Goal: Task Accomplishment & Management: Manage account settings

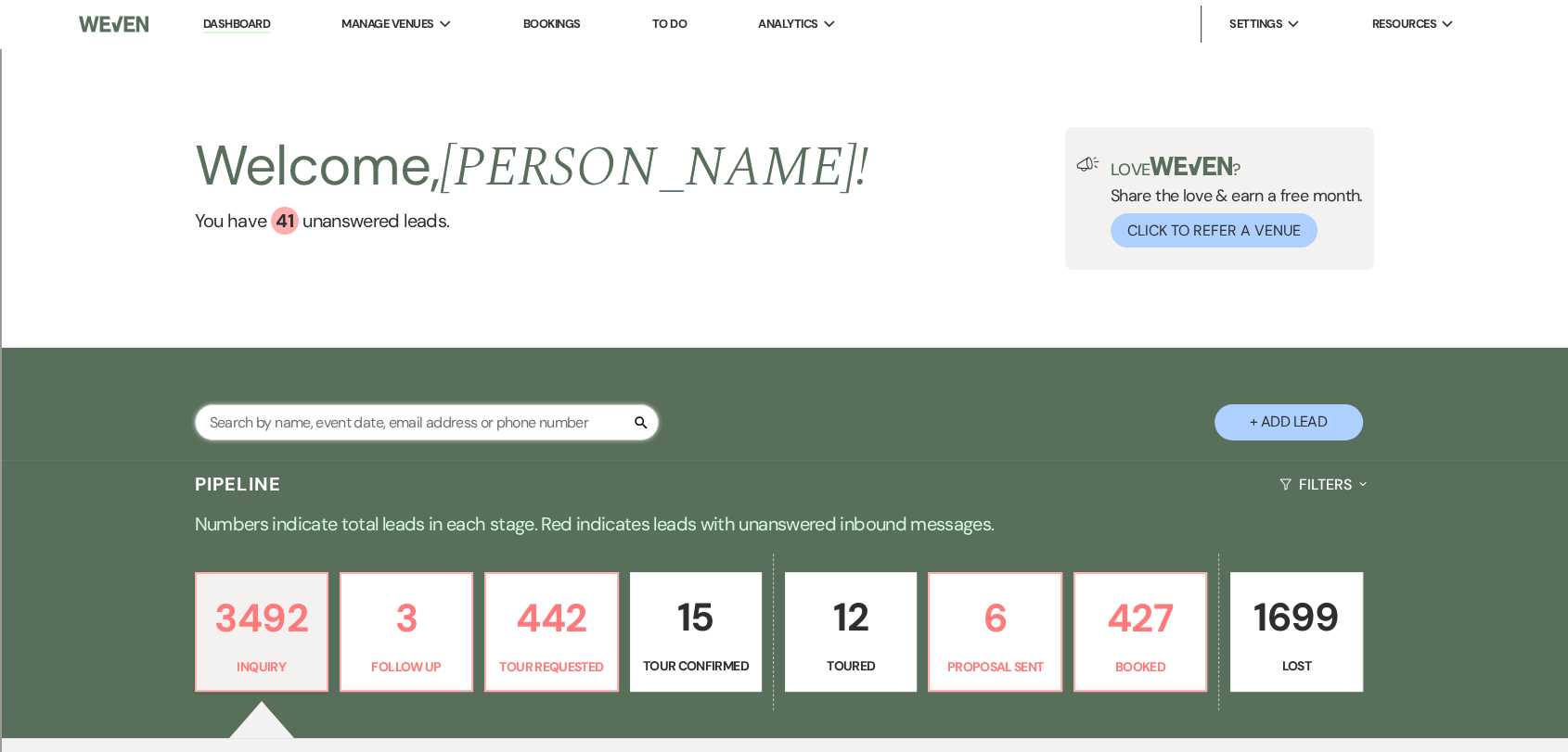
click at [486, 417] on input "text" at bounding box center [427, 423] width 464 height 37
type input "[DATE]"
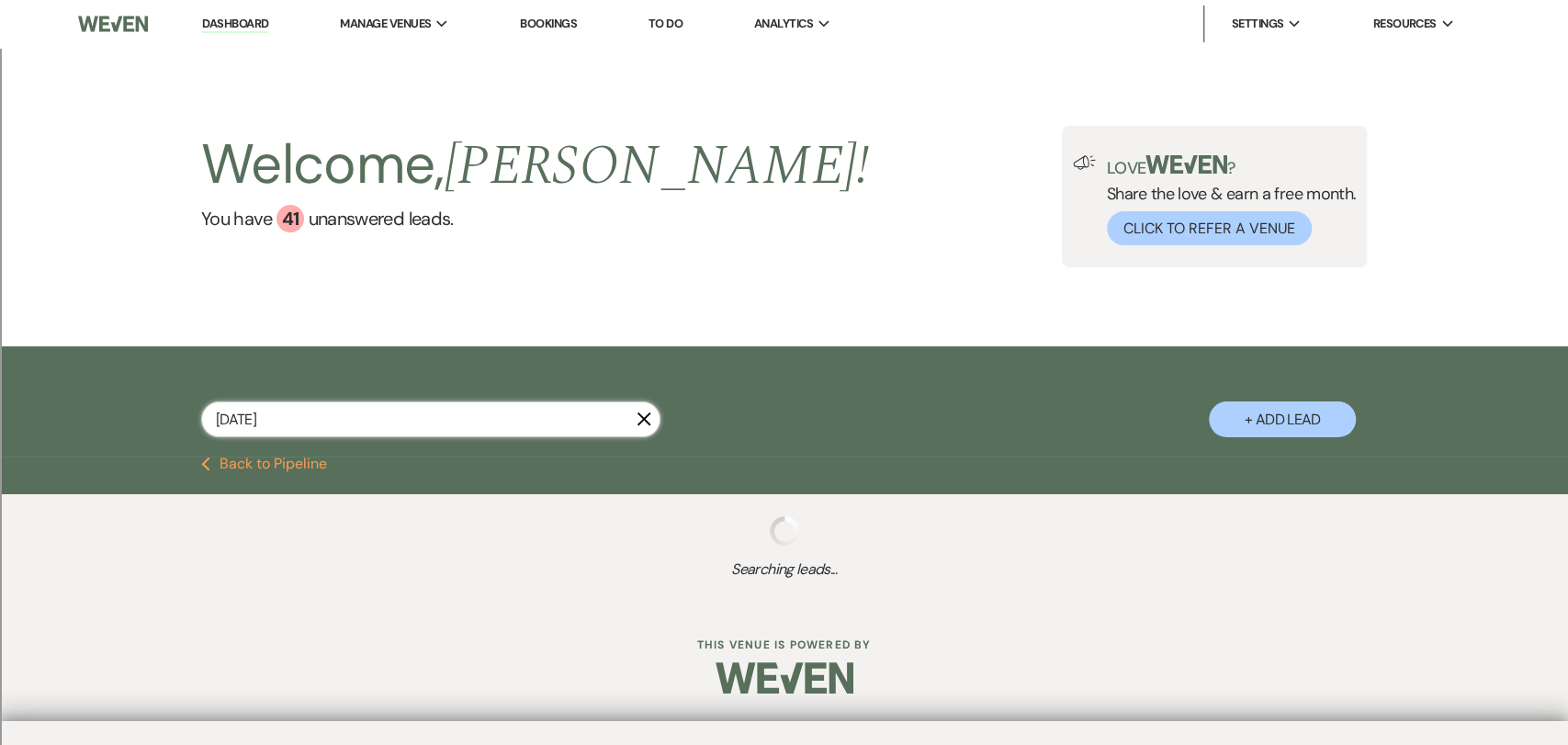
select select "2"
select select "5"
select select "2"
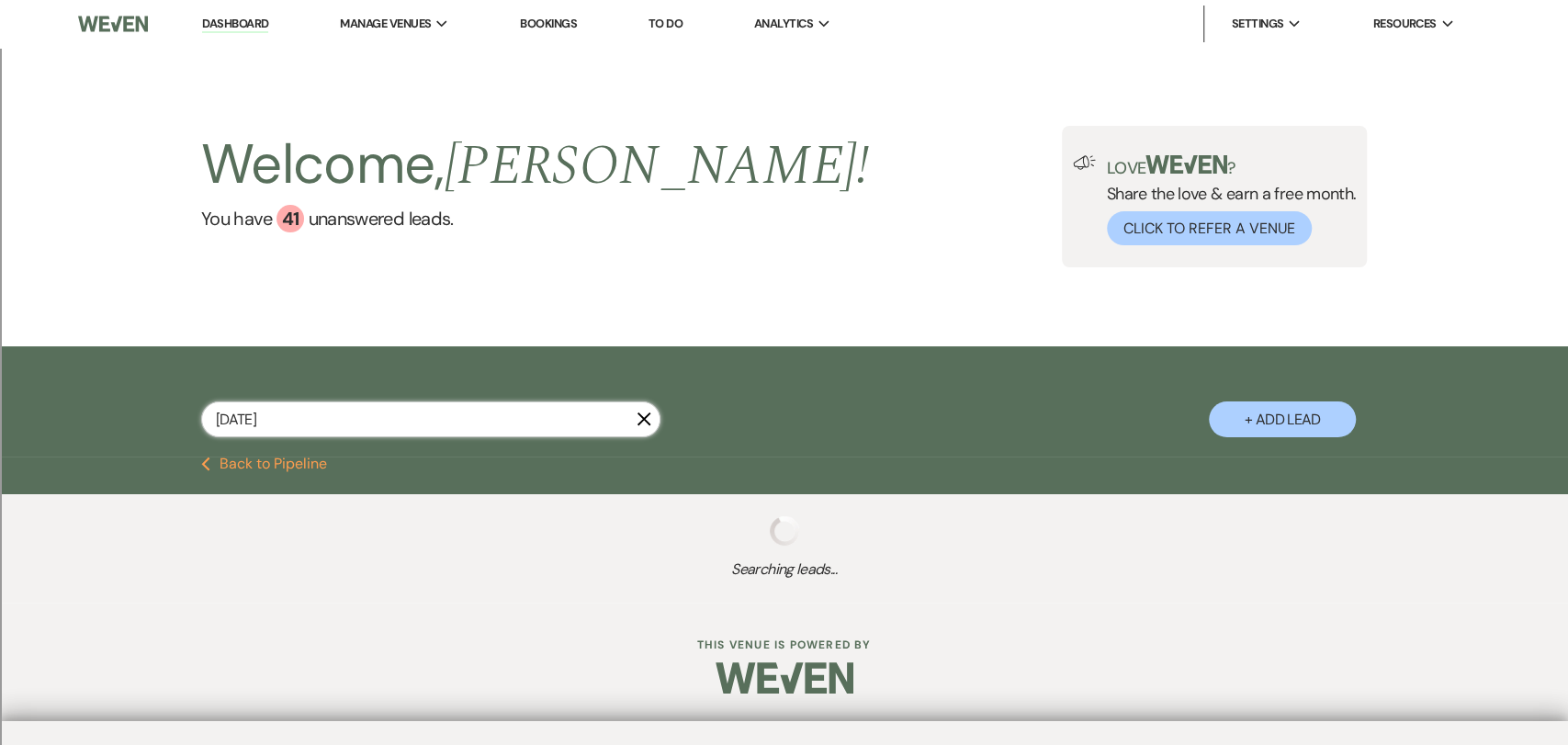
select select "8"
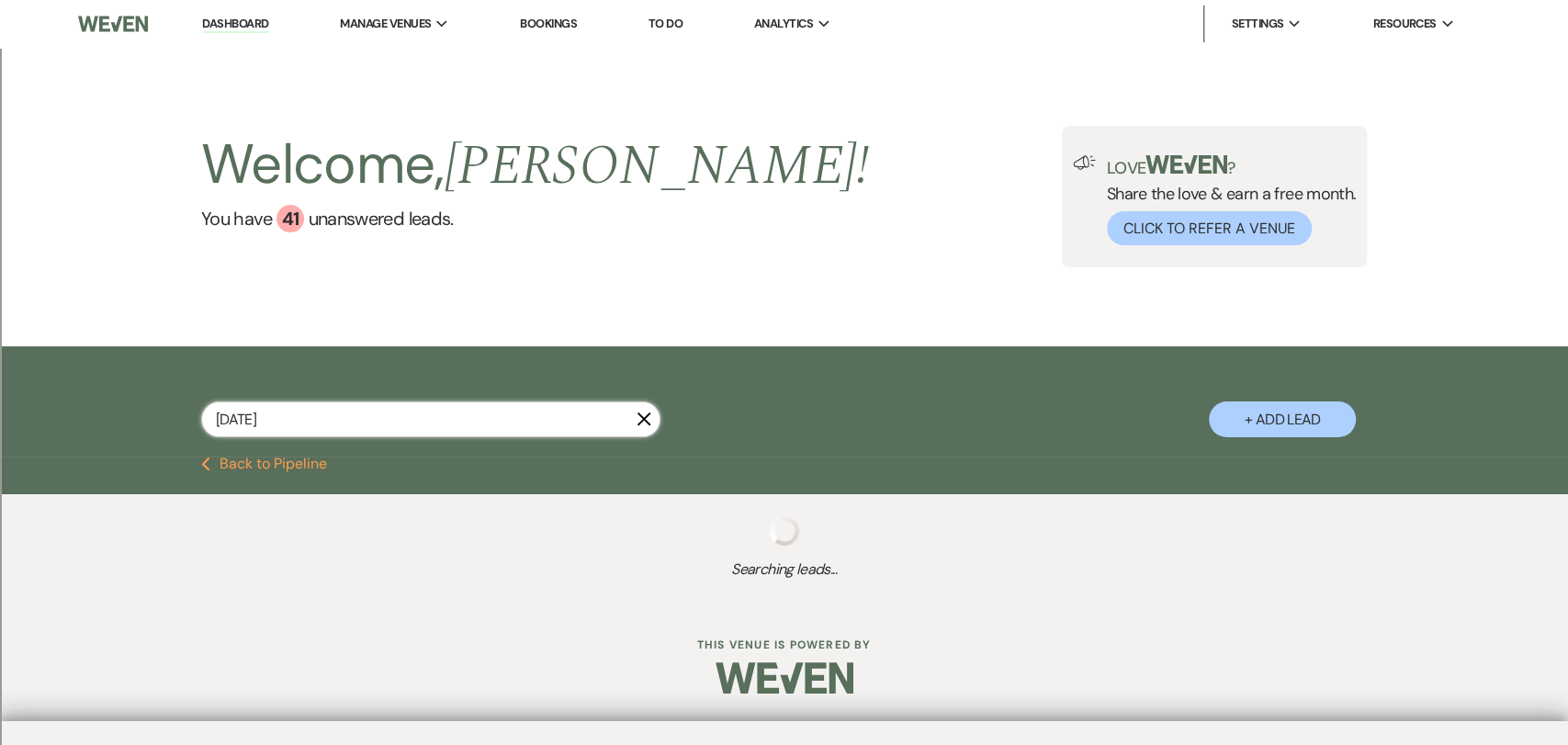
select select "8"
select select "2"
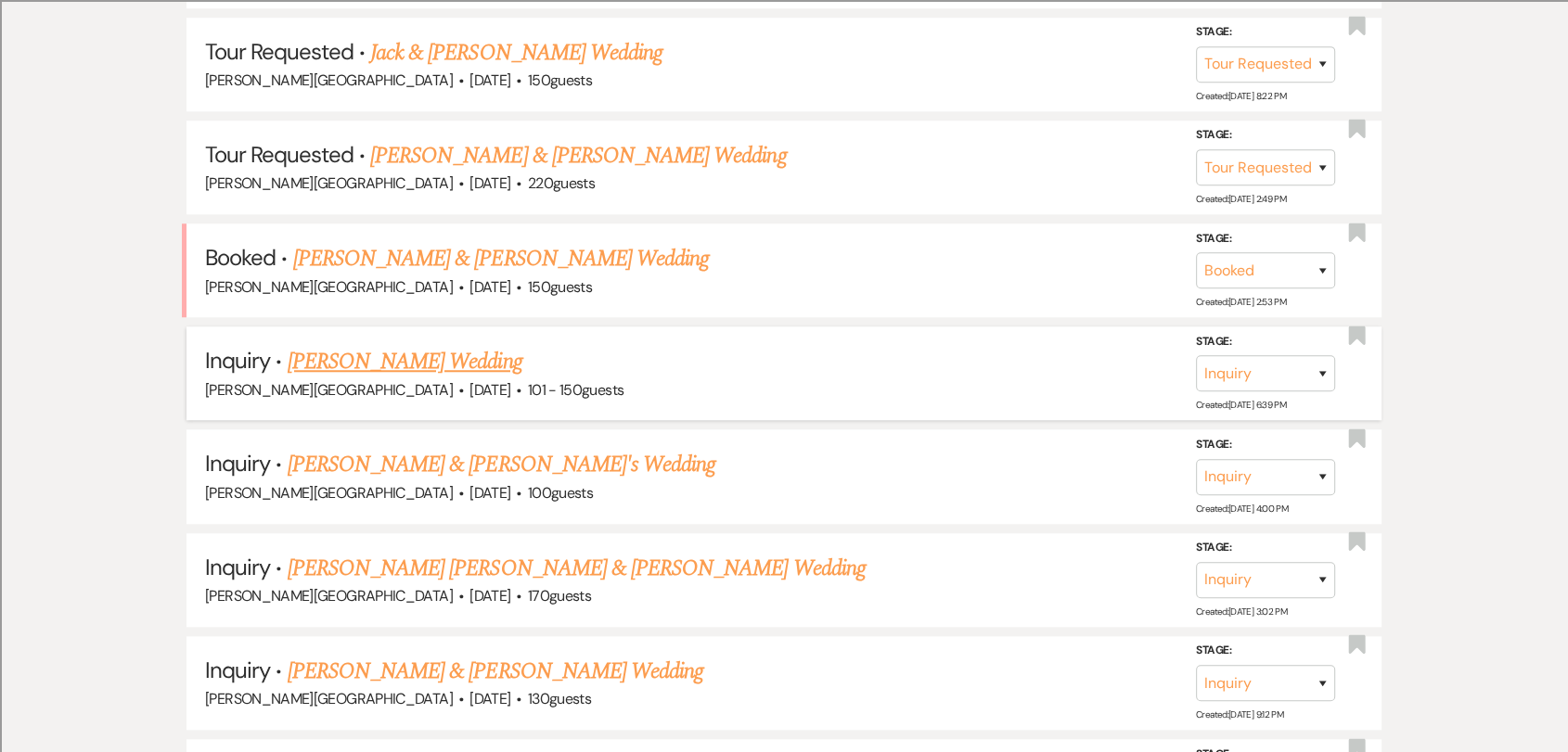
scroll to position [1545, 0]
click at [530, 262] on link "[PERSON_NAME] & [PERSON_NAME] Wedding" at bounding box center [501, 256] width 416 height 34
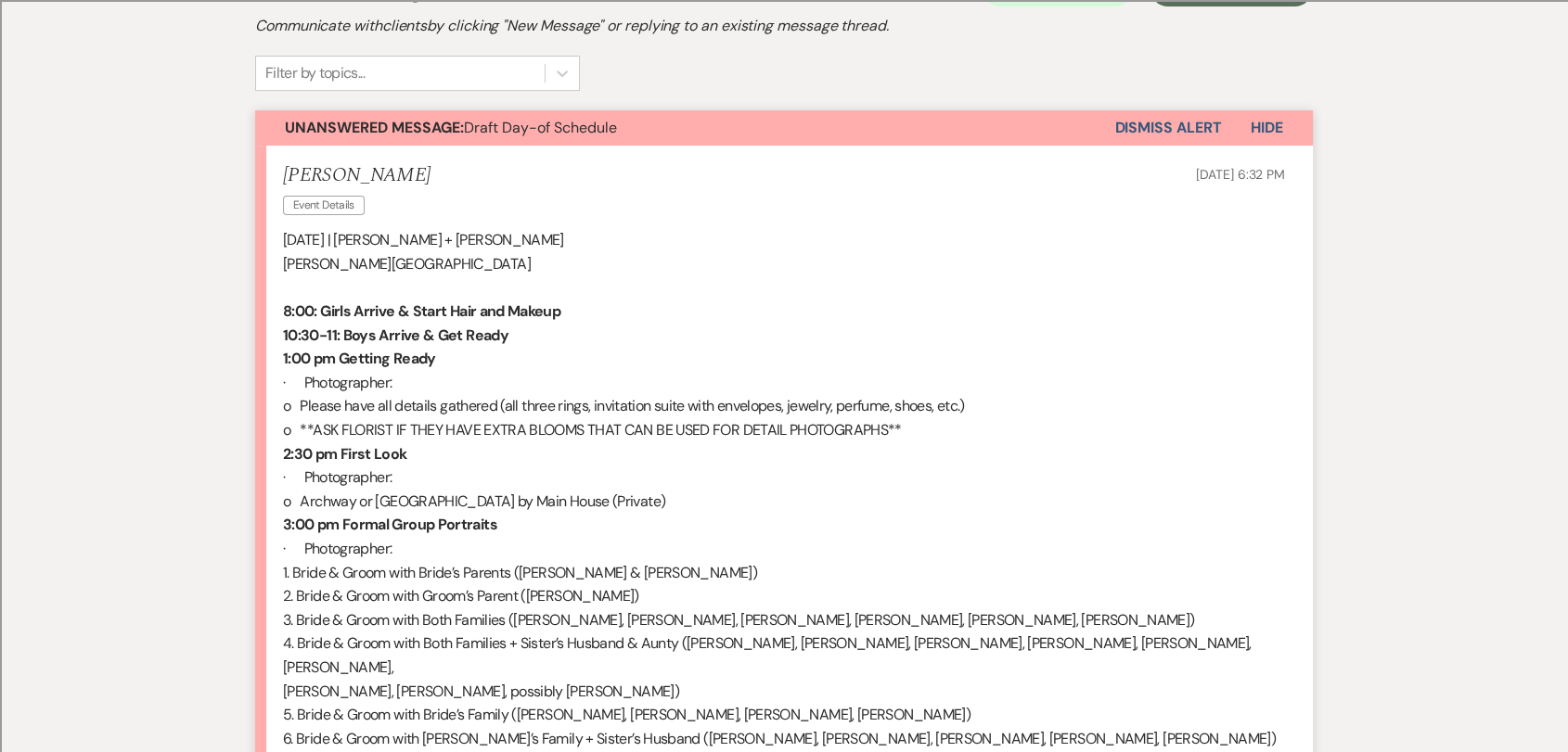
scroll to position [309, 0]
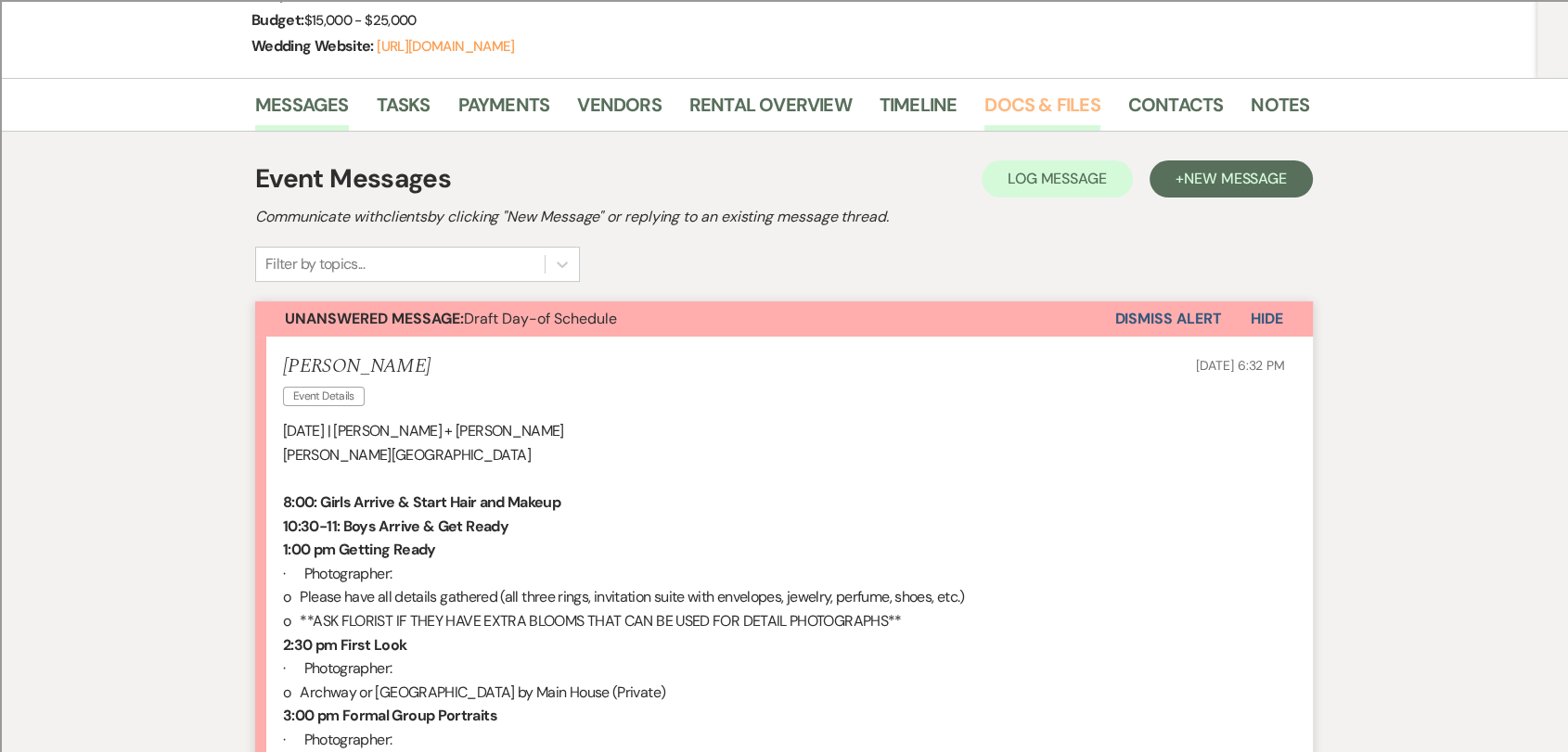
click at [1040, 108] on link "Docs & Files" at bounding box center [1041, 110] width 115 height 40
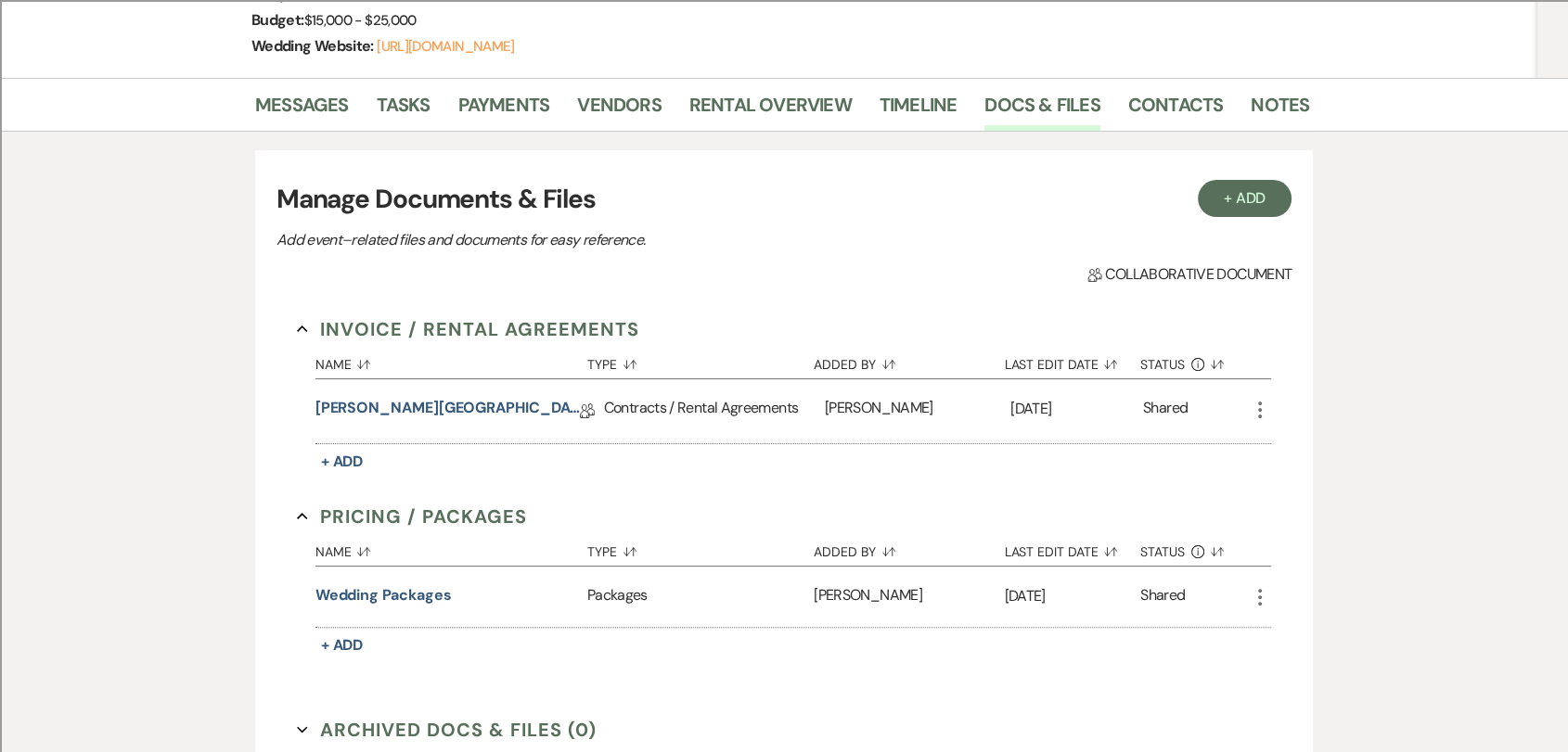
click at [1254, 405] on icon "More" at bounding box center [1260, 409] width 22 height 22
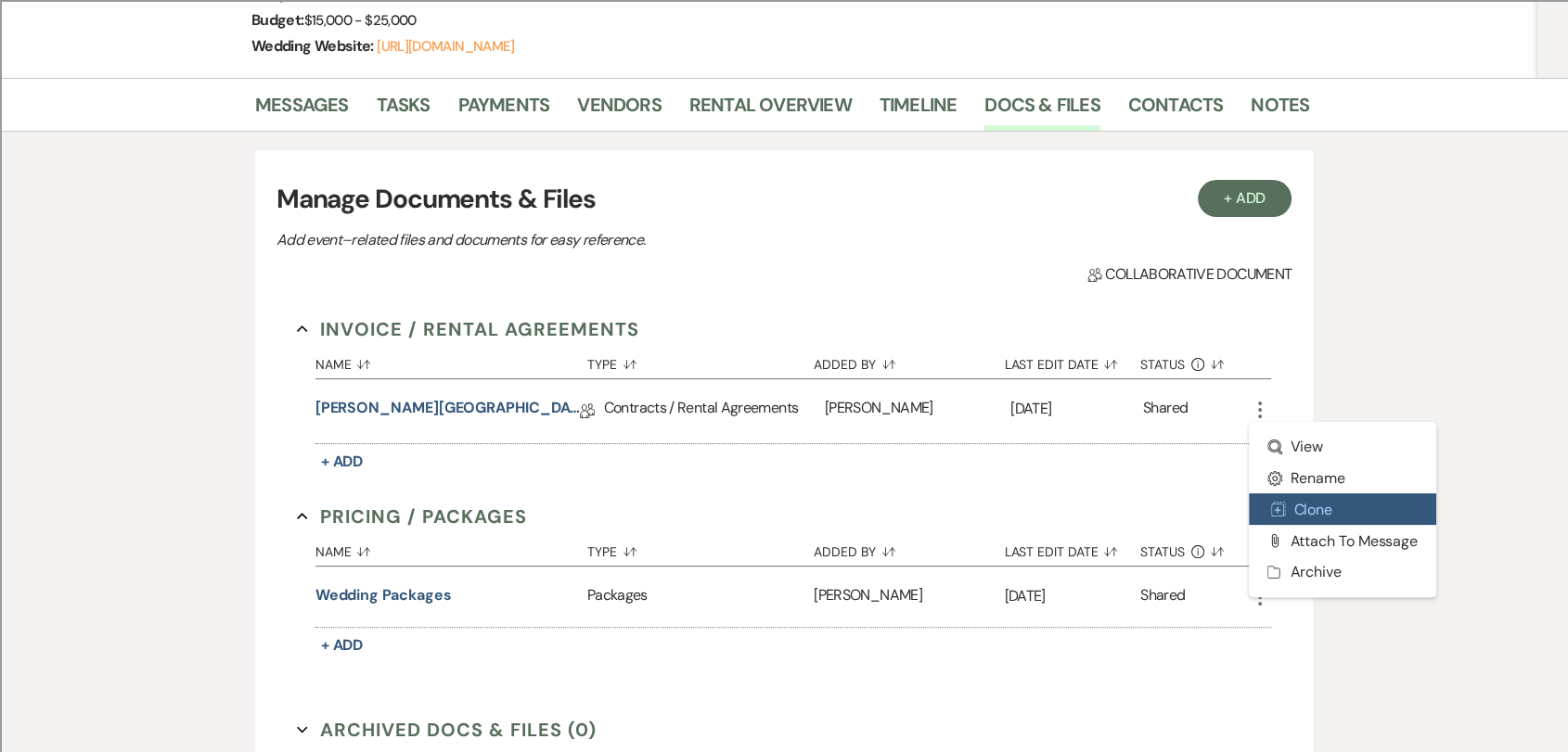
click at [1311, 508] on button "Duplicate Clone" at bounding box center [1343, 508] width 188 height 32
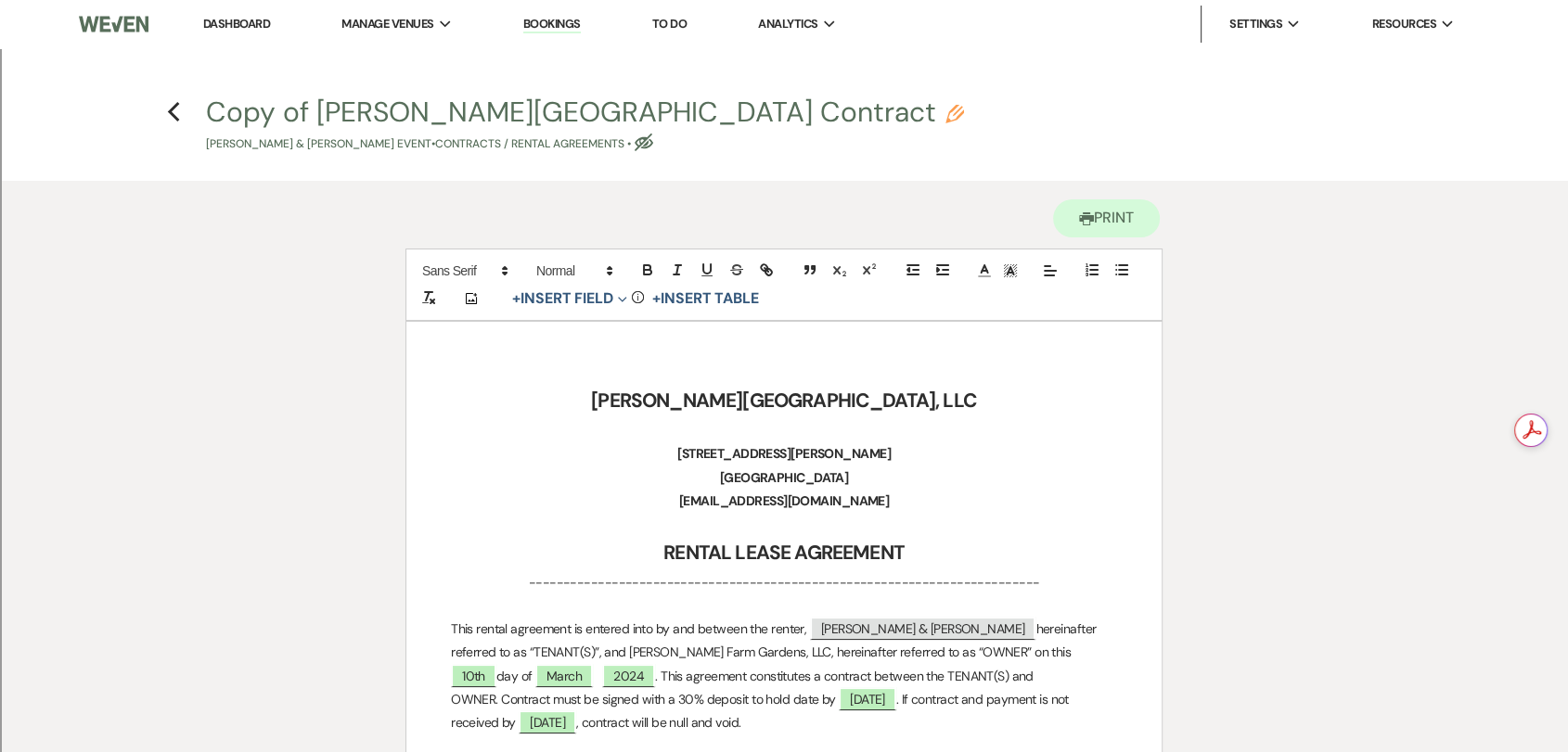
click at [457, 117] on button "Copy of [PERSON_NAME][GEOGRAPHIC_DATA] Contract Pencil [PERSON_NAME] & [PERSON_…" at bounding box center [585, 125] width 758 height 55
select select "10"
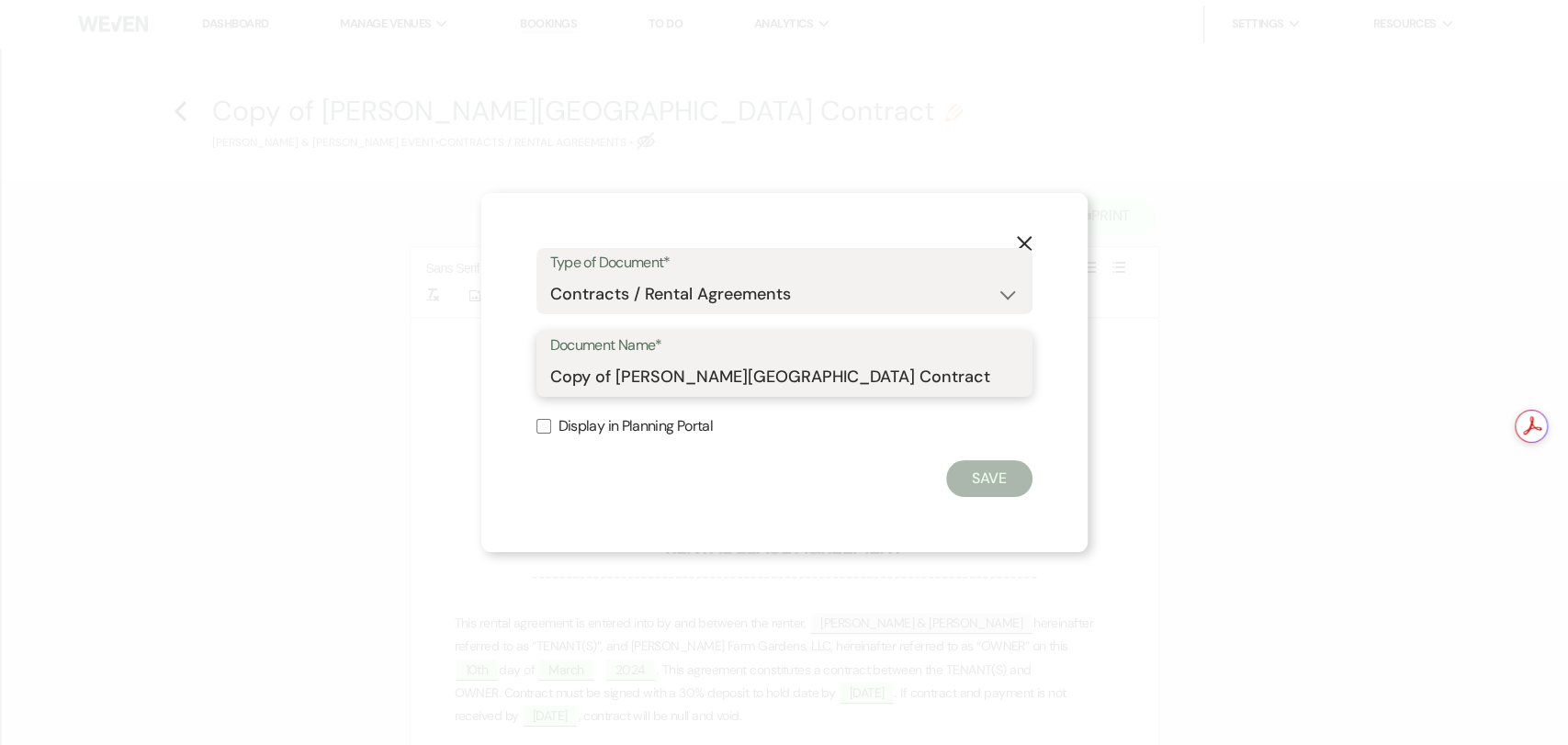
drag, startPoint x: 613, startPoint y: 372, endPoint x: 544, endPoint y: 373, distance: 69.0
click at [544, 373] on div "Document Name* Copy of [PERSON_NAME][GEOGRAPHIC_DATA] Contract" at bounding box center [785, 363] width 496 height 66
type input "Revised [Add-on Rentals] [PERSON_NAME][GEOGRAPHIC_DATA] Contract"
click at [978, 473] on button "Save" at bounding box center [989, 479] width 87 height 37
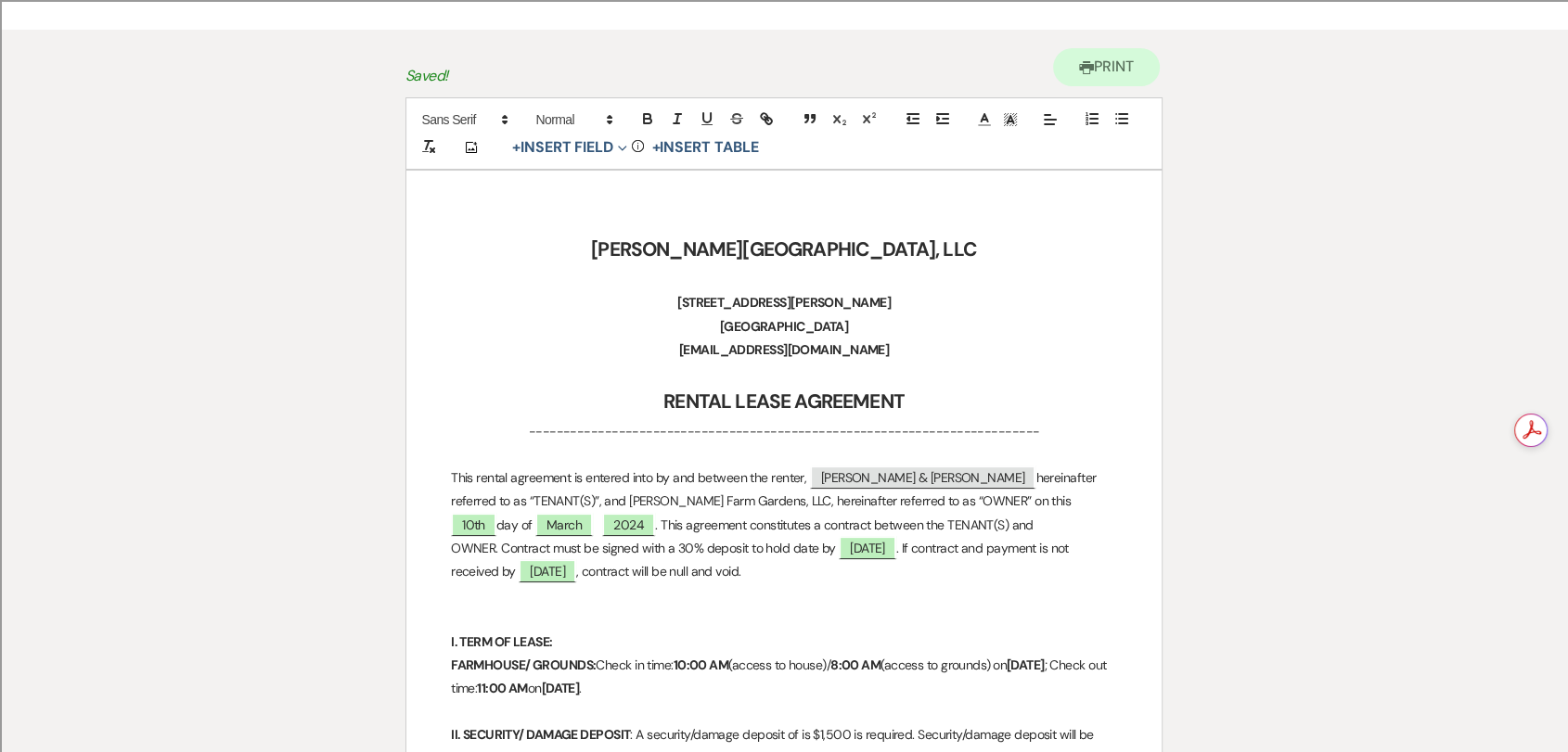
scroll to position [206, 0]
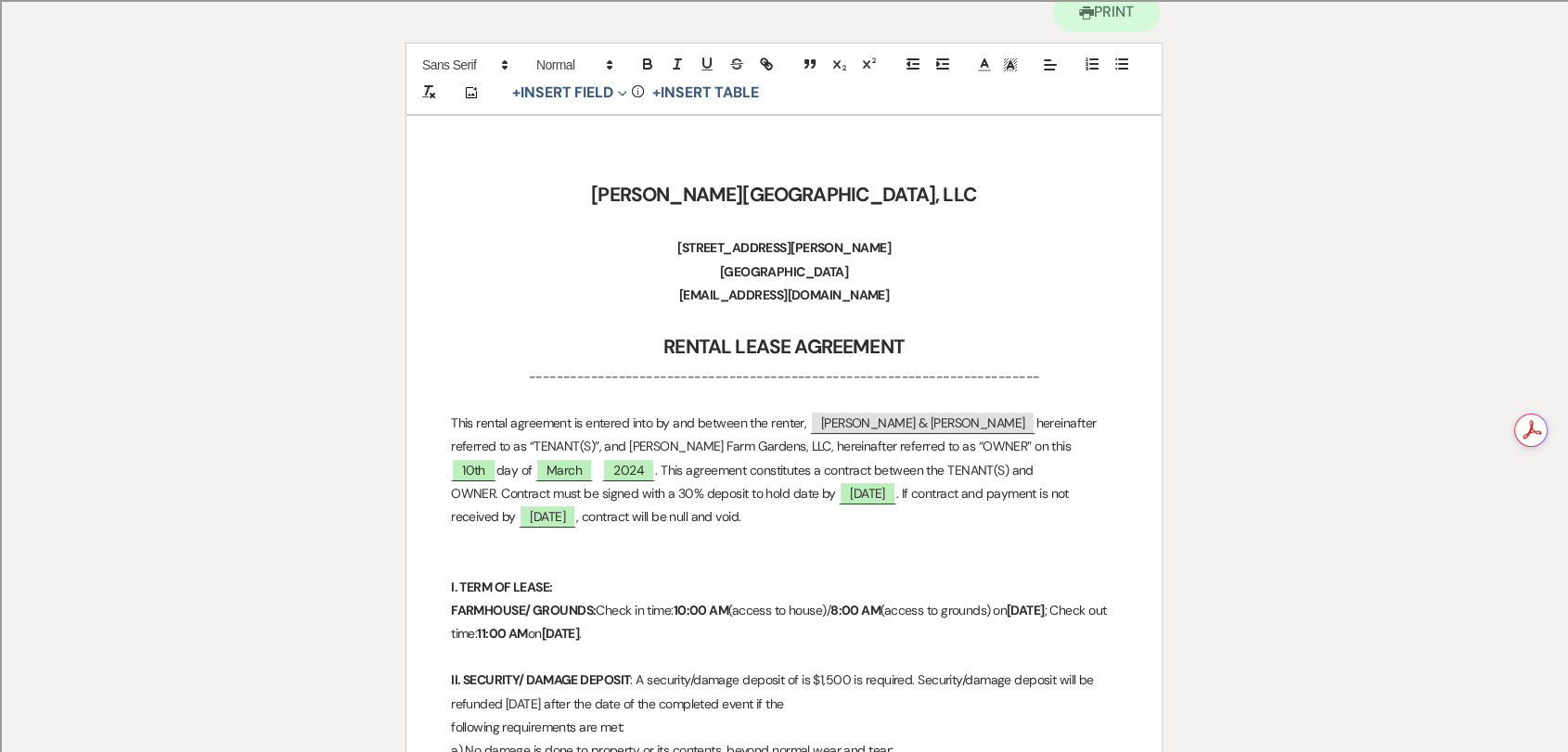
drag, startPoint x: 691, startPoint y: 524, endPoint x: 935, endPoint y: 462, distance: 251.8
click at [935, 462] on p "This rental agreement is entered into by and between the renter, ﻿ [PERSON_NAME…" at bounding box center [784, 470] width 666 height 117
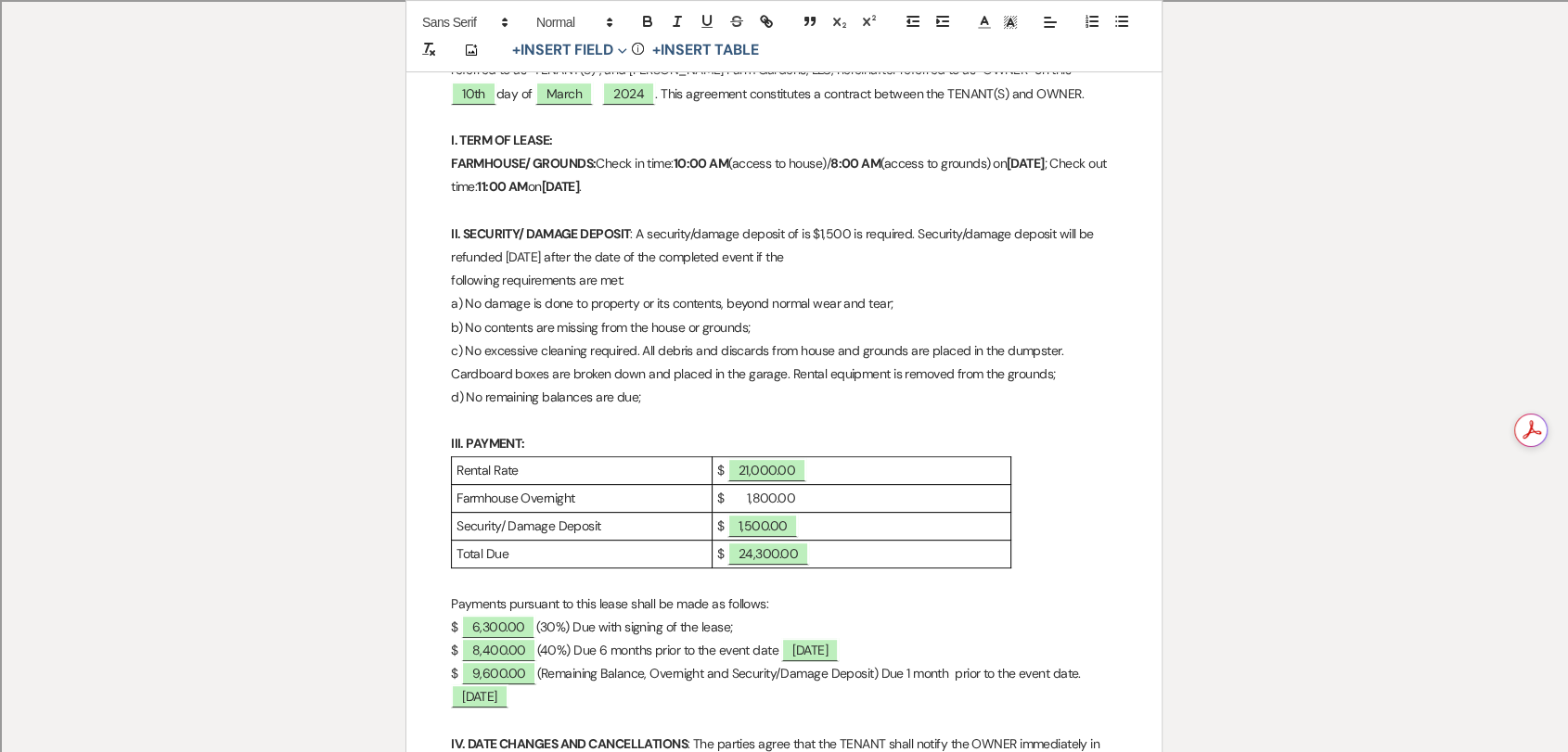
scroll to position [618, 0]
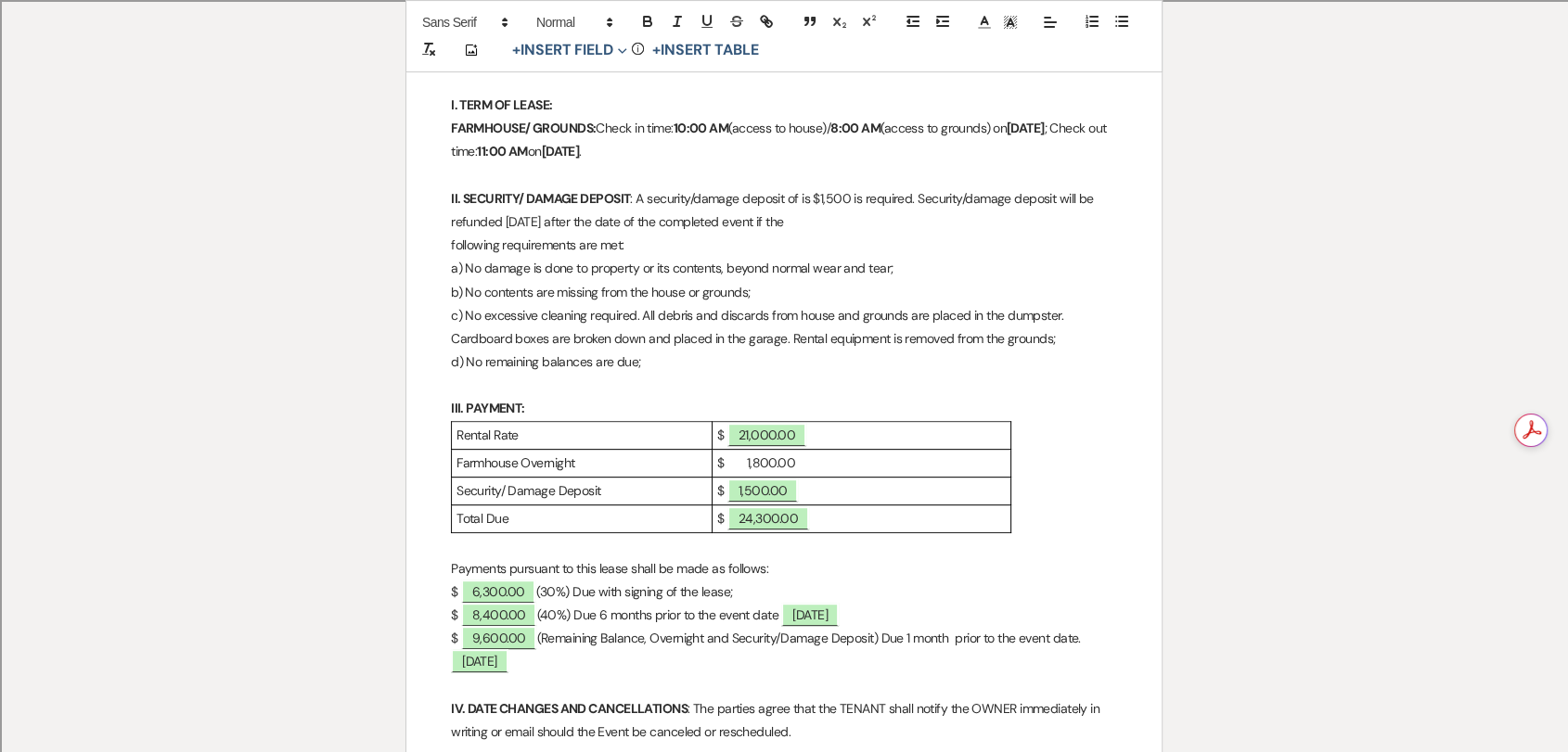
click at [861, 467] on p "$ 1,800.00" at bounding box center [862, 463] width 289 height 23
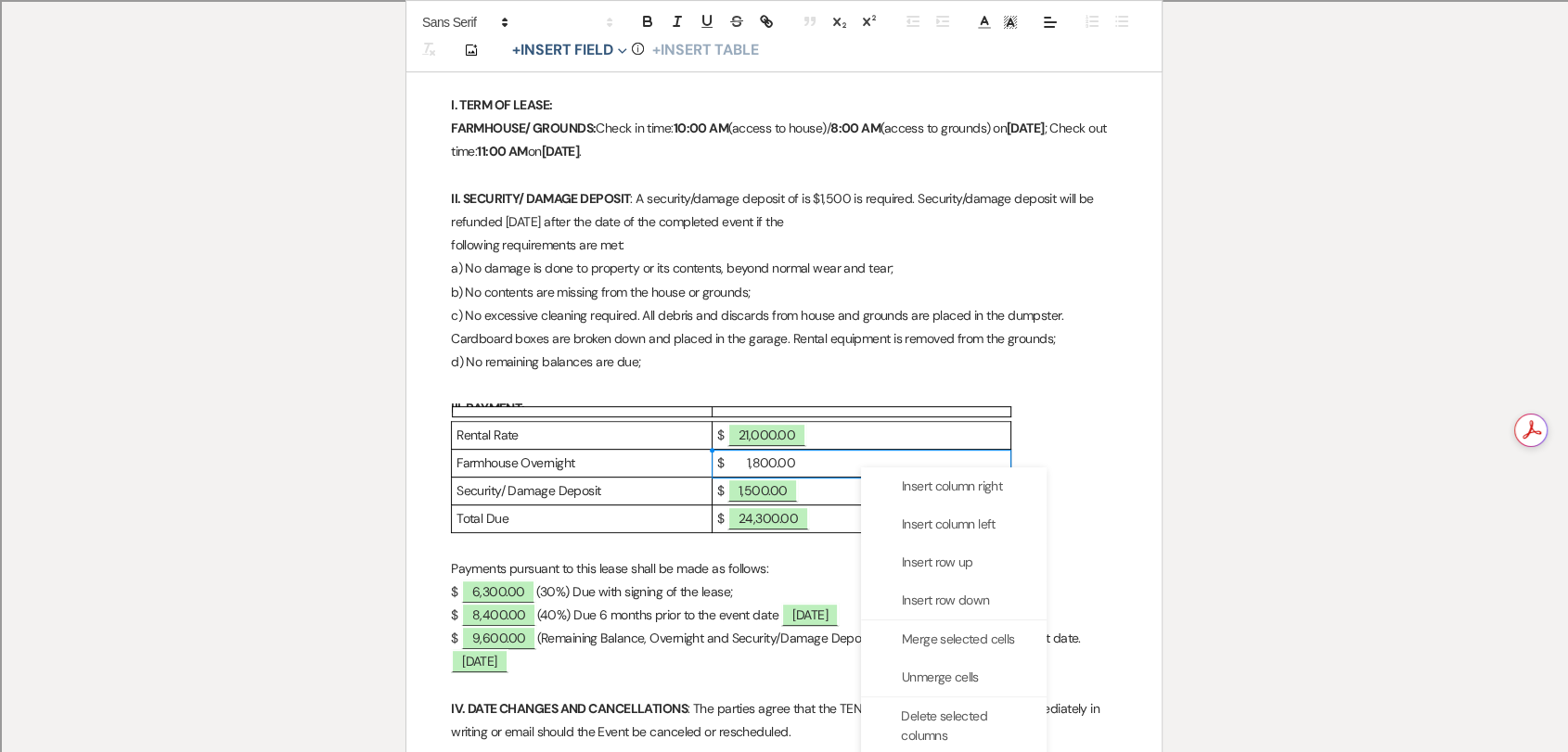
click at [673, 543] on p at bounding box center [784, 545] width 666 height 23
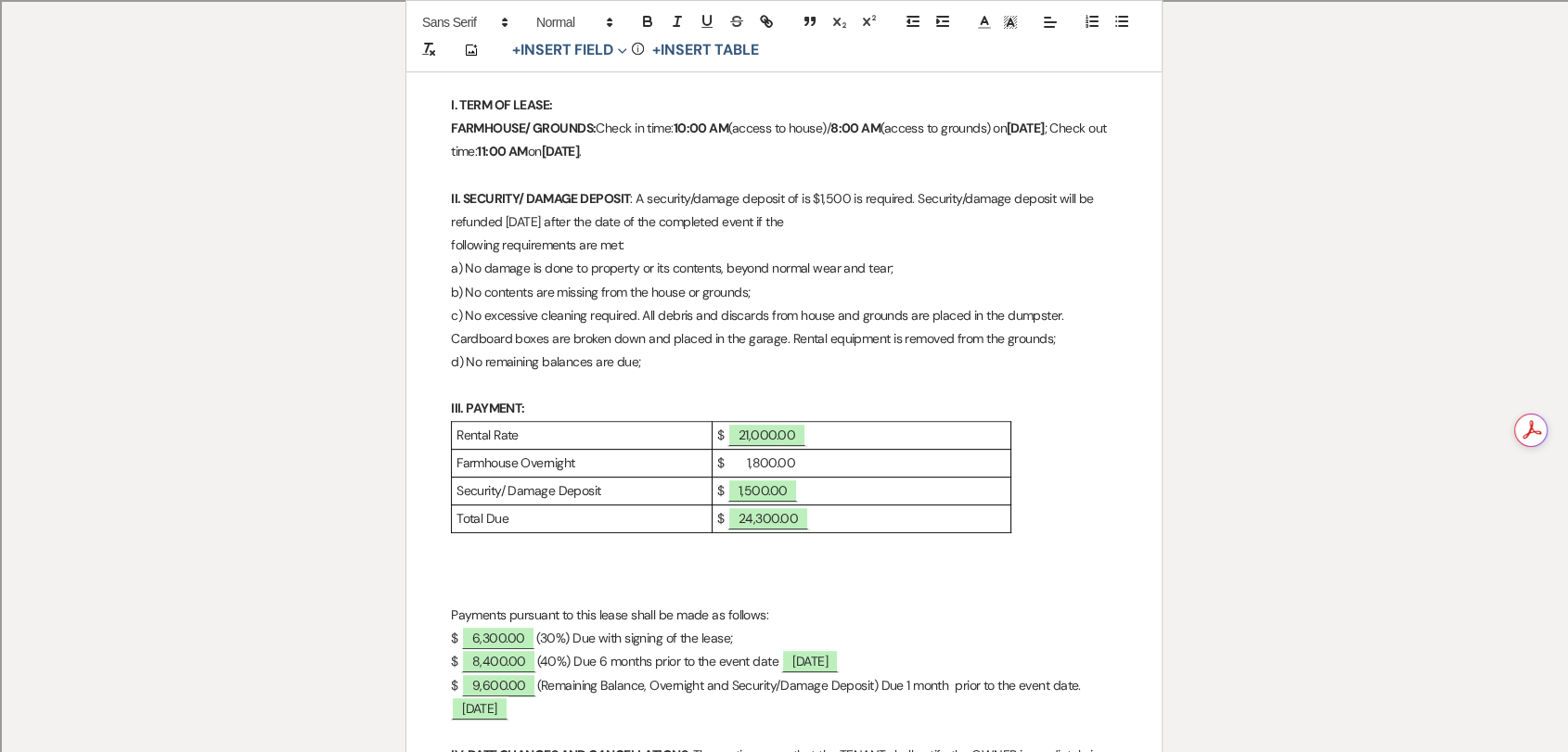
click at [569, 565] on p at bounding box center [784, 569] width 666 height 23
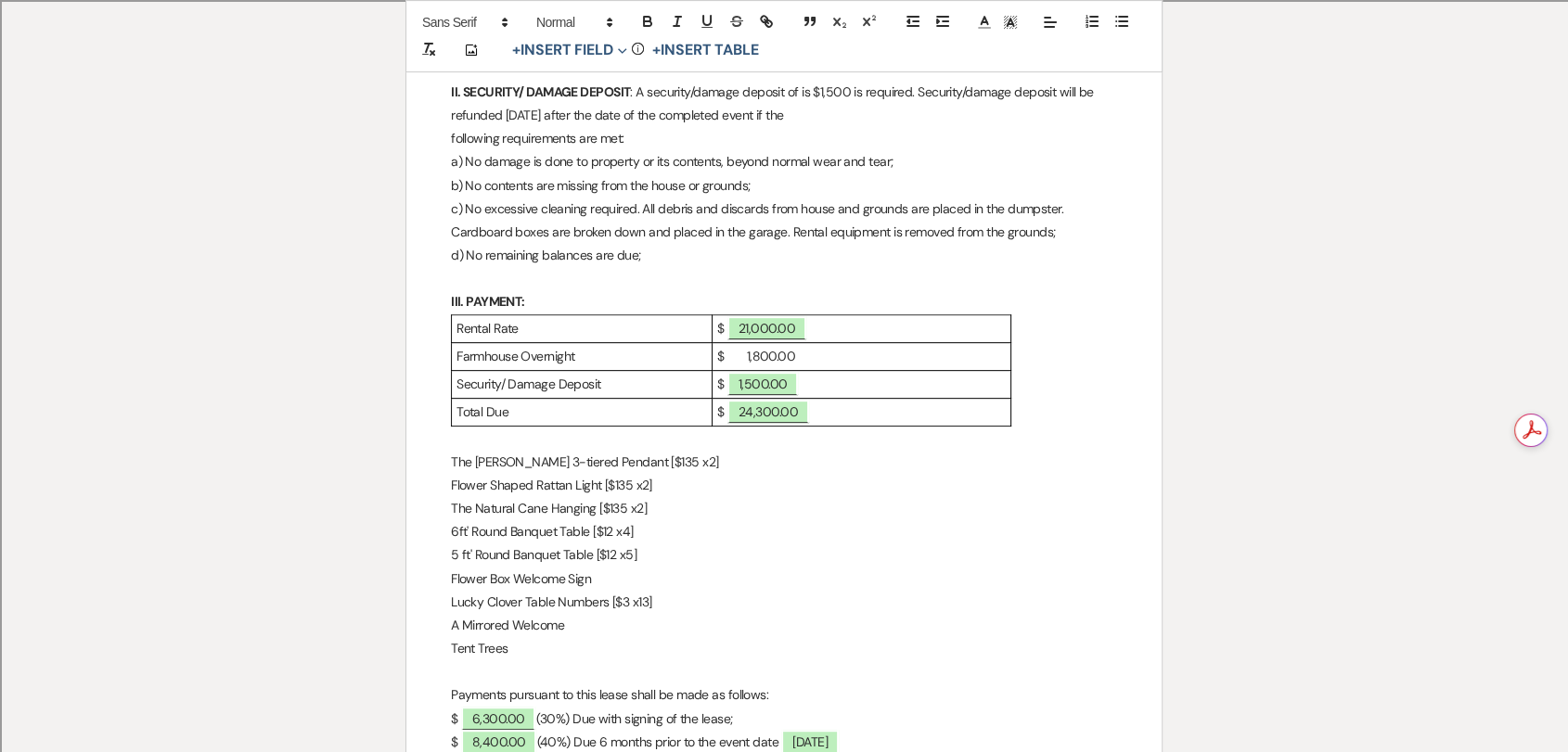
scroll to position [823, 0]
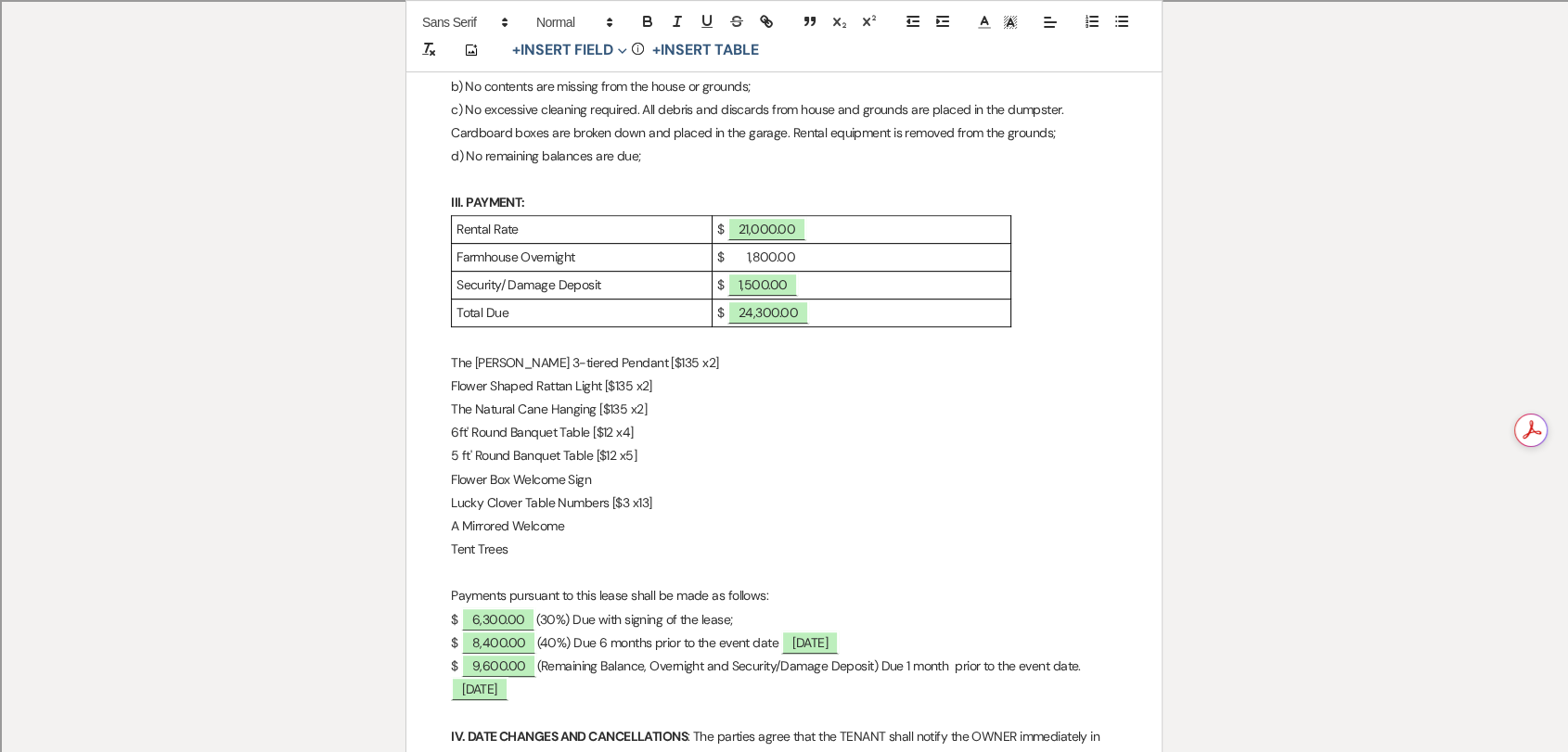
click at [818, 268] on p "$ 1,800.00" at bounding box center [862, 257] width 289 height 23
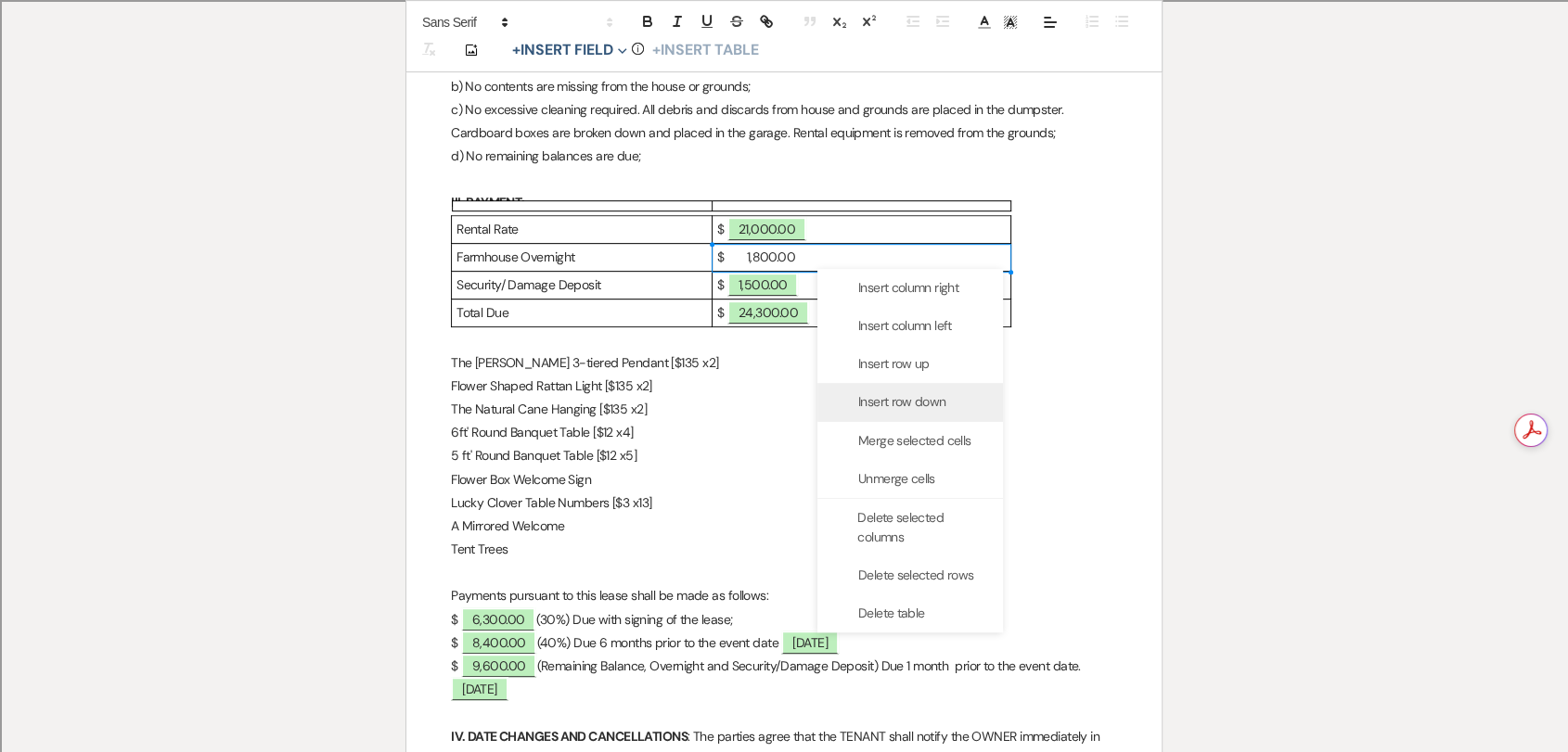
click at [924, 402] on span "Insert row down" at bounding box center [902, 402] width 88 height 19
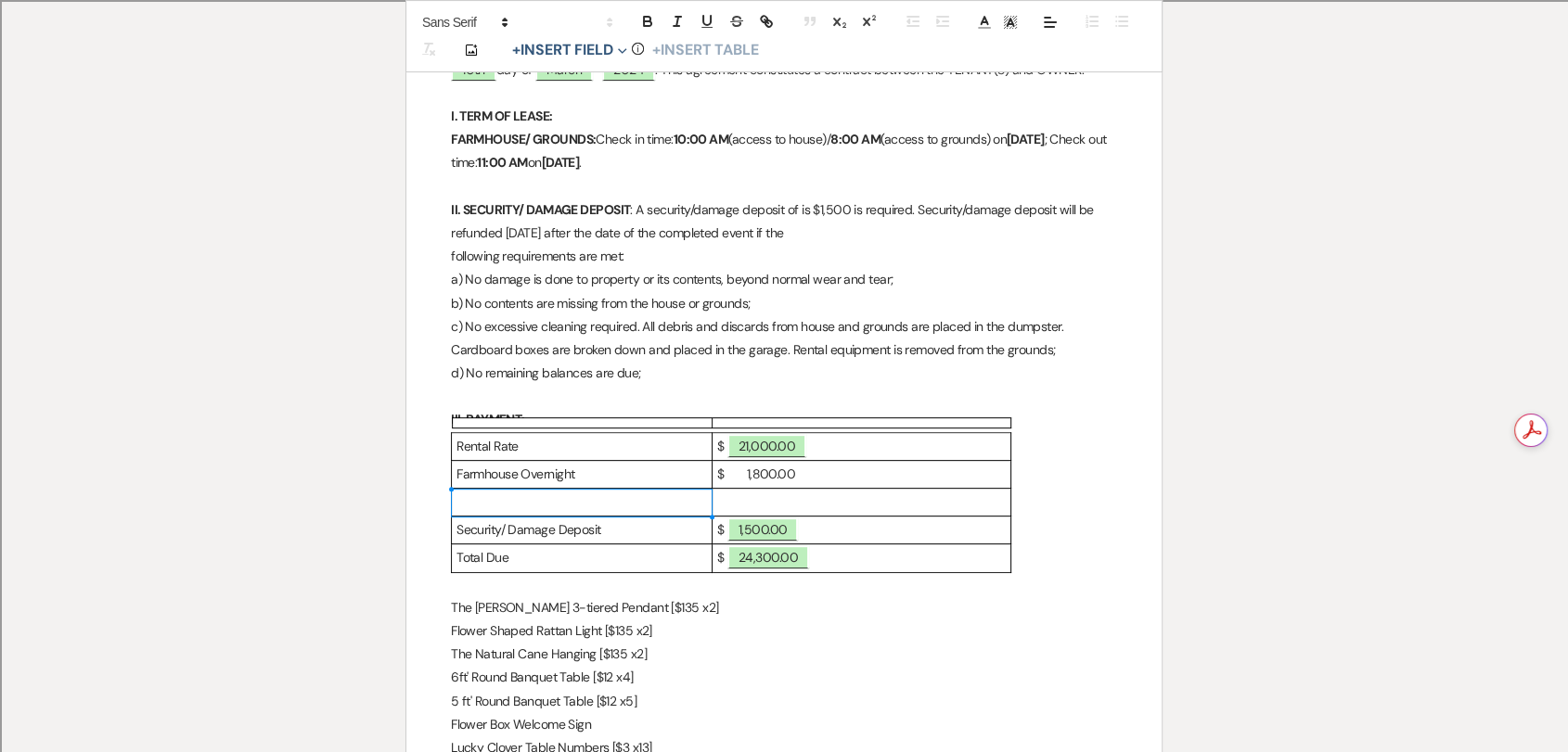
scroll to position [644, 0]
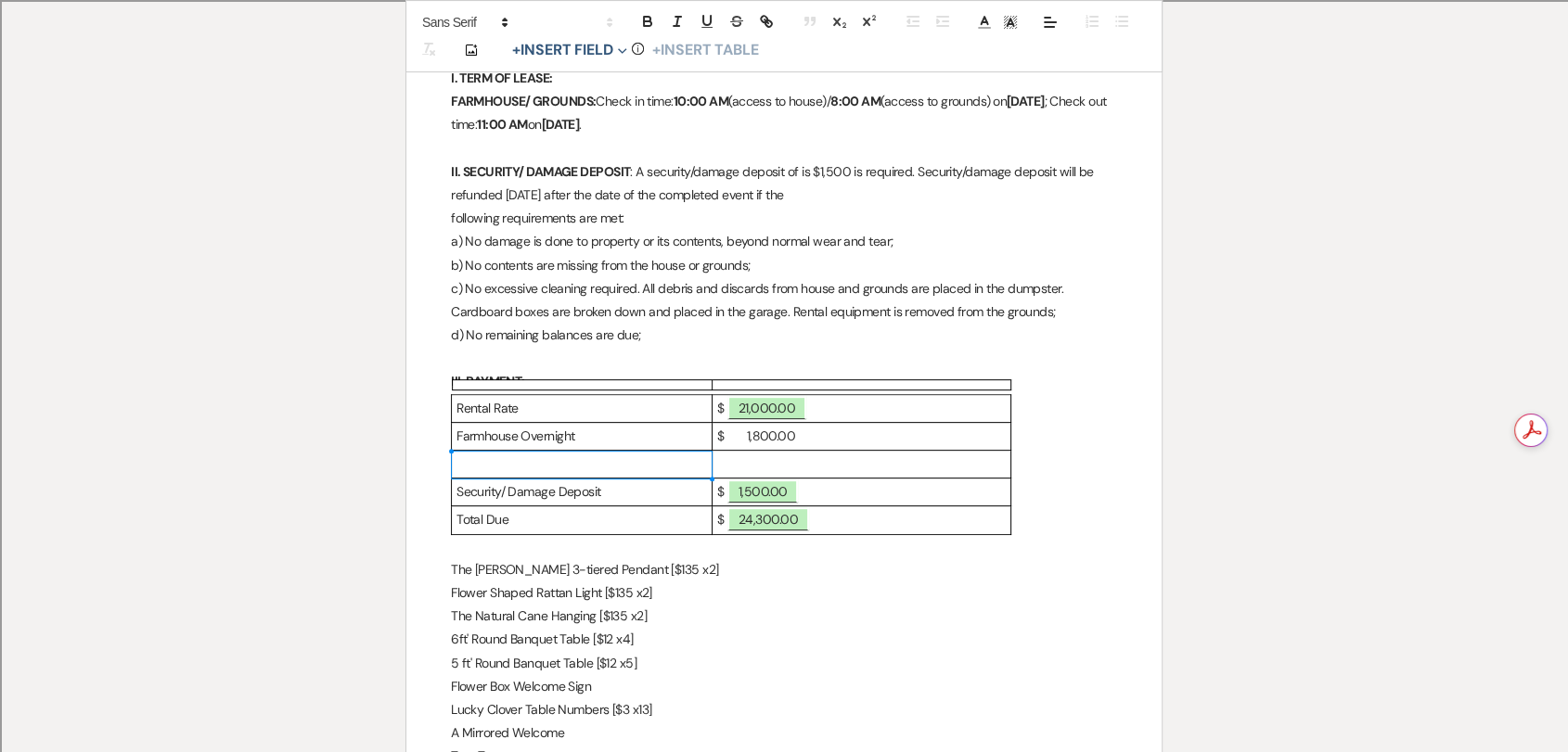
click at [899, 465] on p at bounding box center [862, 464] width 289 height 23
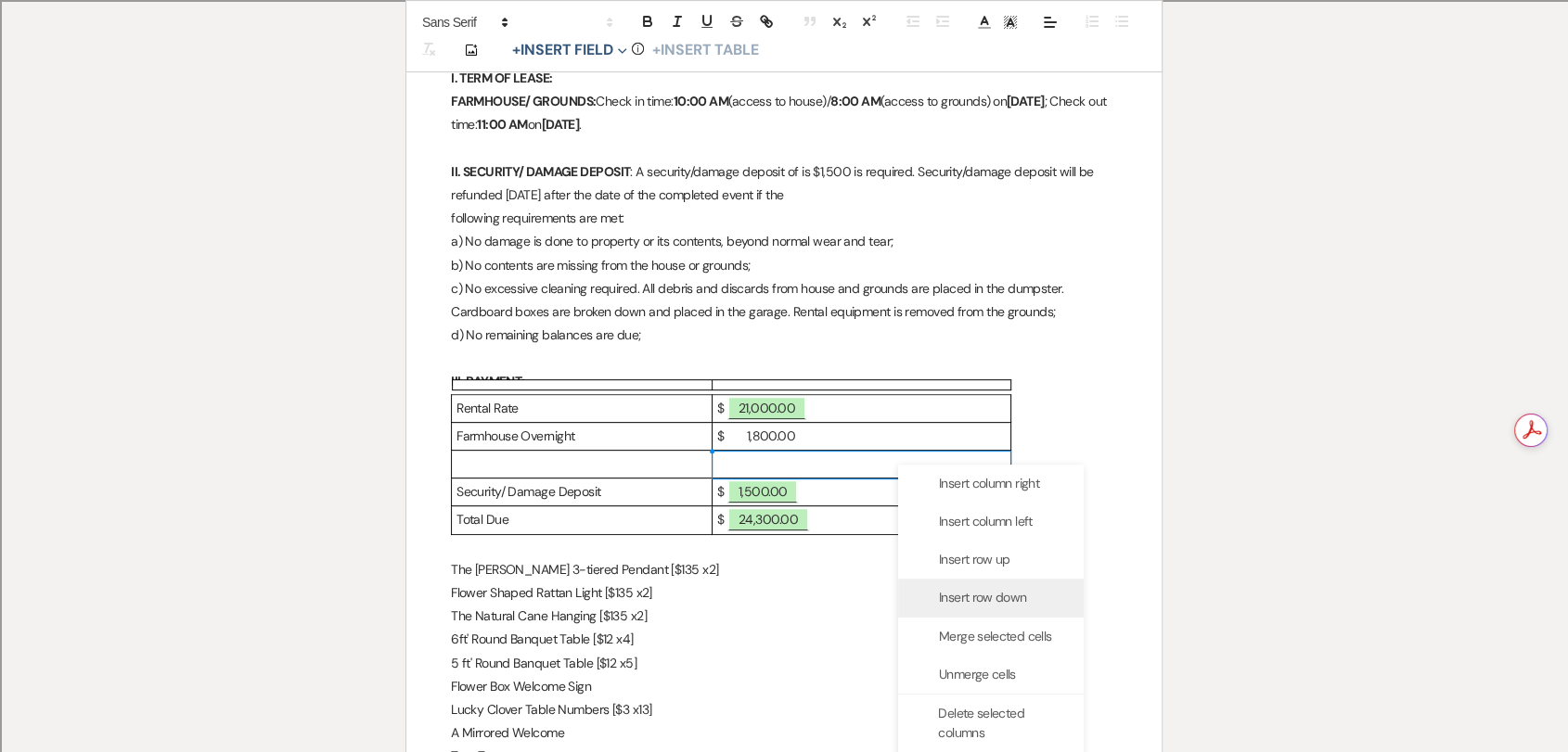
click at [982, 594] on span "Insert row down" at bounding box center [982, 598] width 88 height 19
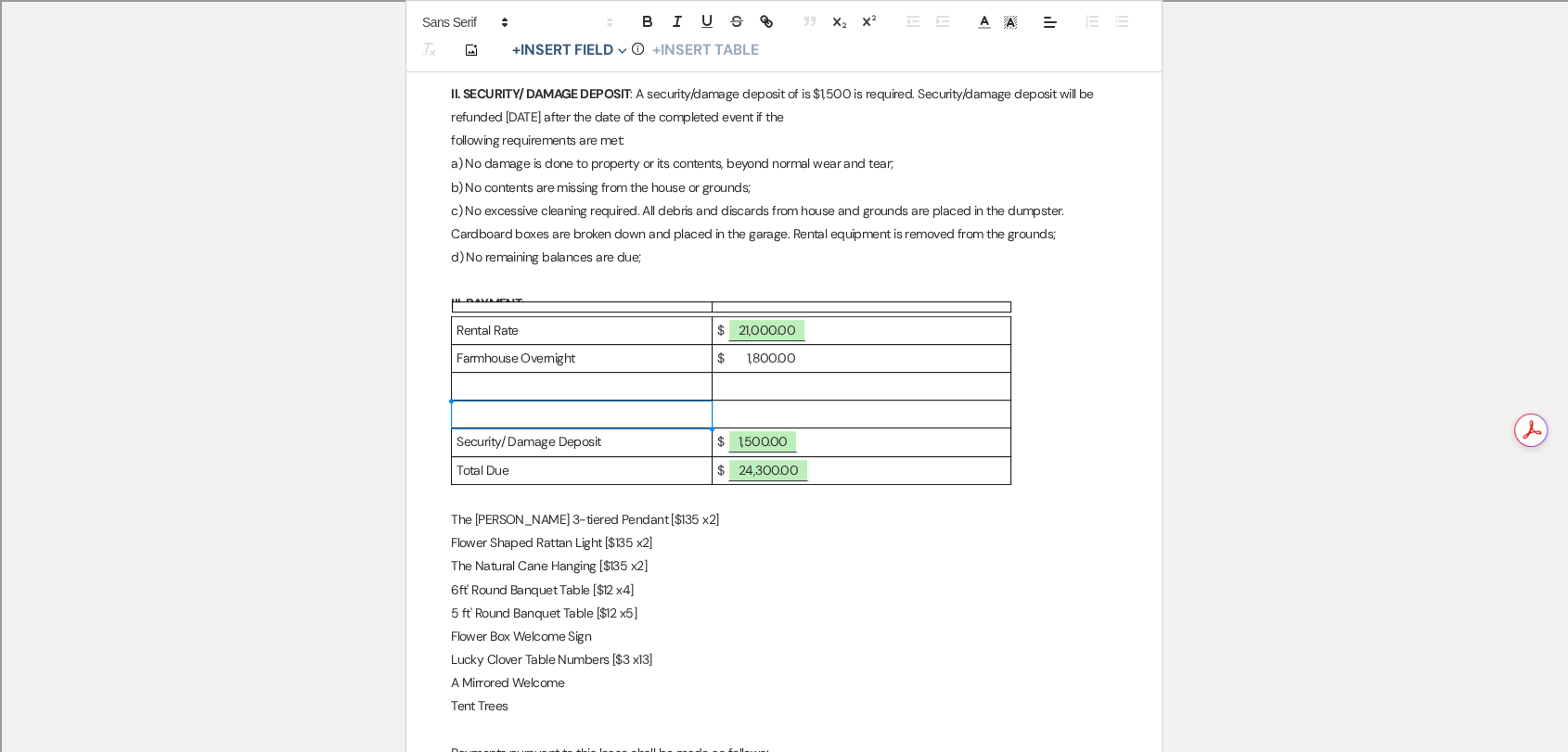
scroll to position [747, 0]
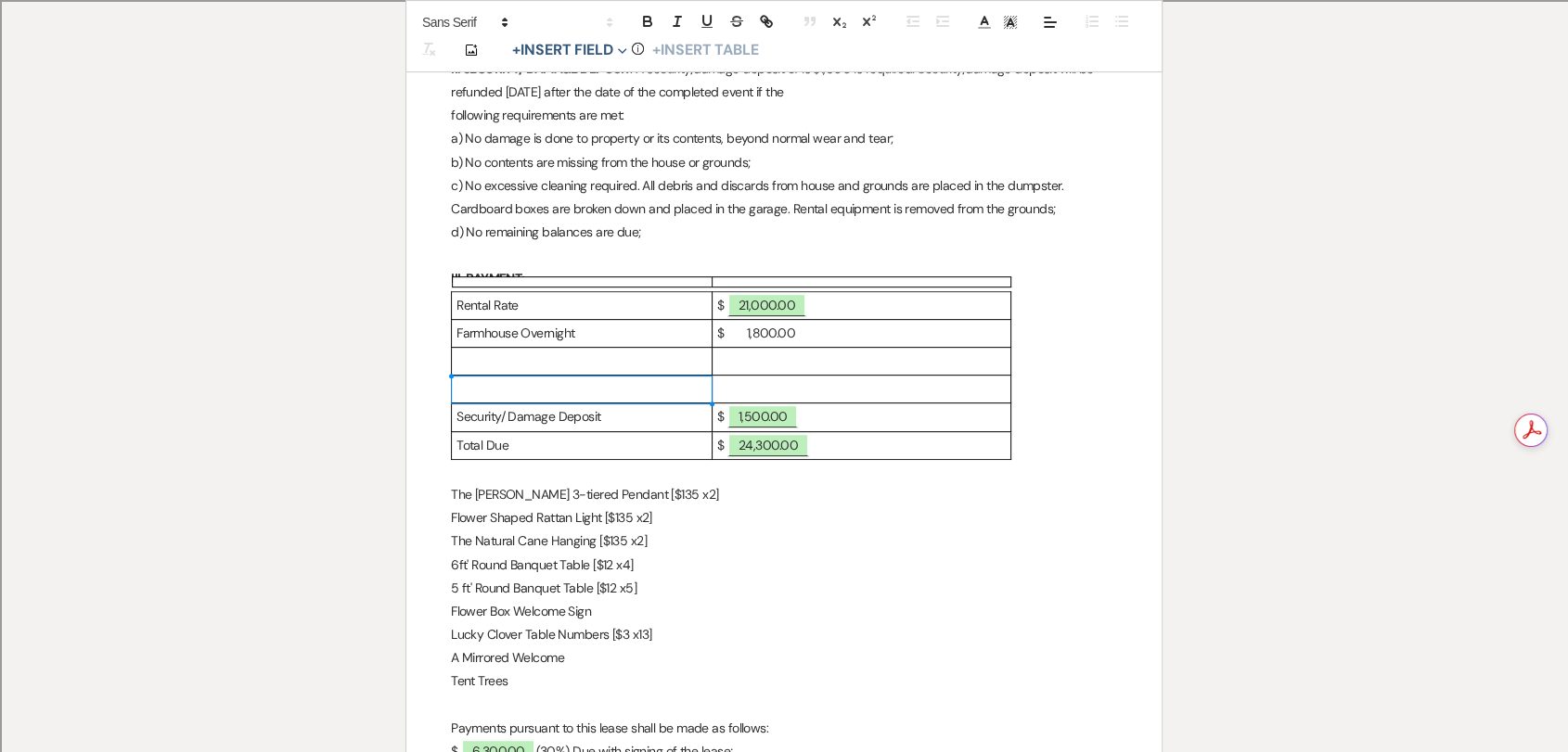
click at [795, 386] on p at bounding box center [862, 389] width 289 height 23
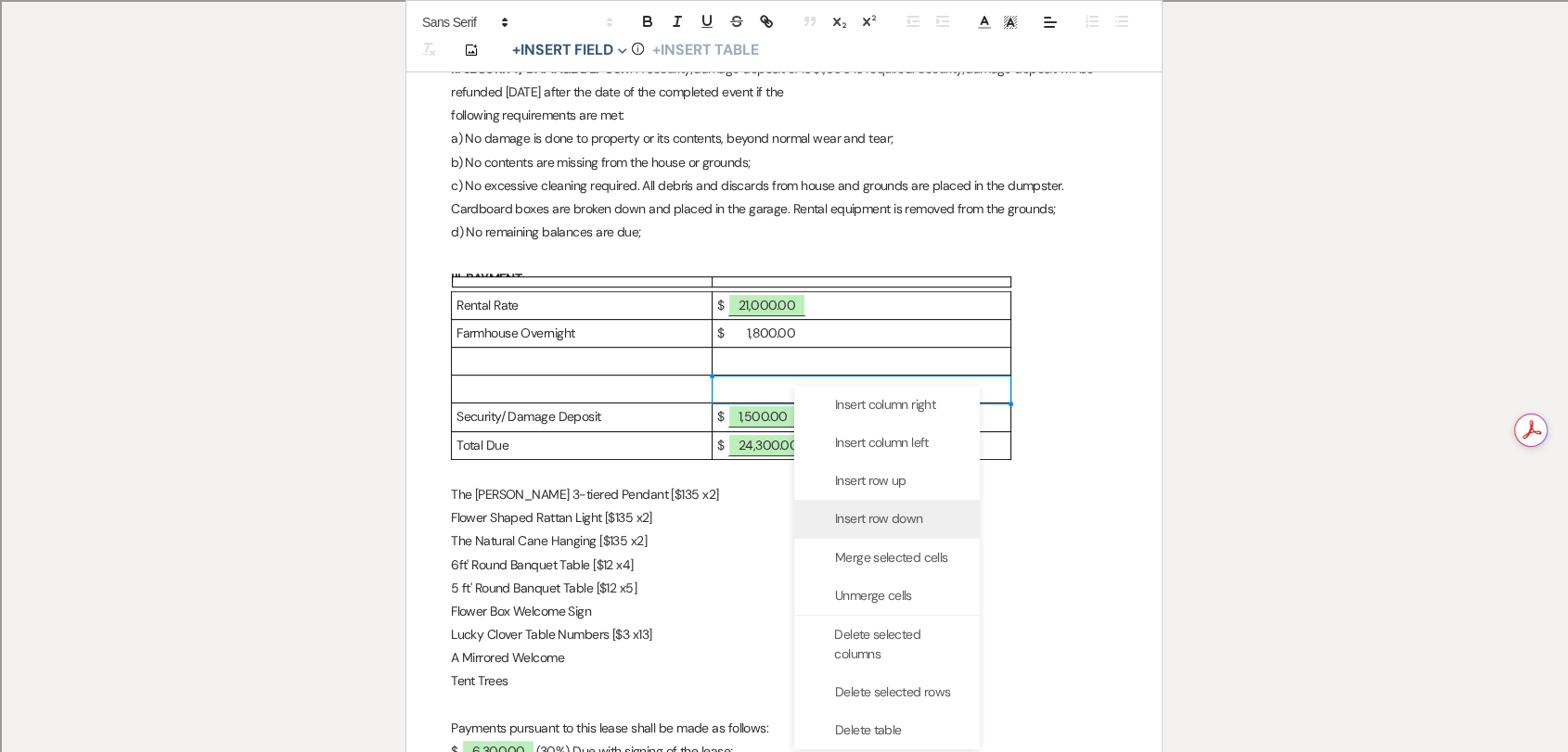
click at [880, 523] on span "Insert row down" at bounding box center [878, 519] width 88 height 19
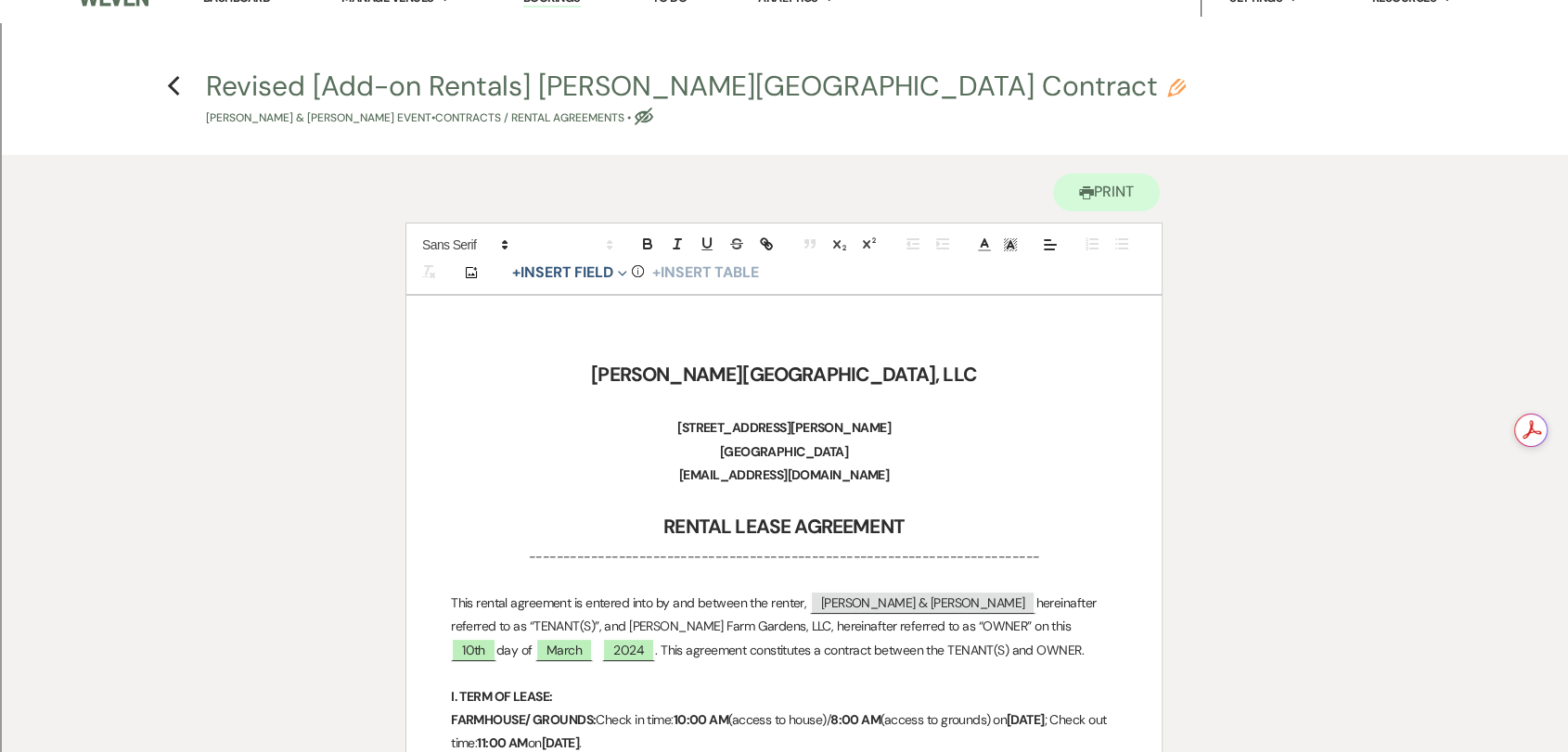
scroll to position [644, 0]
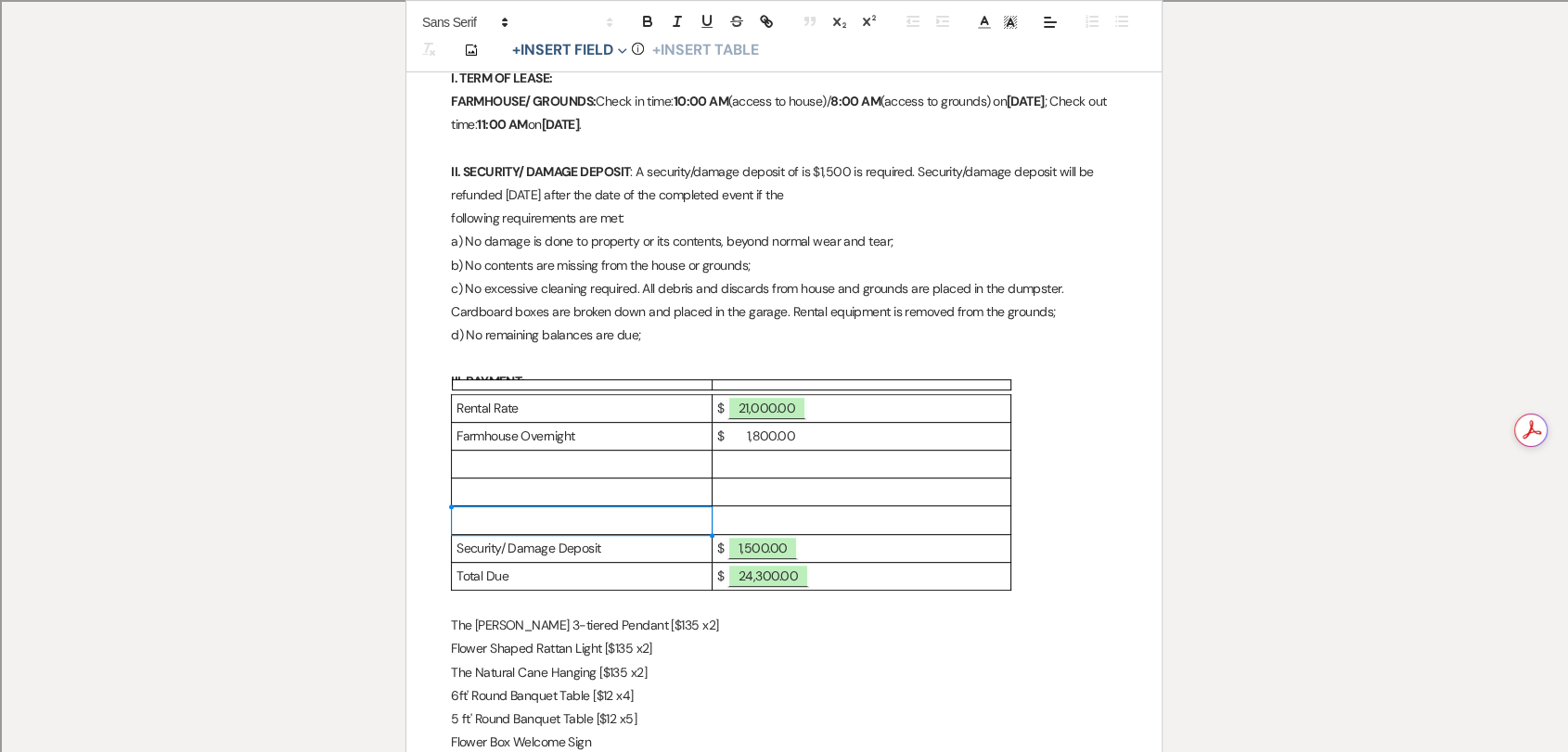
click at [783, 512] on p at bounding box center [862, 520] width 289 height 23
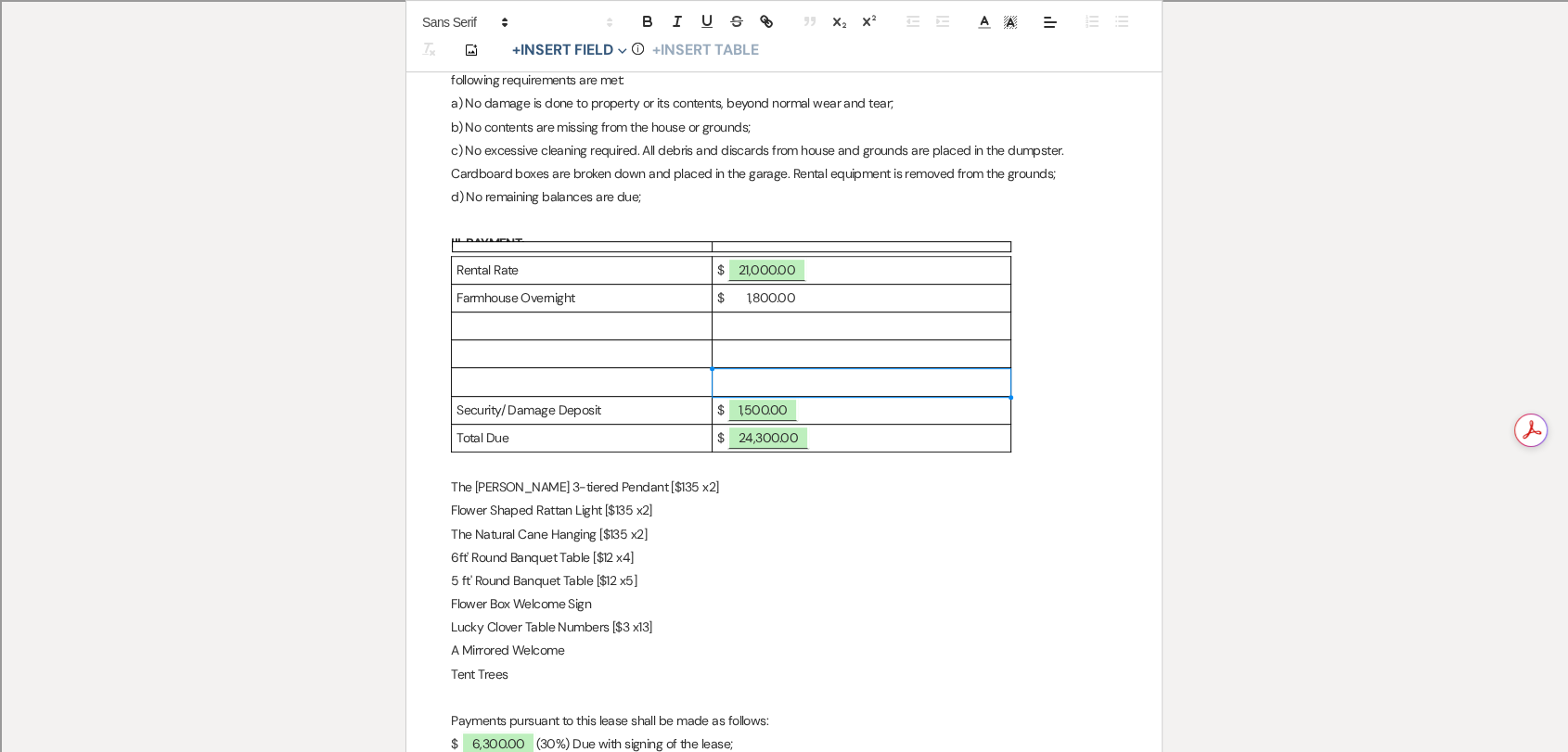
scroll to position [953, 0]
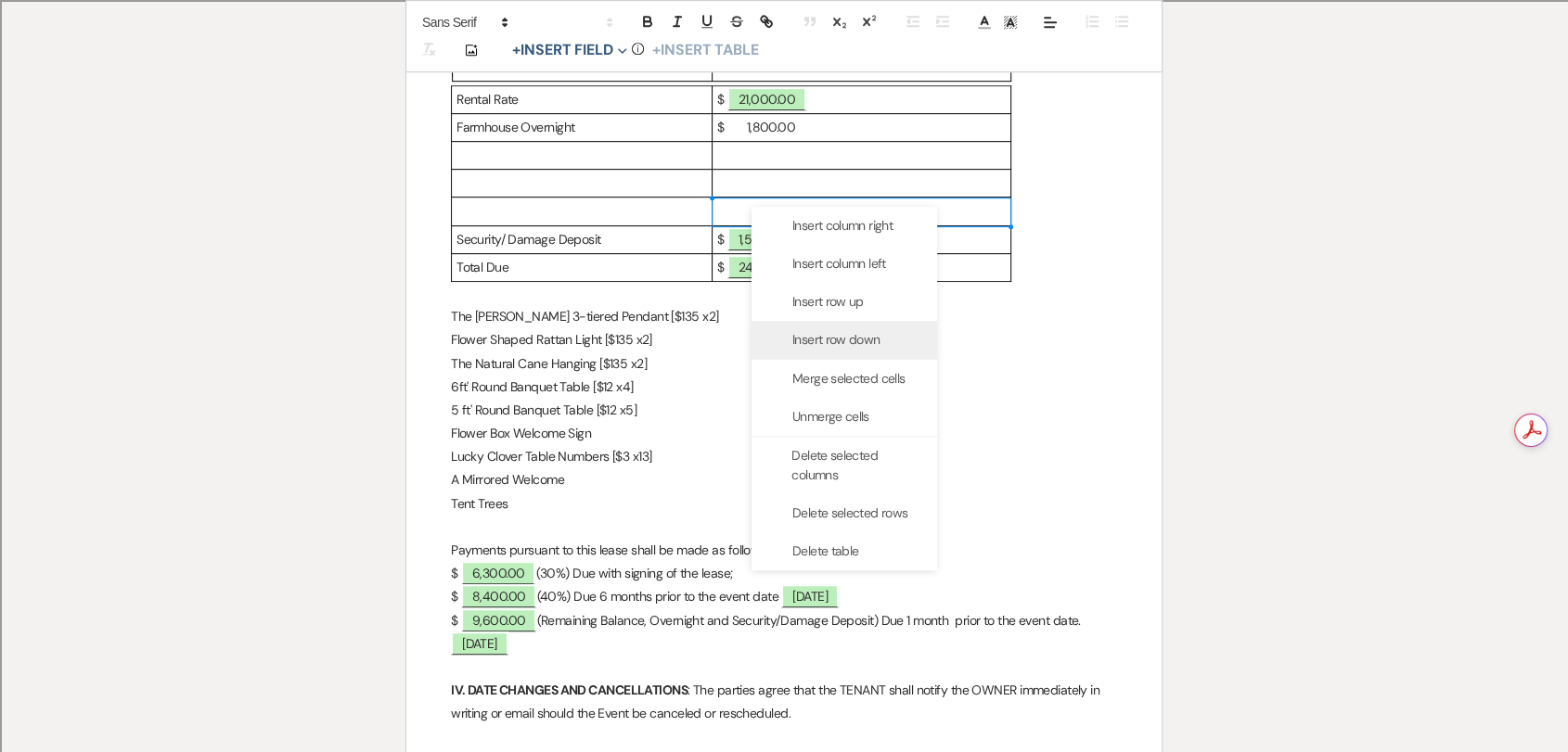
click at [853, 346] on span "Insert row down" at bounding box center [836, 340] width 88 height 19
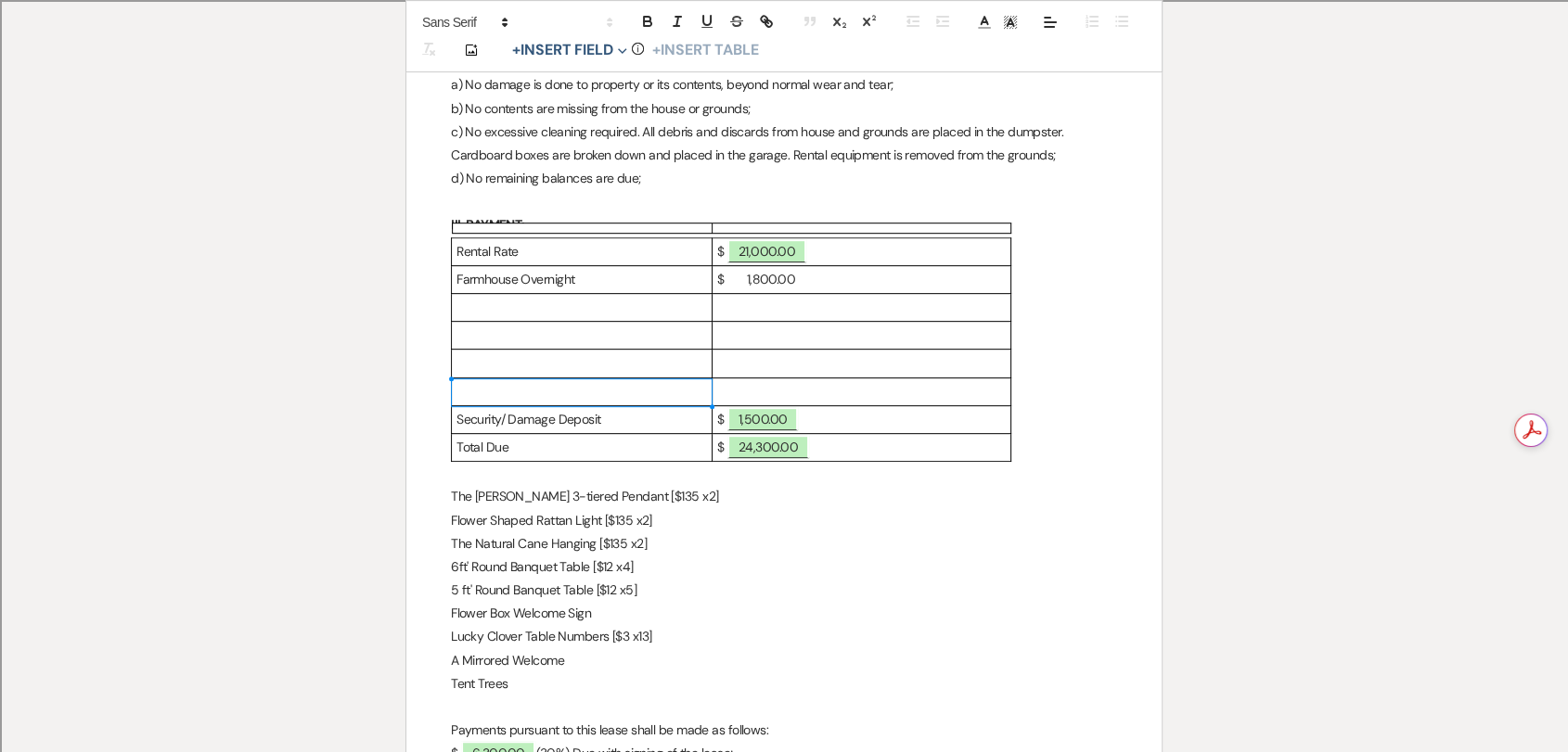
scroll to position [850, 0]
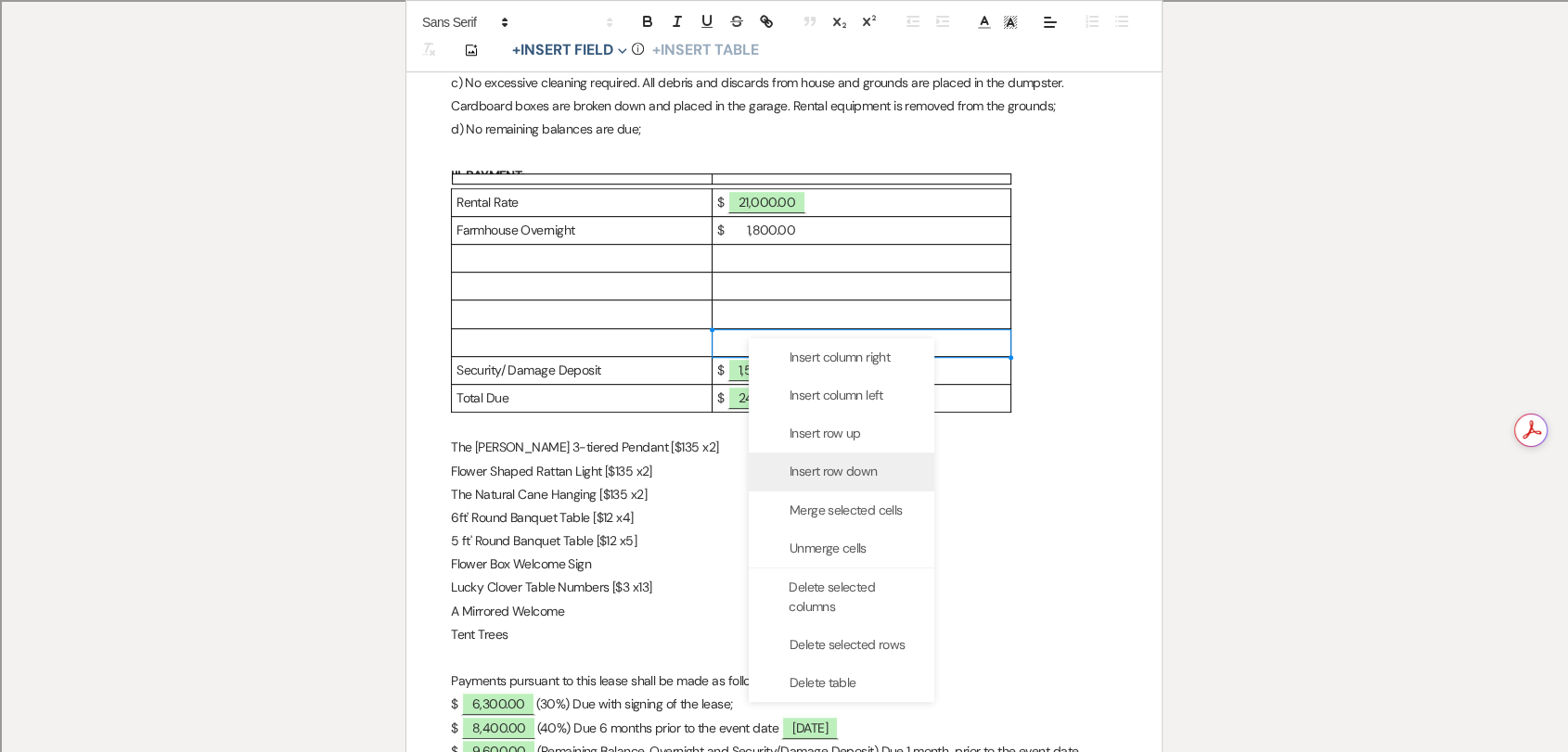
click at [869, 467] on span "Insert row down" at bounding box center [833, 472] width 88 height 19
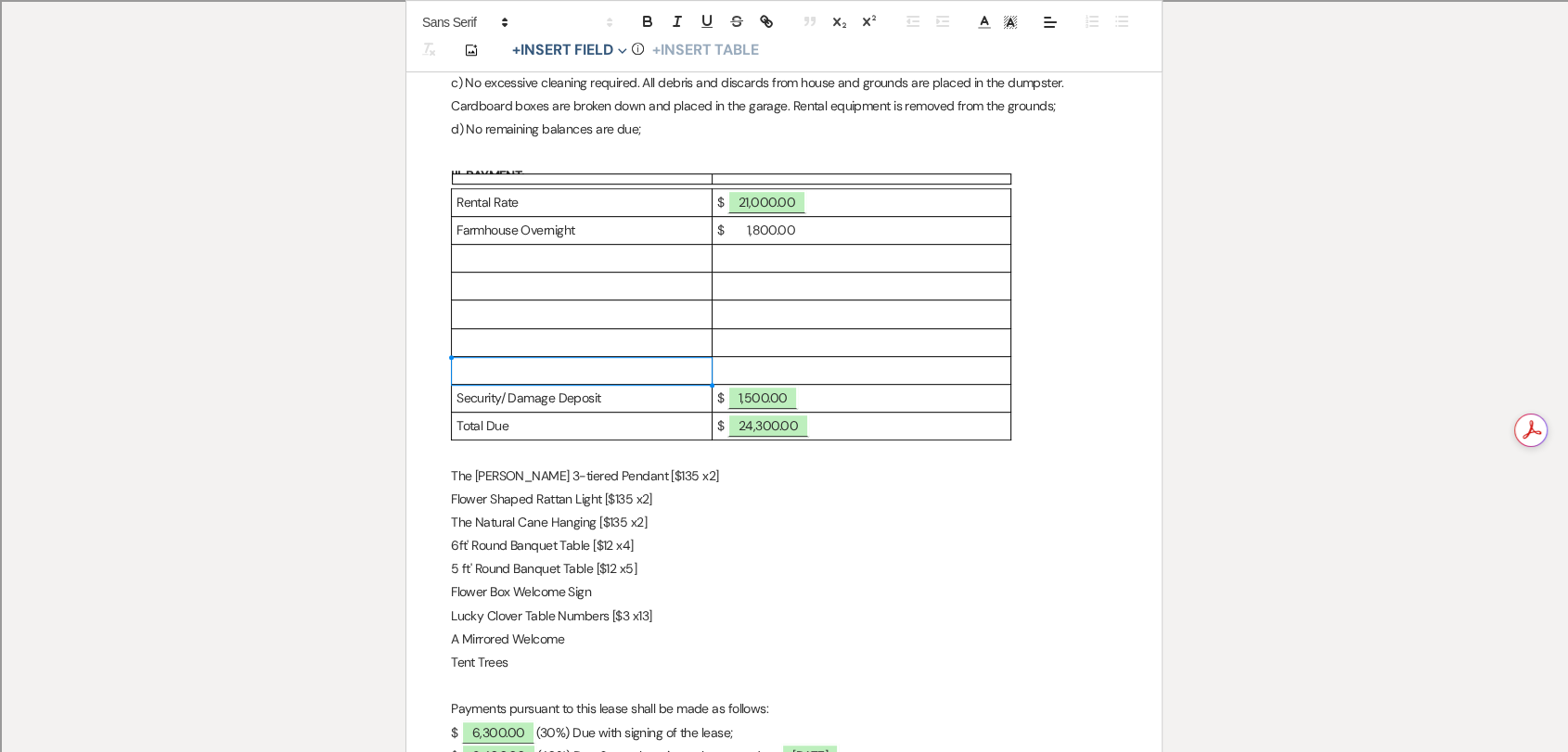
click at [803, 373] on p at bounding box center [862, 371] width 289 height 23
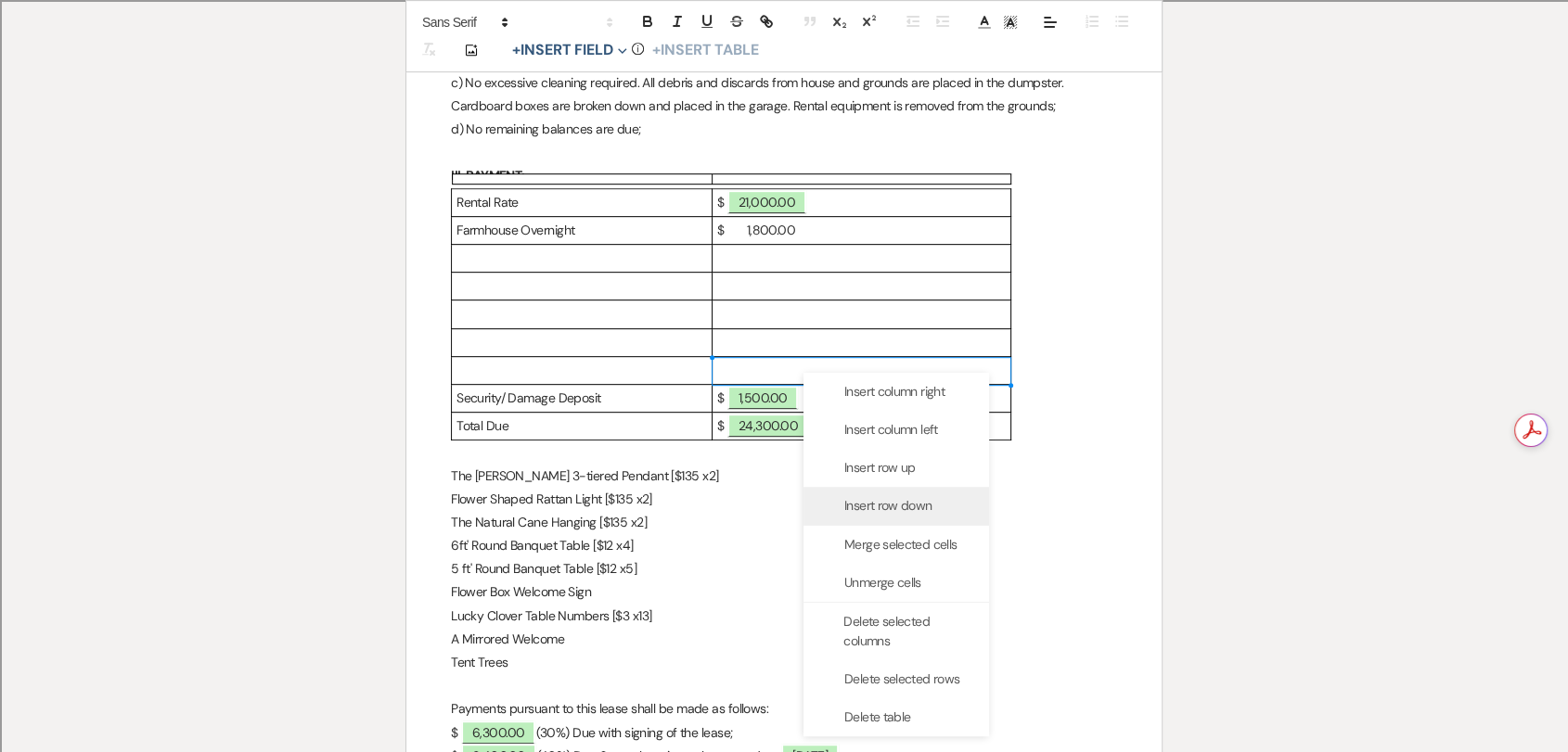
click at [888, 496] on span "Insert row down" at bounding box center [888, 506] width 88 height 19
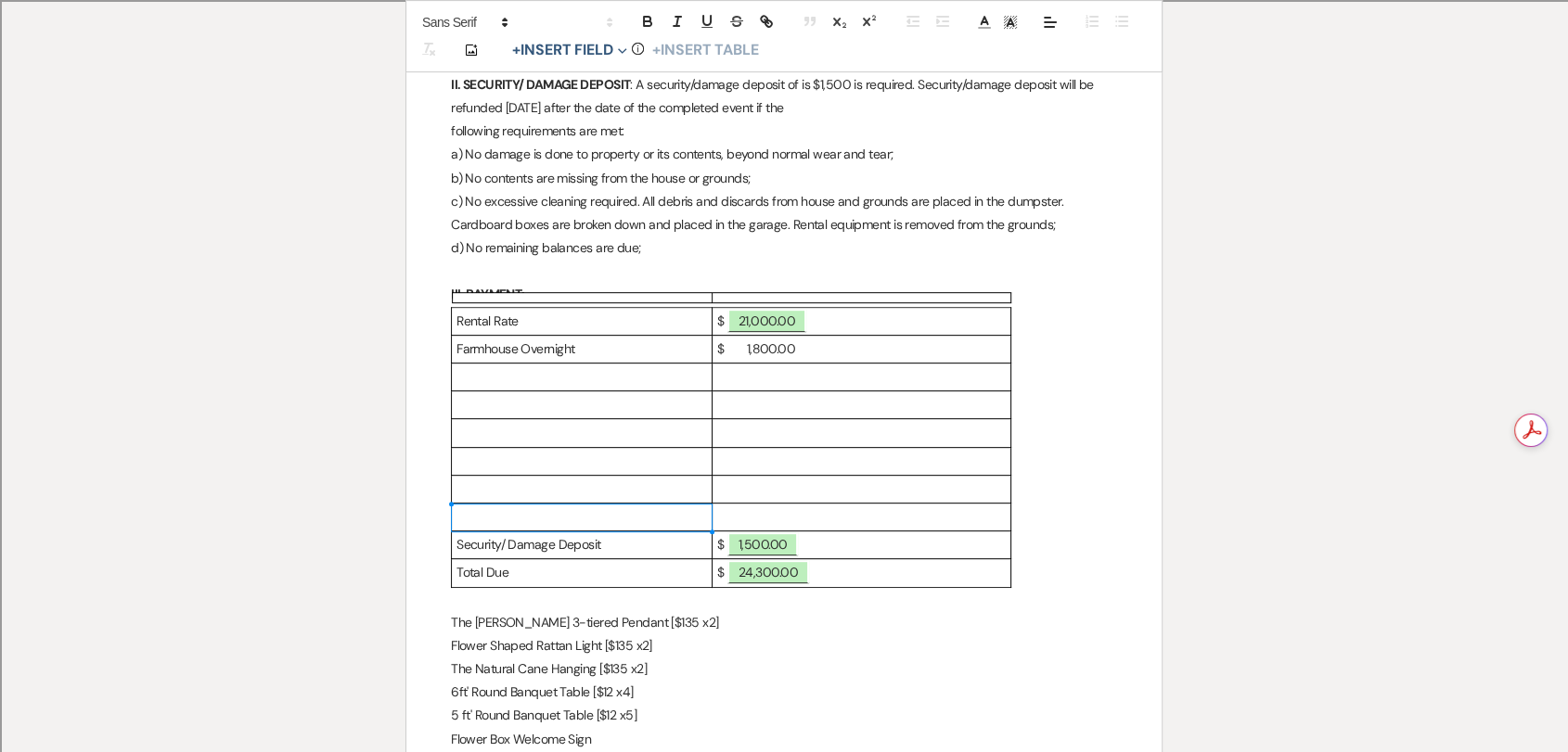
scroll to position [747, 0]
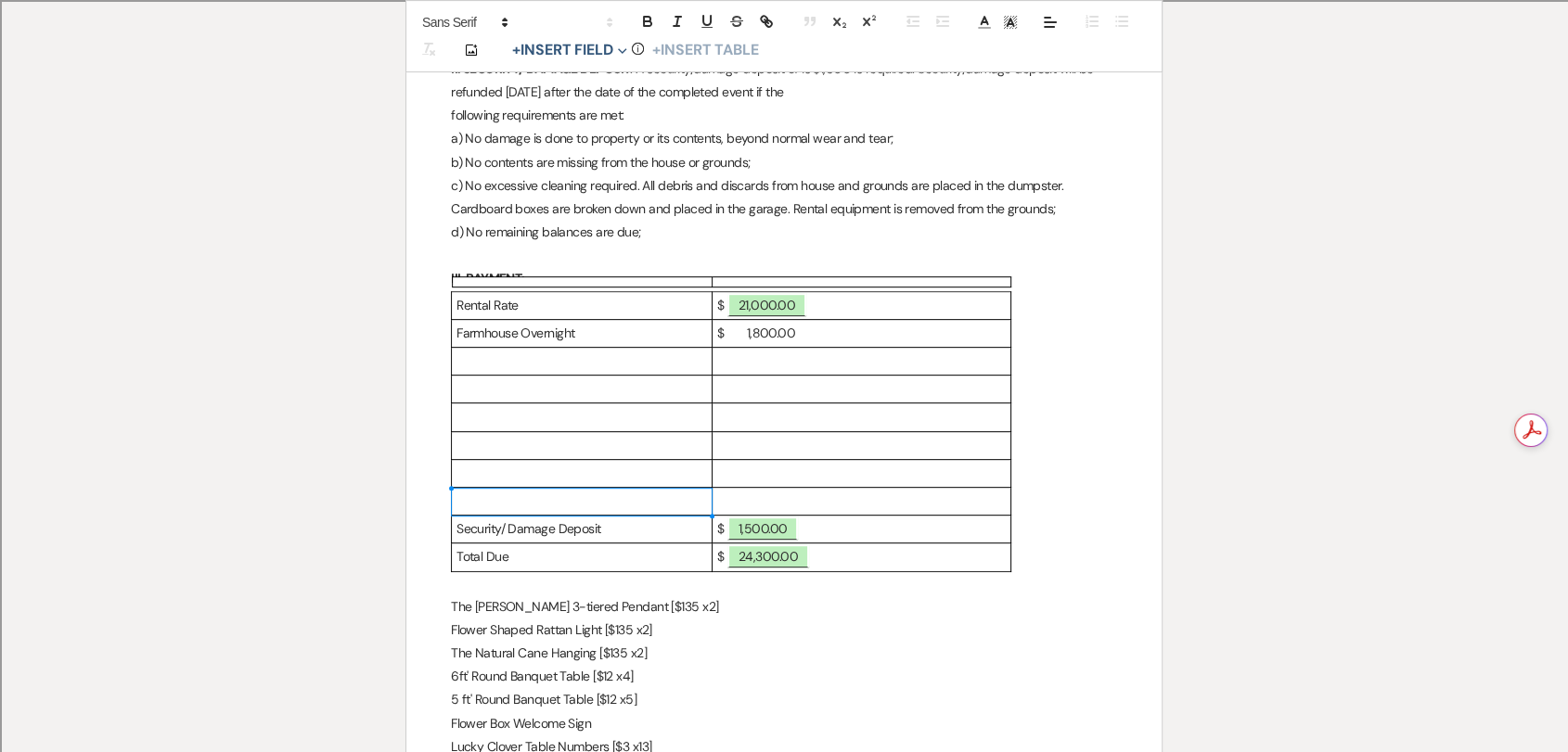
click at [745, 504] on p at bounding box center [862, 502] width 289 height 23
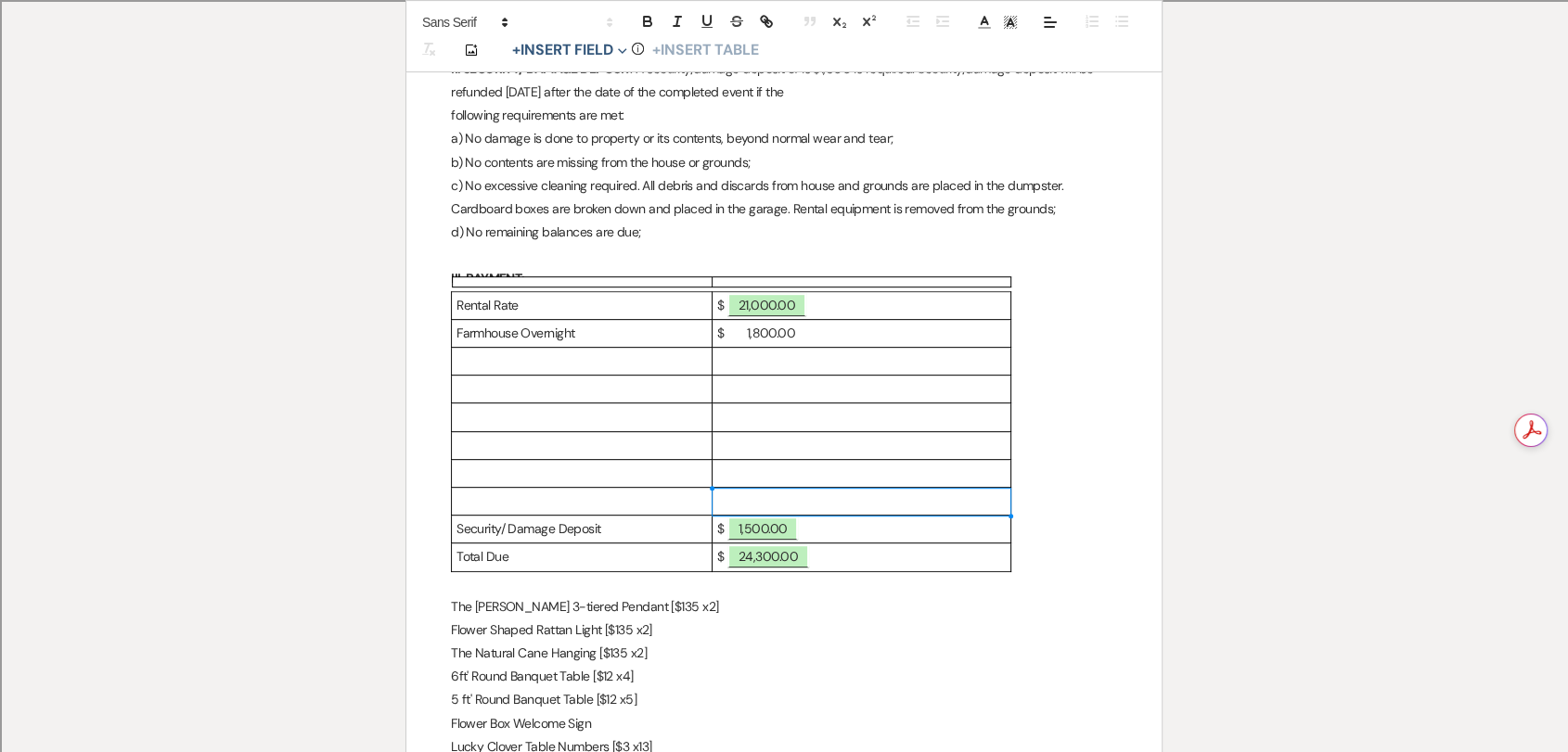
scroll to position [1159, 0]
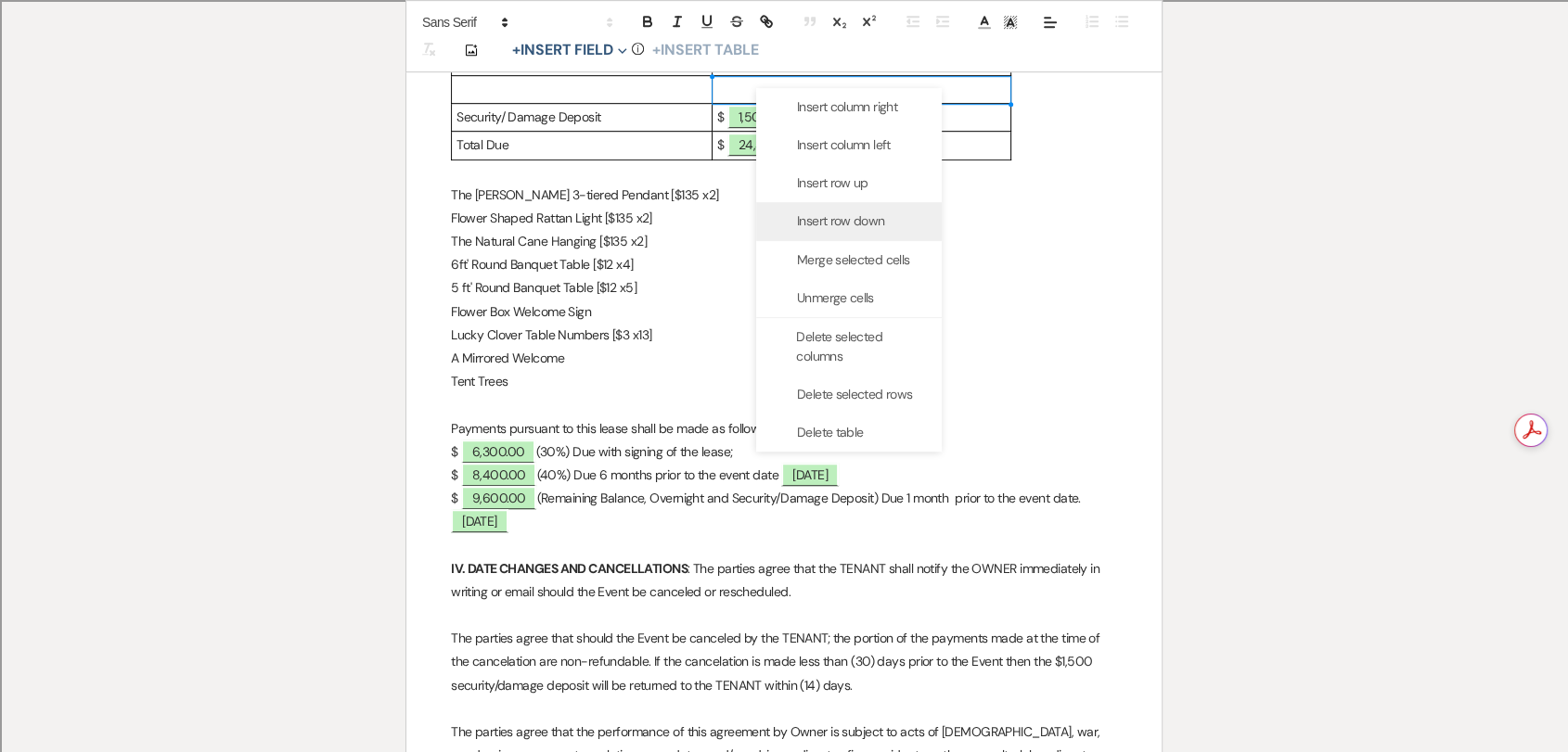
click at [871, 218] on span "Insert row down" at bounding box center [840, 221] width 88 height 19
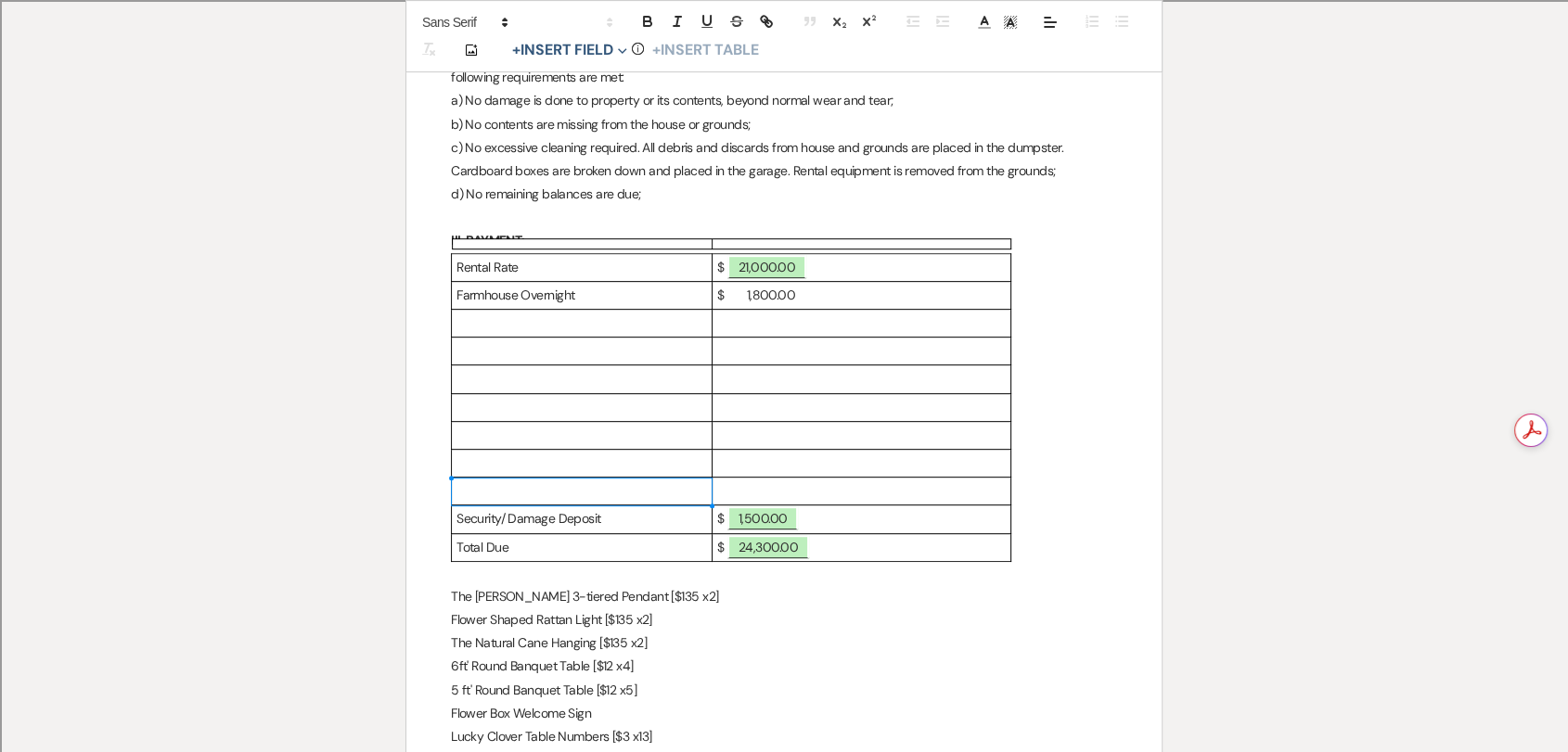
scroll to position [953, 0]
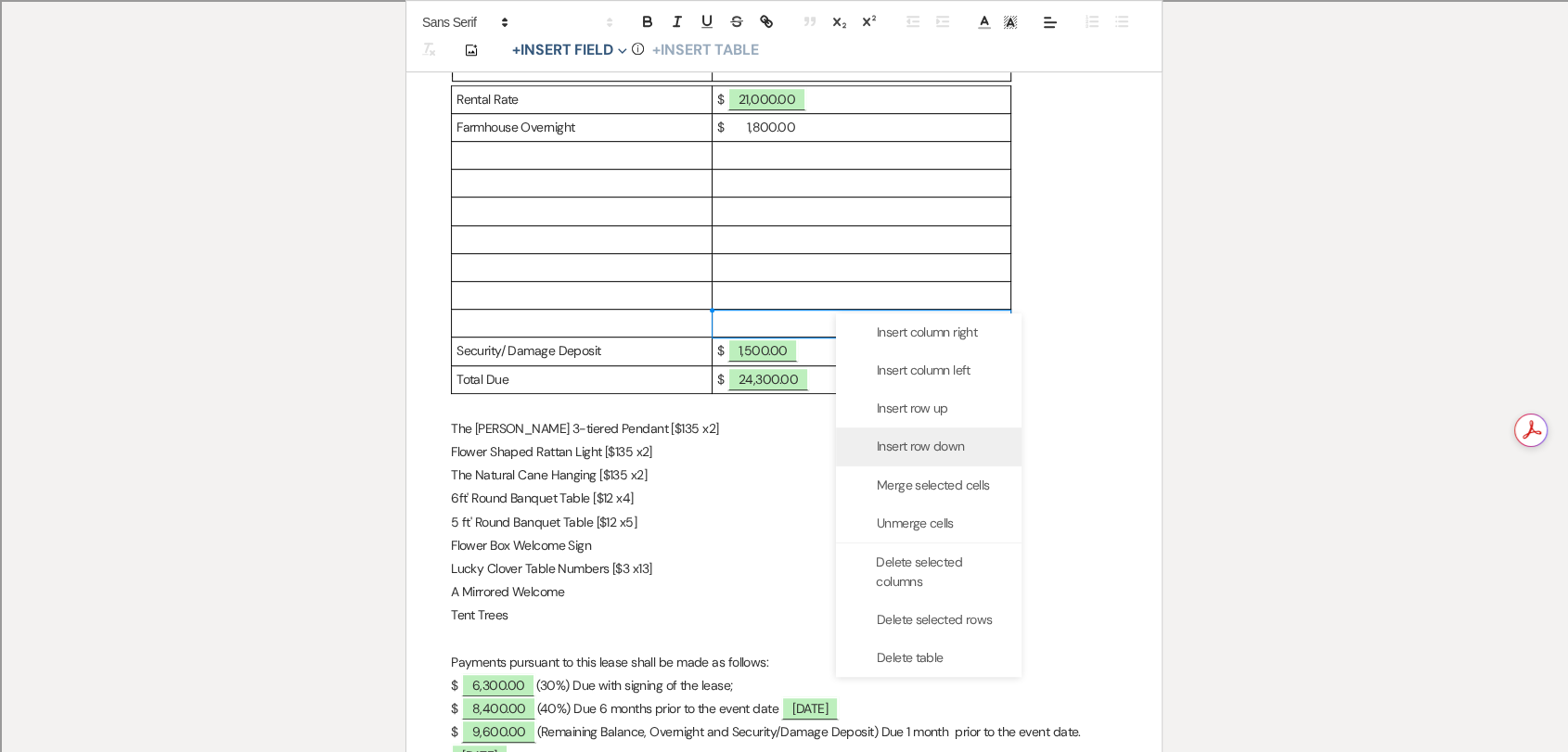
click at [951, 456] on div "Insert row down" at bounding box center [928, 446] width 186 height 38
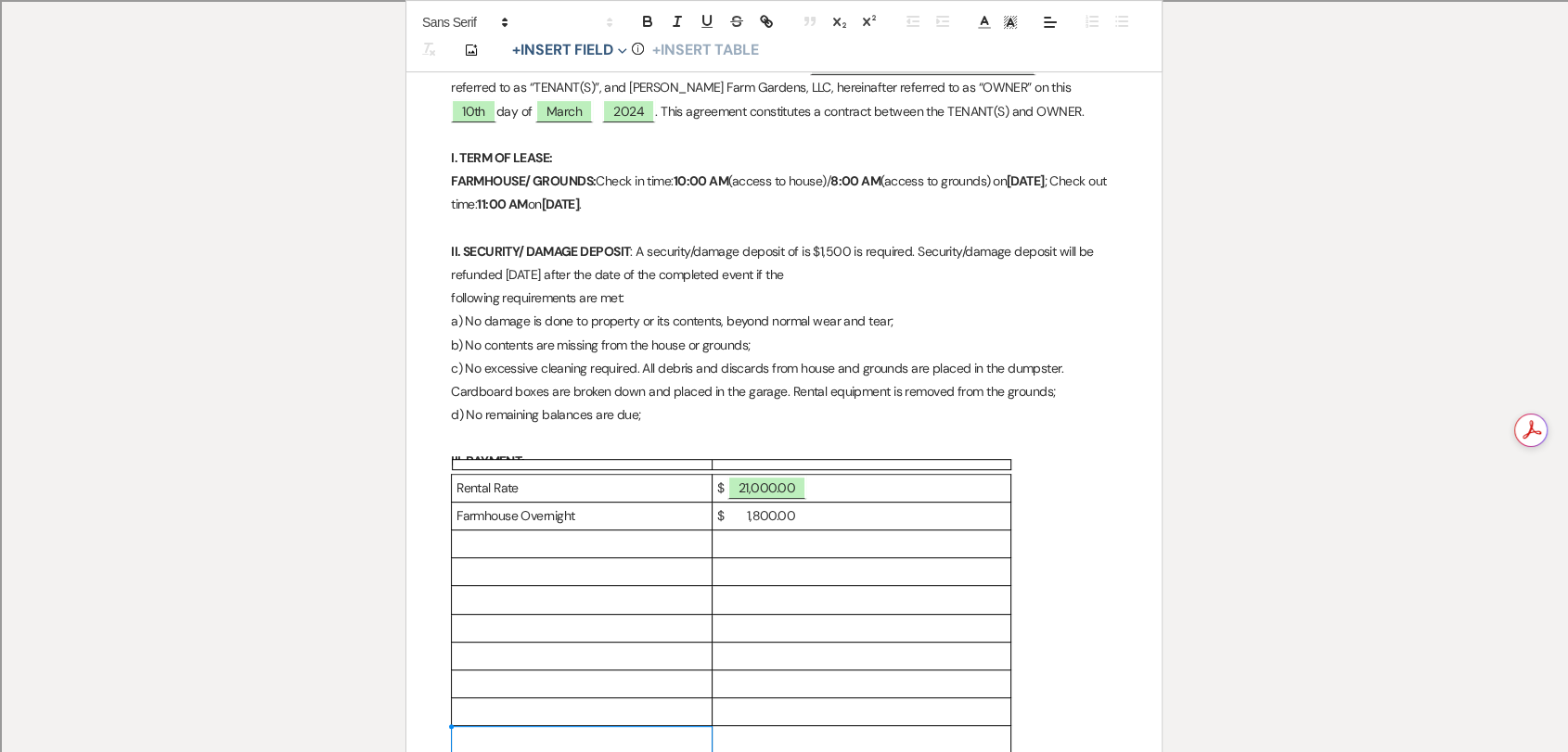
scroll to position [850, 0]
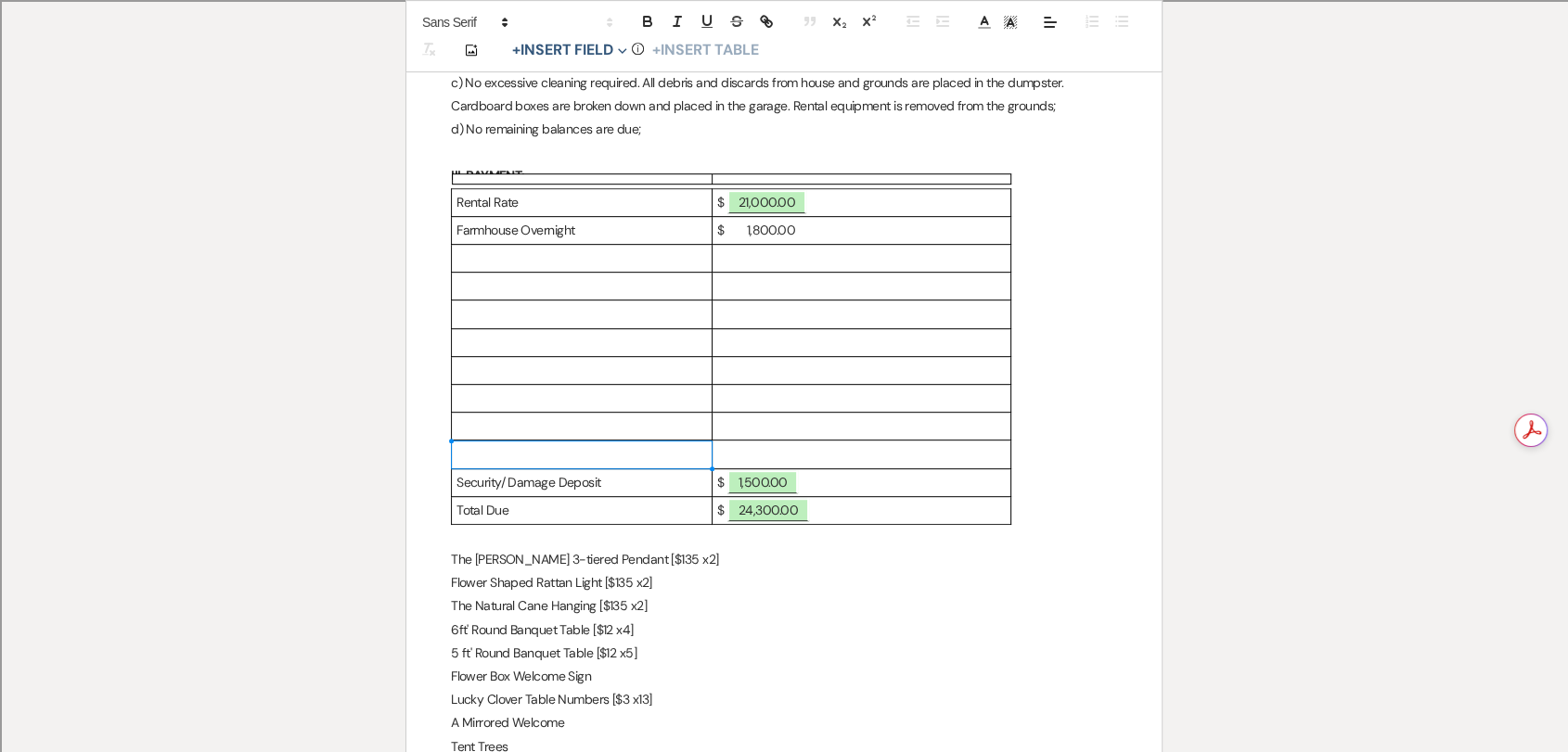
click at [778, 446] on p at bounding box center [862, 454] width 289 height 23
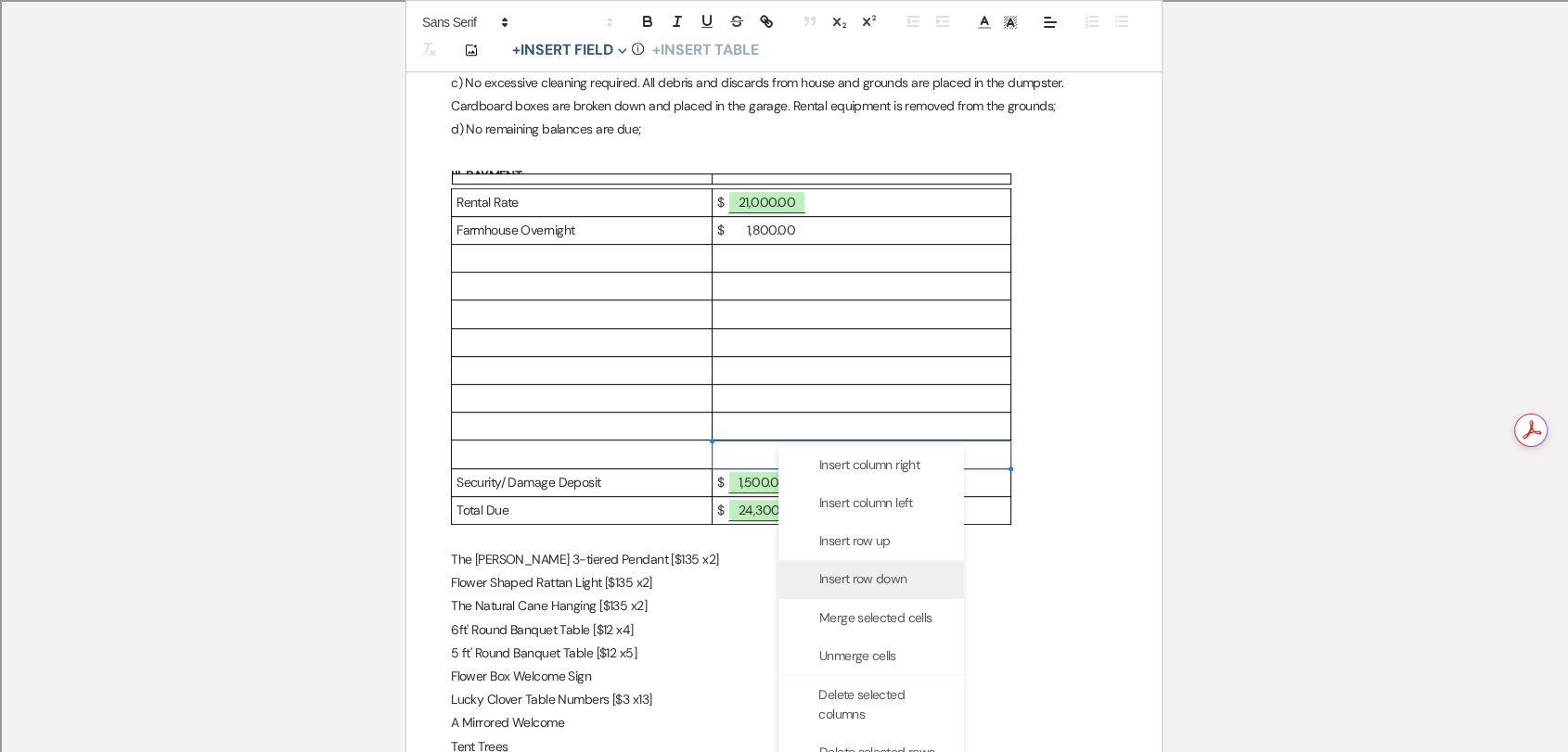
click at [882, 577] on span "Insert row down" at bounding box center [863, 579] width 88 height 19
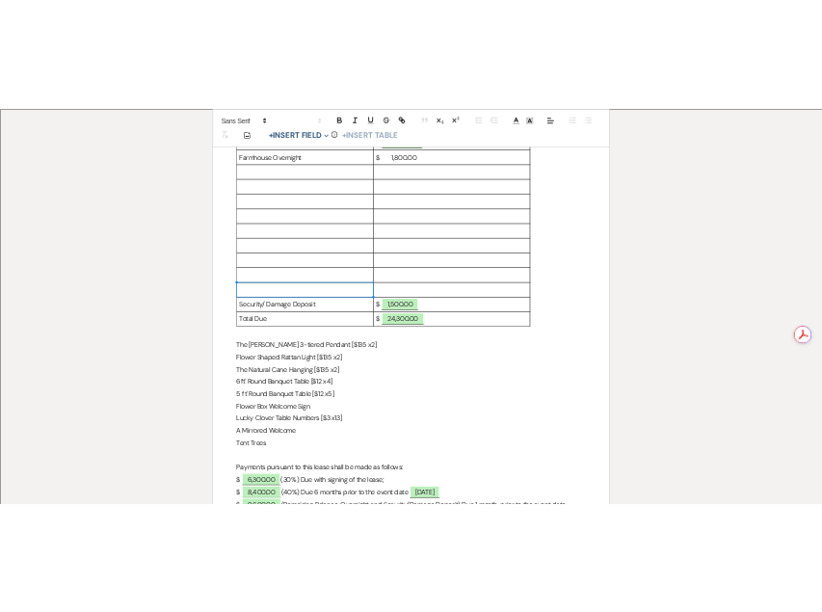
scroll to position [990, 0]
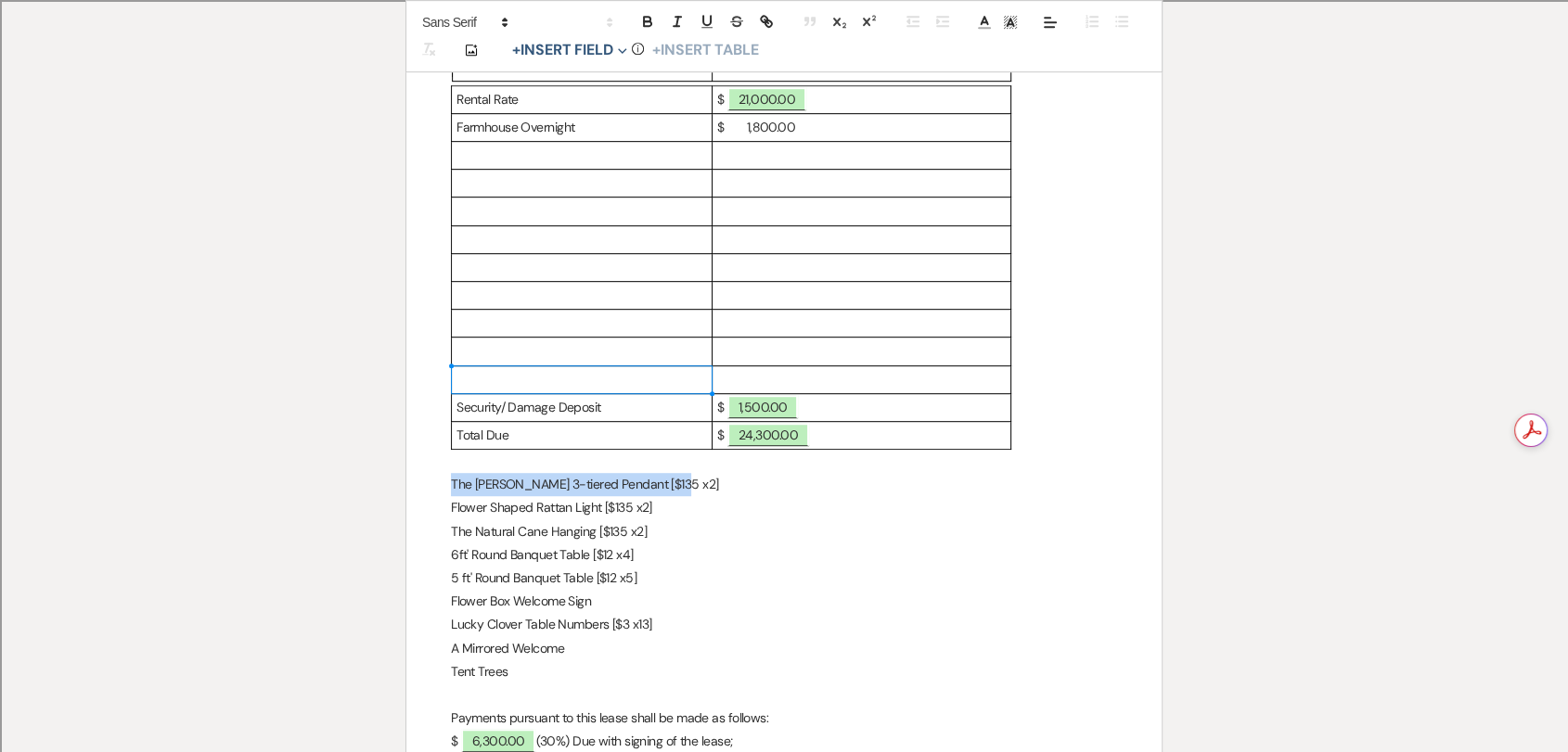
drag, startPoint x: 683, startPoint y: 480, endPoint x: 453, endPoint y: 480, distance: 230.0
click at [453, 480] on p "The [PERSON_NAME] 3-tiered Pendant [$135 x2]" at bounding box center [784, 484] width 666 height 23
copy p "The [PERSON_NAME] 3-tiered Pendant [$135 x2]"
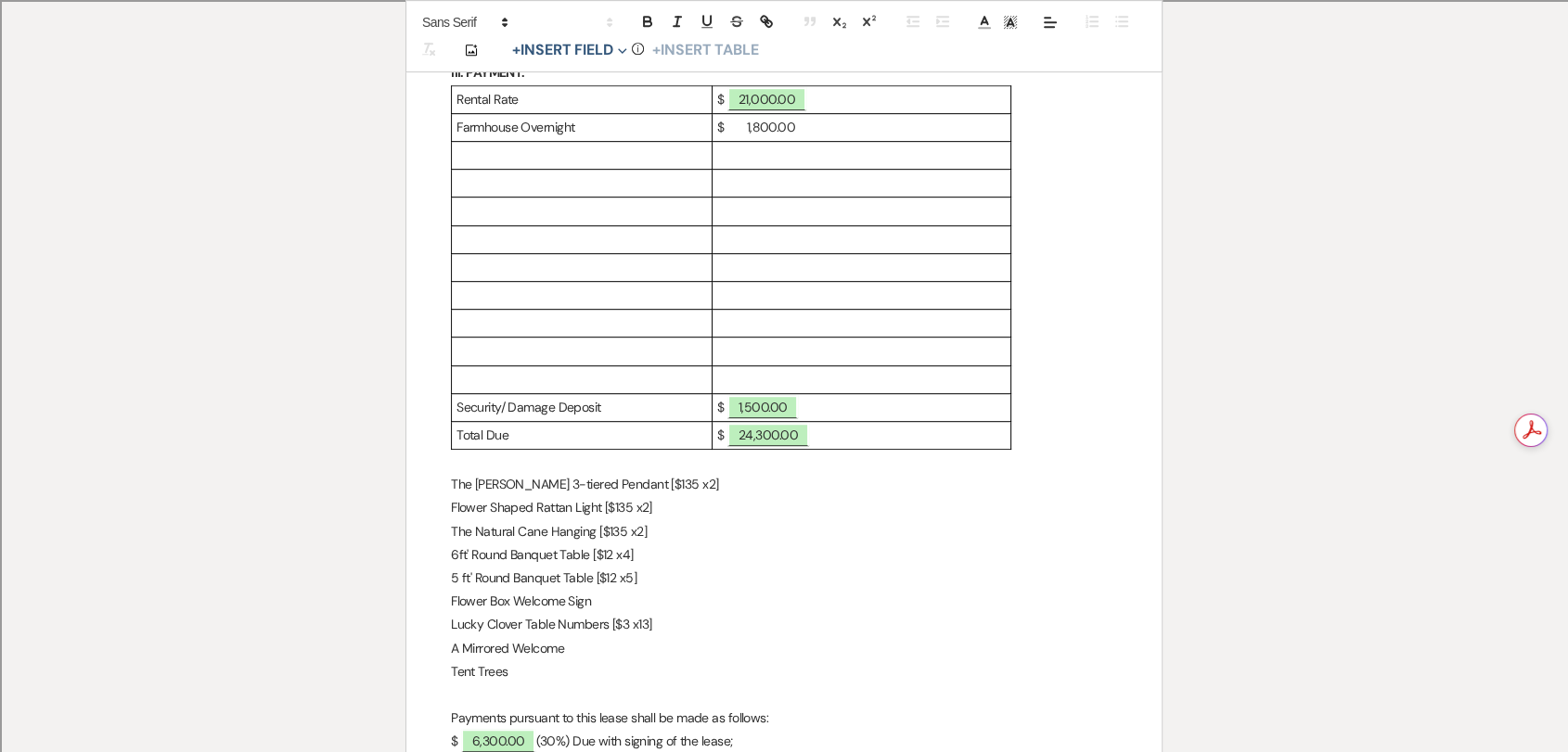
click at [596, 142] on td at bounding box center [582, 155] width 261 height 28
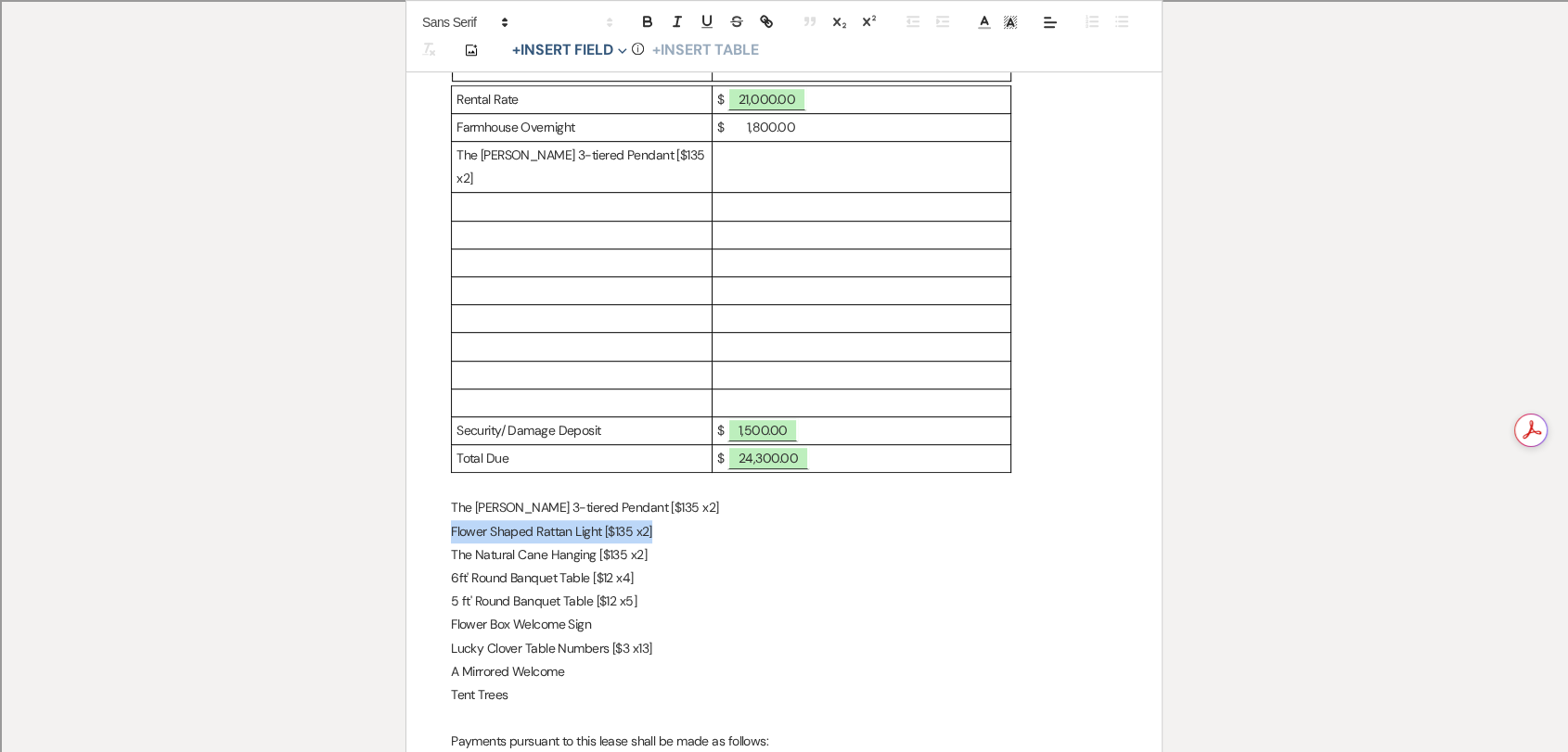
drag, startPoint x: 673, startPoint y: 506, endPoint x: 445, endPoint y: 503, distance: 228.0
copy p "Flower Shaped Rattan Light [$135 x2]"
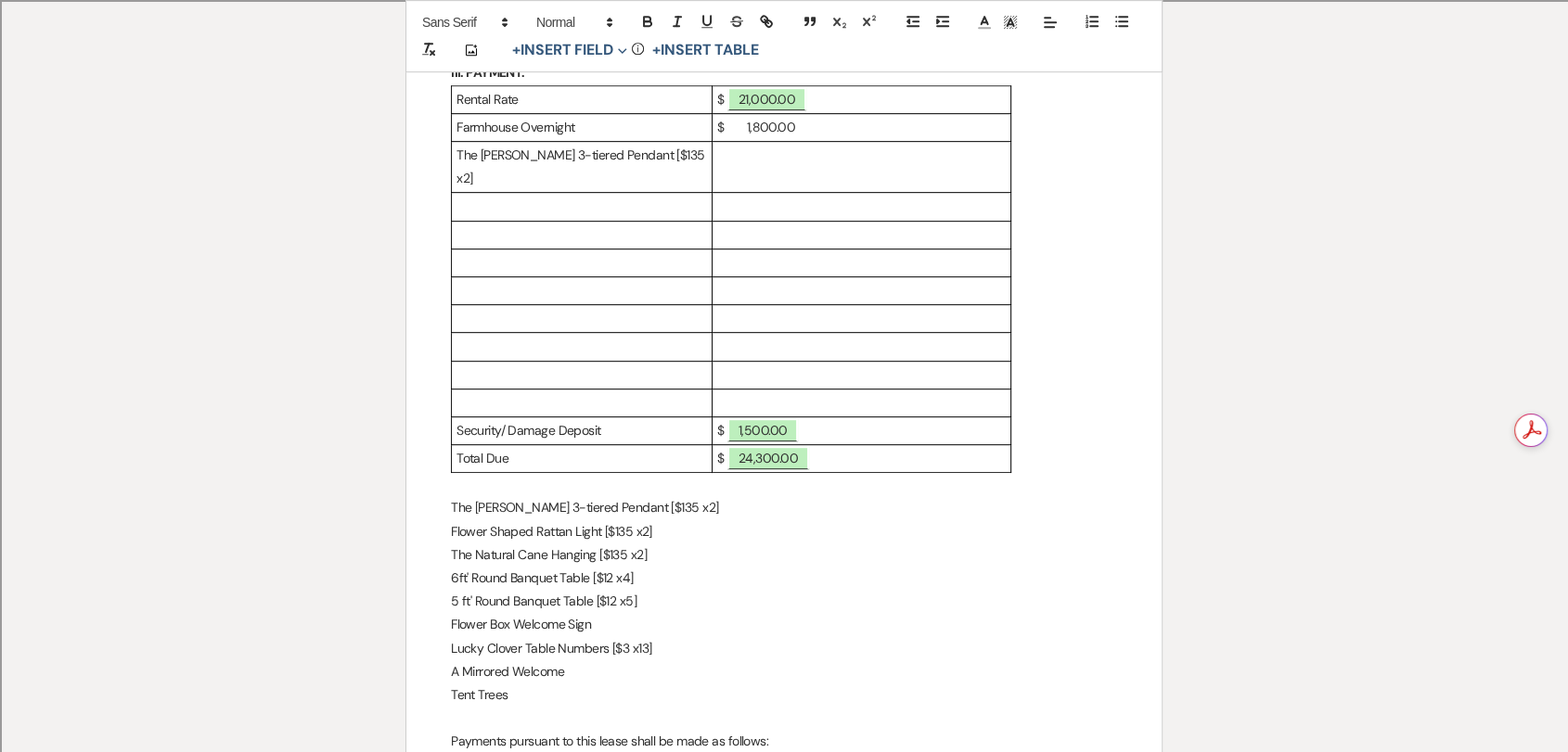
click at [598, 194] on p at bounding box center [582, 206] width 250 height 23
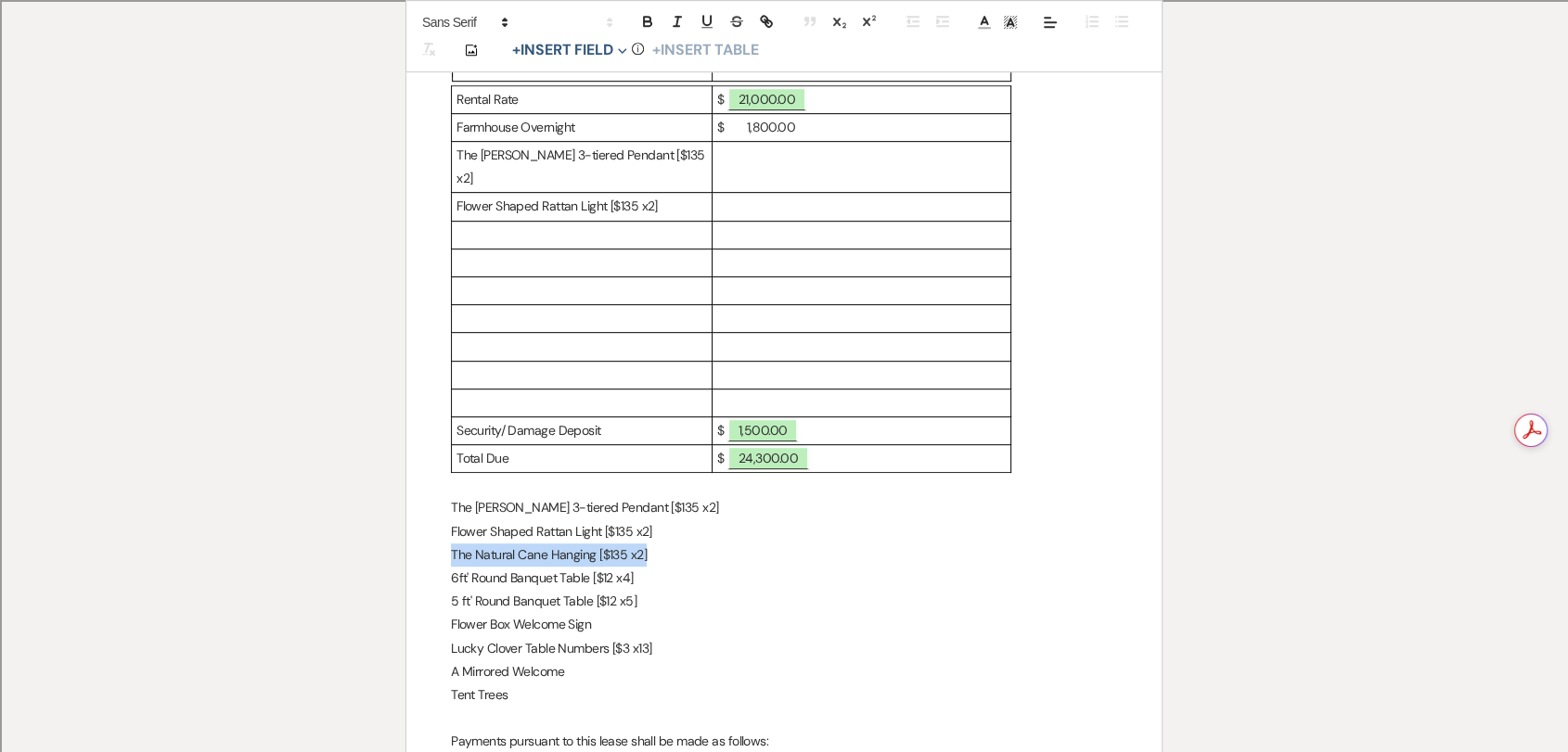
drag, startPoint x: 658, startPoint y: 532, endPoint x: 453, endPoint y: 536, distance: 205.0
click at [453, 543] on p "The Natural Cane Hanging [$135 x2]" at bounding box center [784, 555] width 666 height 23
copy p "The Natural Cane Hanging [$135 x2]"
click at [577, 223] on p at bounding box center [582, 235] width 250 height 23
drag, startPoint x: 653, startPoint y: 557, endPoint x: 445, endPoint y: 550, distance: 208.1
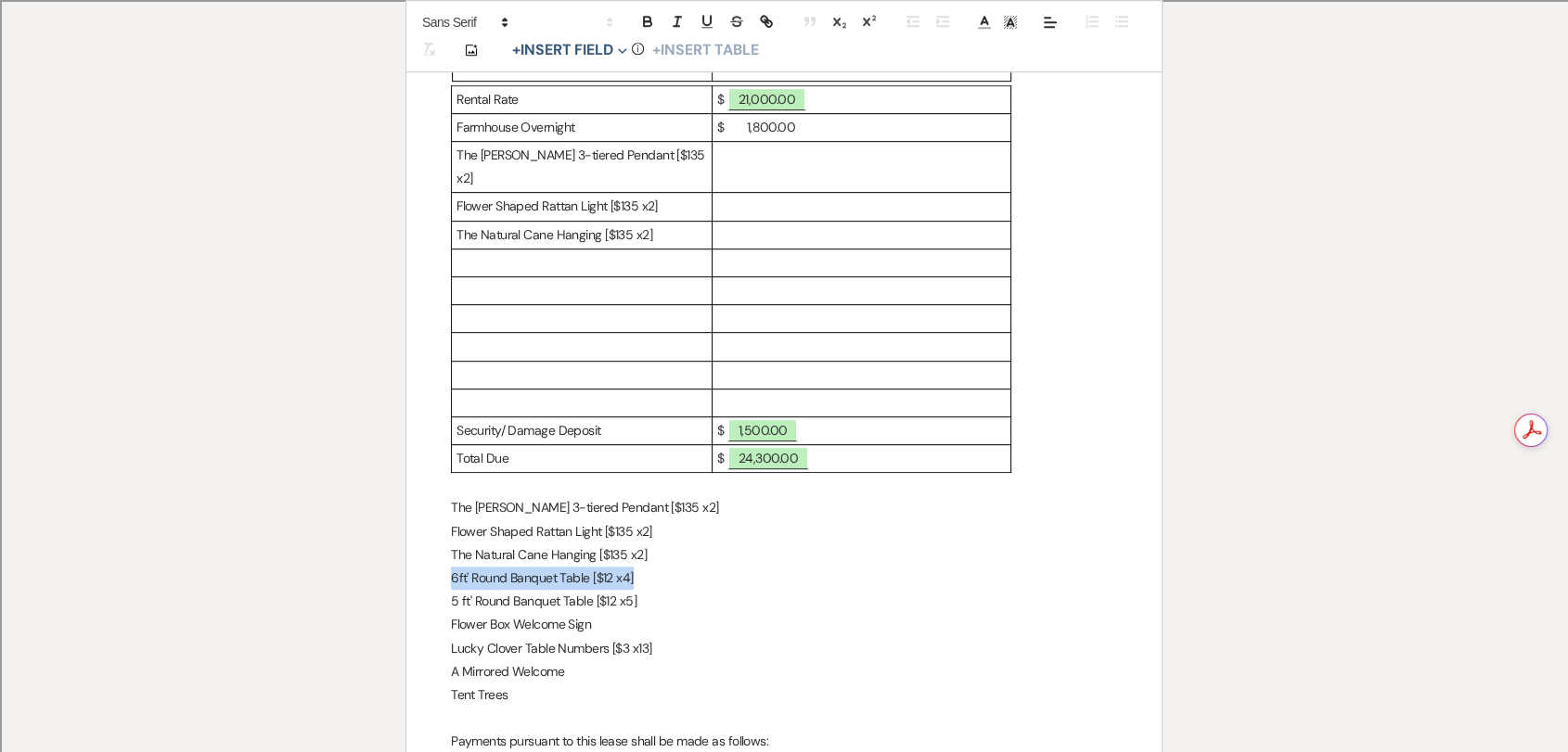
copy p "6ft' Round Banquet Table [$12 x4]"
click at [593, 251] on p at bounding box center [582, 263] width 250 height 23
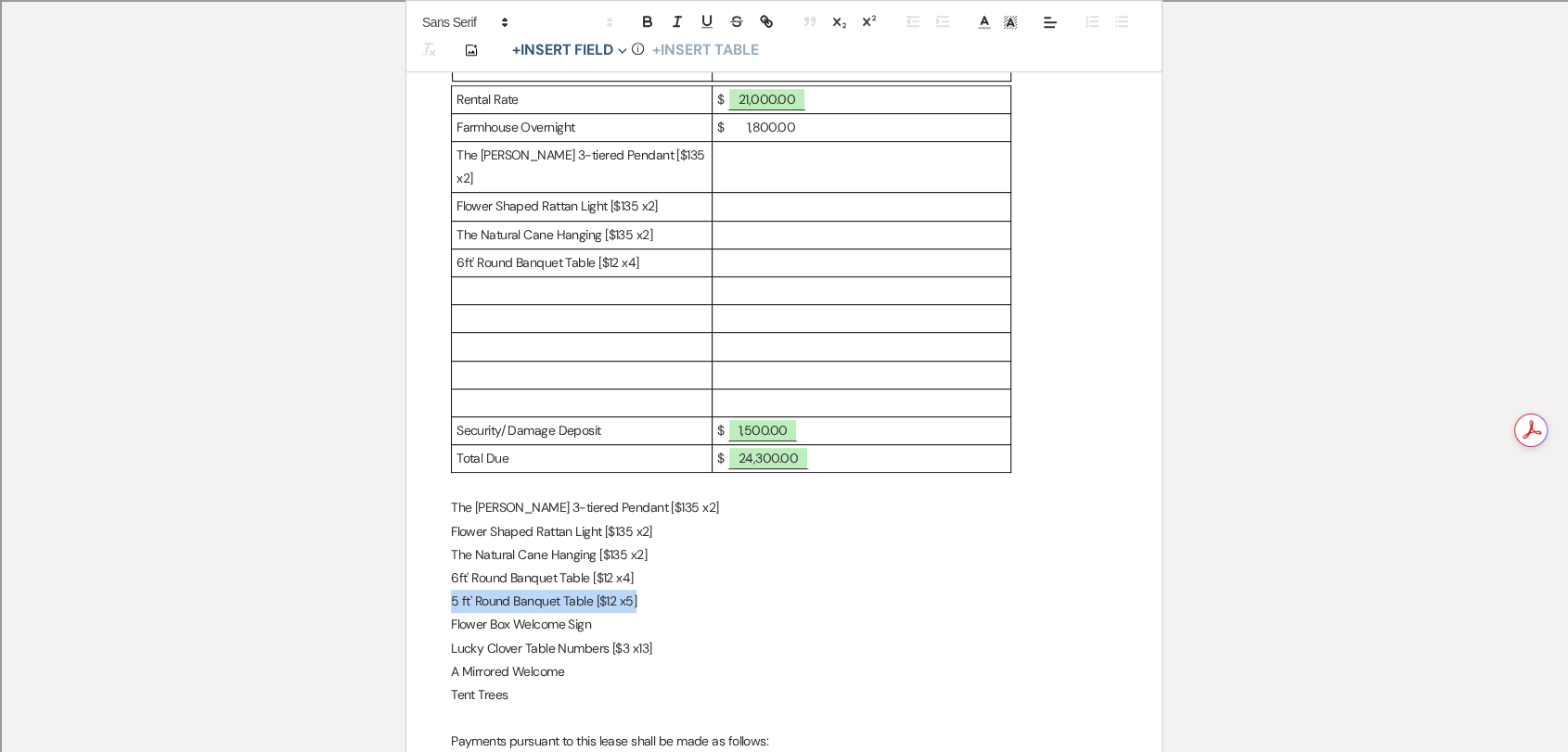
drag, startPoint x: 654, startPoint y: 573, endPoint x: 443, endPoint y: 583, distance: 211.2
copy p "5 ft' Round Banquet Table [$12 x5]"
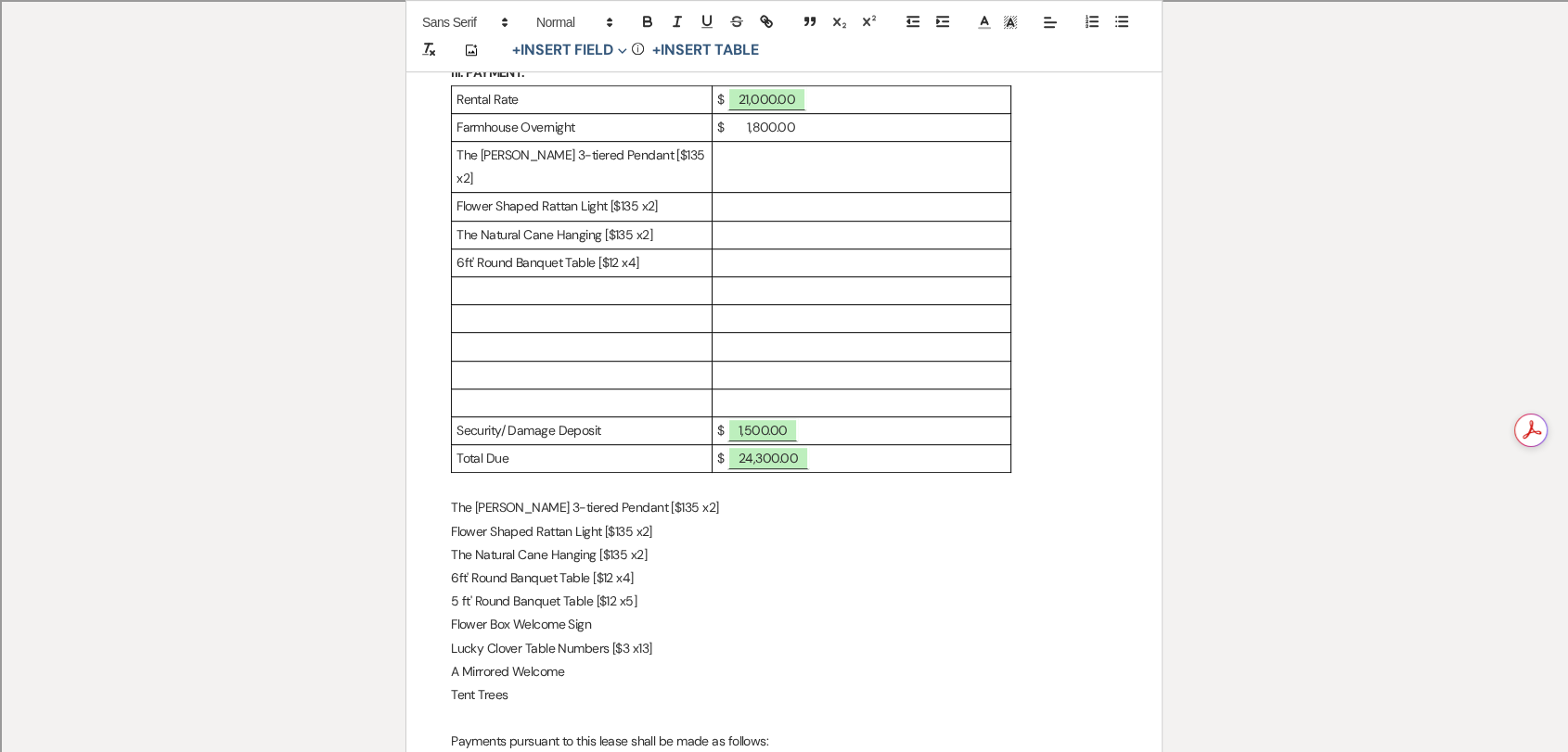
click at [612, 279] on p at bounding box center [582, 291] width 250 height 23
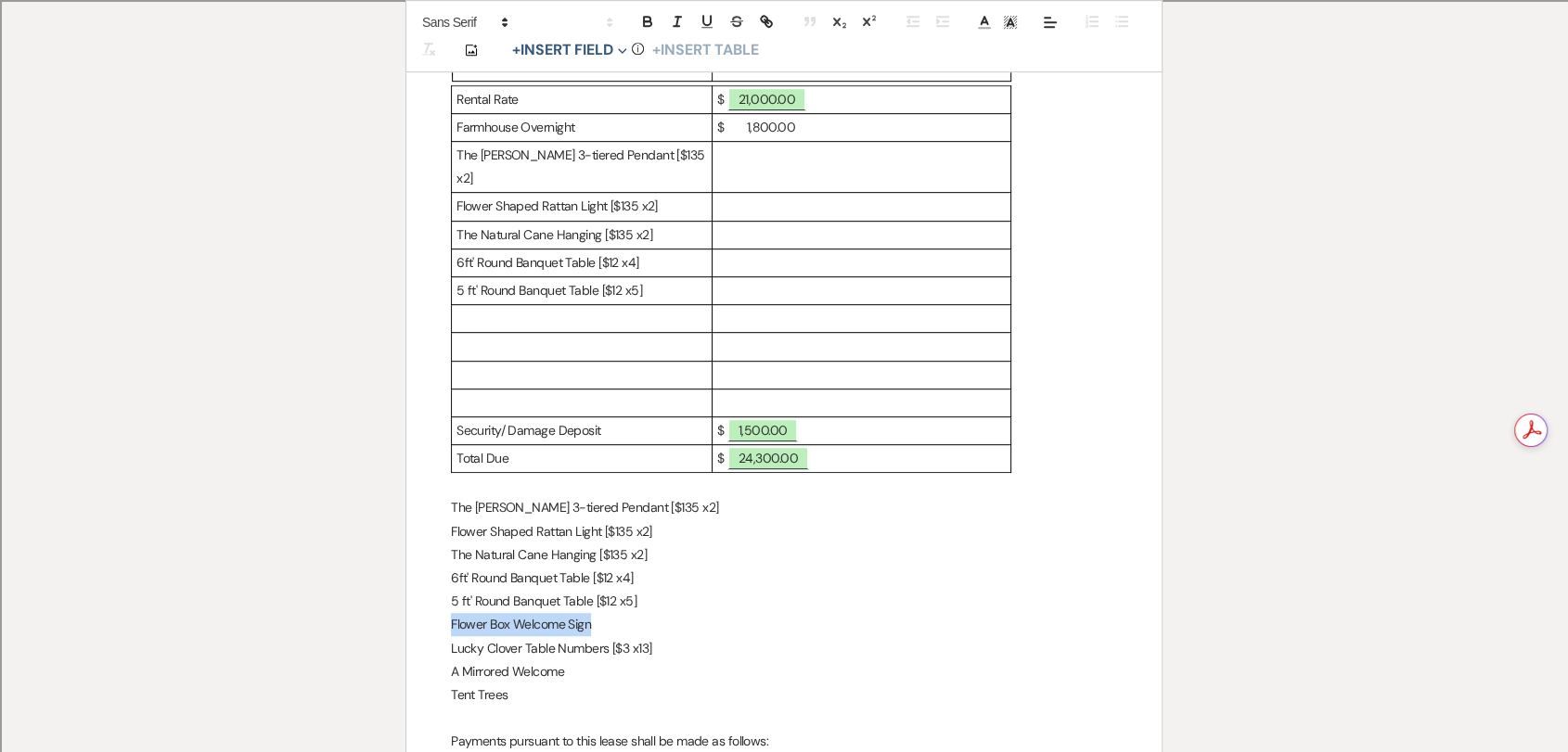
drag, startPoint x: 619, startPoint y: 599, endPoint x: 453, endPoint y: 594, distance: 166.1
click at [453, 613] on p "Flower Box Welcome Sign" at bounding box center [784, 625] width 666 height 23
copy p "Flower Box Welcome Sign"
click at [623, 307] on p at bounding box center [582, 319] width 250 height 23
drag, startPoint x: 692, startPoint y: 623, endPoint x: 422, endPoint y: 619, distance: 270.0
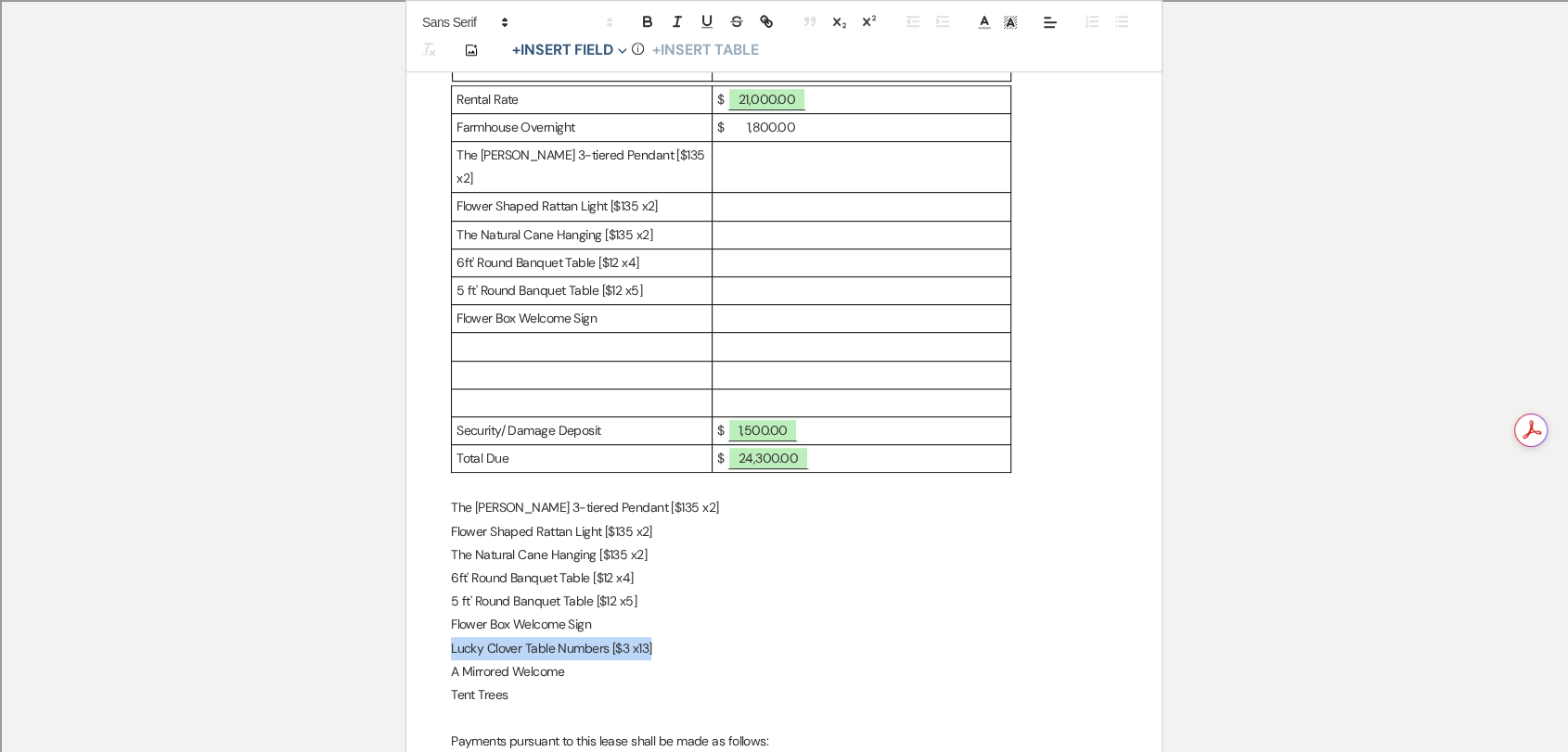
copy p "Lucky Clover Table Numbers [$3 x13]"
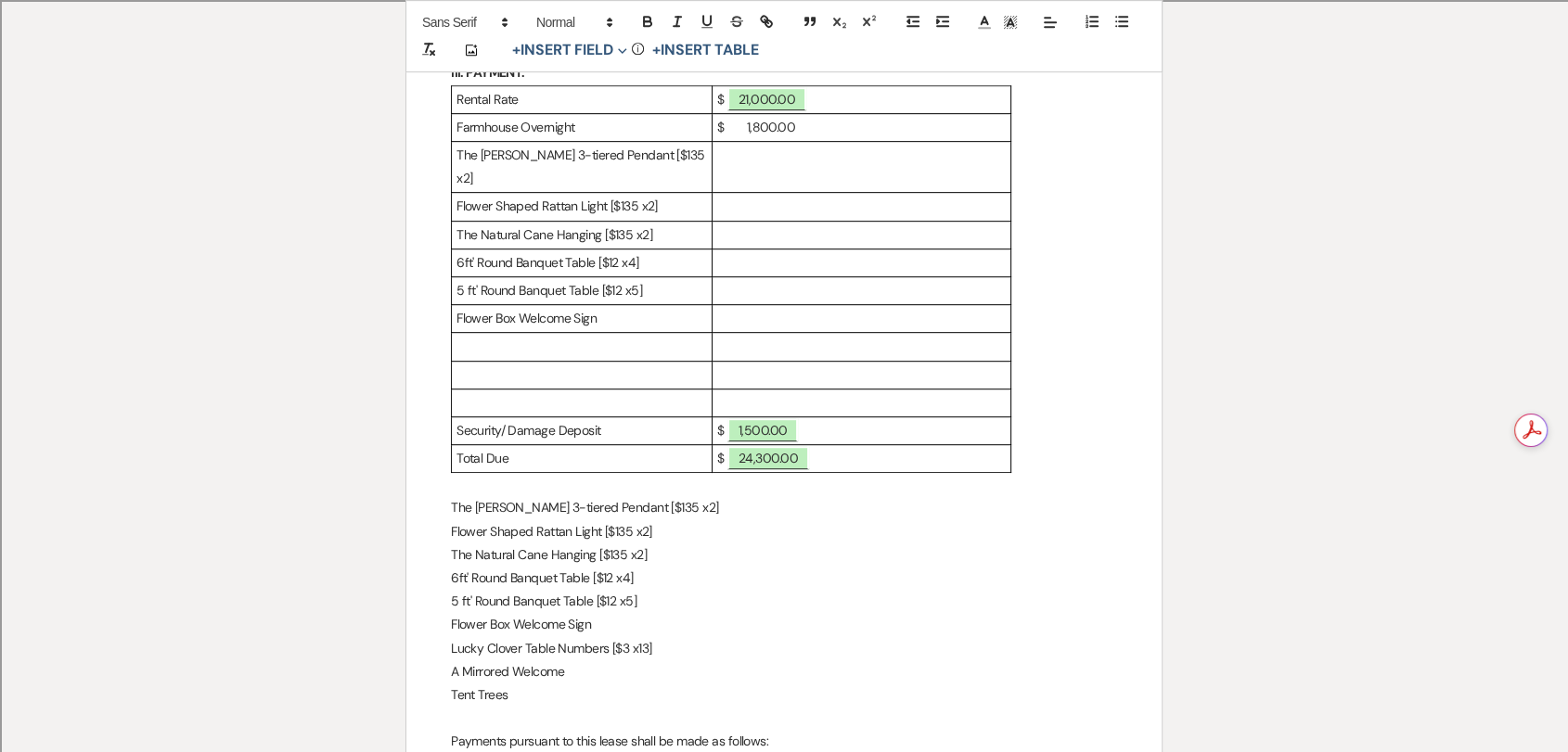
click at [606, 335] on p at bounding box center [582, 347] width 250 height 23
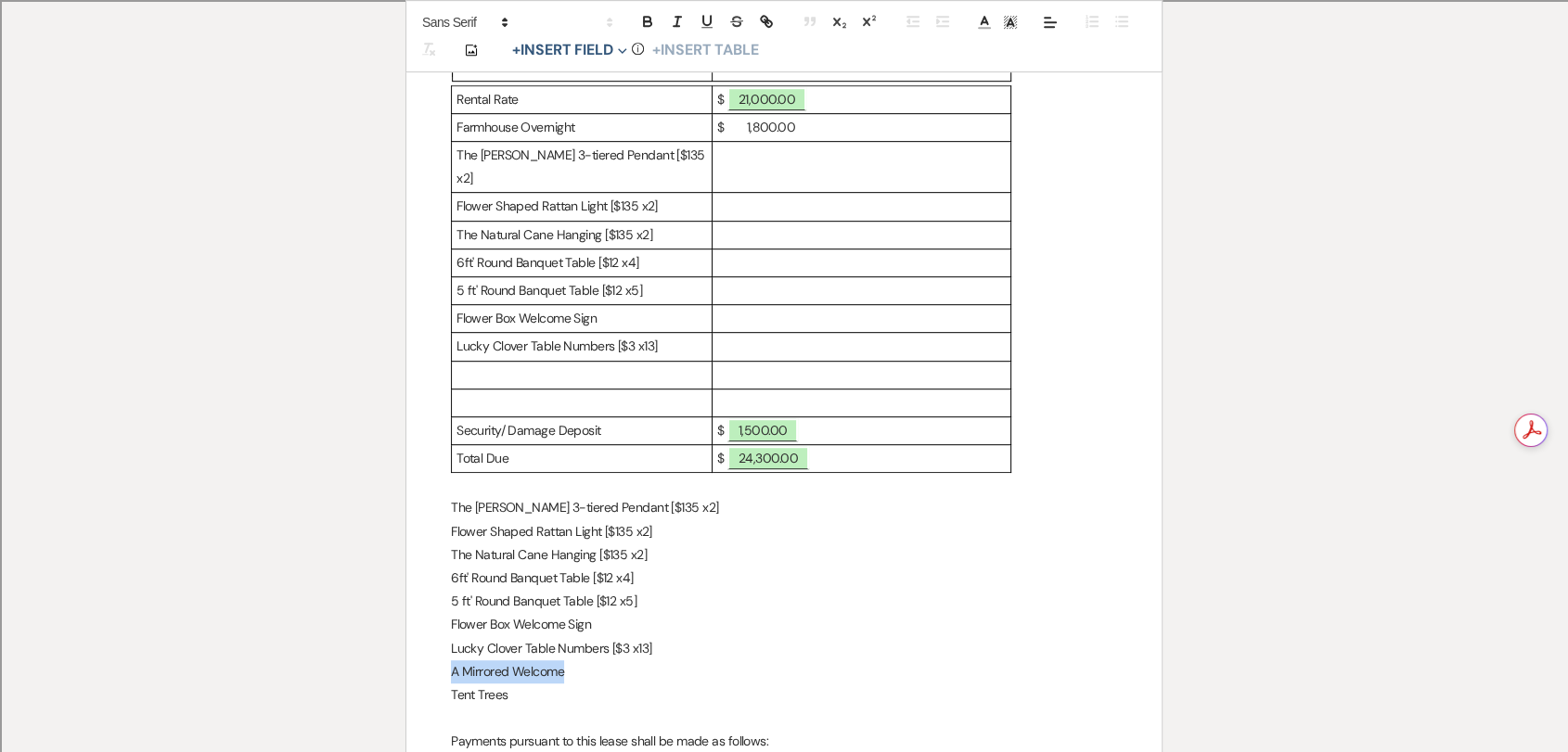
drag, startPoint x: 616, startPoint y: 654, endPoint x: 450, endPoint y: 633, distance: 167.3
copy p "A Mirrored Welcome"
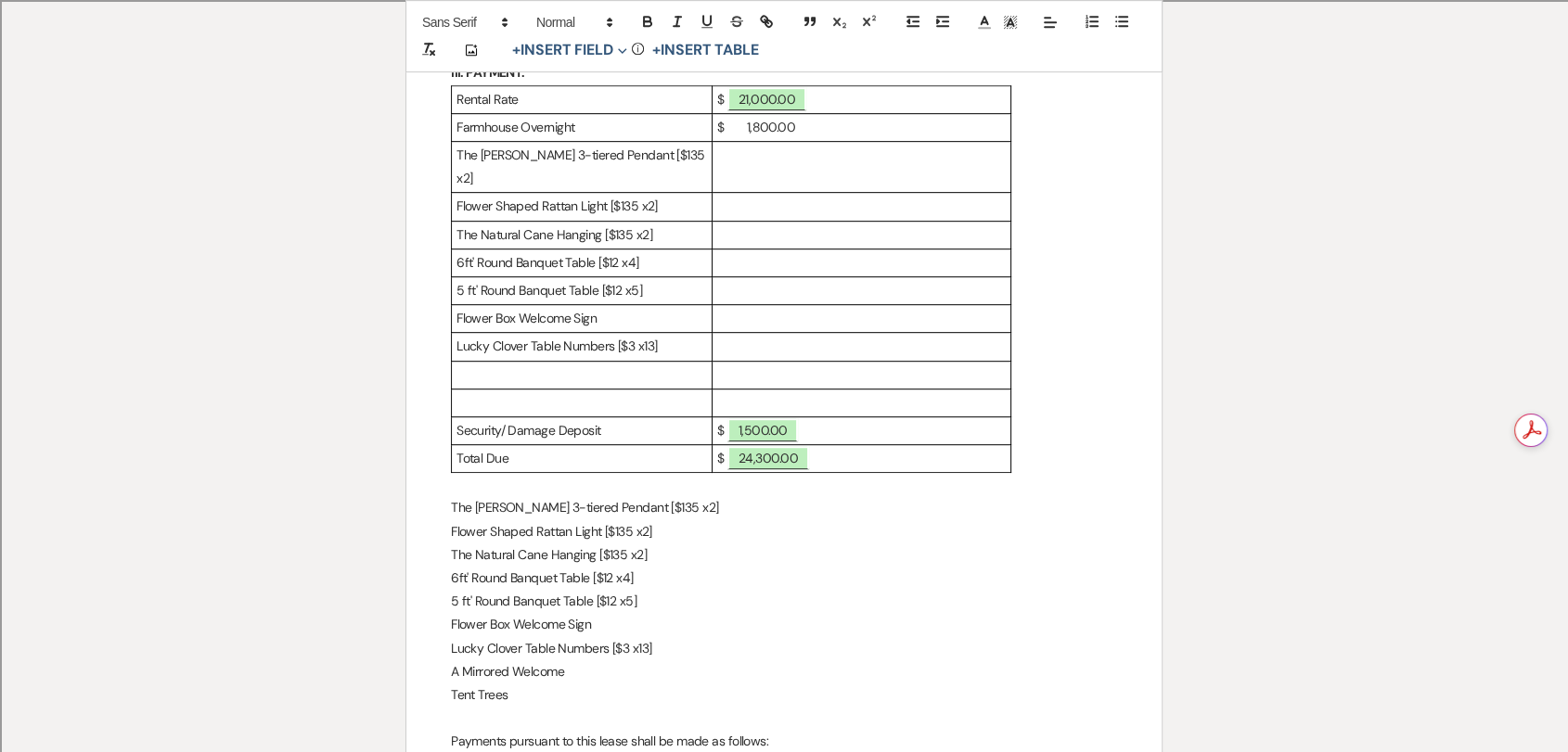
click at [589, 364] on p at bounding box center [582, 376] width 250 height 23
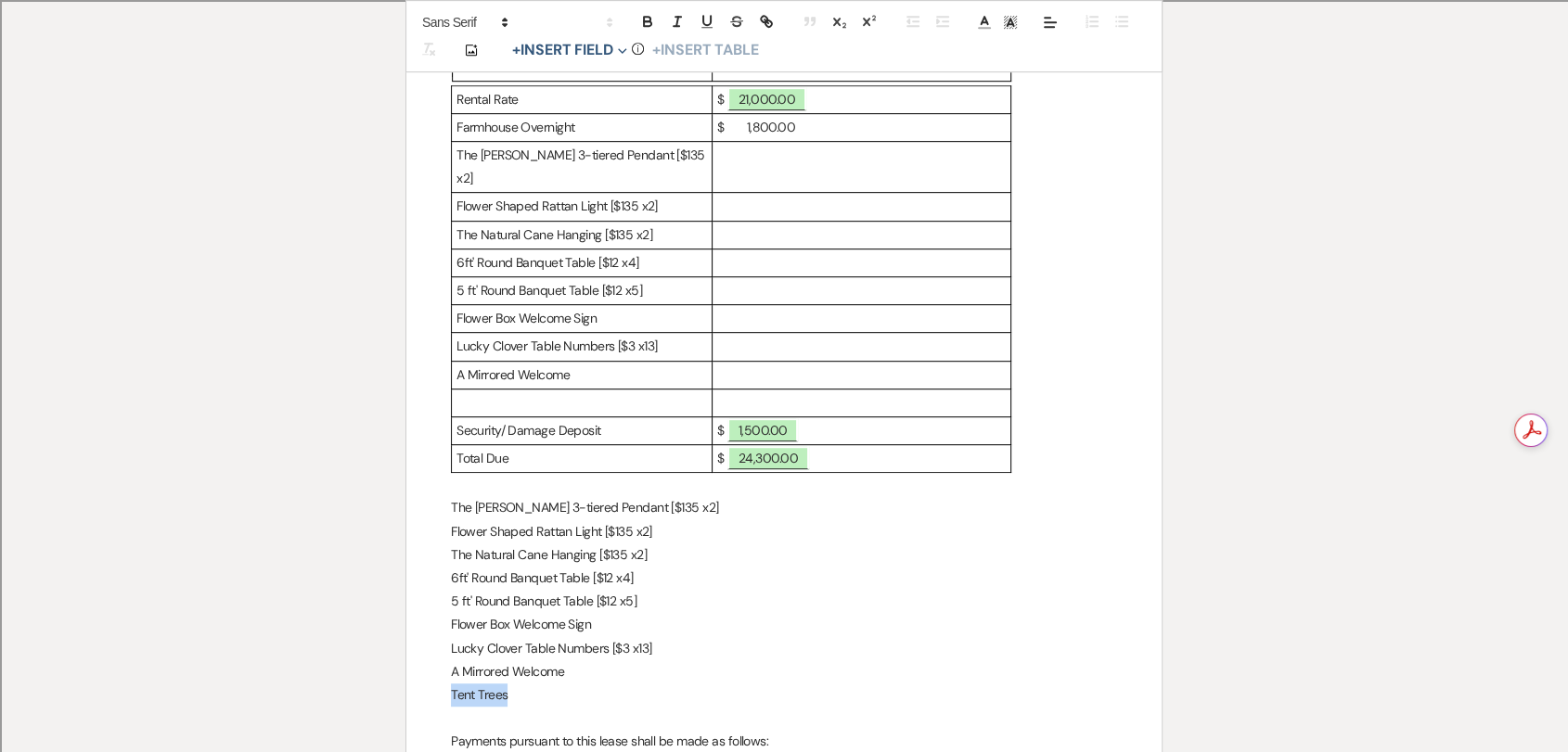
drag, startPoint x: 535, startPoint y: 671, endPoint x: 452, endPoint y: 667, distance: 83.1
click at [452, 644] on p "Tent Trees" at bounding box center [784, 695] width 666 height 23
copy p "Tent Trees"
click at [568, 392] on p at bounding box center [582, 403] width 250 height 23
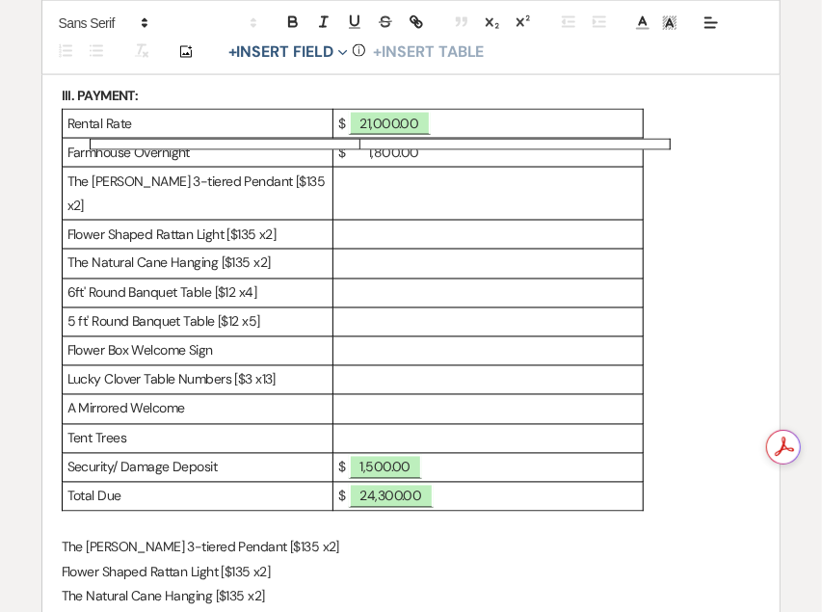
click at [409, 184] on p at bounding box center [488, 194] width 300 height 24
click at [360, 223] on p "$ 270.00" at bounding box center [488, 235] width 300 height 24
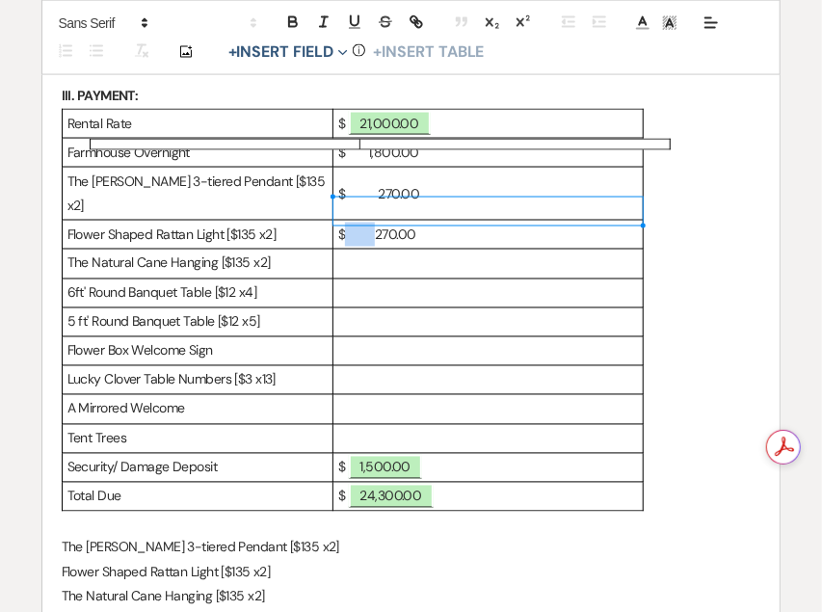
click at [360, 223] on p "$ 270.00" at bounding box center [488, 235] width 300 height 24
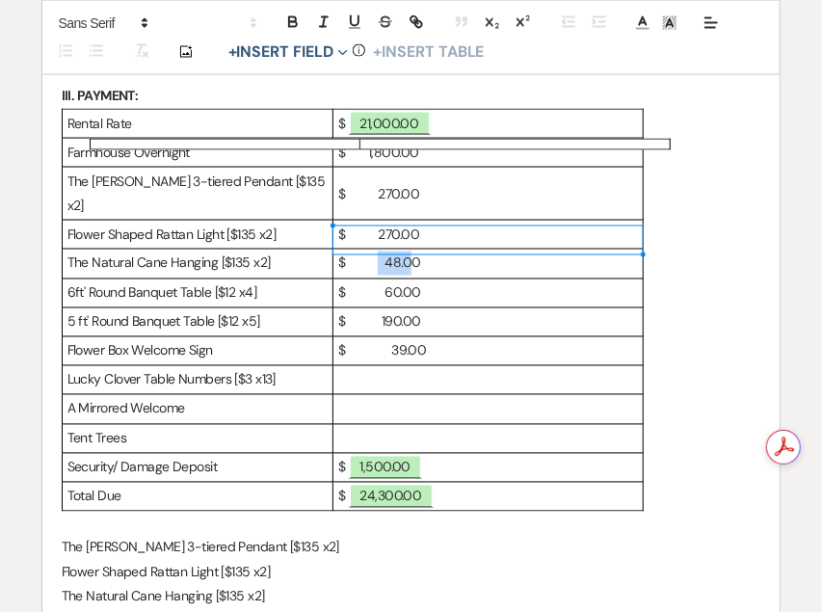
drag, startPoint x: 376, startPoint y: 233, endPoint x: 407, endPoint y: 233, distance: 30.8
click at [407, 251] on p "$ 48.00" at bounding box center [488, 263] width 300 height 24
click at [384, 251] on p "$ 48.00" at bounding box center [488, 263] width 300 height 24
drag, startPoint x: 384, startPoint y: 235, endPoint x: 411, endPoint y: 237, distance: 27.0
click at [411, 251] on p "$ 48.00" at bounding box center [488, 263] width 300 height 24
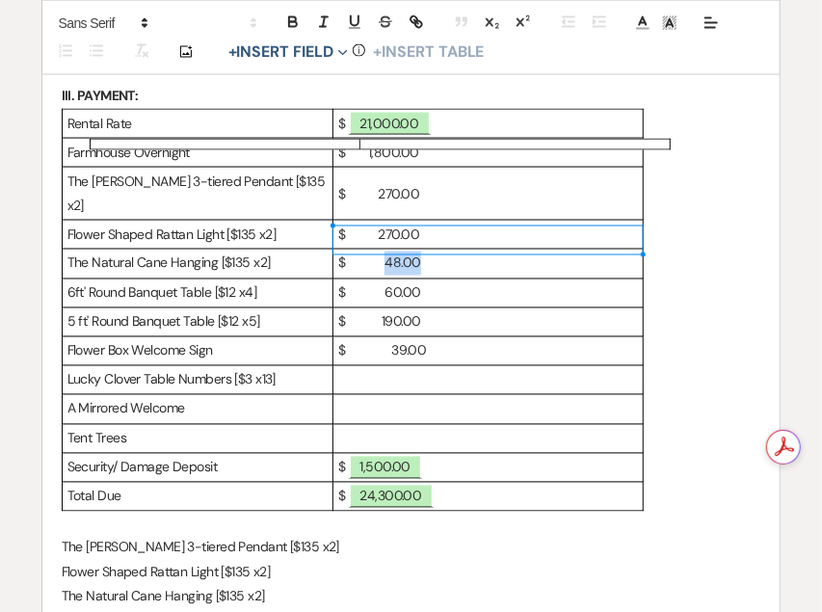
click at [408, 251] on p "$ 48.00" at bounding box center [488, 263] width 300 height 24
click at [398, 251] on p "$ 48.00" at bounding box center [488, 263] width 300 height 24
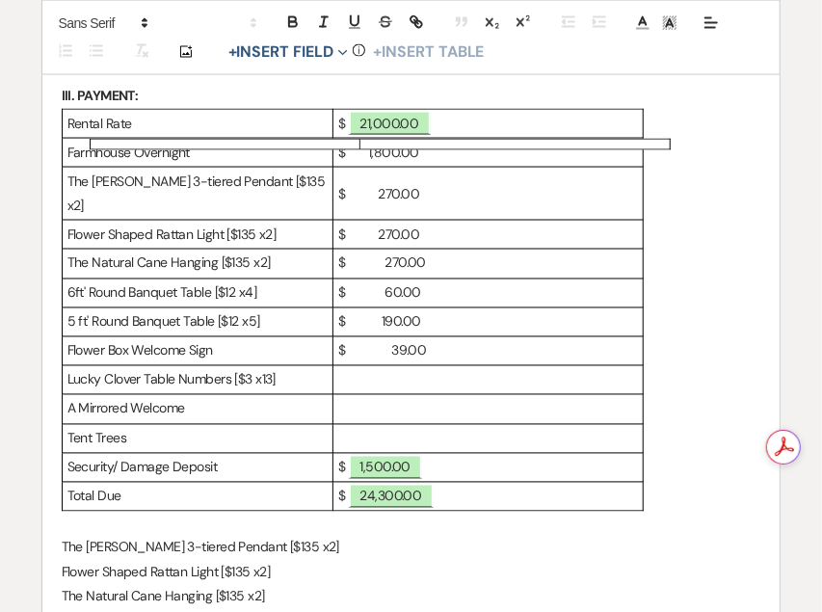
click at [374, 251] on p "$ 270.00" at bounding box center [488, 263] width 300 height 24
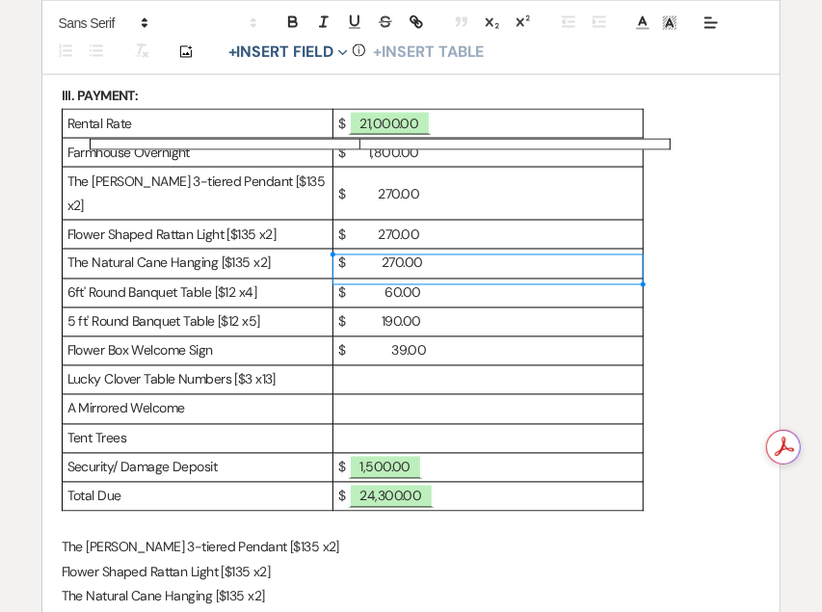
click at [397, 281] on p "$ 60.00" at bounding box center [488, 293] width 300 height 24
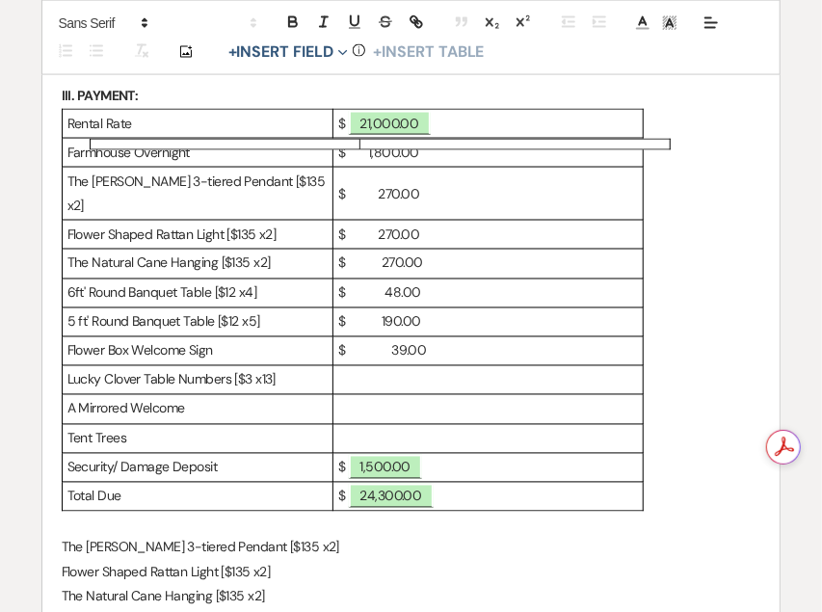
click at [396, 310] on p "$ 190.00" at bounding box center [488, 322] width 300 height 24
click at [387, 339] on p "$ 39.00" at bounding box center [488, 351] width 300 height 24
click at [372, 339] on p "$ 190.00" at bounding box center [488, 351] width 300 height 24
click at [346, 368] on p at bounding box center [488, 380] width 300 height 24
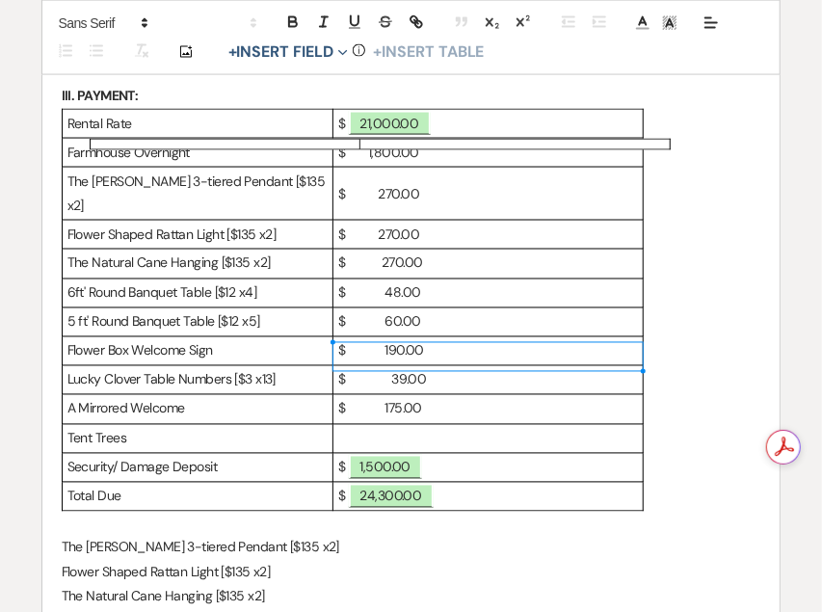
click at [351, 368] on p "$ 39.00" at bounding box center [488, 380] width 300 height 24
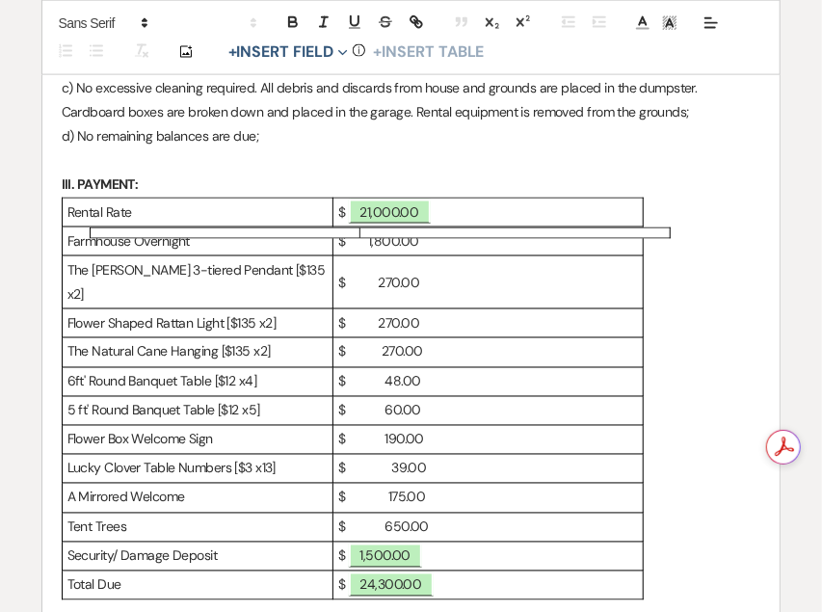
scroll to position [776, 0]
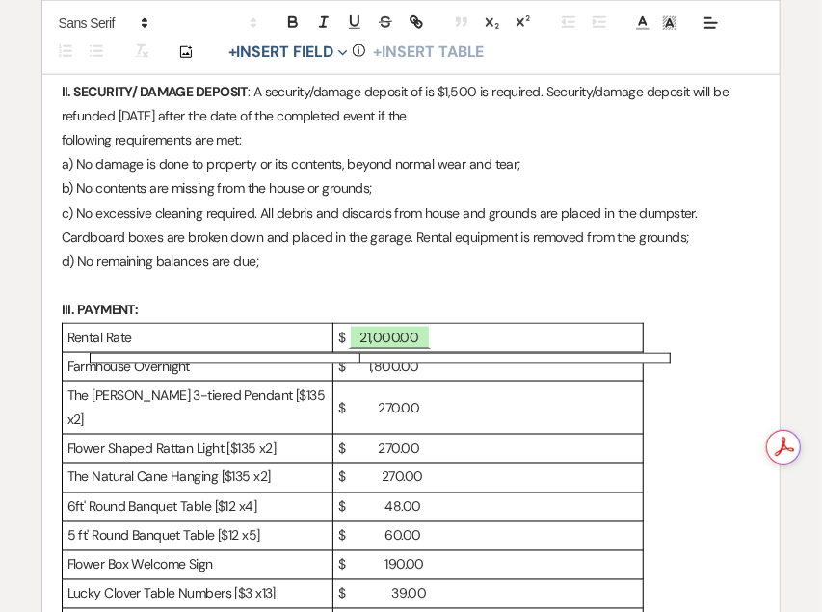
click at [592, 254] on p "d) No remaining balances are due;" at bounding box center [411, 261] width 699 height 24
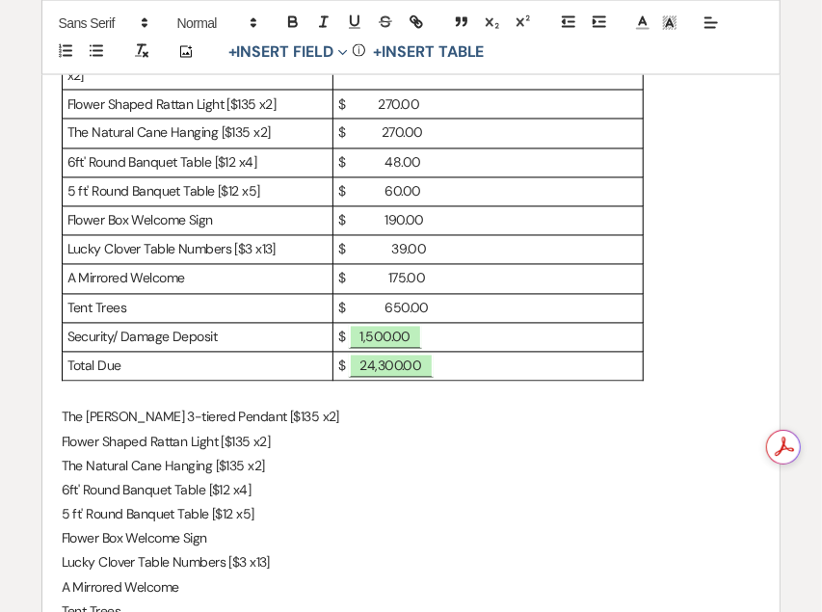
scroll to position [1204, 0]
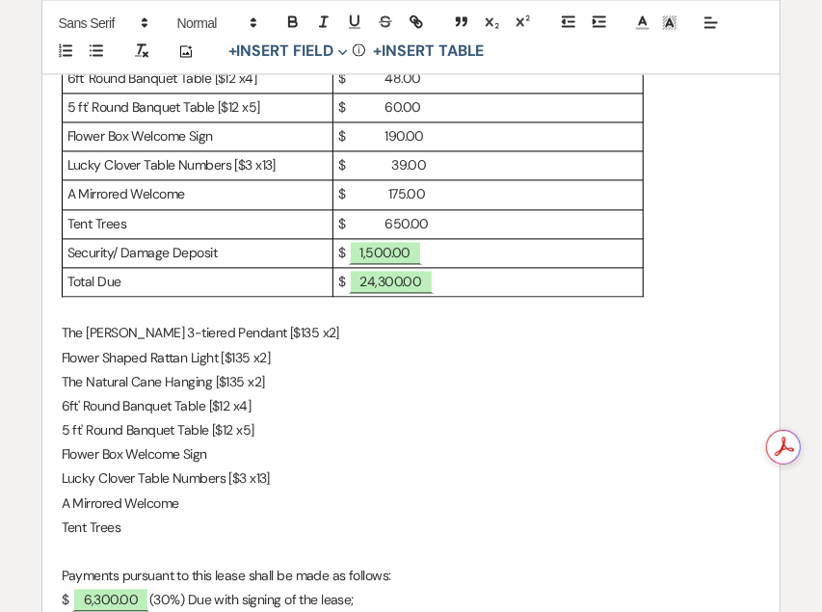
click at [501, 242] on p "$ ﻿ 1,500.00 ﻿" at bounding box center [488, 254] width 300 height 24
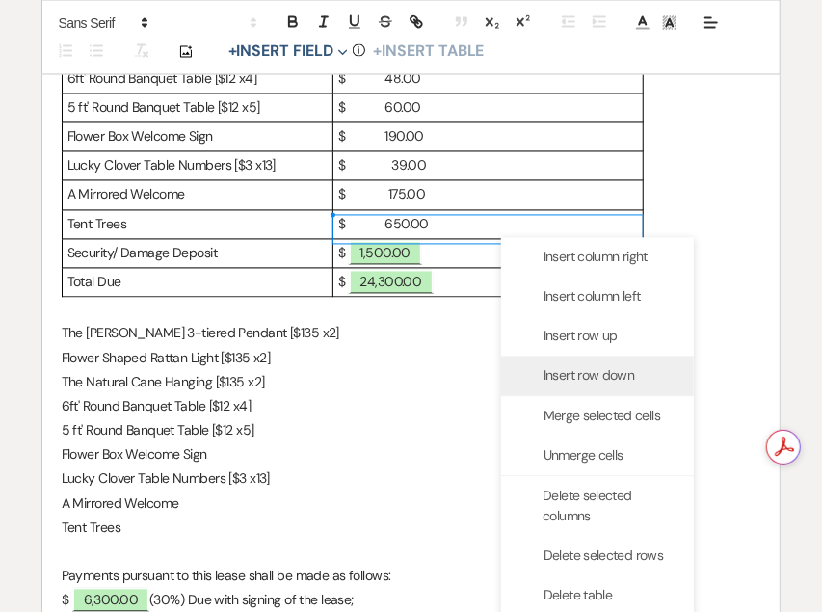
click at [578, 372] on span "Insert row down" at bounding box center [588, 376] width 91 height 20
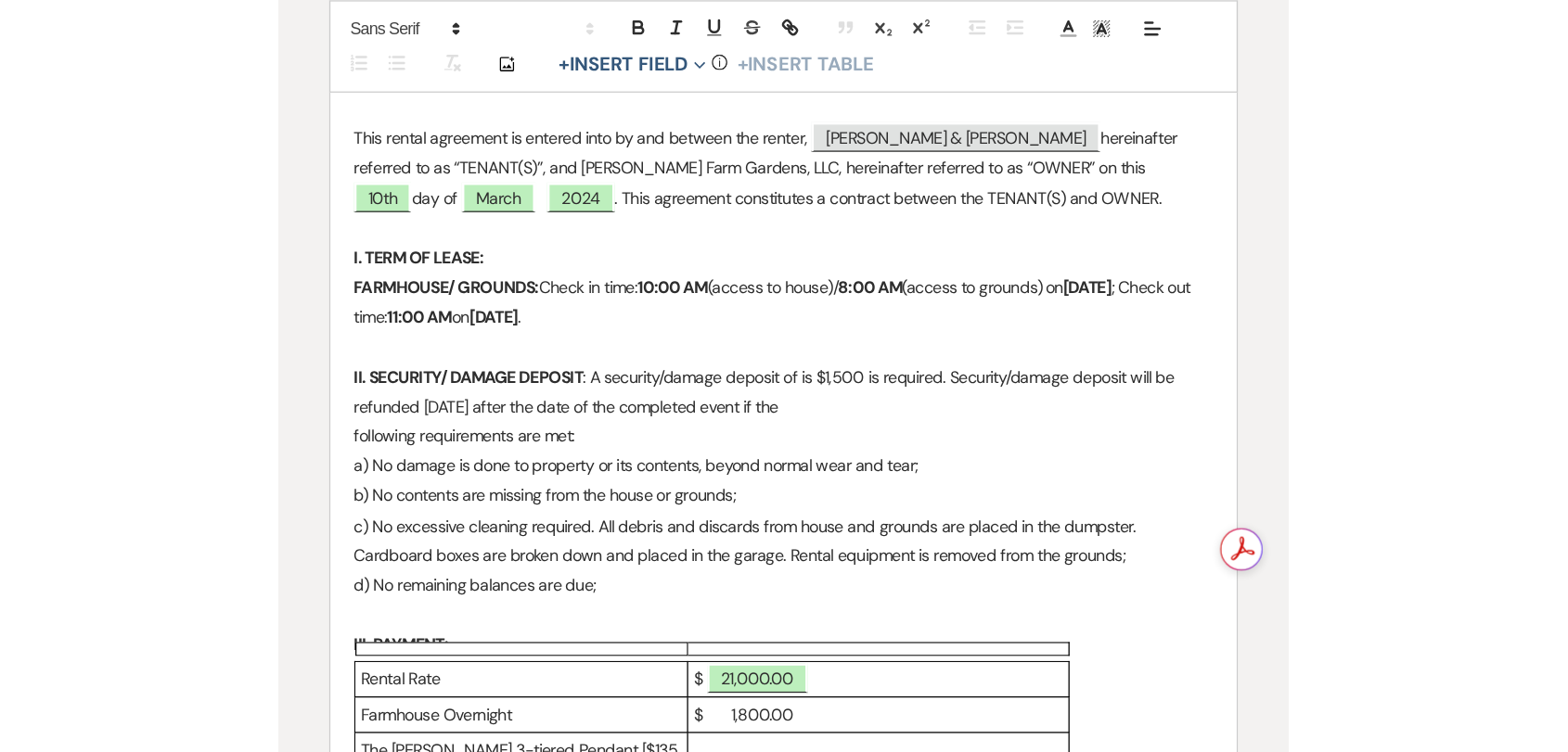
scroll to position [950, 0]
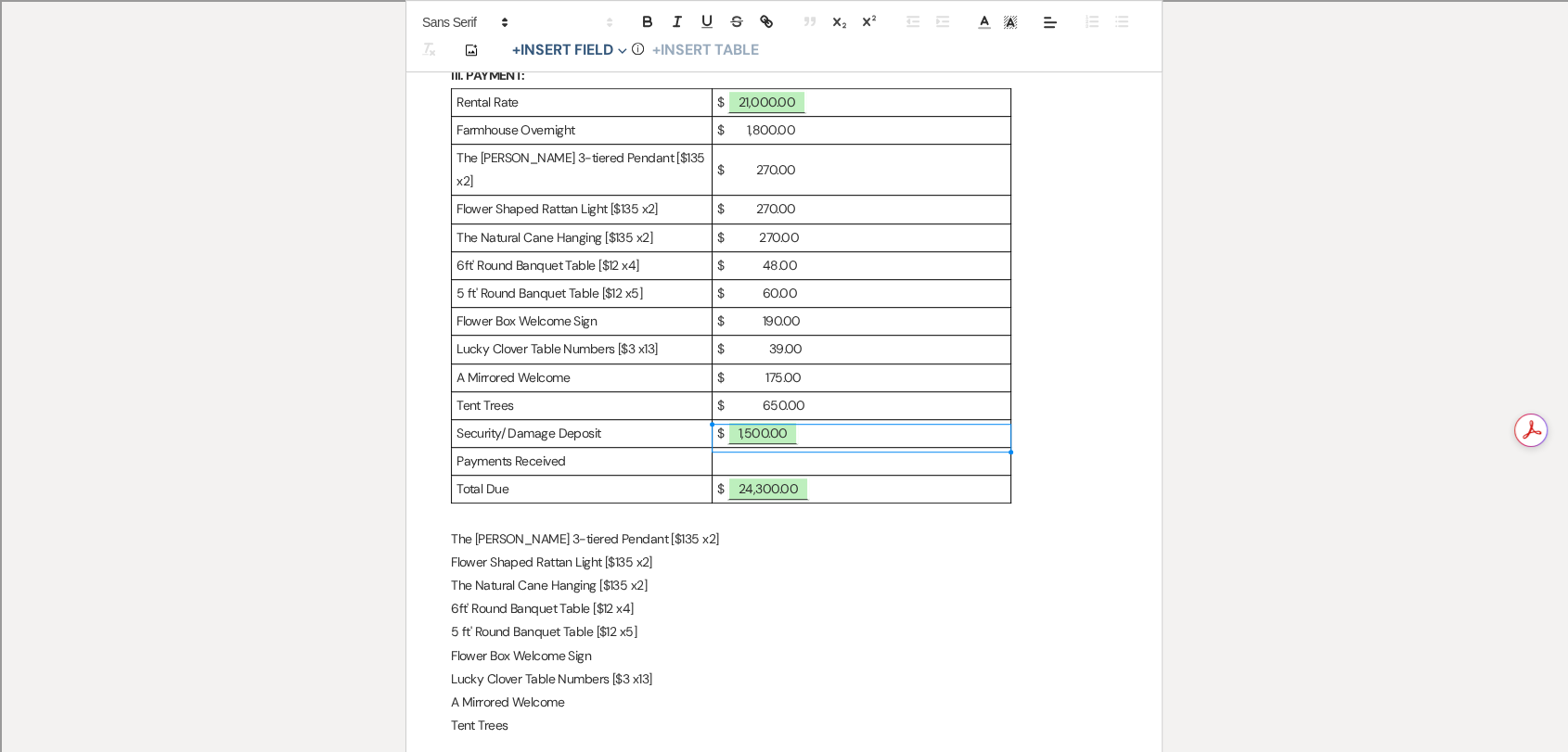
click at [747, 450] on p at bounding box center [862, 461] width 289 height 23
click at [773, 477] on span "24,300.00" at bounding box center [768, 488] width 82 height 24
select select "owner"
select select "Amount"
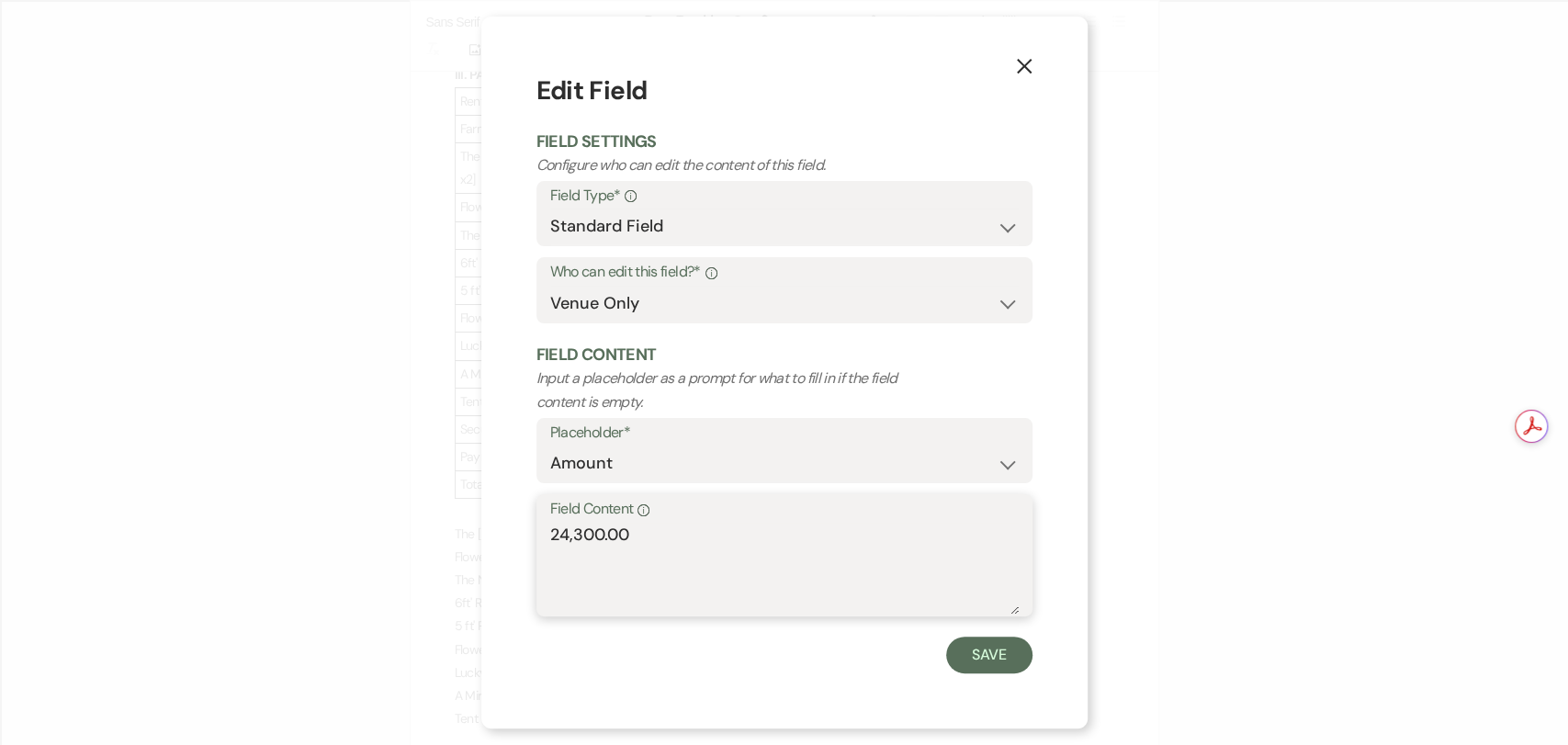
drag, startPoint x: 670, startPoint y: 537, endPoint x: 519, endPoint y: 540, distance: 151.0
click at [519, 540] on div "X Edit Field Field Settings Configure who can edit the content of this field. F…" at bounding box center [785, 372] width 607 height 713
type textarea "11,572.00"
click at [1007, 638] on button "Save" at bounding box center [989, 655] width 87 height 37
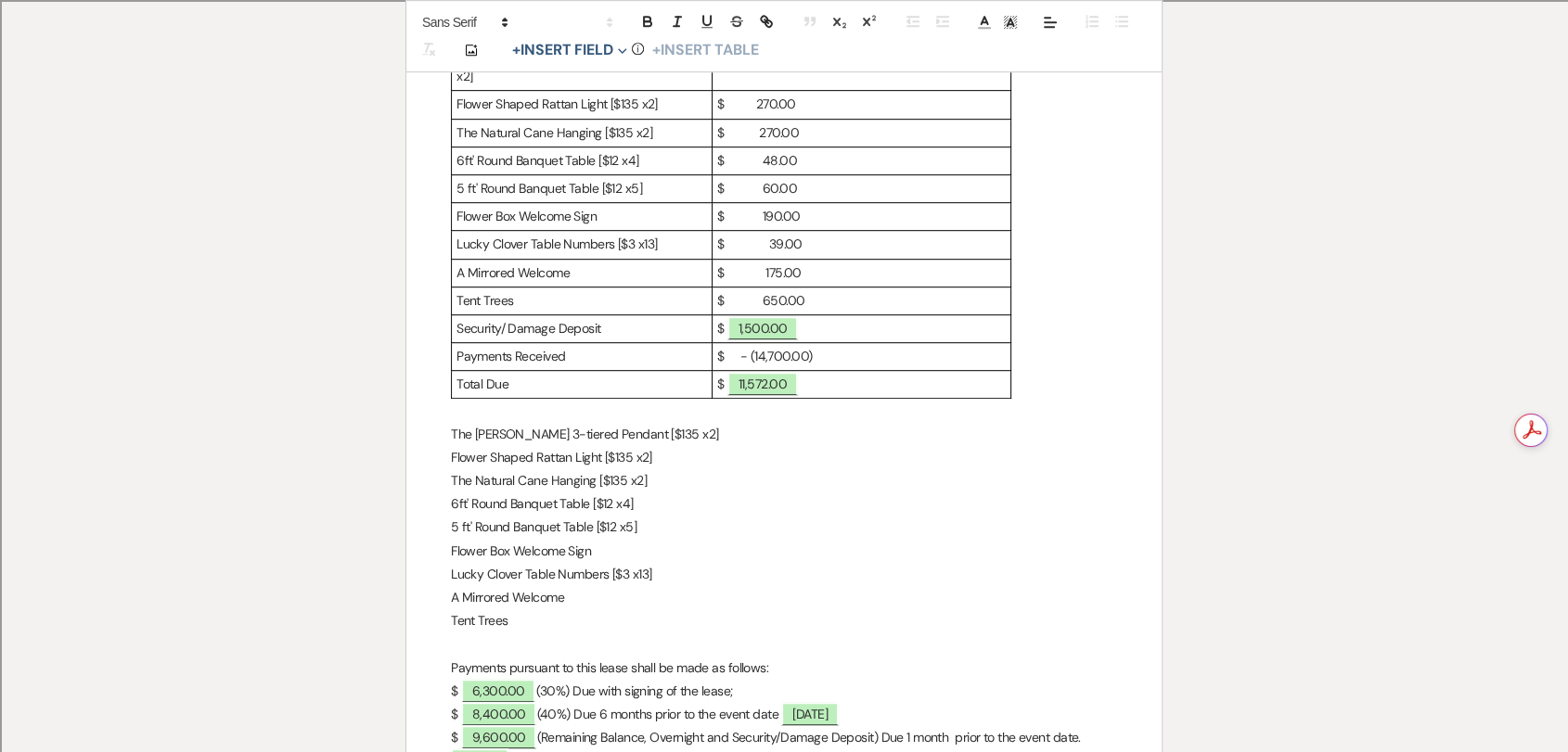
scroll to position [1157, 0]
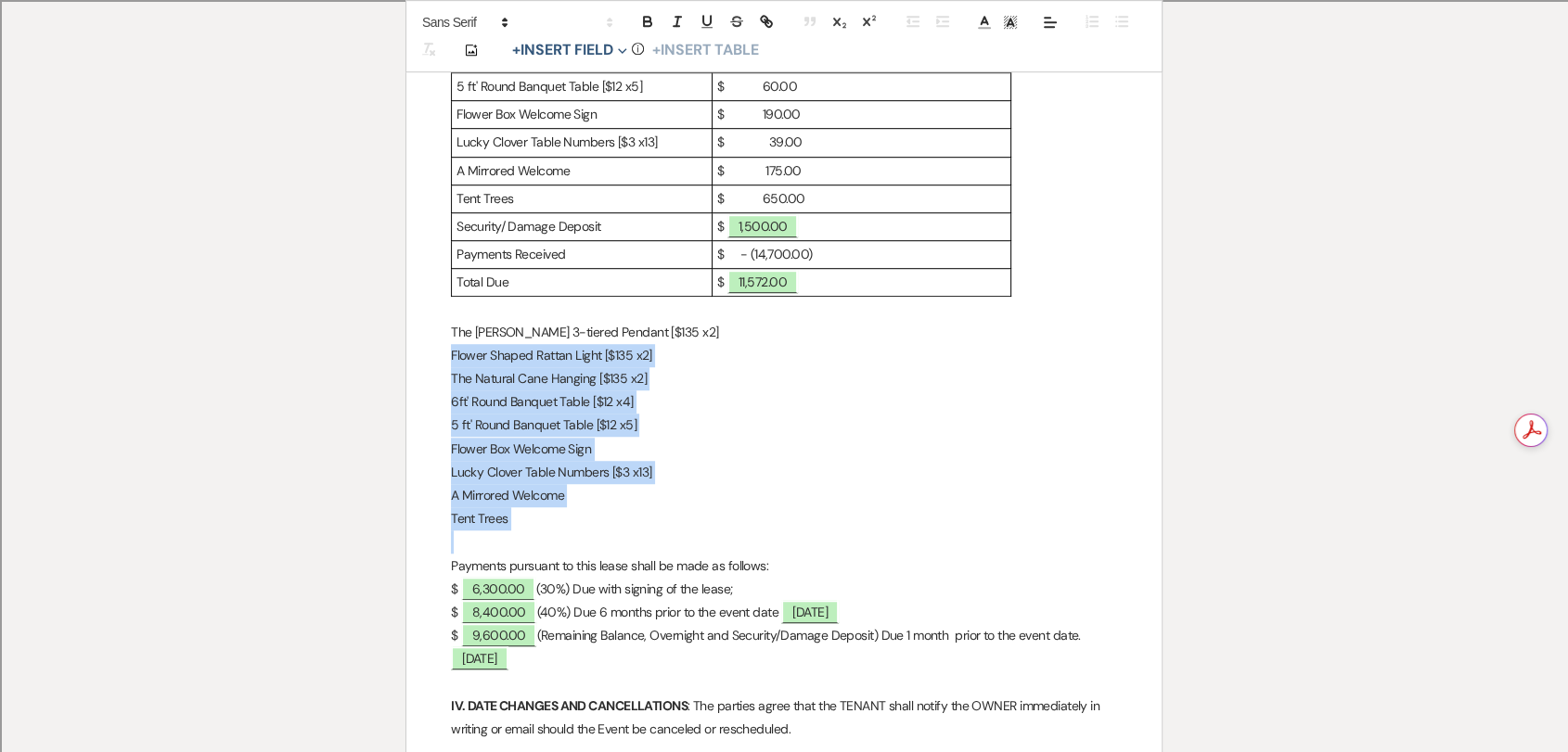
drag, startPoint x: 562, startPoint y: 517, endPoint x: 438, endPoint y: 321, distance: 231.9
click at [610, 484] on p "A Mirrored Welcome" at bounding box center [784, 496] width 666 height 23
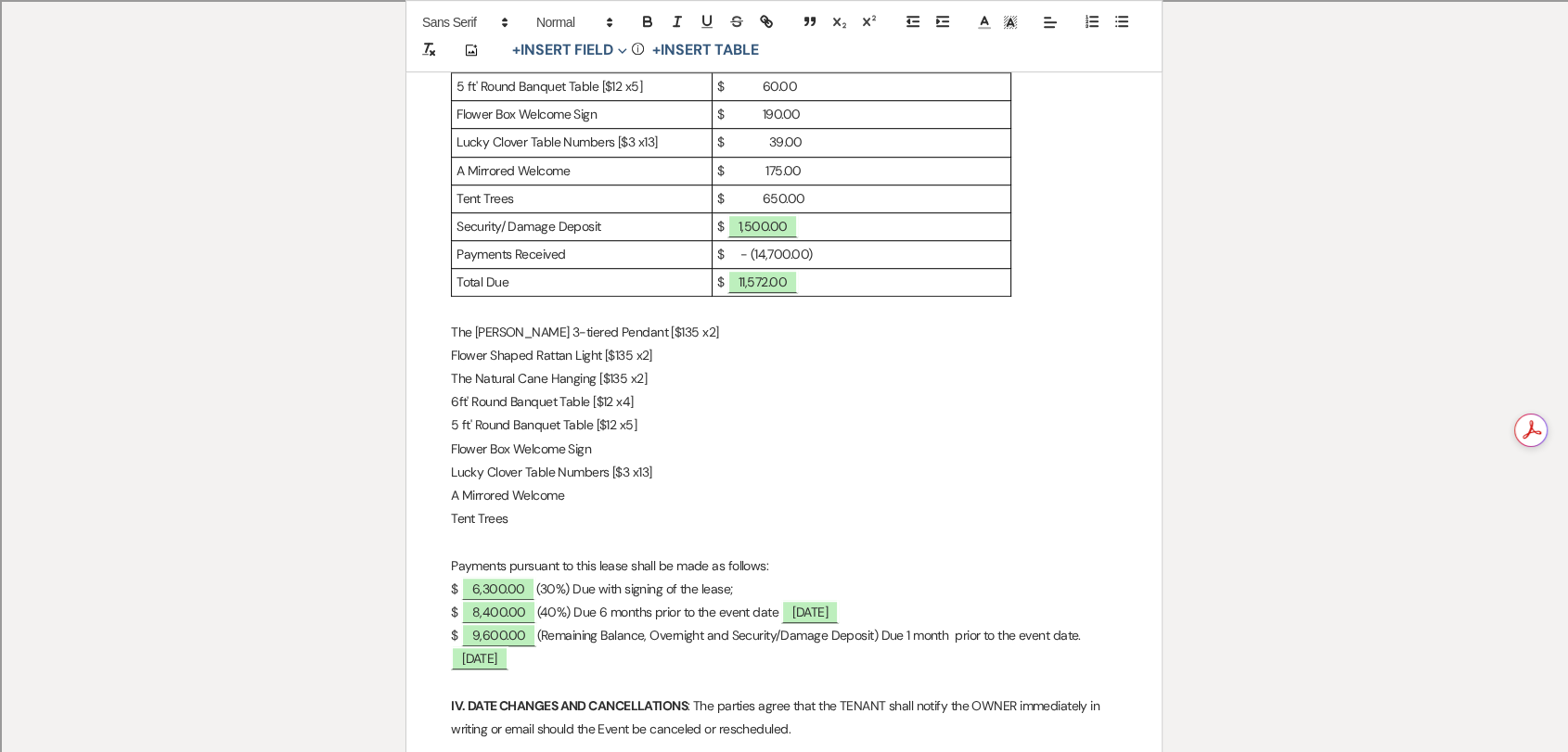
click at [656, 321] on p "The [PERSON_NAME] 3-tiered Pendant [$135 x2]" at bounding box center [784, 332] width 666 height 23
click at [669, 321] on p "The [PERSON_NAME] 3-tiered Pendant [x2]" at bounding box center [784, 332] width 666 height 23
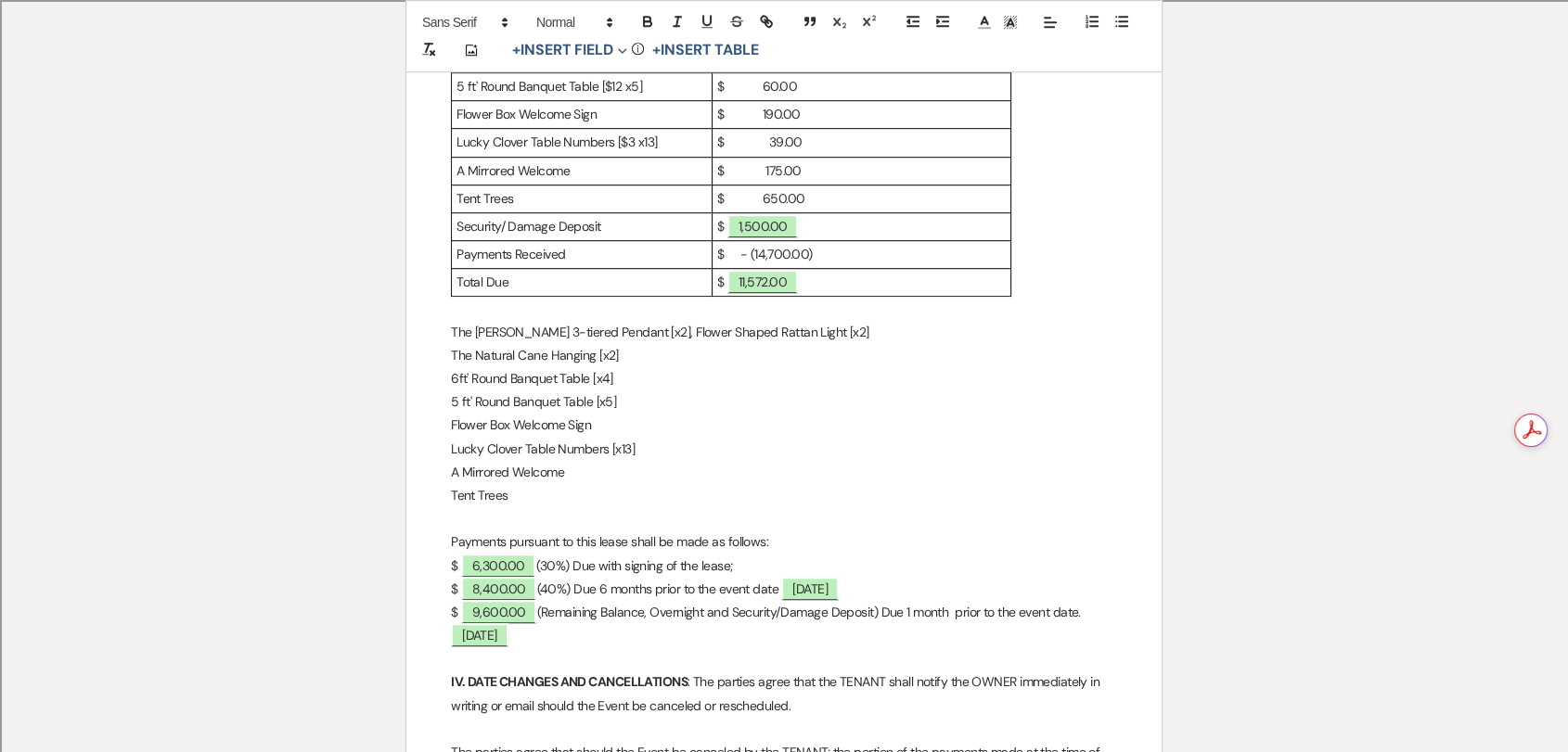
click at [909, 321] on p "The [PERSON_NAME] 3-tiered Pendant [x2], Flower Shaped Rattan Light [x2]" at bounding box center [784, 332] width 666 height 23
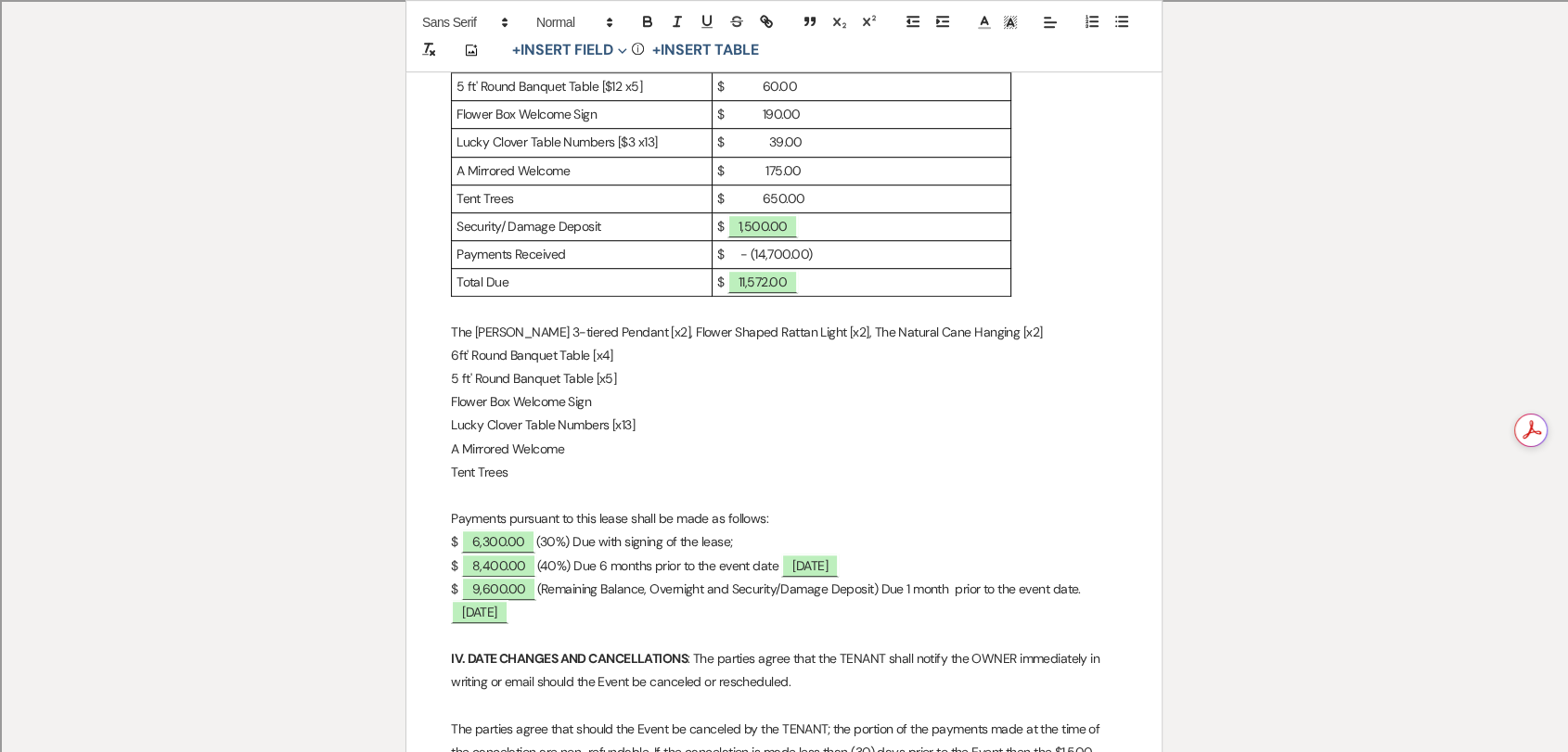
click at [1002, 321] on p "The [PERSON_NAME] 3-tiered Pendant [x2], Flower Shaped Rattan Light [x2], The N…" at bounding box center [784, 332] width 666 height 23
click at [588, 329] on p "The [PERSON_NAME] 3-tiered Pendant [x2], Flower Shaped Rattan Light [x2], The N…" at bounding box center [784, 344] width 666 height 46
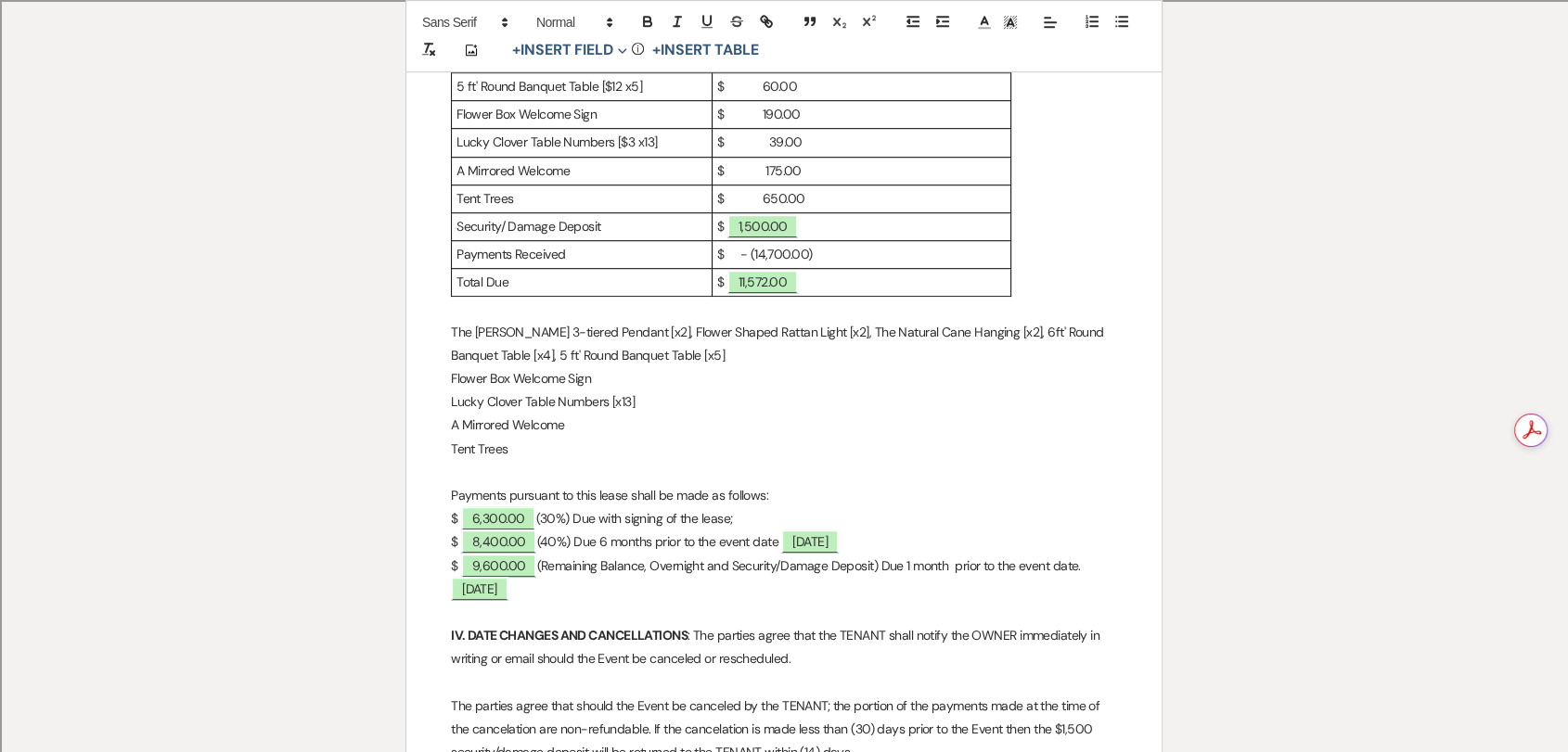
click at [688, 328] on p "The [PERSON_NAME] 3-tiered Pendant [x2], Flower Shaped Rattan Light [x2], The N…" at bounding box center [784, 344] width 666 height 46
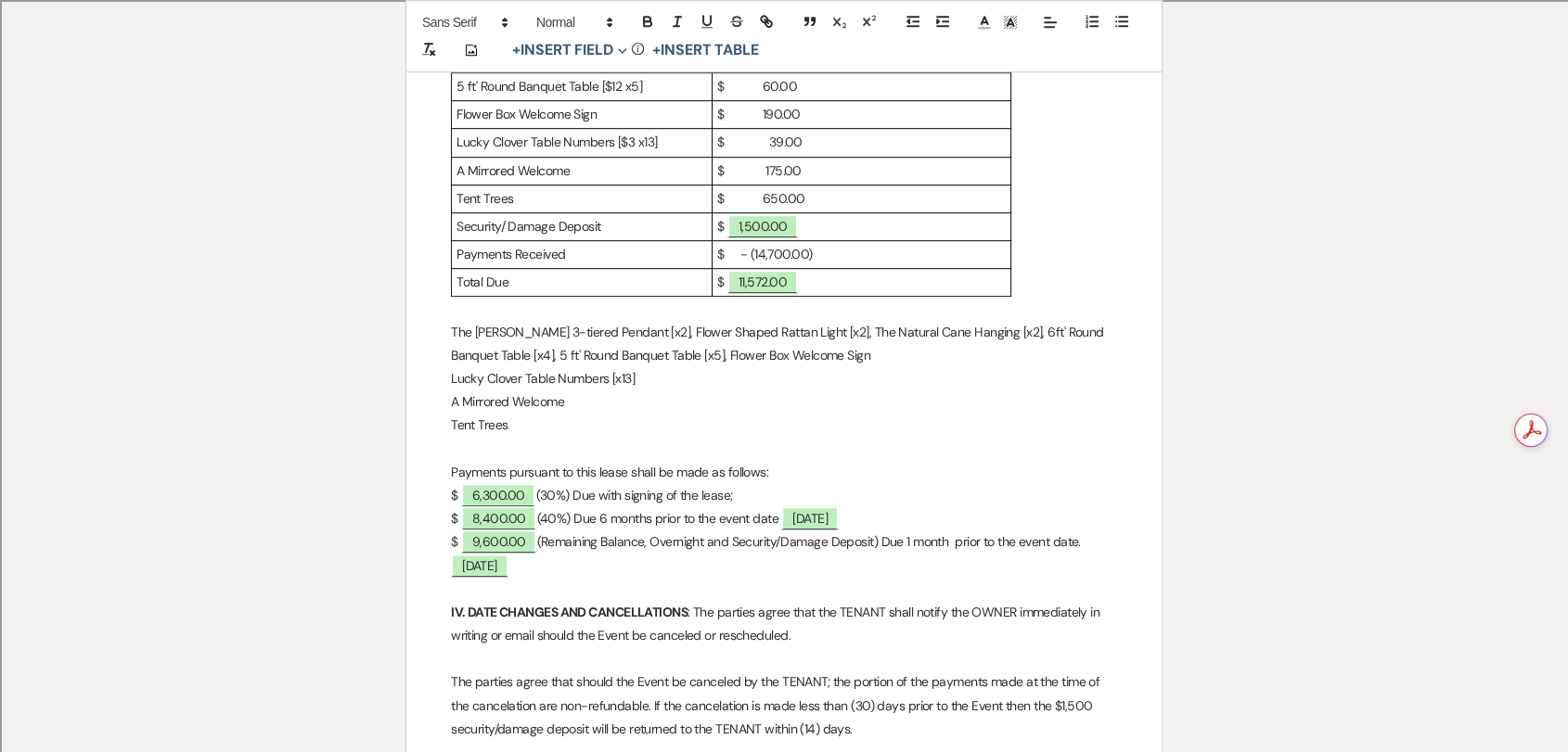
click at [827, 331] on p "The [PERSON_NAME] 3-tiered Pendant [x2], Flower Shaped Rattan Light [x2], The N…" at bounding box center [784, 344] width 666 height 46
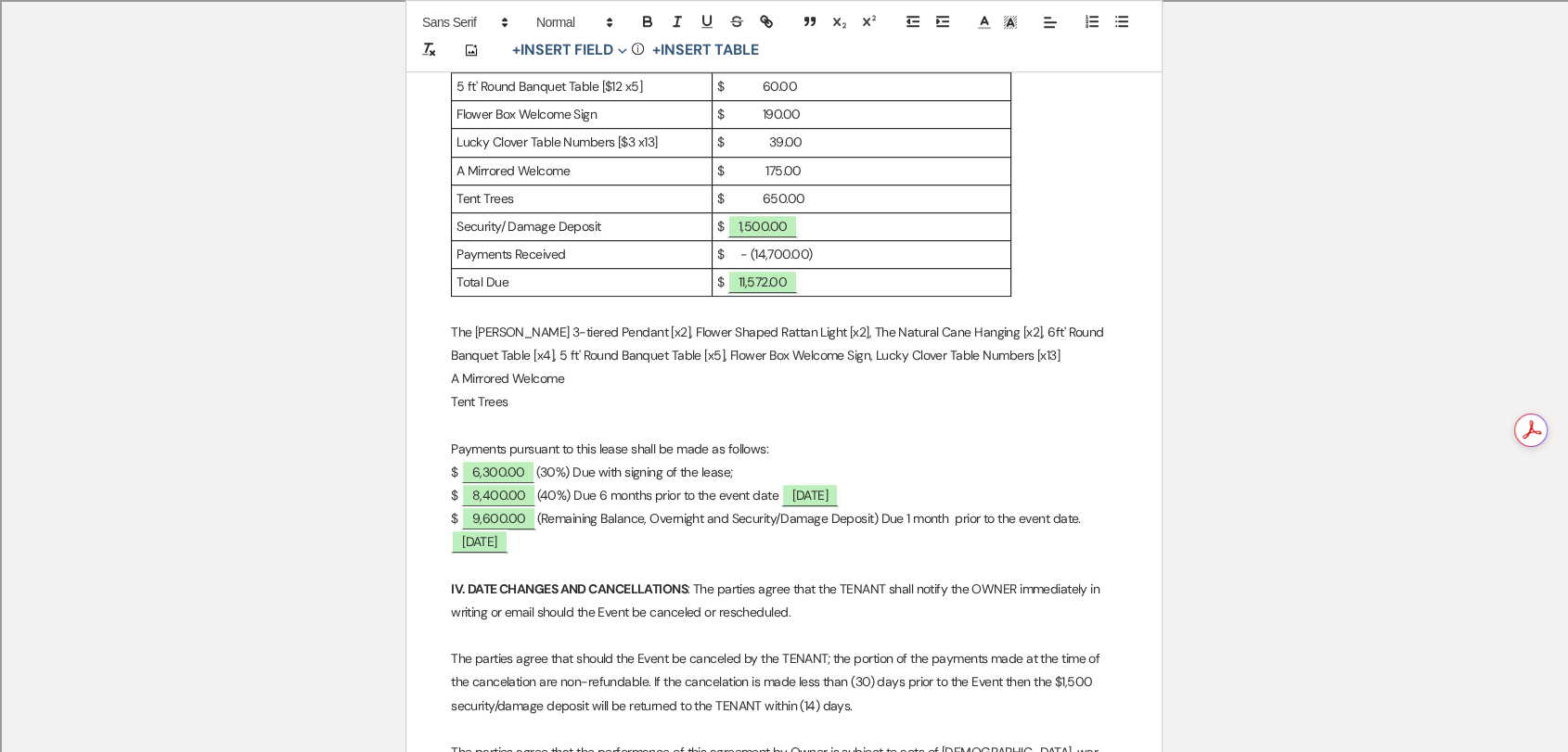
click at [1031, 337] on p "The [PERSON_NAME] 3-tiered Pendant [x2], Flower Shaped Rattan Light [x2], The N…" at bounding box center [784, 344] width 666 height 46
click at [934, 361] on p "The [PERSON_NAME] 3-tiered Pendant [x2], Flower Shaped Rattan Light [x2], The N…" at bounding box center [784, 355] width 666 height 70
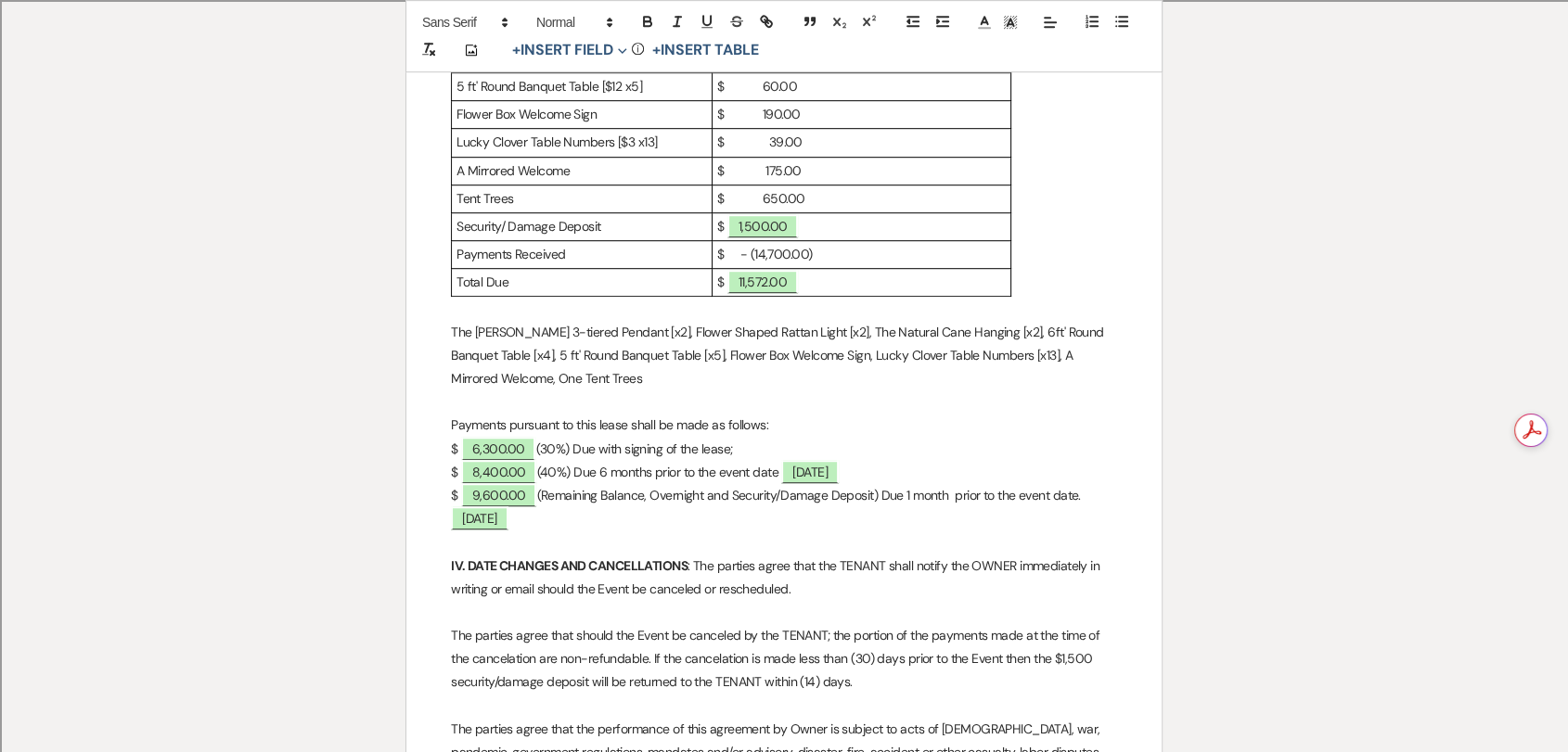
click at [609, 358] on p "The [PERSON_NAME] 3-tiered Pendant [x2], Flower Shaped Rattan Light [x2], The N…" at bounding box center [784, 355] width 666 height 70
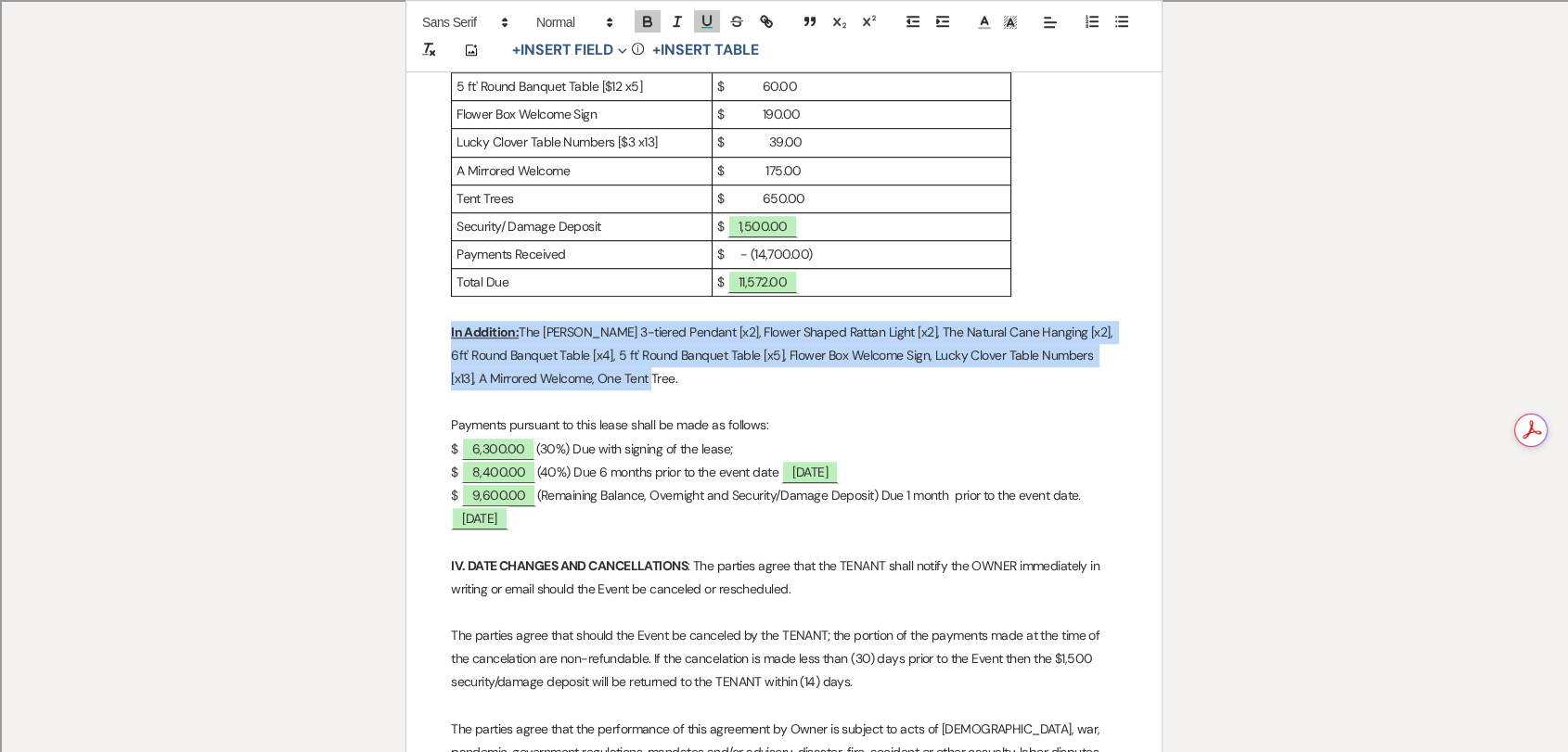
drag, startPoint x: 661, startPoint y: 358, endPoint x: 449, endPoint y: 308, distance: 217.8
copy p "In Addition: The [PERSON_NAME] 3-tiered Pendant [x2], Flower Shaped Rattan Ligh…"
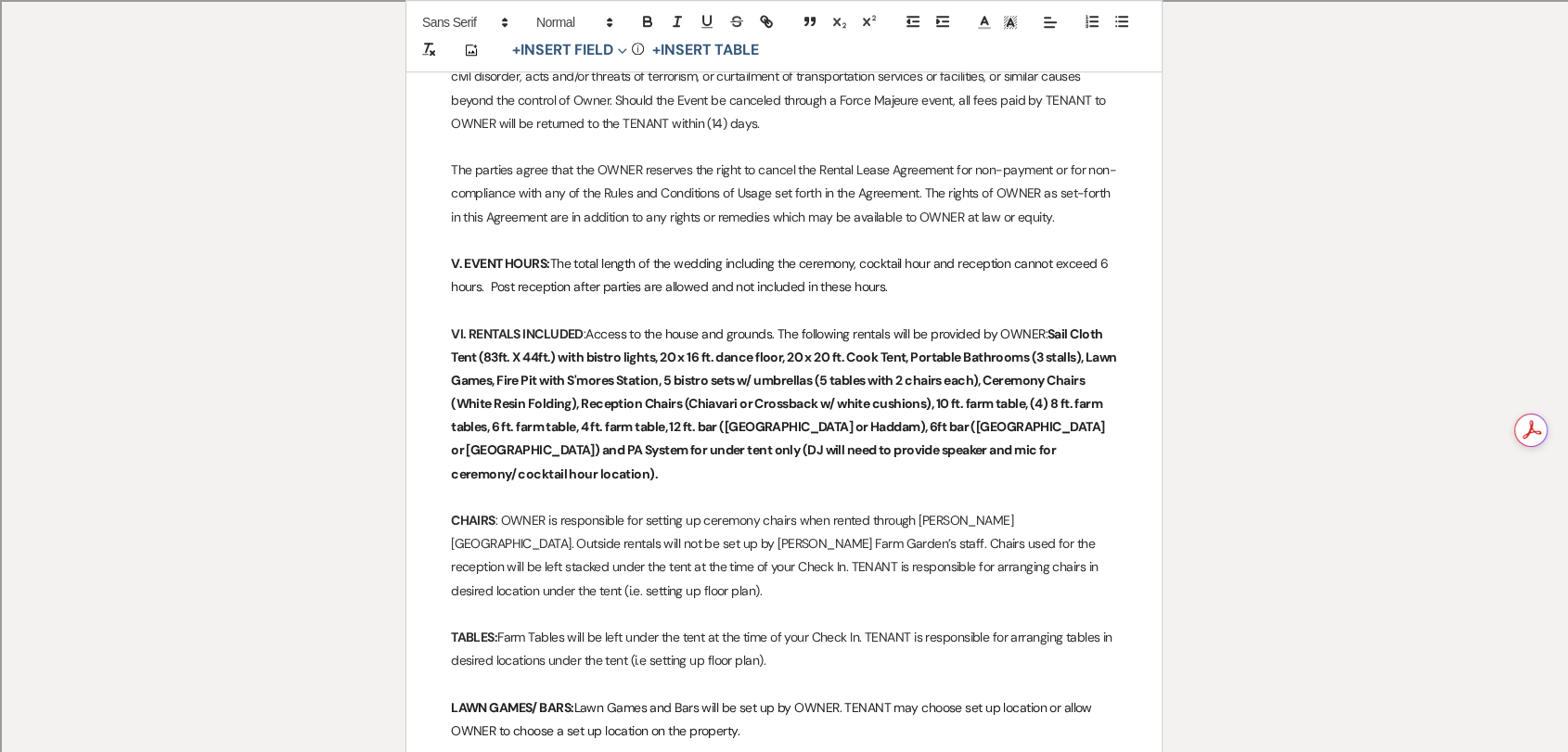
scroll to position [1776, 0]
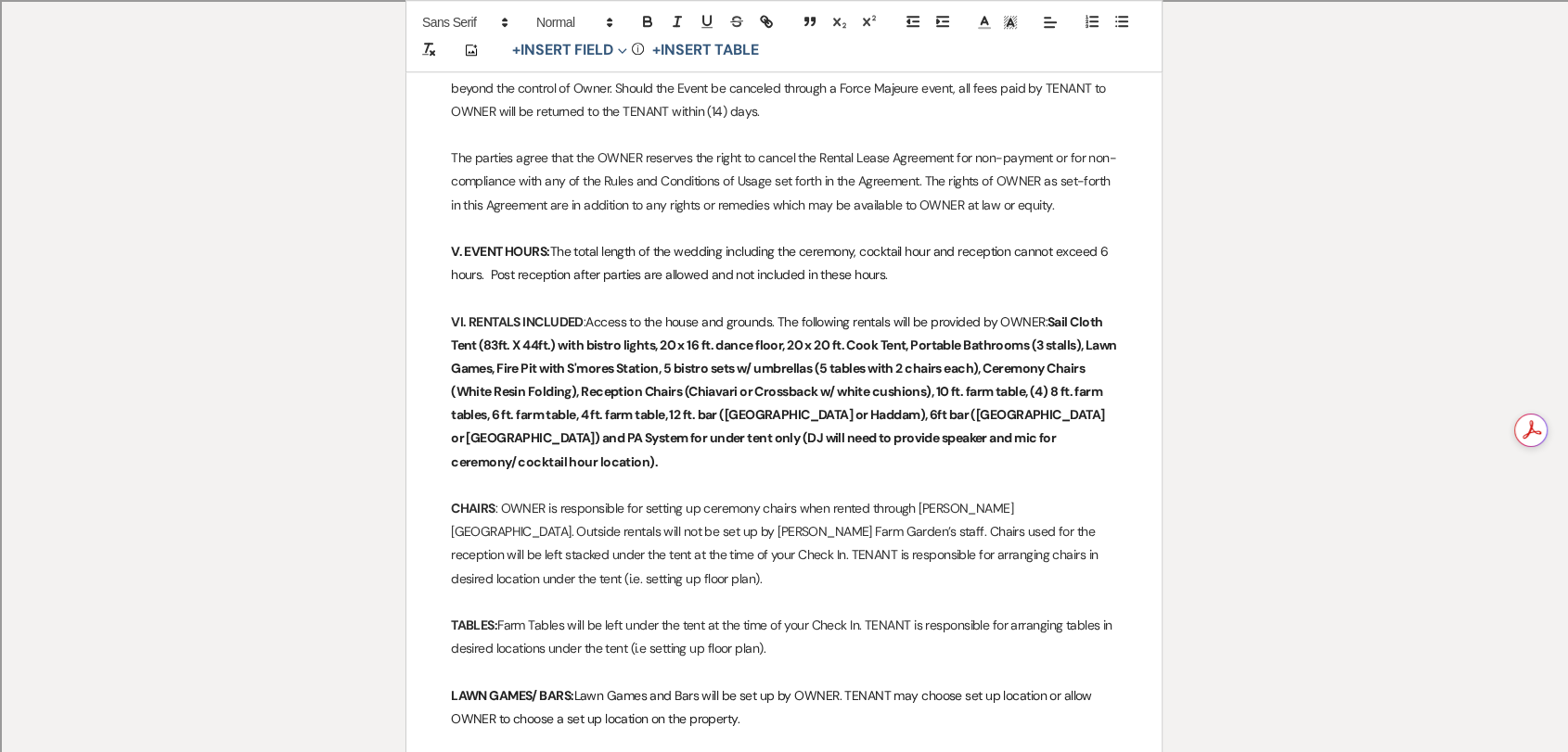
click at [1067, 419] on p "VI. RENTALS INCLUDED : Access to the house and grounds. The following rentals w…" at bounding box center [784, 393] width 666 height 164
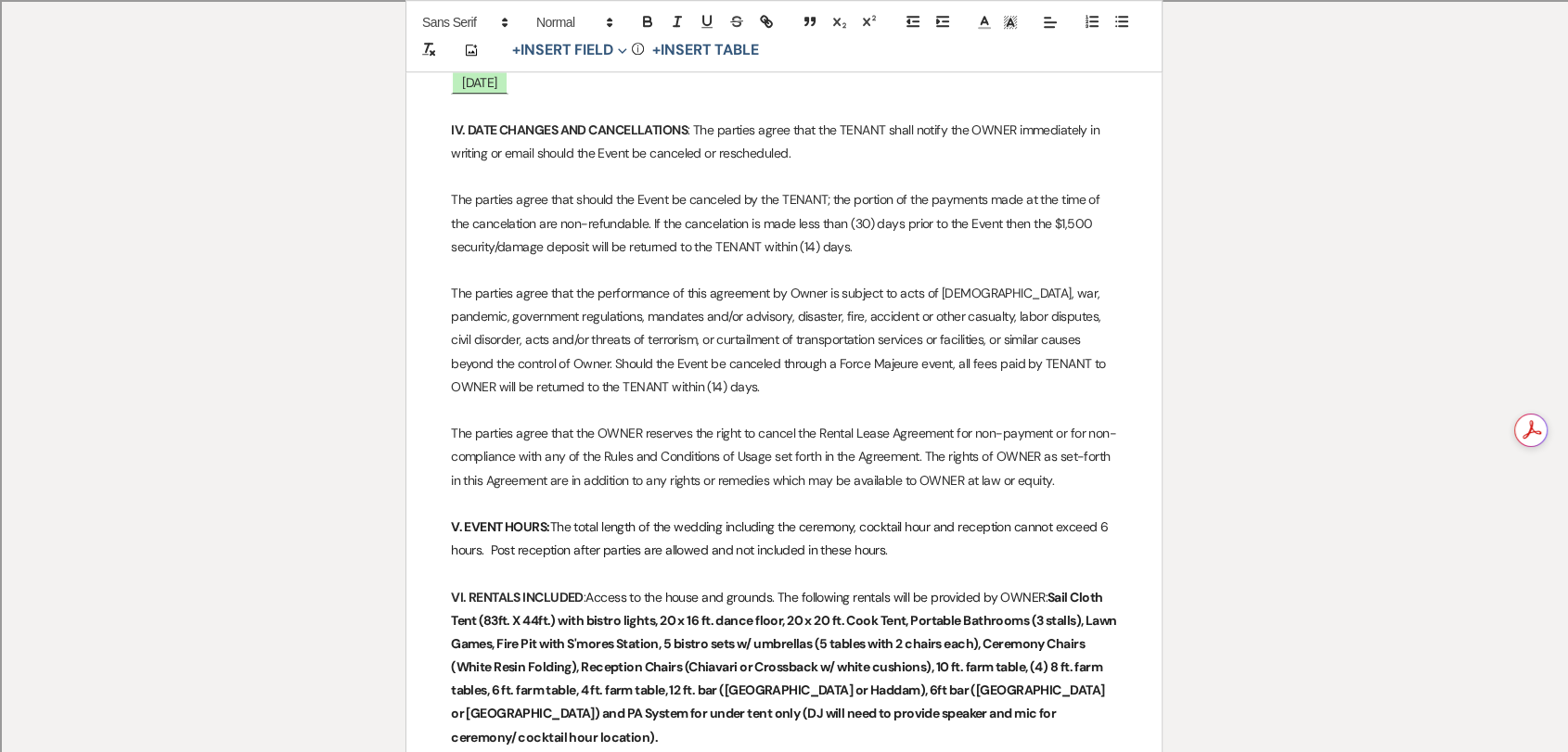
scroll to position [1363, 0]
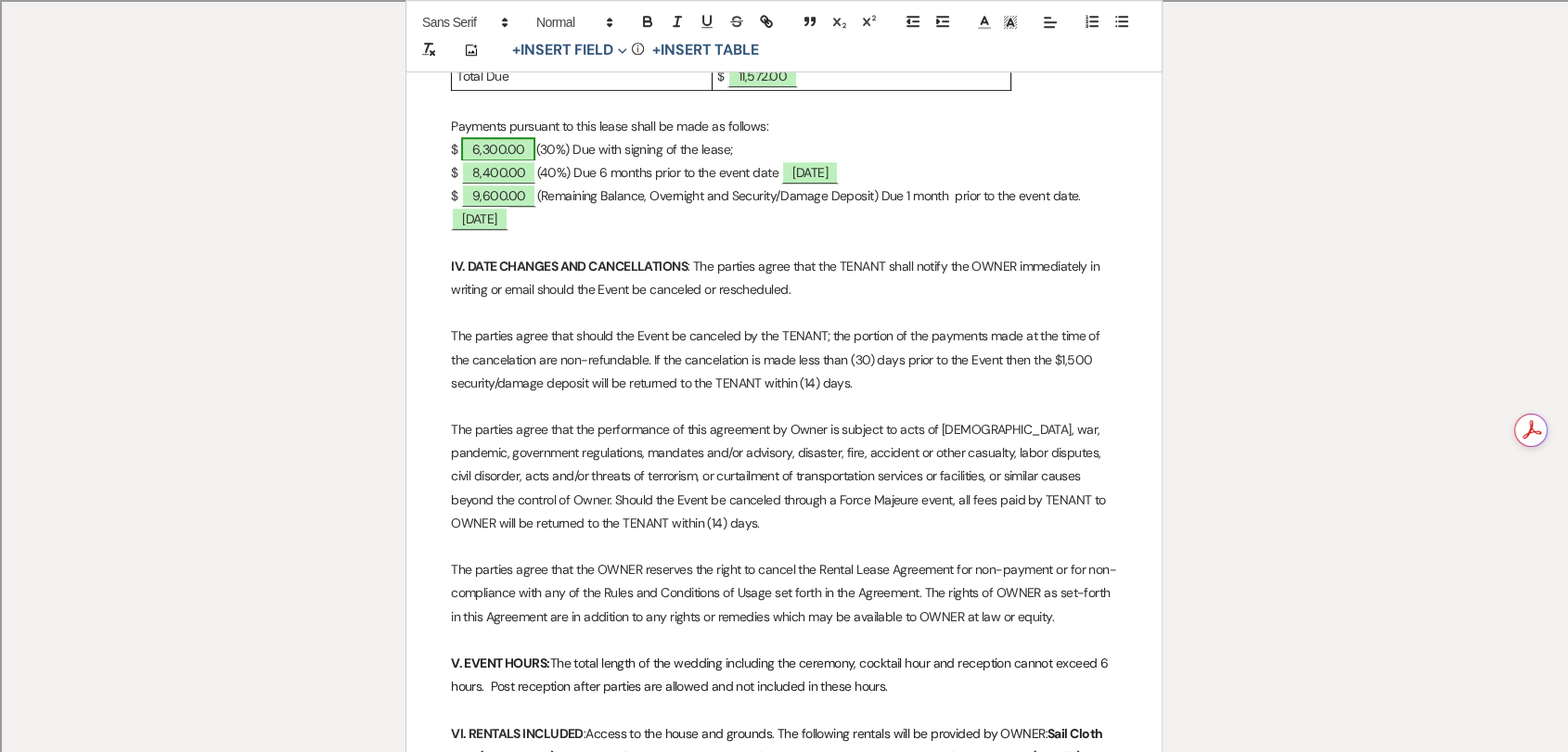
drag, startPoint x: 891, startPoint y: 161, endPoint x: 475, endPoint y: 129, distance: 417.2
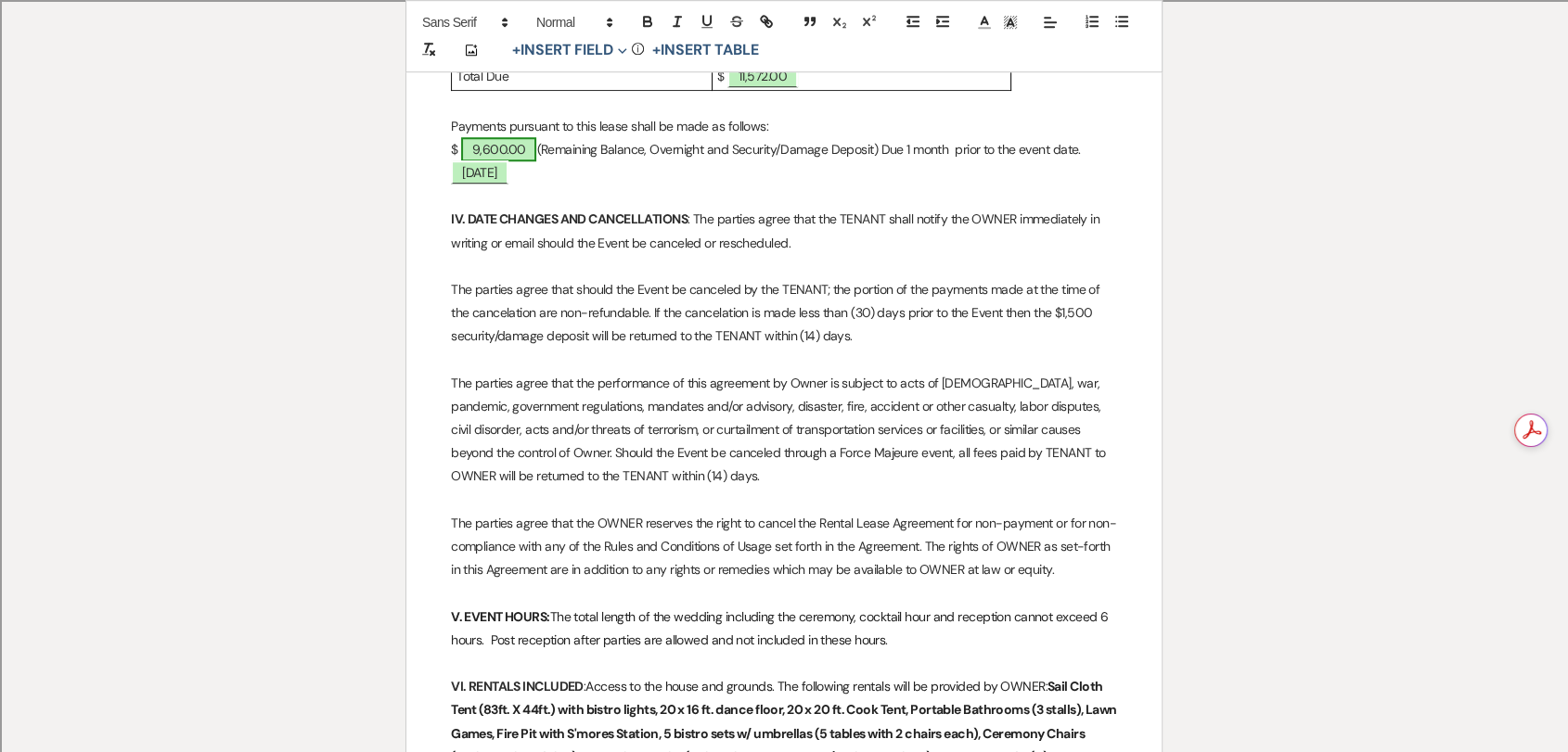
click at [473, 138] on span "9,600.00" at bounding box center [499, 149] width 76 height 24
select select "owner"
select select "Amount"
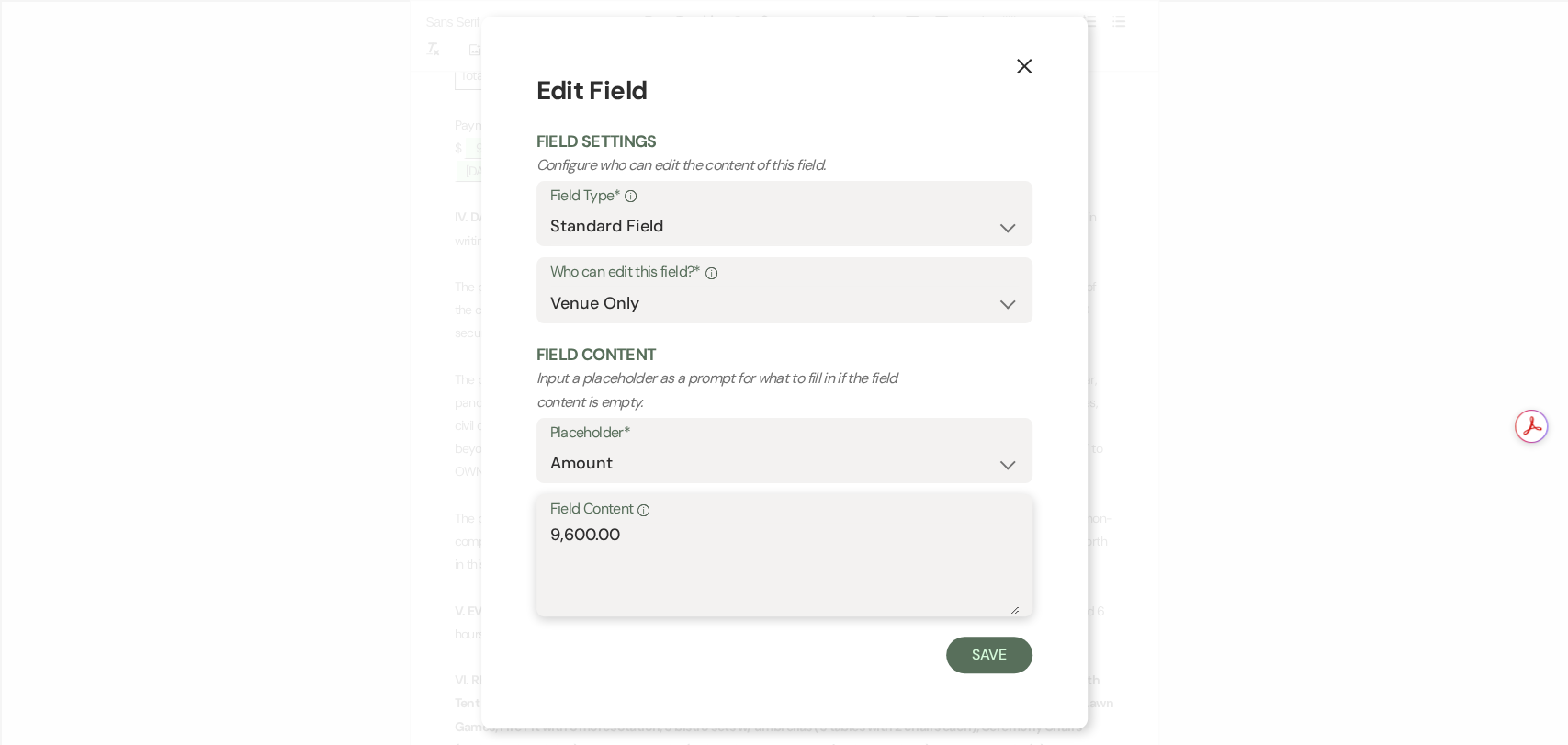
drag, startPoint x: 658, startPoint y: 526, endPoint x: 463, endPoint y: 481, distance: 200.1
click at [463, 481] on div "X Edit Field Field Settings Configure who can edit the content of this field. F…" at bounding box center [784, 372] width 1568 height 745
type textarea "11,572.00"
click at [983, 638] on button "Save" at bounding box center [989, 655] width 87 height 37
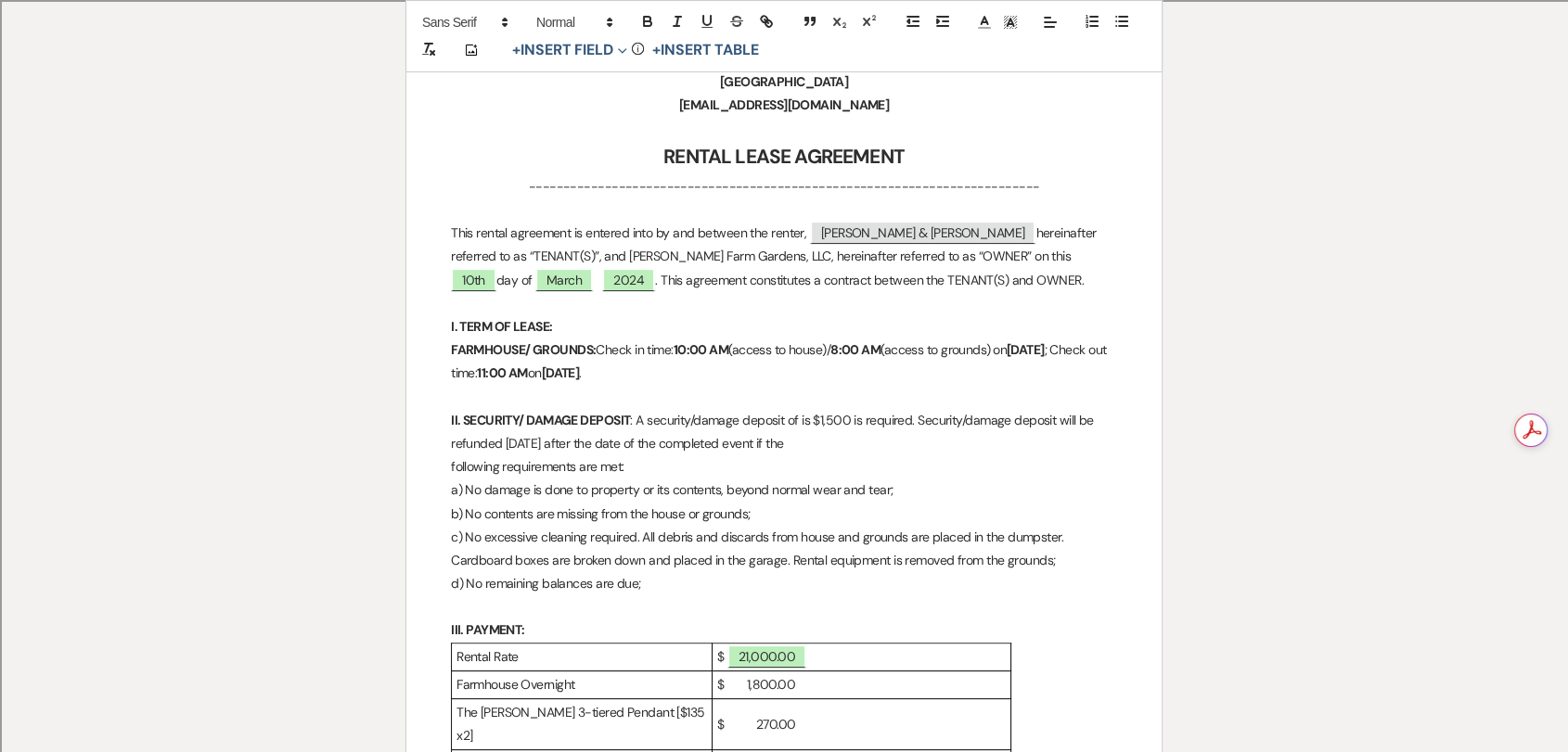
scroll to position [333, 0]
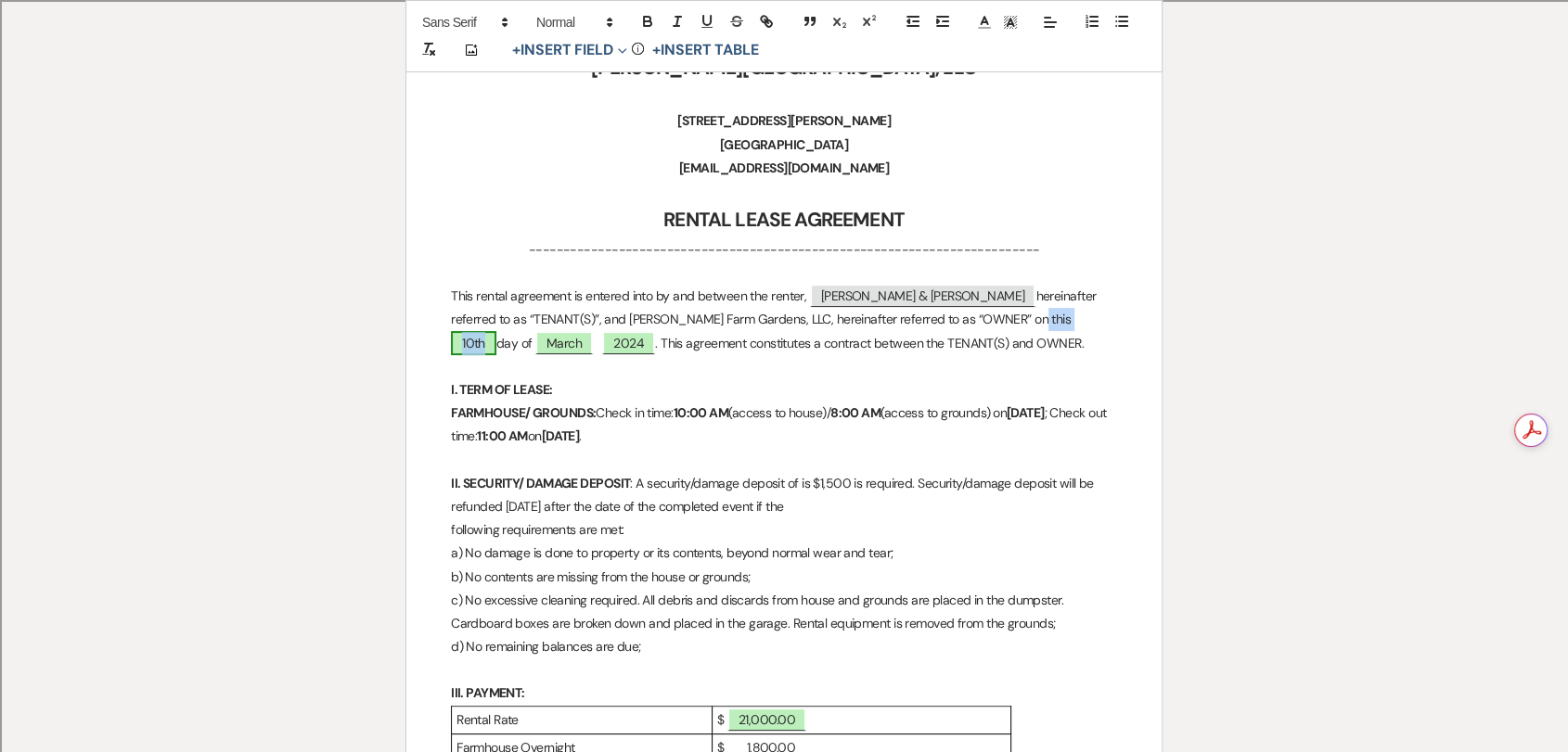
click at [496, 331] on span "10th" at bounding box center [473, 343] width 45 height 24
select select "owner"
select select "Number"
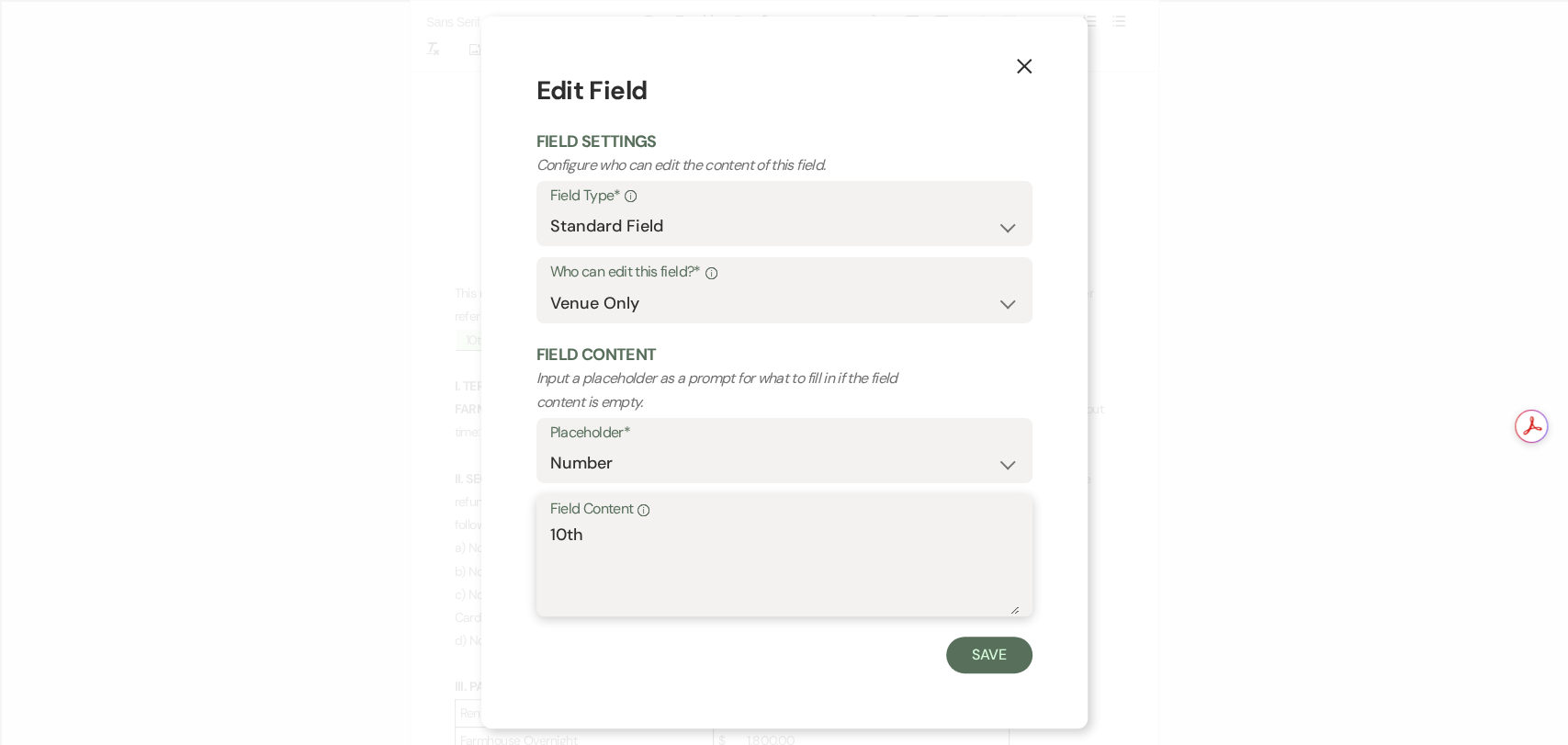
drag, startPoint x: 566, startPoint y: 528, endPoint x: 537, endPoint y: 529, distance: 29.0
click at [537, 529] on div "Field Content Info 10th" at bounding box center [785, 555] width 496 height 122
type textarea "12th"
click at [967, 638] on button "Save" at bounding box center [989, 655] width 87 height 37
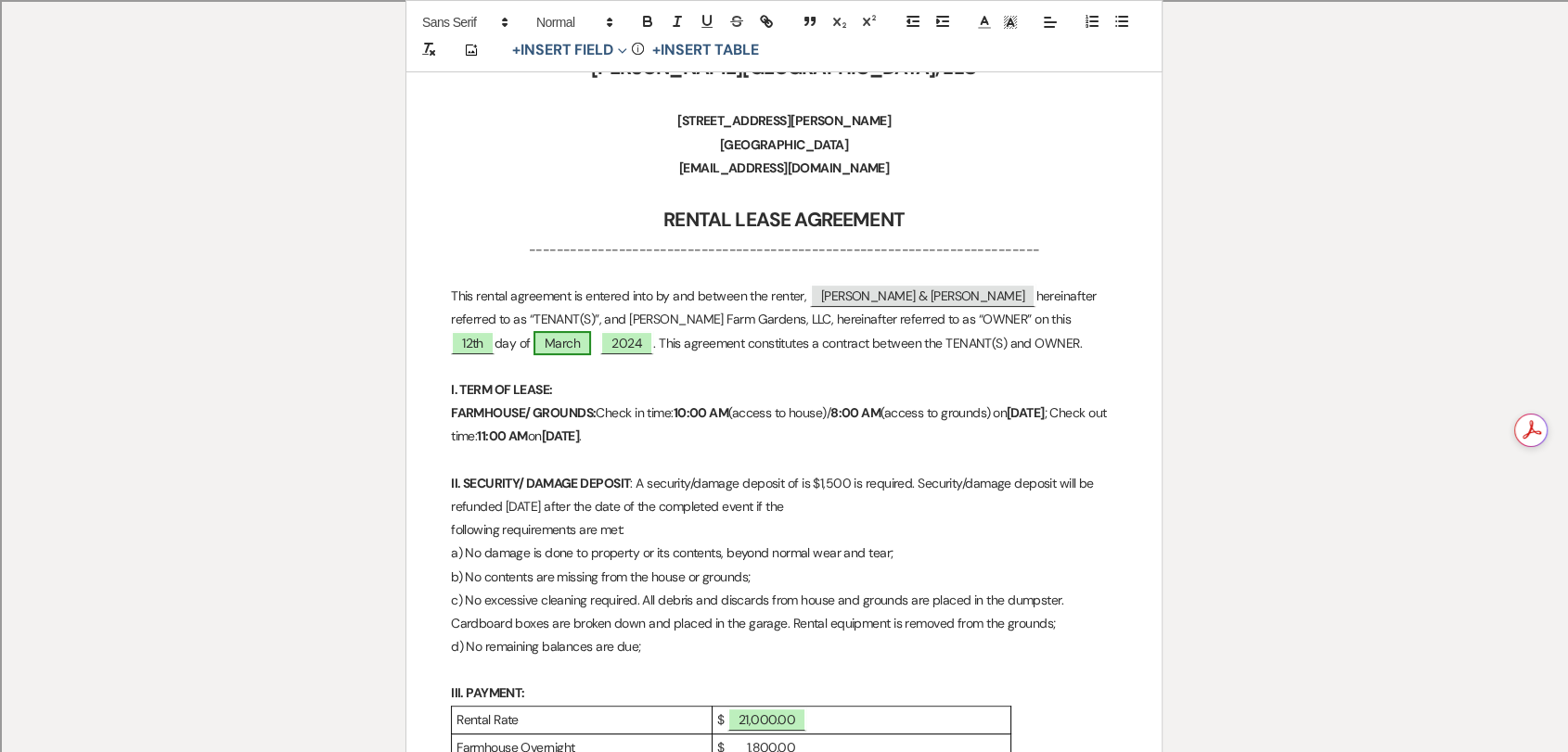
click at [591, 331] on span "March" at bounding box center [562, 343] width 58 height 24
select select "owner"
select select "custom_placeholder"
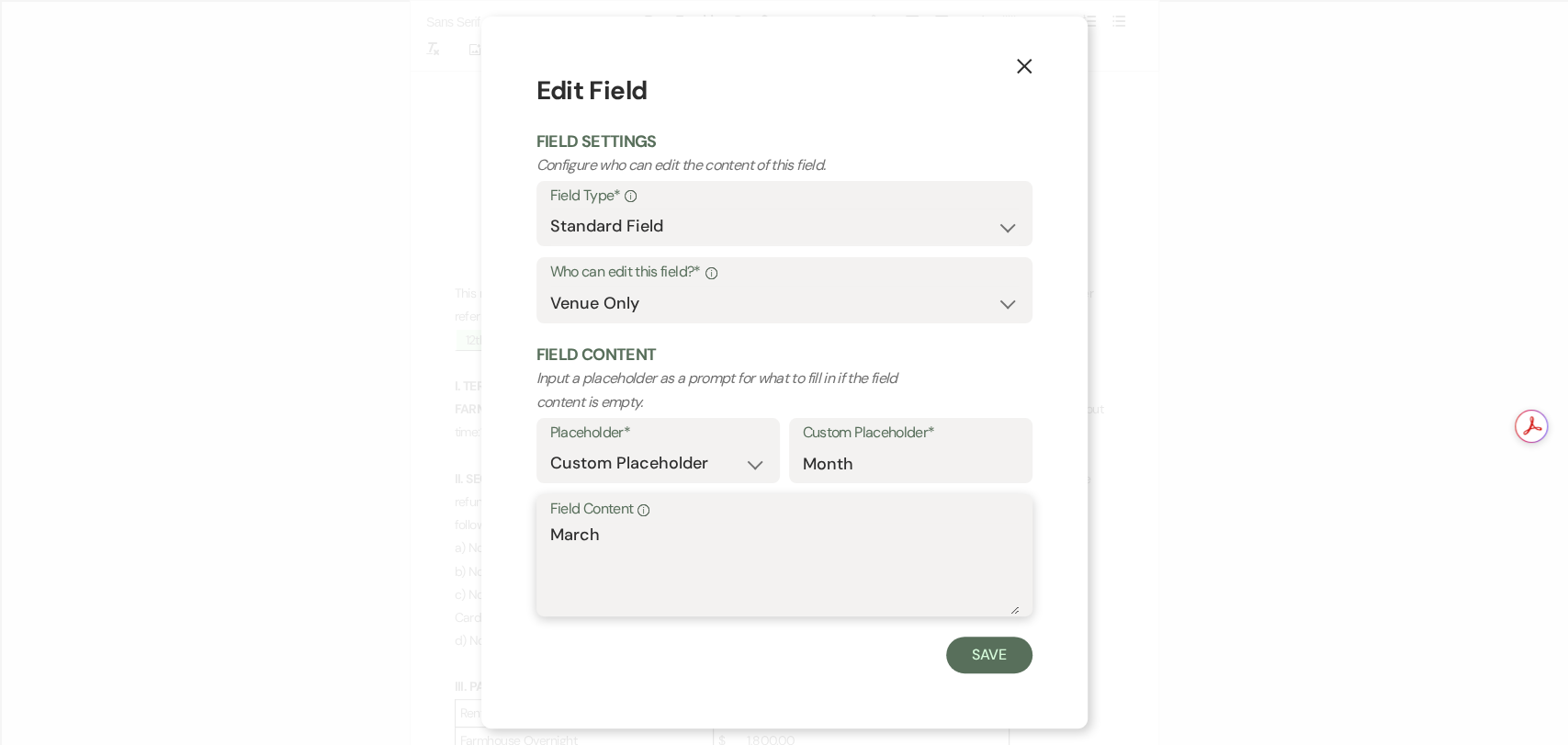
drag, startPoint x: 609, startPoint y: 537, endPoint x: 525, endPoint y: 528, distance: 84.5
click at [525, 528] on div "X Edit Field Field Settings Configure who can edit the content of this field. F…" at bounding box center [785, 372] width 607 height 713
type textarea "September"
click at [995, 638] on button "Save" at bounding box center [989, 655] width 87 height 37
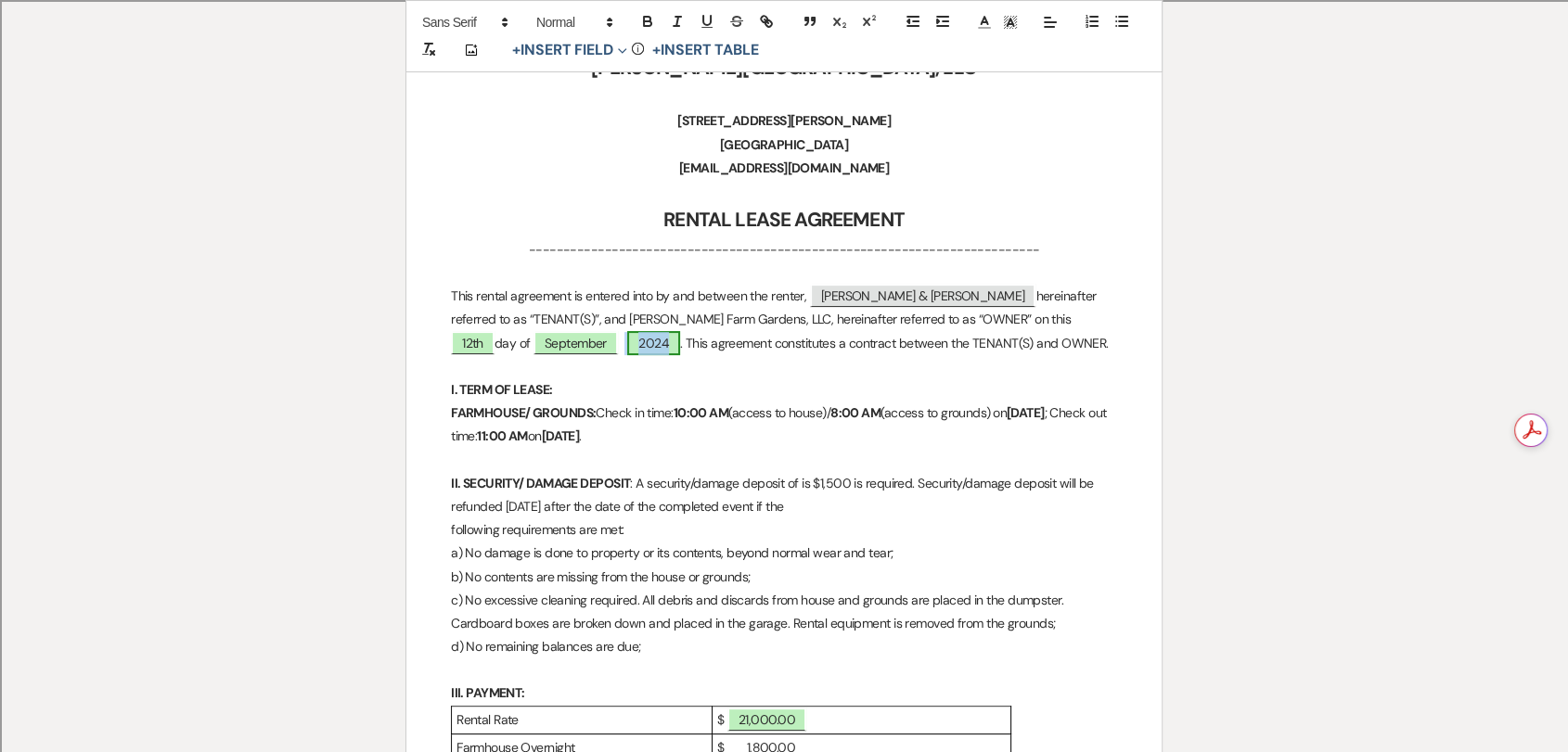
click at [627, 350] on span "2024" at bounding box center [653, 343] width 53 height 24
select select "owner"
select select "custom_placeholder"
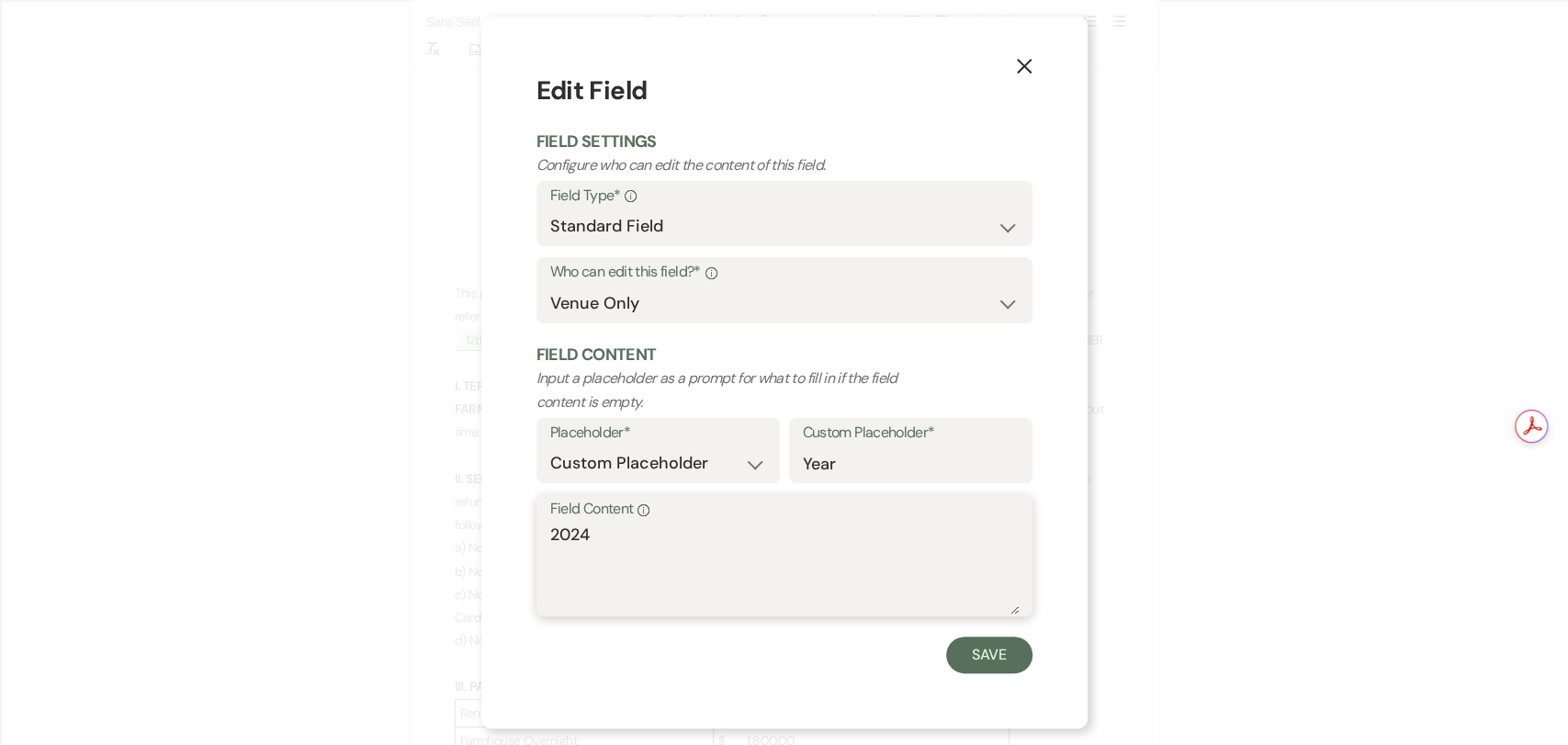
click at [648, 549] on textarea "2024" at bounding box center [784, 569] width 468 height 92
type textarea "2025"
click at [1021, 638] on button "Save" at bounding box center [989, 655] width 87 height 37
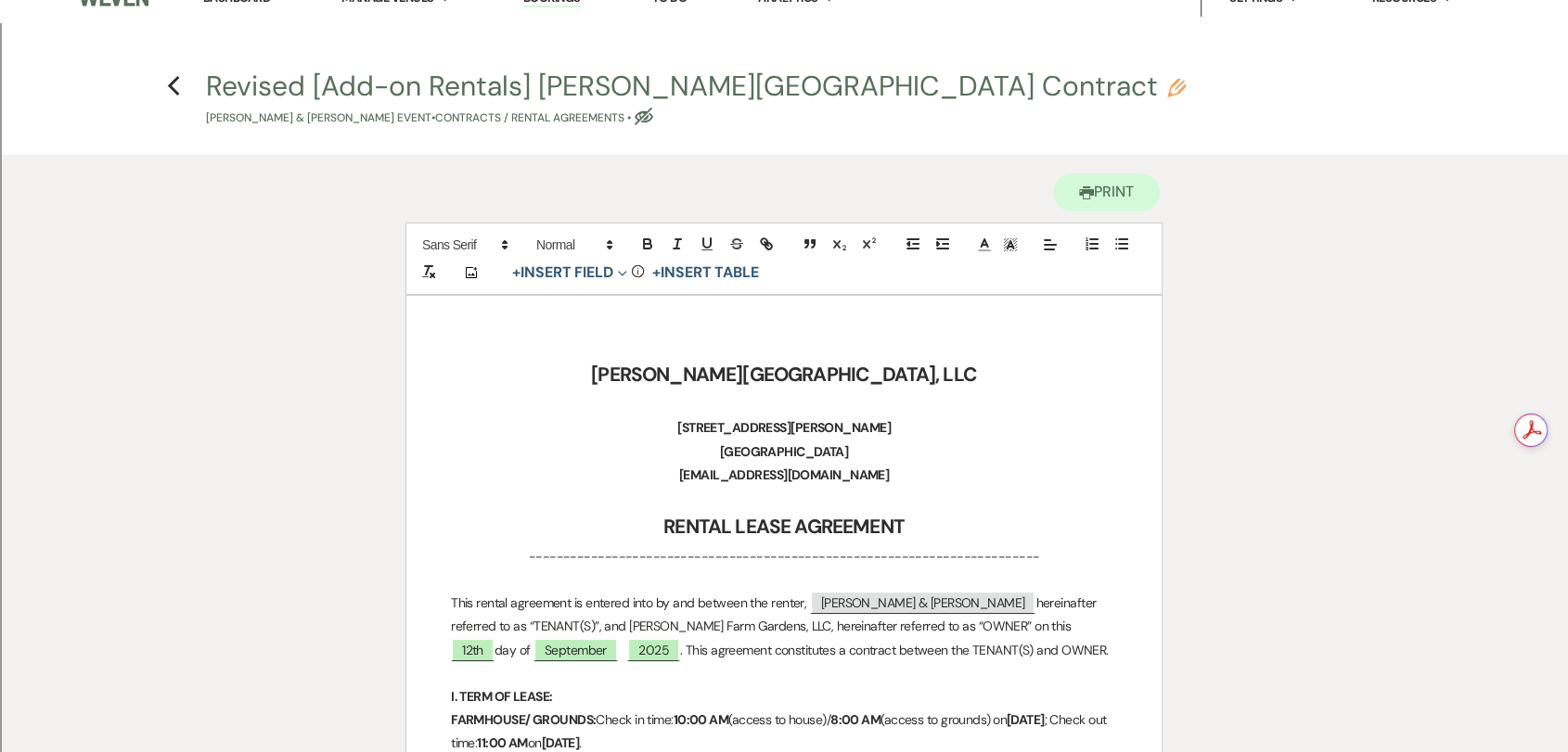
scroll to position [0, 0]
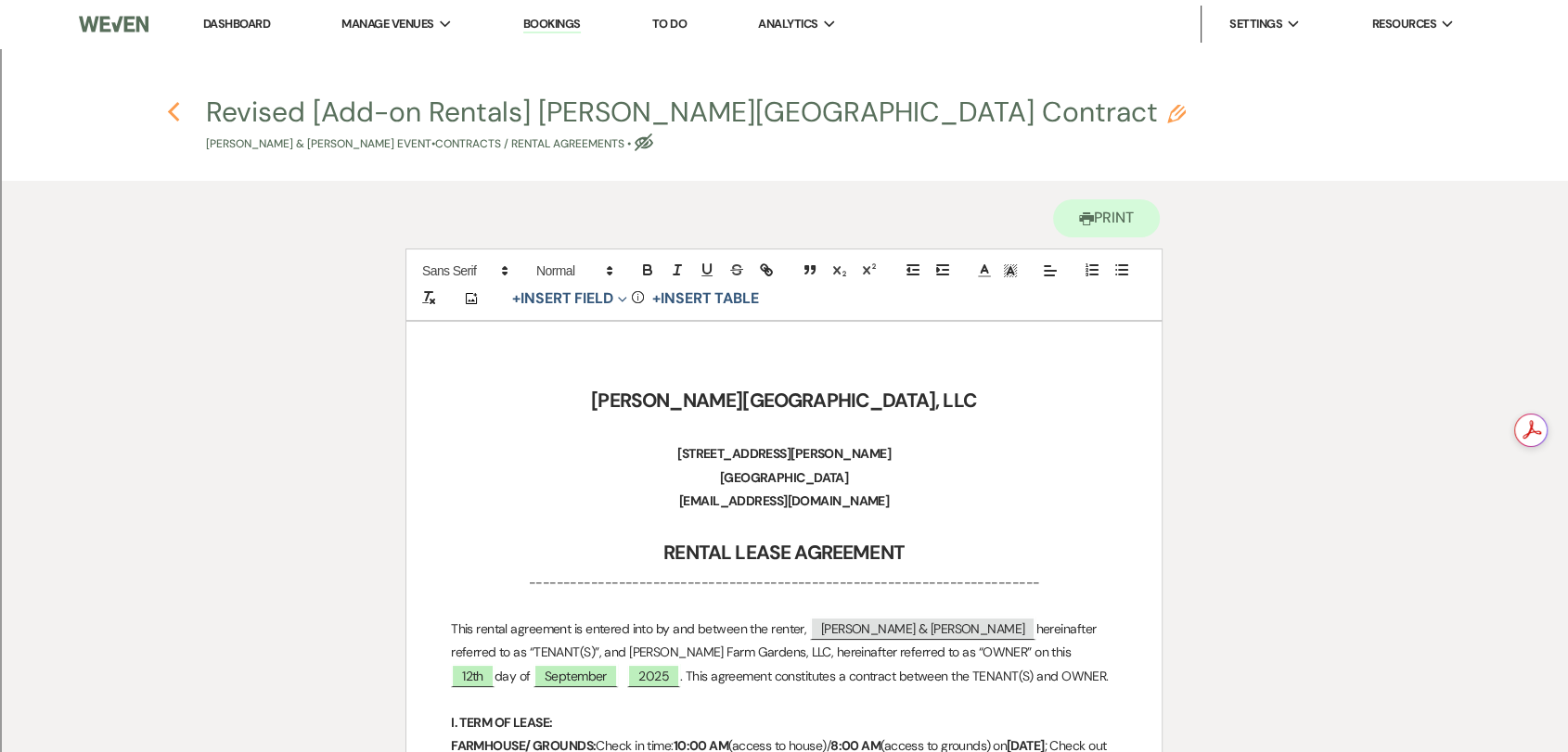
click at [170, 114] on use "button" at bounding box center [172, 112] width 13 height 20
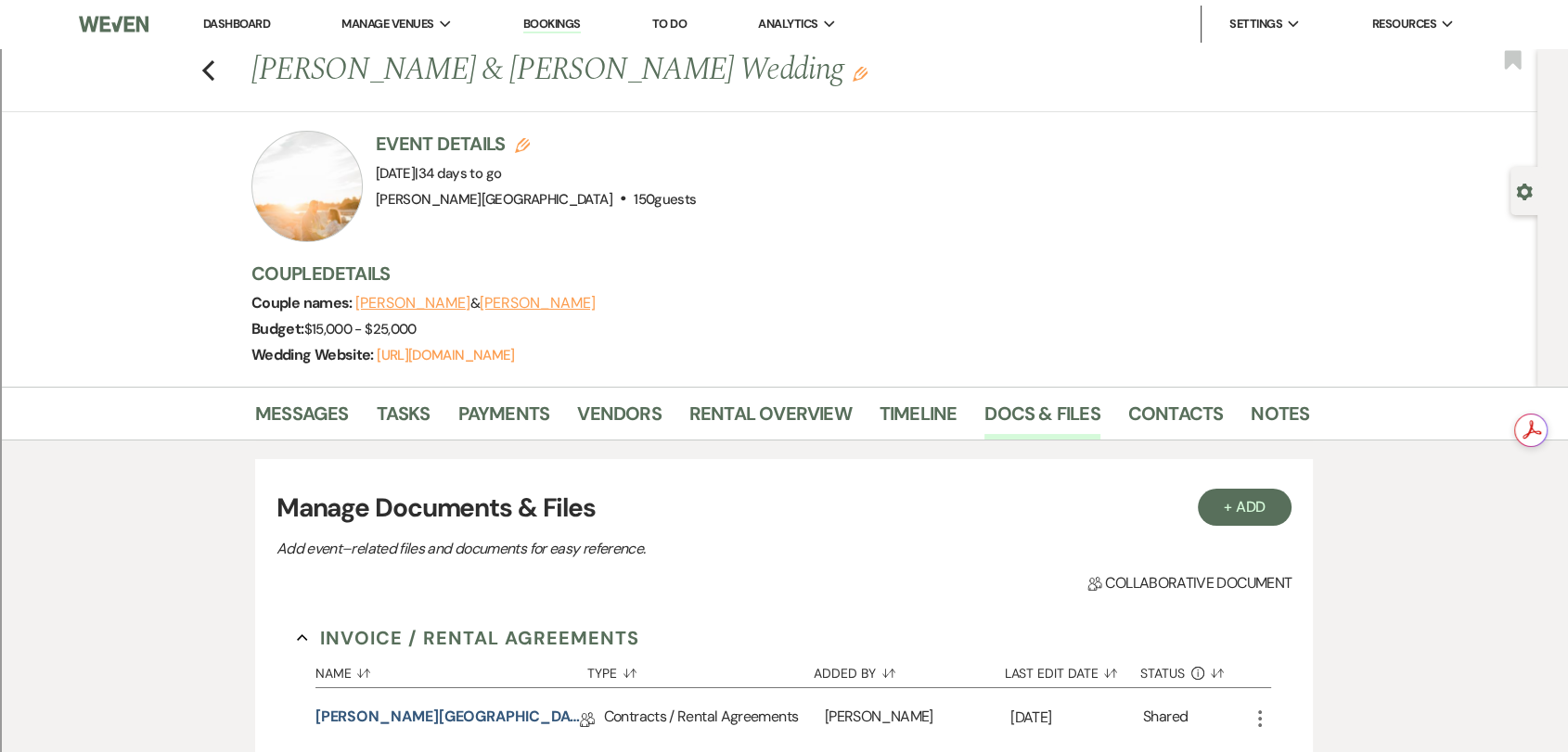
scroll to position [309, 0]
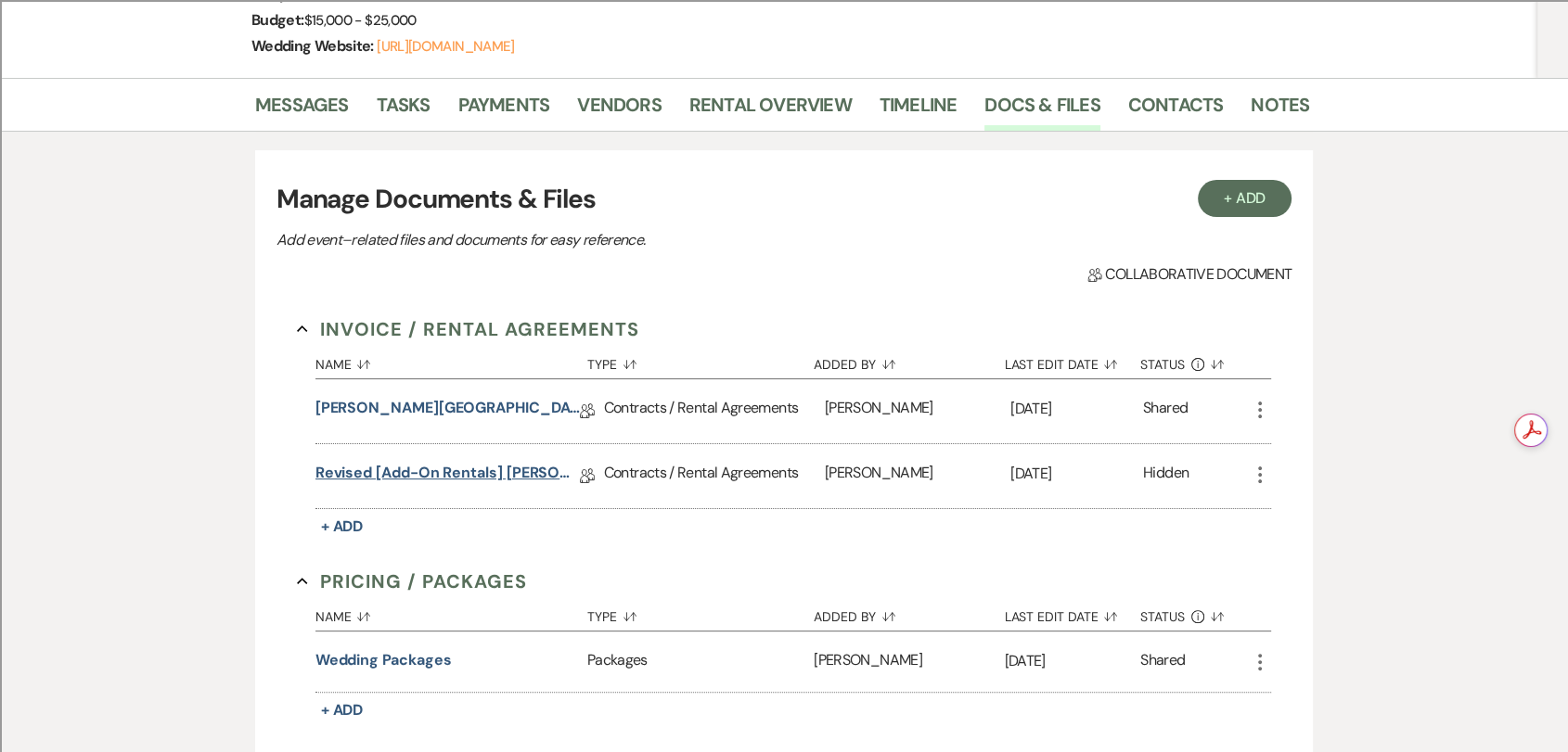
click at [499, 466] on link "Revised [Add-on Rentals] [PERSON_NAME][GEOGRAPHIC_DATA] Contract" at bounding box center [448, 477] width 265 height 29
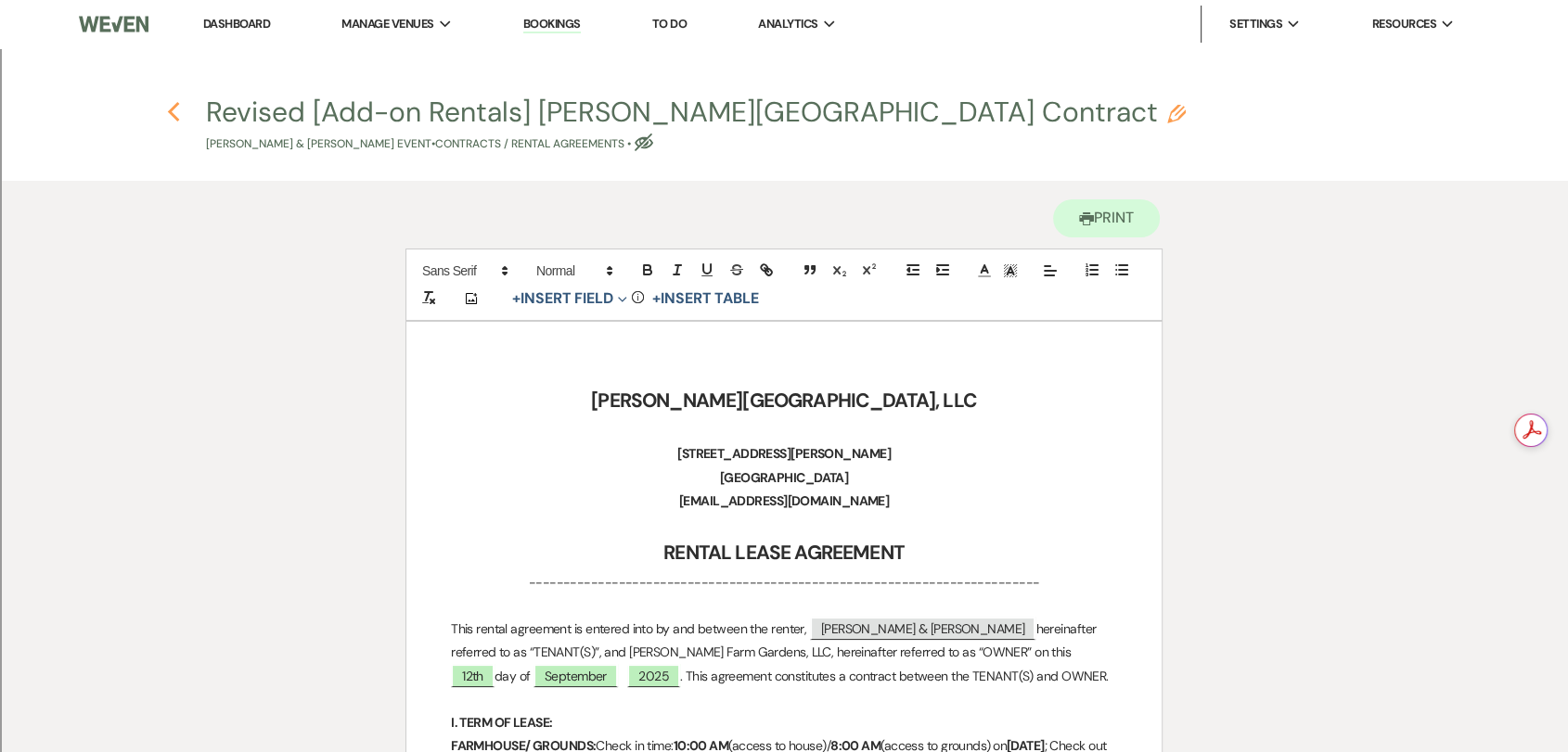
click at [170, 111] on use "button" at bounding box center [172, 112] width 13 height 20
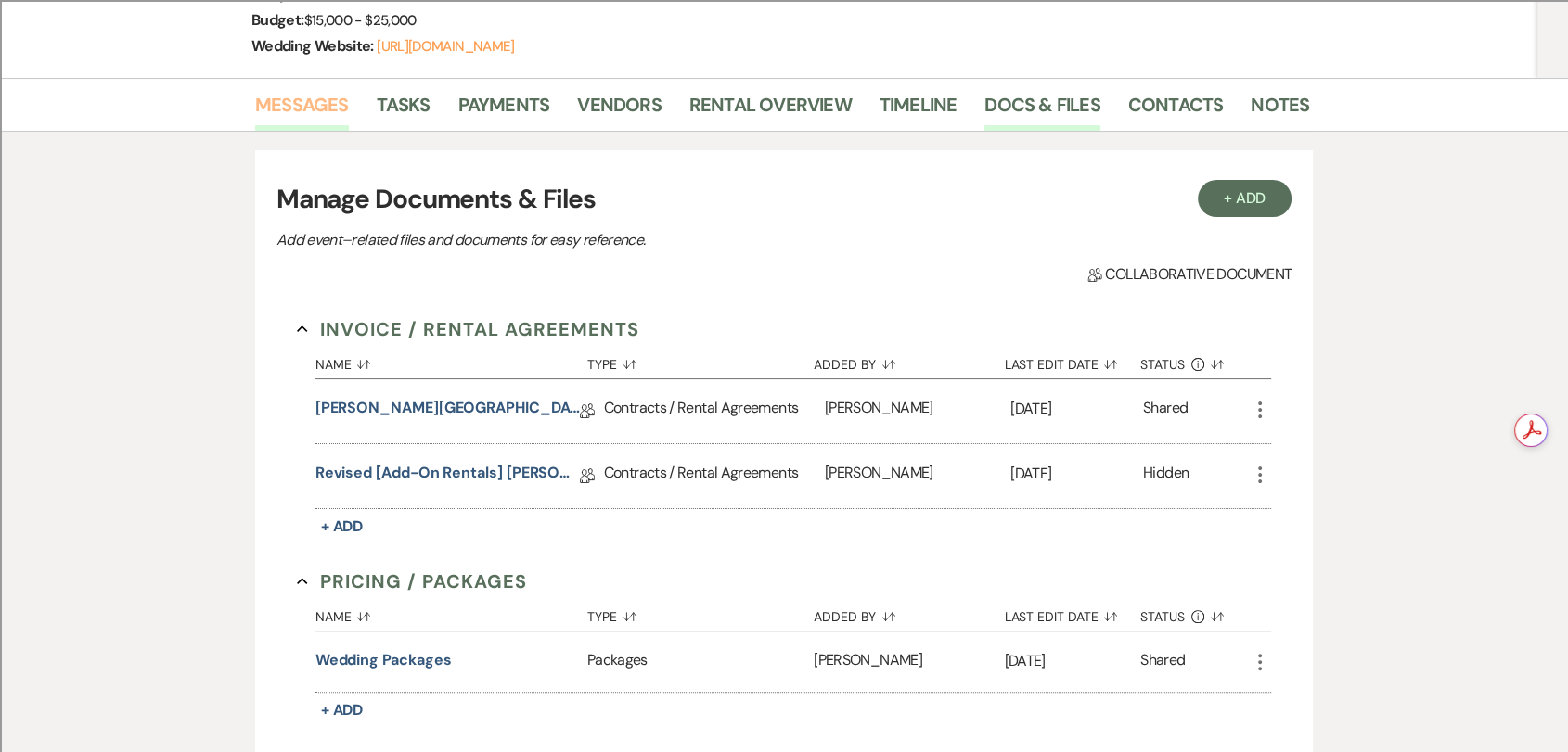
click at [270, 109] on link "Messages" at bounding box center [301, 110] width 93 height 40
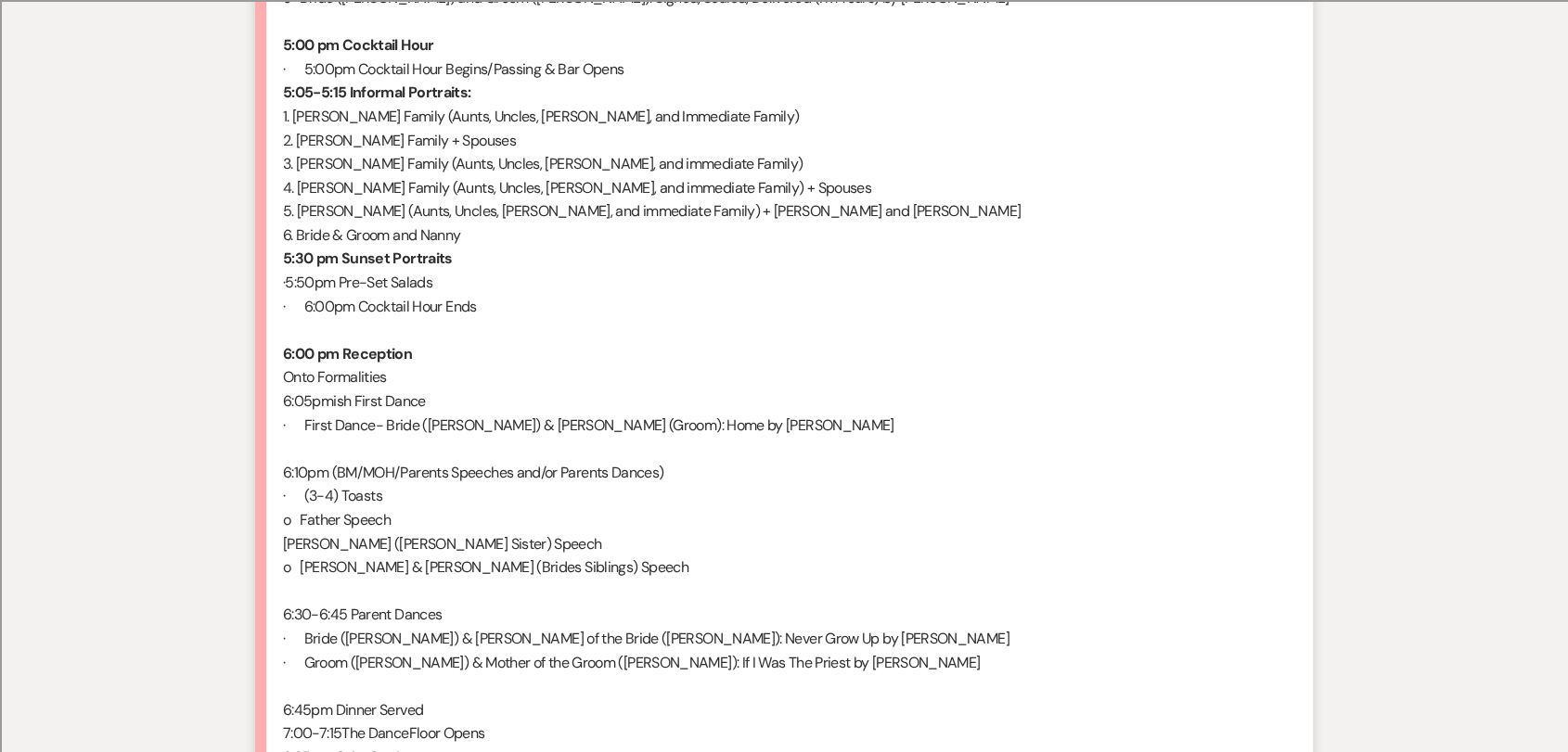
scroll to position [2473, 0]
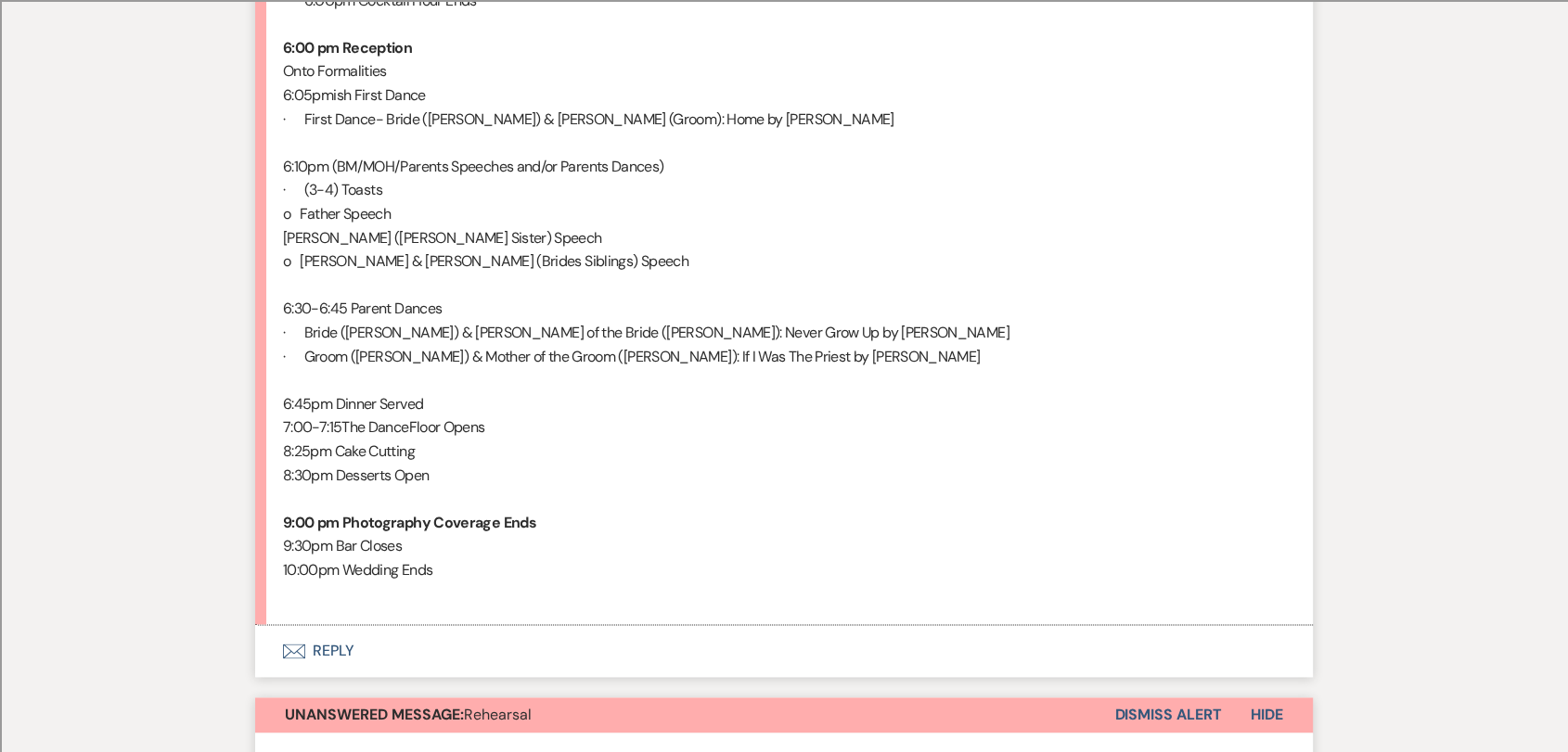
click at [337, 625] on button "Envelope Reply" at bounding box center [784, 651] width 1058 height 52
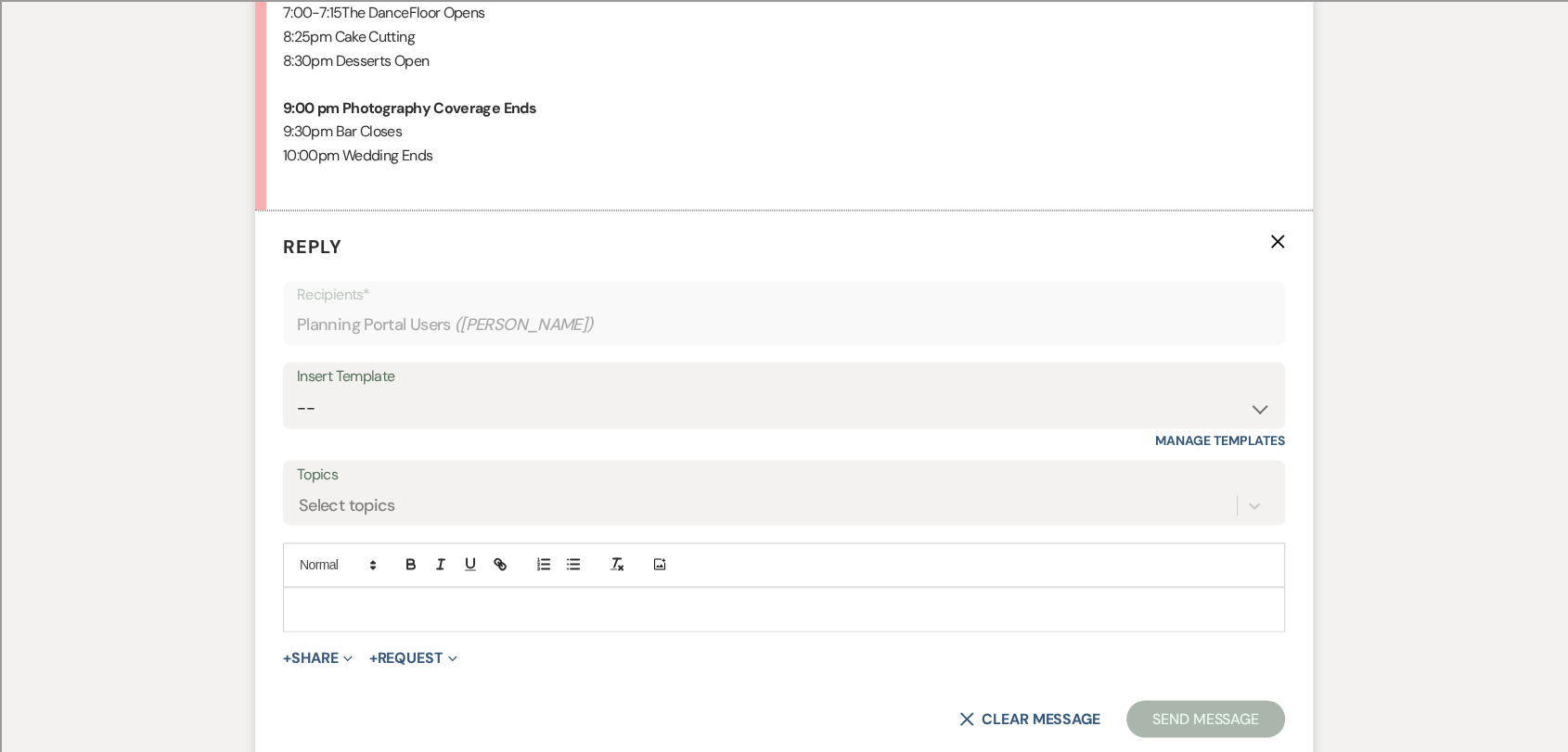
scroll to position [2899, 0]
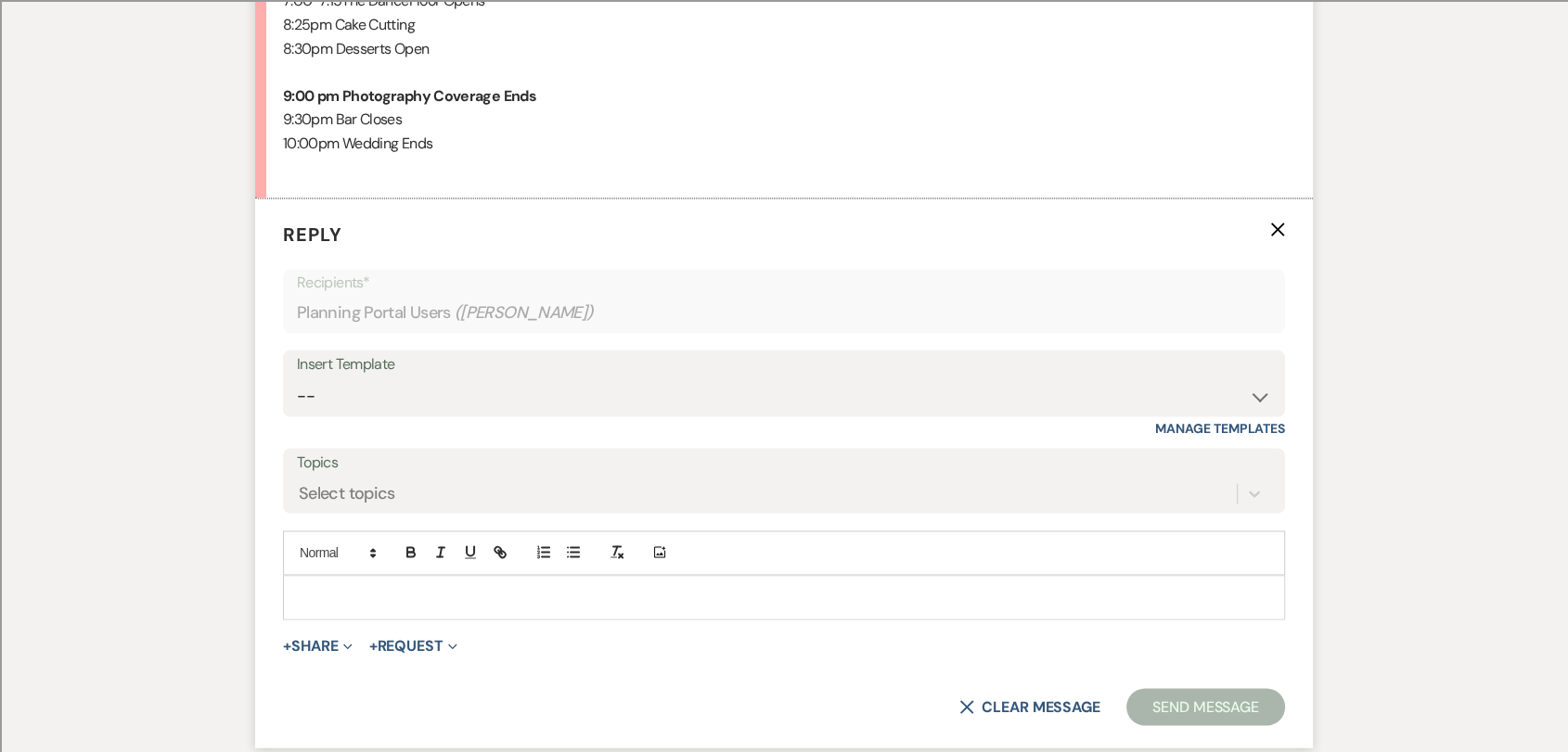
click at [388, 587] on p at bounding box center [784, 597] width 973 height 20
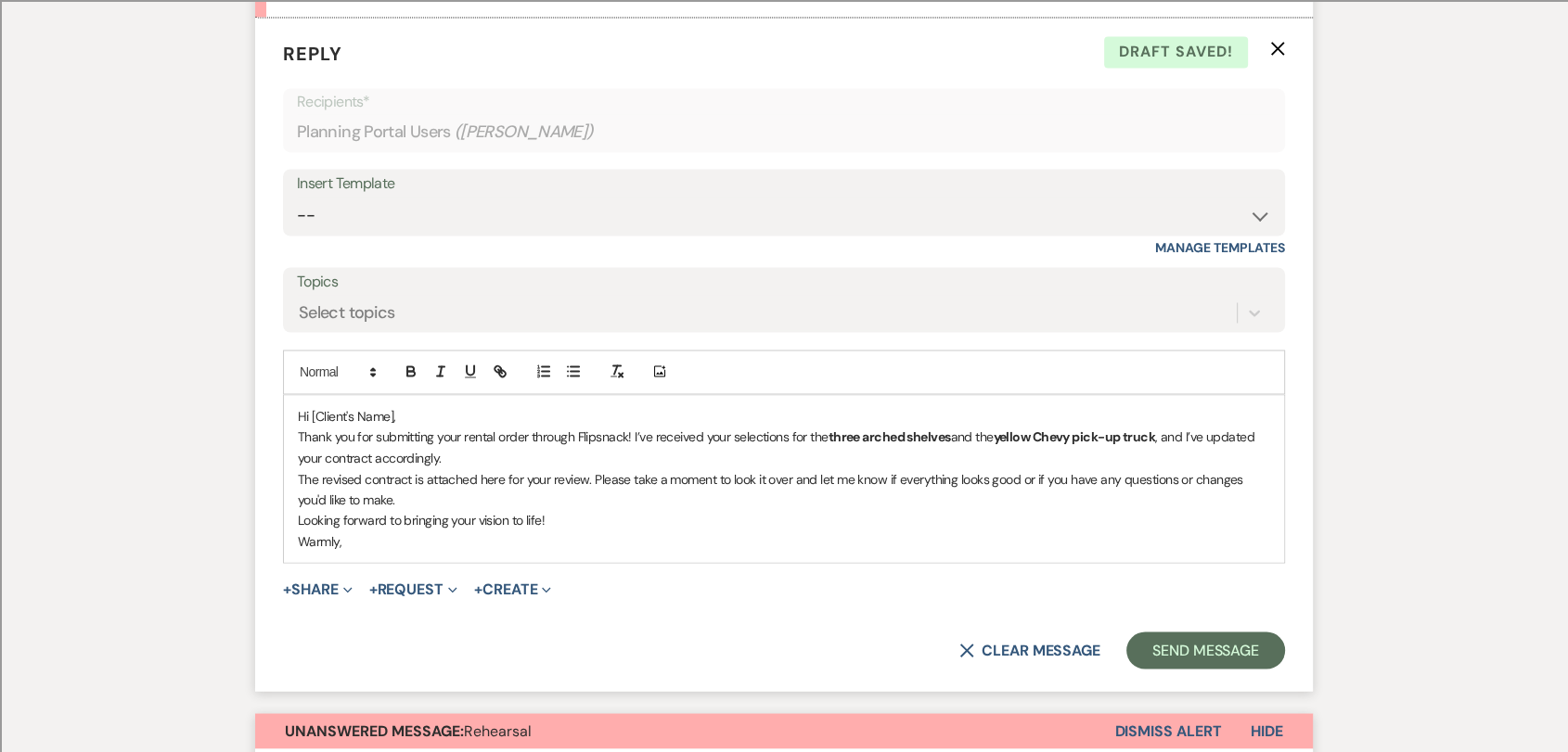
scroll to position [3092, 0]
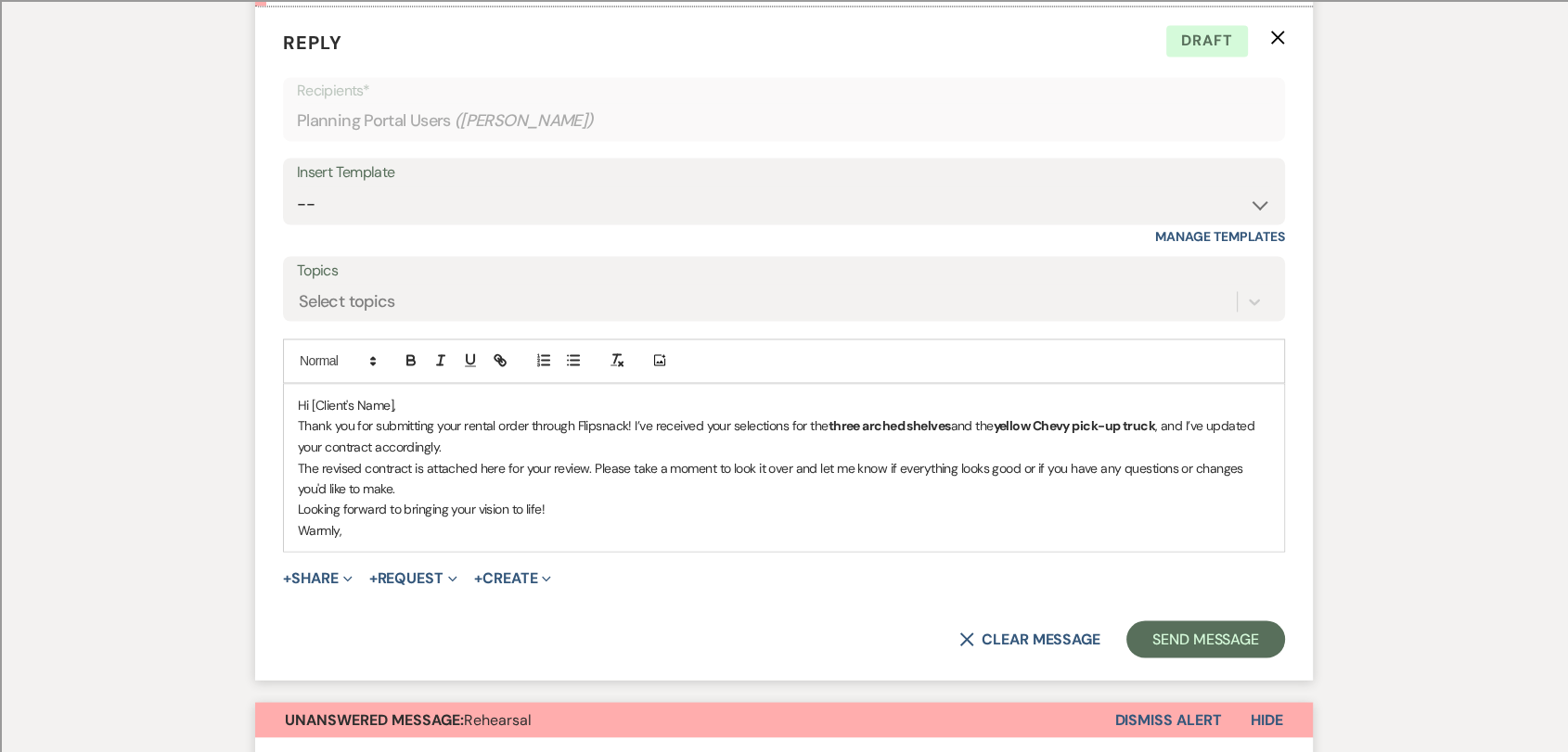
click at [376, 395] on p "Hi [Client's Name]," at bounding box center [784, 404] width 973 height 20
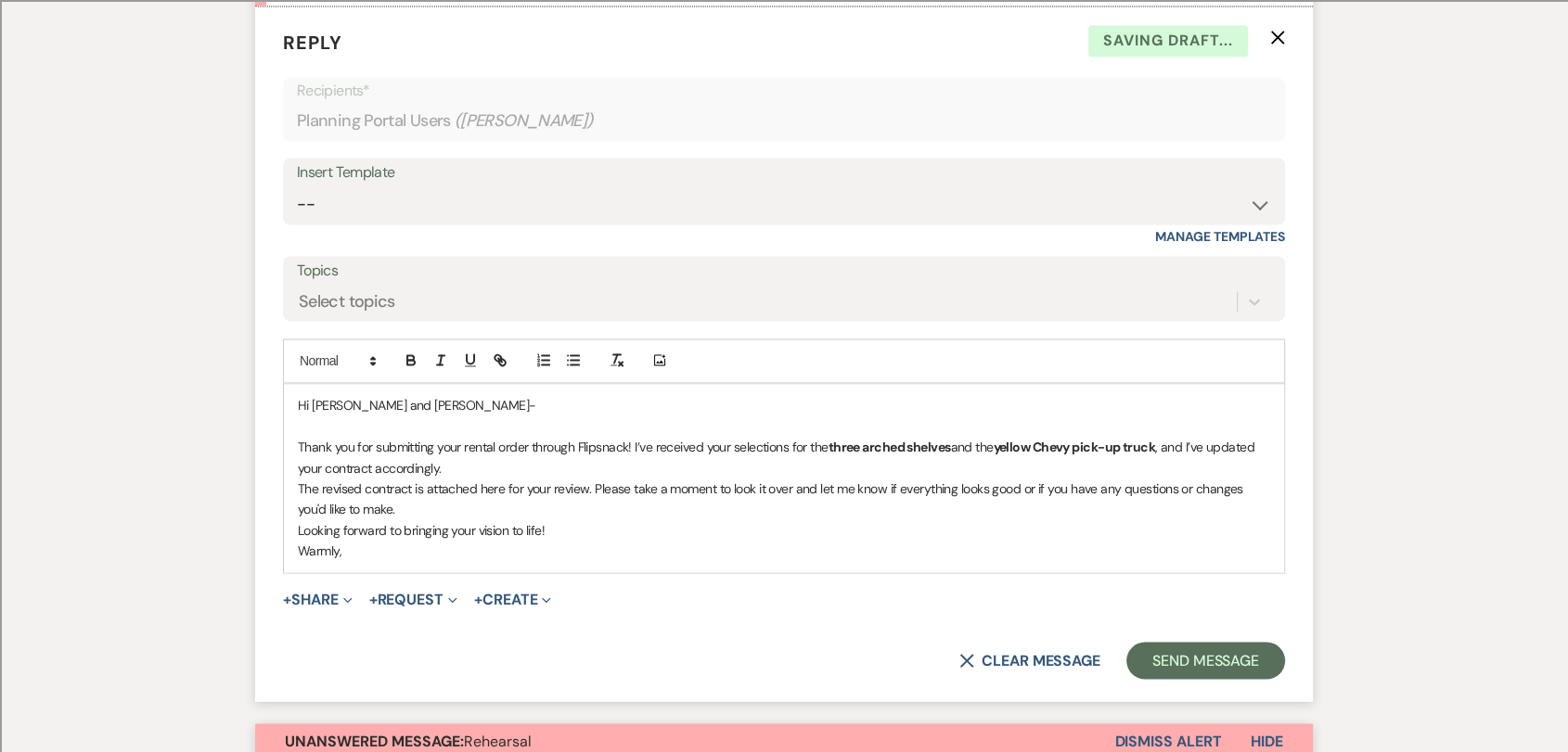
click at [797, 436] on p "Thank you for submitting your rental order through Flipsnack! I’ve received you…" at bounding box center [784, 456] width 973 height 41
drag, startPoint x: 831, startPoint y: 392, endPoint x: 1168, endPoint y: 395, distance: 337.0
click at [1168, 436] on p "Thank you for submitting your rental order through Flipsnack! I’ve received you…" at bounding box center [784, 456] width 973 height 41
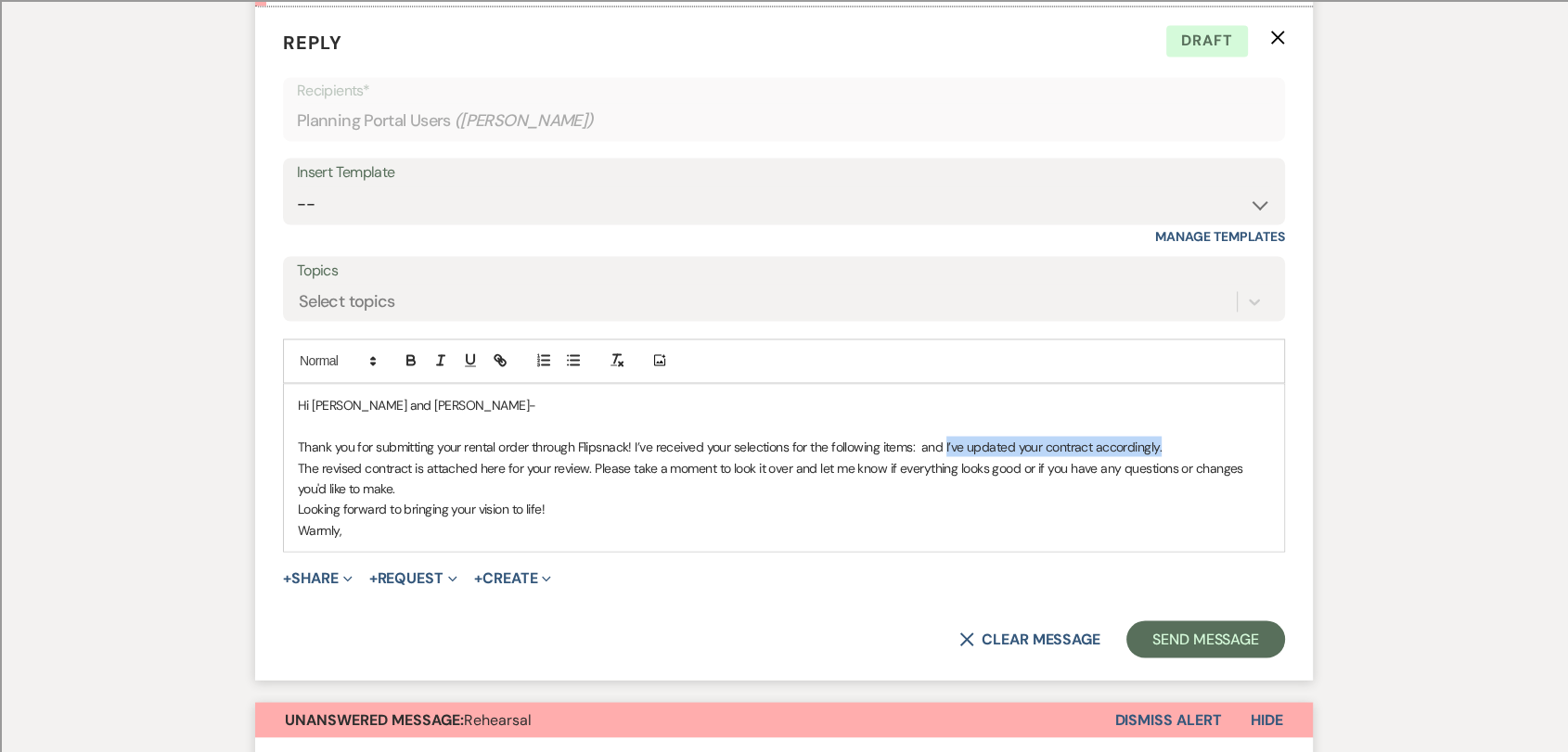
drag, startPoint x: 1162, startPoint y: 395, endPoint x: 947, endPoint y: 400, distance: 215.1
click at [947, 436] on p "Thank you for submitting your rental order through Flipsnack! I’ve received you…" at bounding box center [784, 446] width 973 height 20
click at [631, 436] on p "Thank you for submitting your rental order through Flipsnack! I’ve received you…" at bounding box center [784, 446] width 973 height 20
click at [888, 436] on p "Thank you for submitting your rental order through Flipsnack! I’ve updated your…" at bounding box center [784, 446] width 973 height 20
drag, startPoint x: 879, startPoint y: 395, endPoint x: 978, endPoint y: 396, distance: 99.0
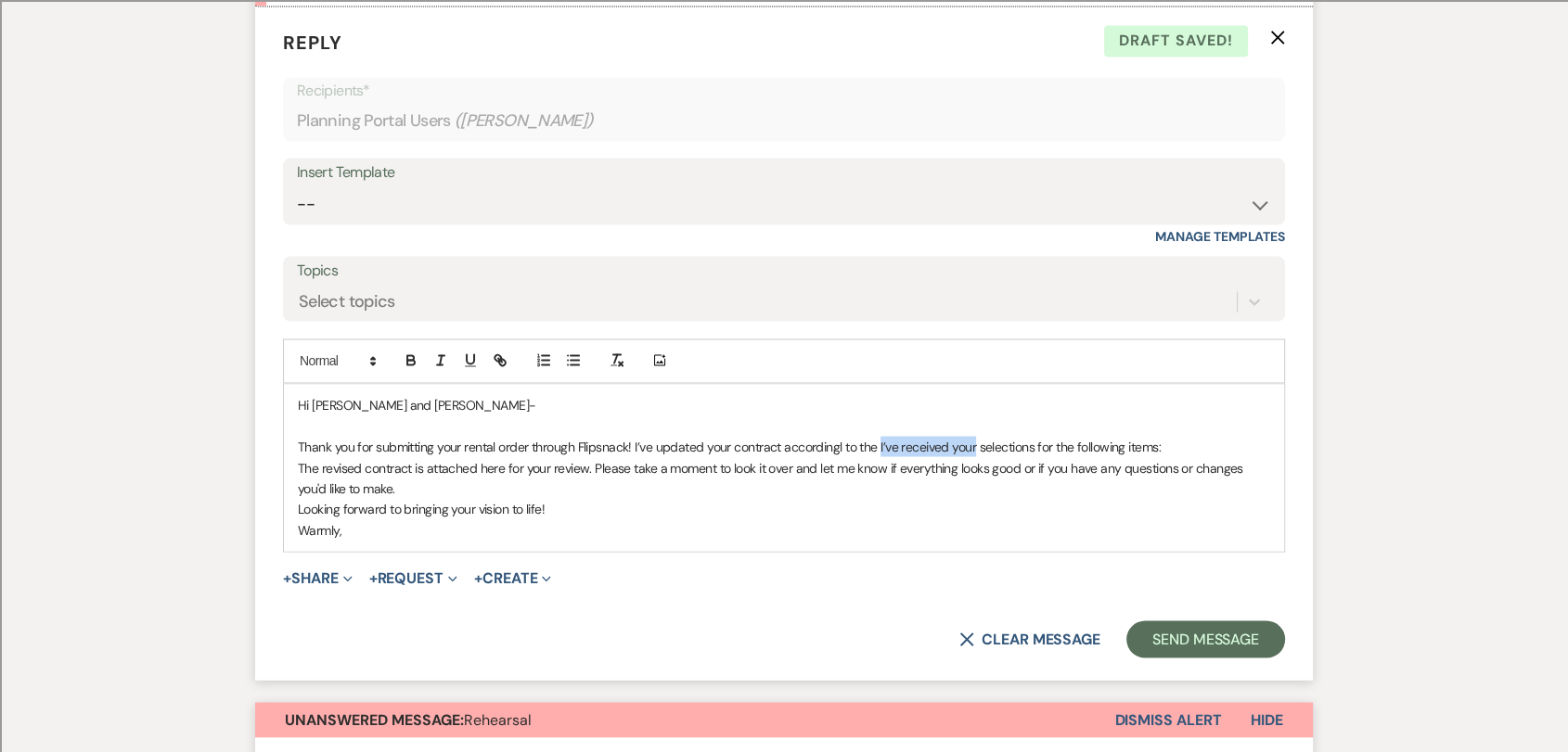
click at [978, 436] on p "Thank you for submitting your rental order through Flipsnack! I’ve updated your…" at bounding box center [784, 446] width 973 height 20
click at [842, 436] on p "Thank you for submitting your rental order through Flipsnack! I’ve updated your…" at bounding box center [784, 446] width 973 height 20
click at [863, 436] on p "Thank you for submitting your rental order through Flipsnack! I’ve updated your…" at bounding box center [784, 446] width 973 height 20
click at [877, 436] on p "Thank you for submitting your rental order through Flipsnack! I’ve updated your…" at bounding box center [784, 446] width 973 height 20
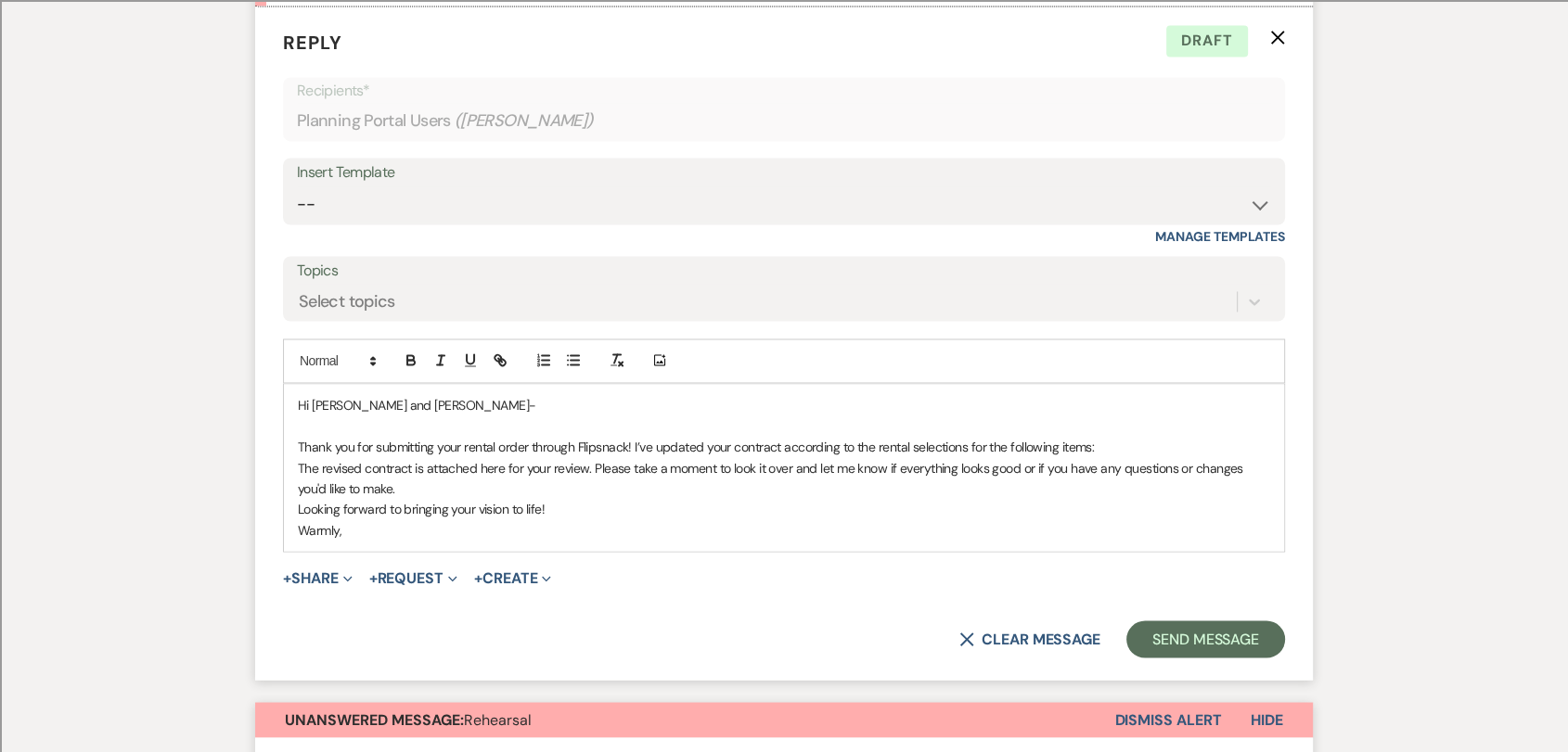
click at [1103, 436] on p "Thank you for submitting your rental order through Flipsnack! I’ve updated your…" at bounding box center [784, 446] width 973 height 20
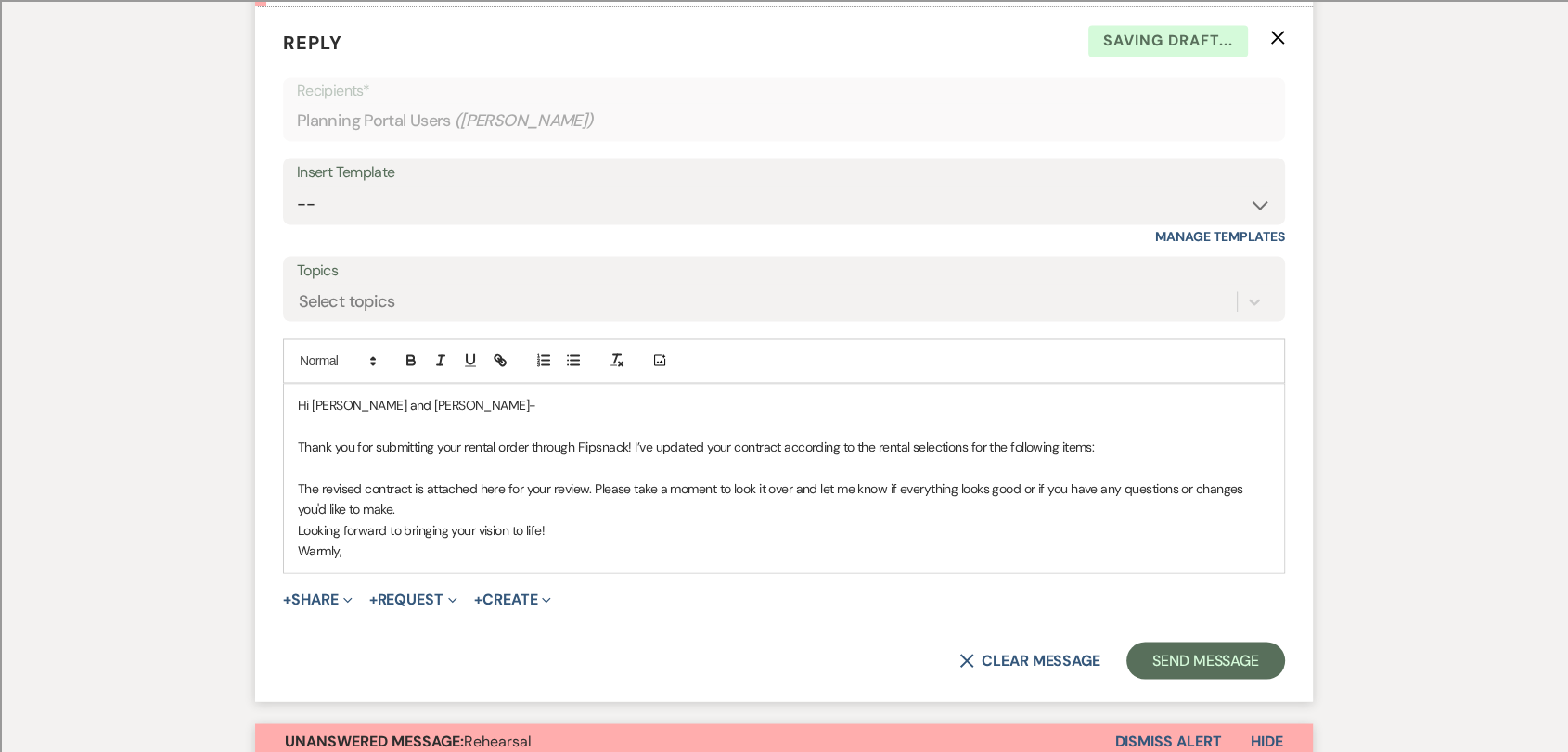
click at [826, 478] on p "The revised contract is attached here for your review. Please take a moment to …" at bounding box center [784, 498] width 973 height 41
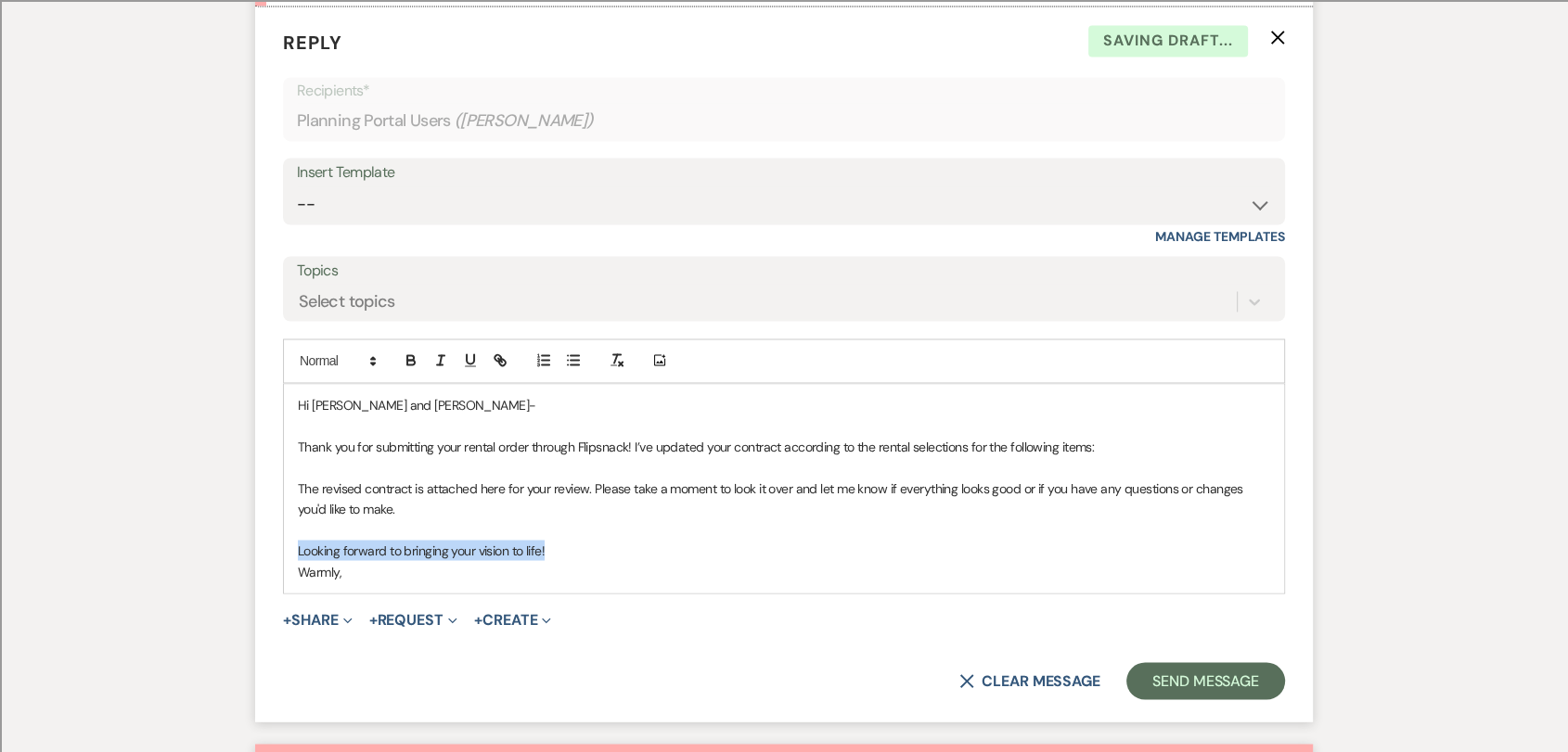
drag, startPoint x: 553, startPoint y: 506, endPoint x: 296, endPoint y: 493, distance: 257.3
click at [296, 493] on div "Hi [PERSON_NAME] and [PERSON_NAME]- Thank you for submitting your rental order …" at bounding box center [784, 489] width 1000 height 210
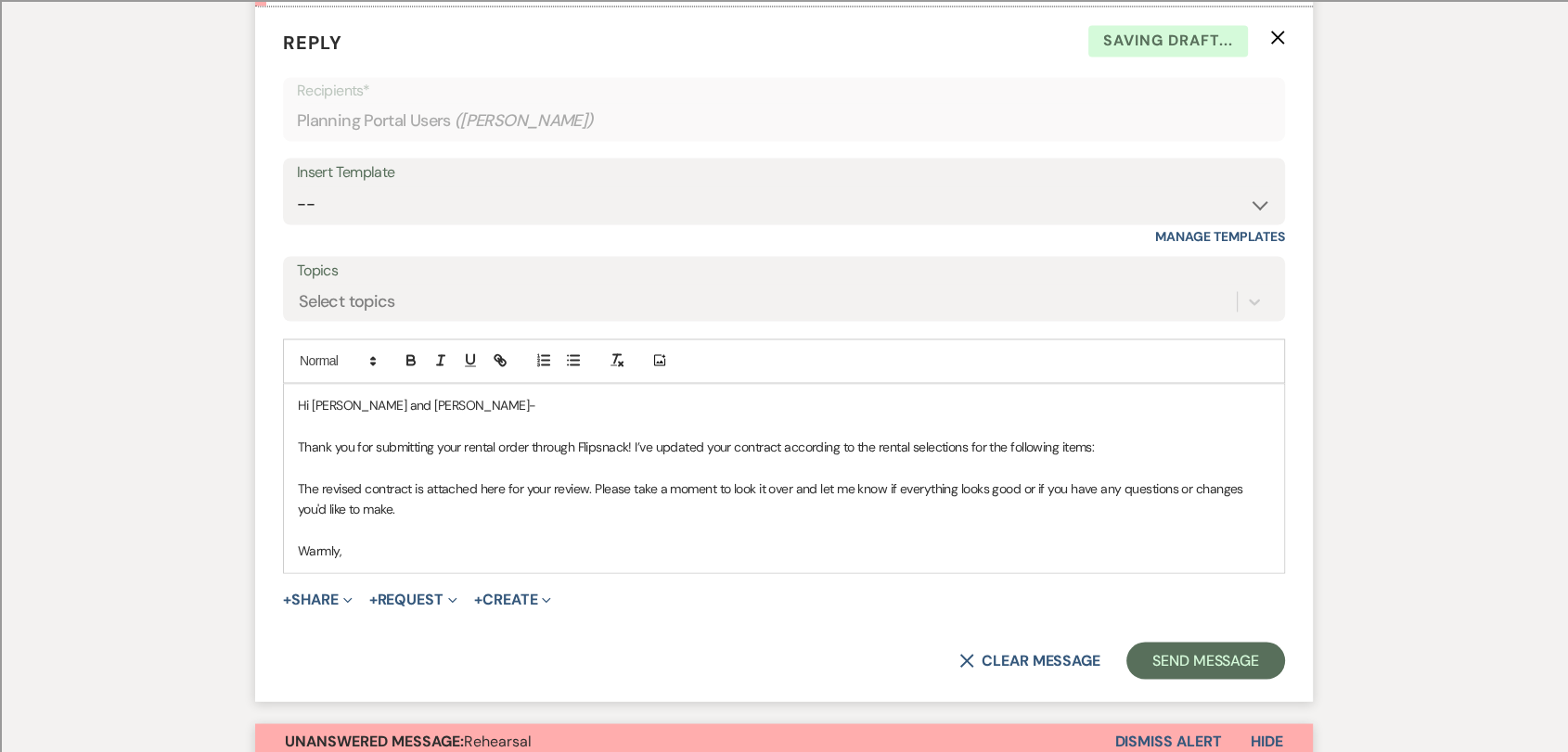
click at [356, 540] on p "Warmly," at bounding box center [784, 550] width 973 height 20
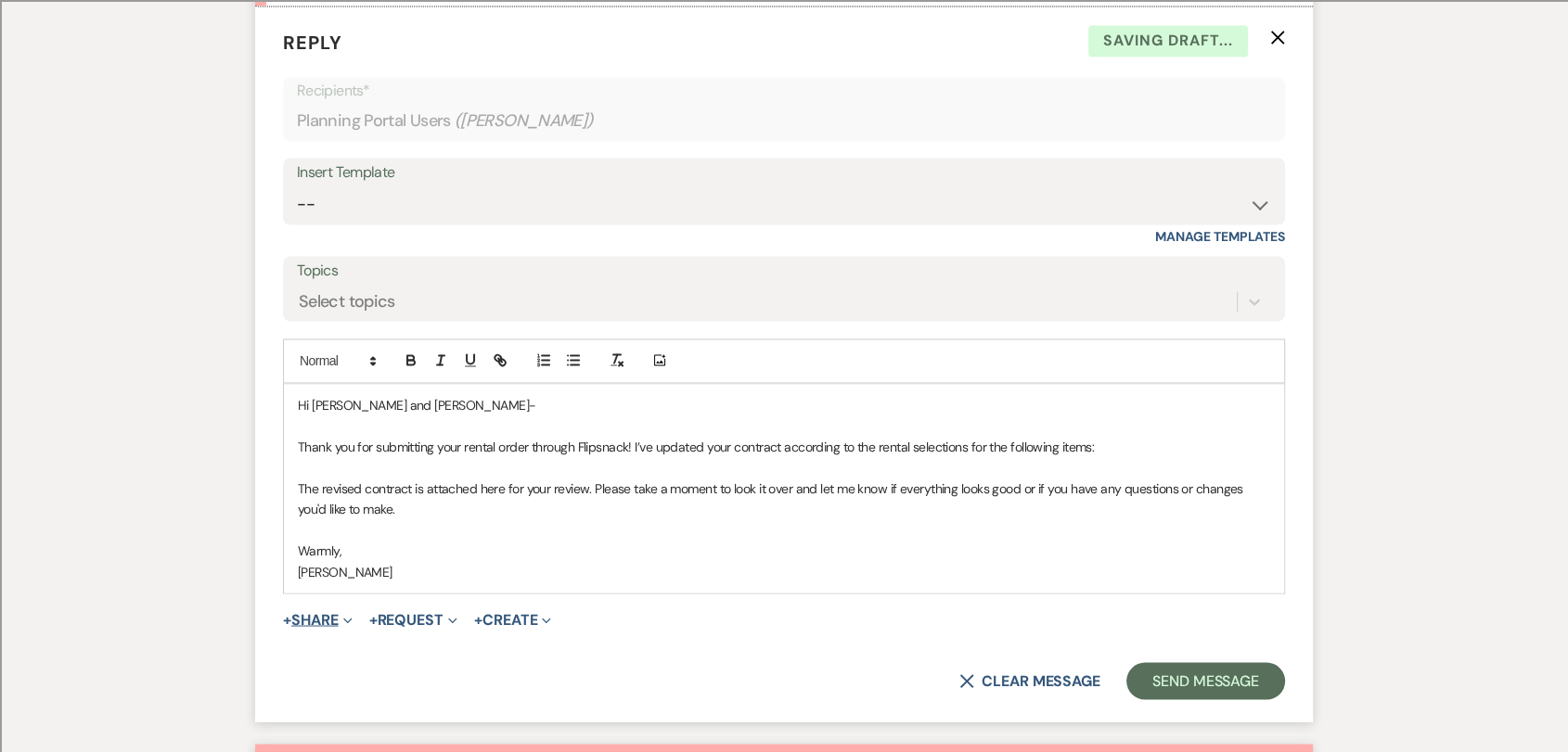
click at [327, 612] on button "+ Share Expand" at bounding box center [318, 619] width 69 height 14
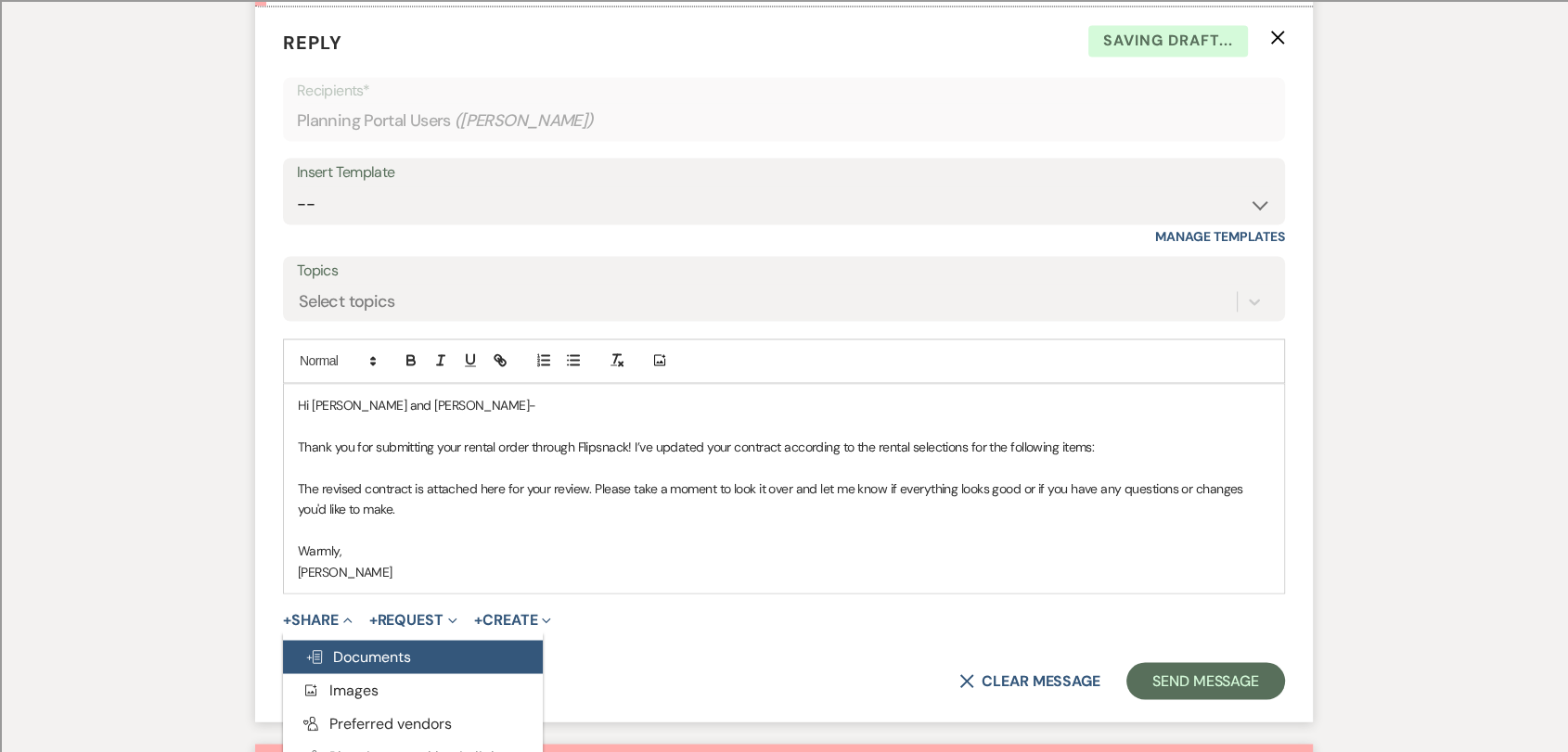
click at [411, 644] on span "Doc Upload Documents" at bounding box center [358, 656] width 106 height 19
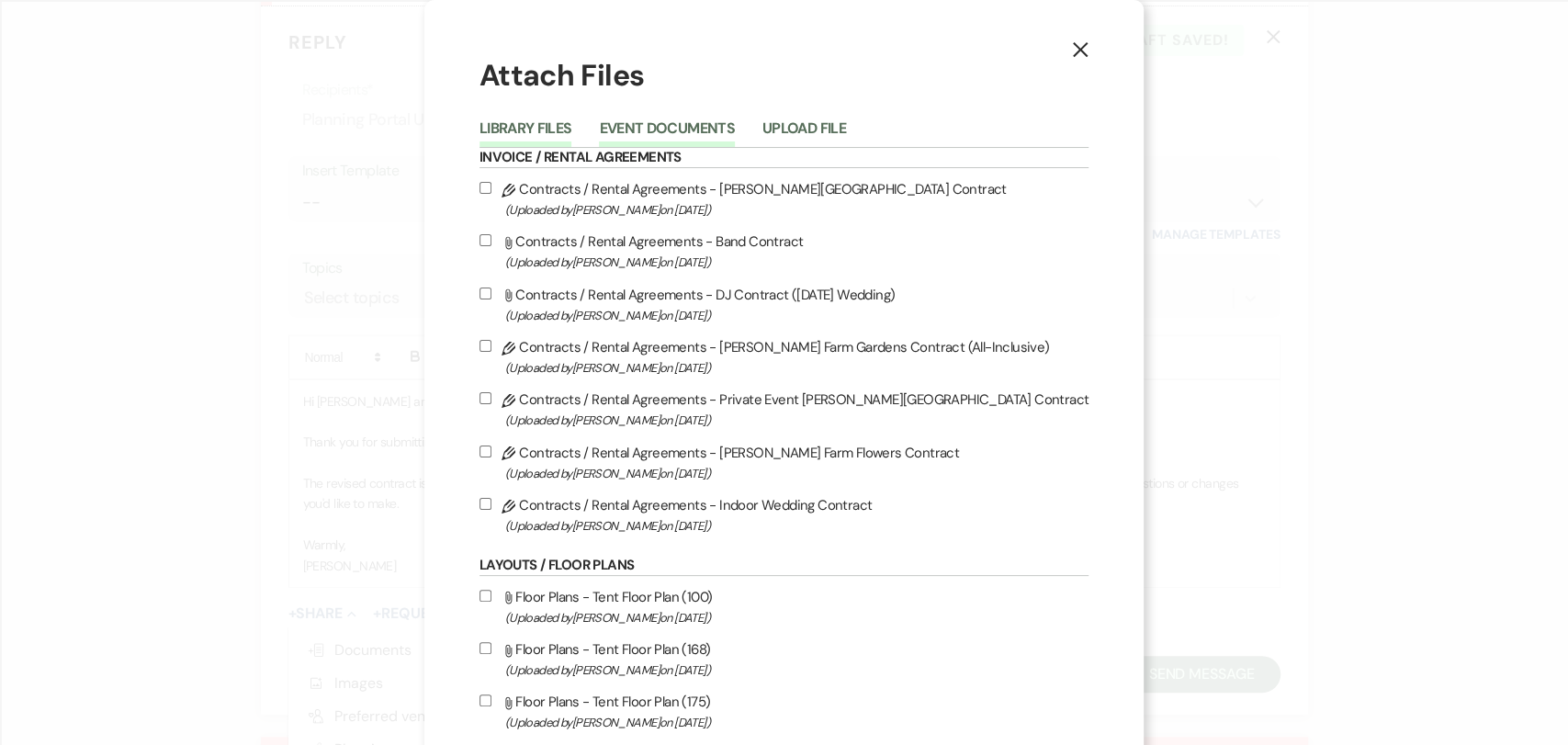
click at [734, 126] on button "Event Documents" at bounding box center [667, 134] width 135 height 26
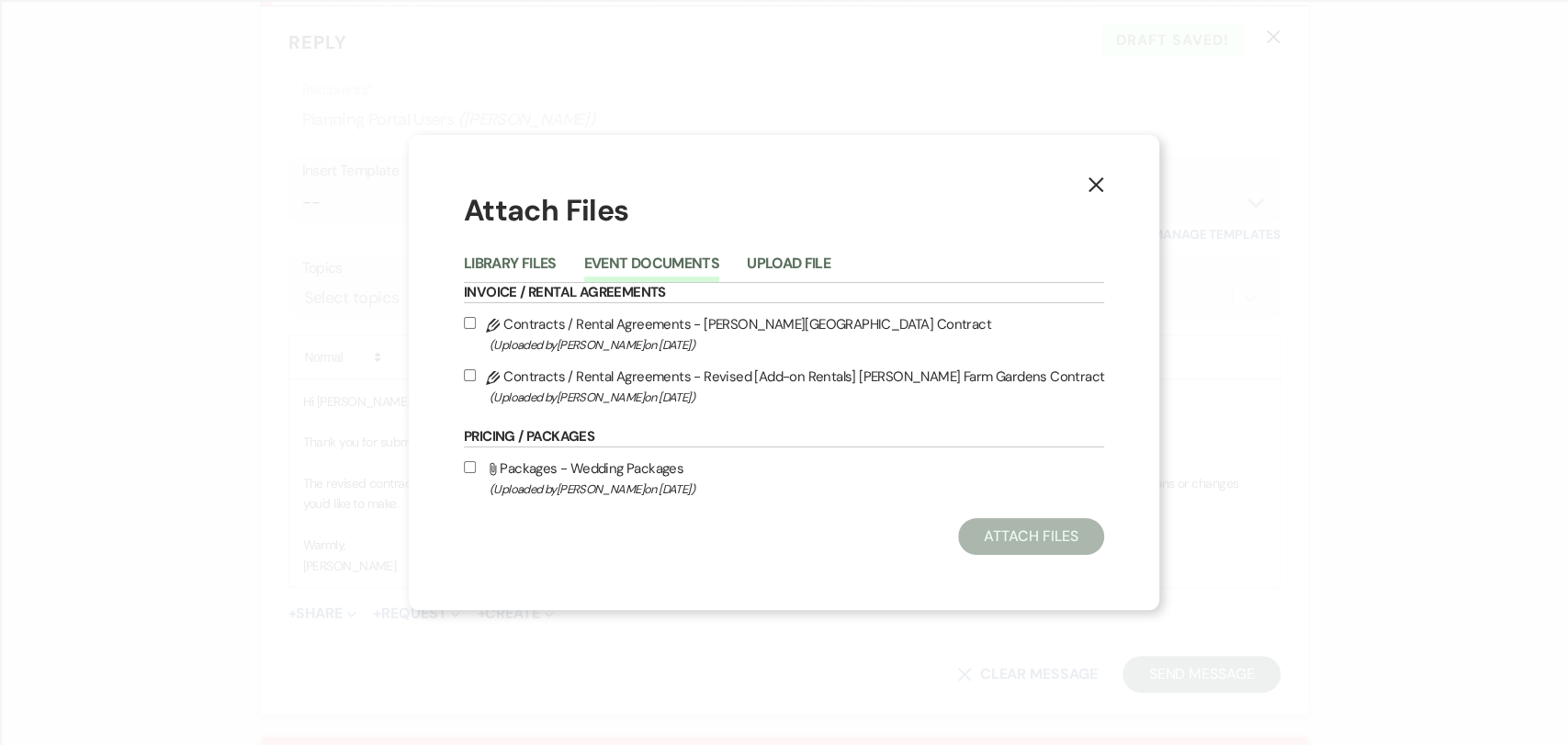
click at [643, 391] on span "(Uploaded by [PERSON_NAME] on [DATE] )" at bounding box center [796, 398] width 614 height 21
click at [476, 382] on input "Pencil Contracts / Rental Agreements - Revised [Add-on Rentals] [PERSON_NAME] F…" at bounding box center [469, 375] width 12 height 12
checkbox input "true"
click at [1010, 542] on button "Attach Files" at bounding box center [1031, 536] width 146 height 37
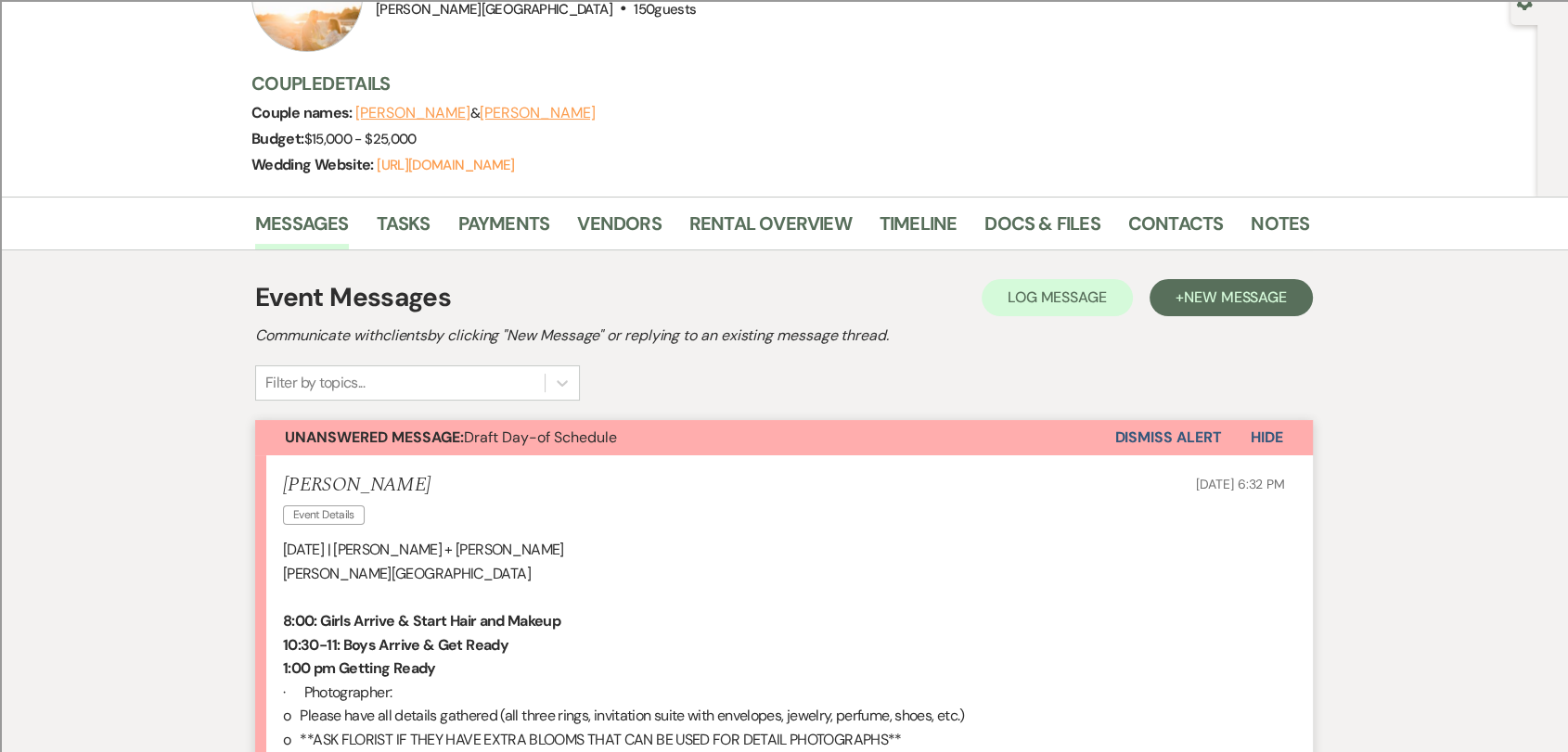
scroll to position [0, 0]
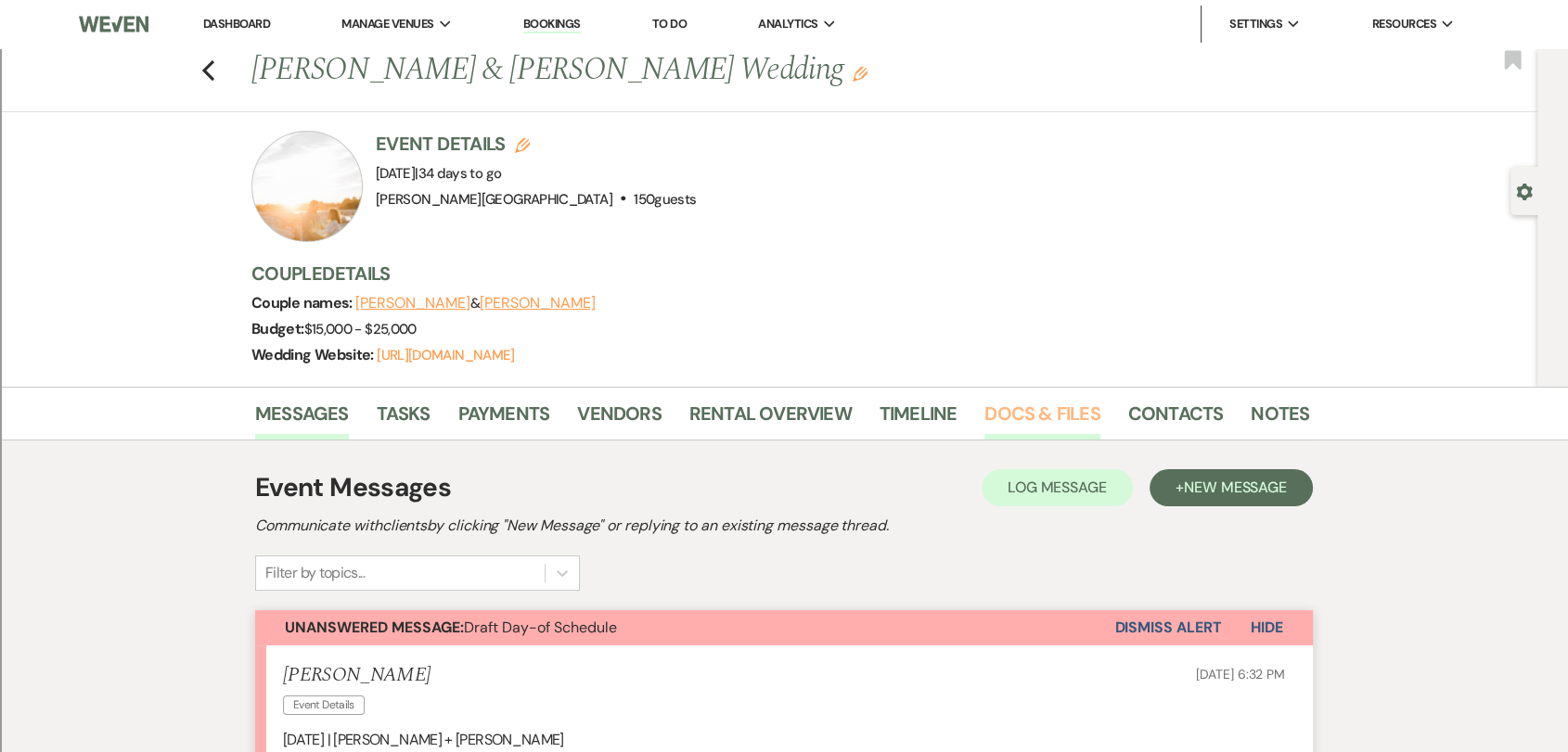
click at [1024, 422] on link "Docs & Files" at bounding box center [1041, 419] width 115 height 40
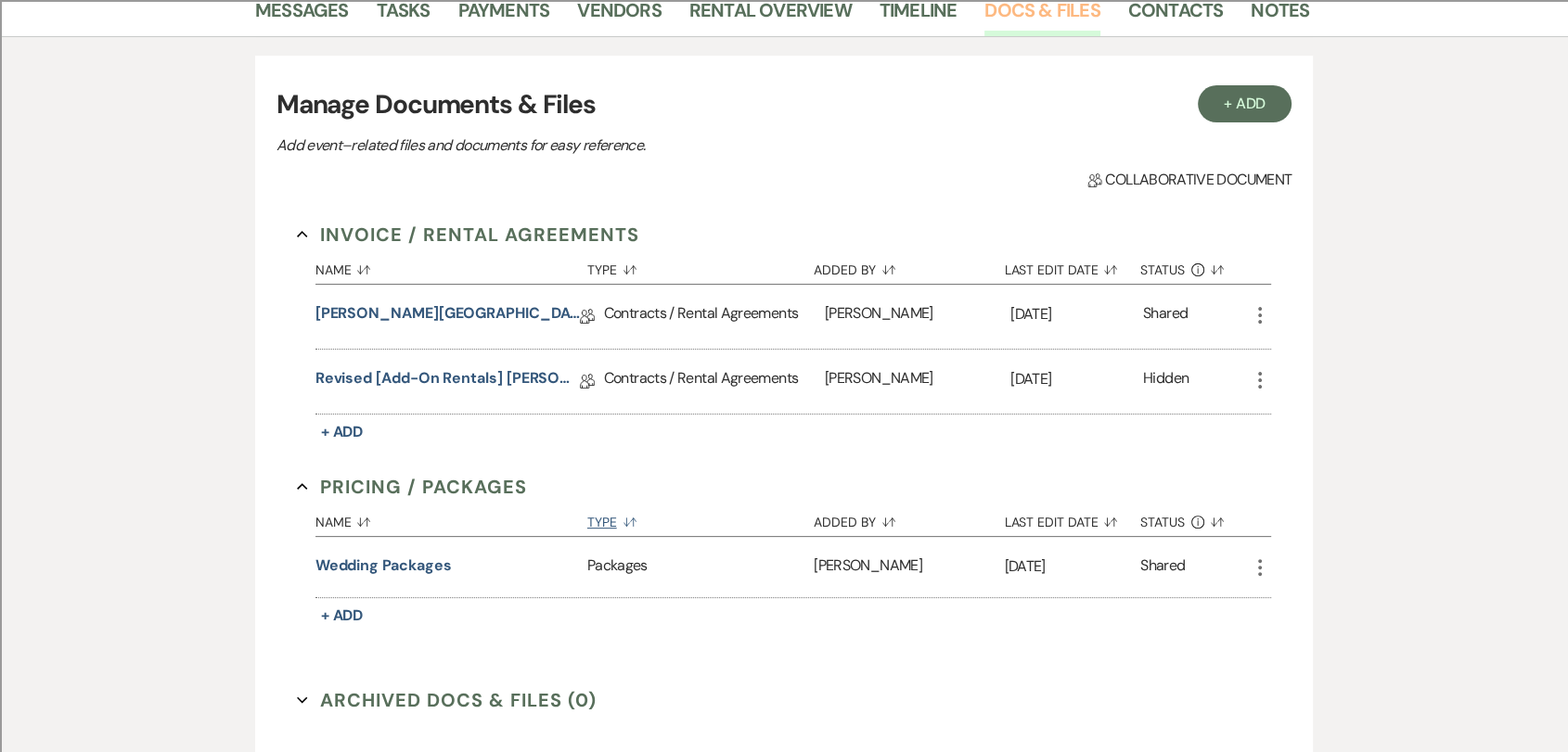
scroll to position [571, 0]
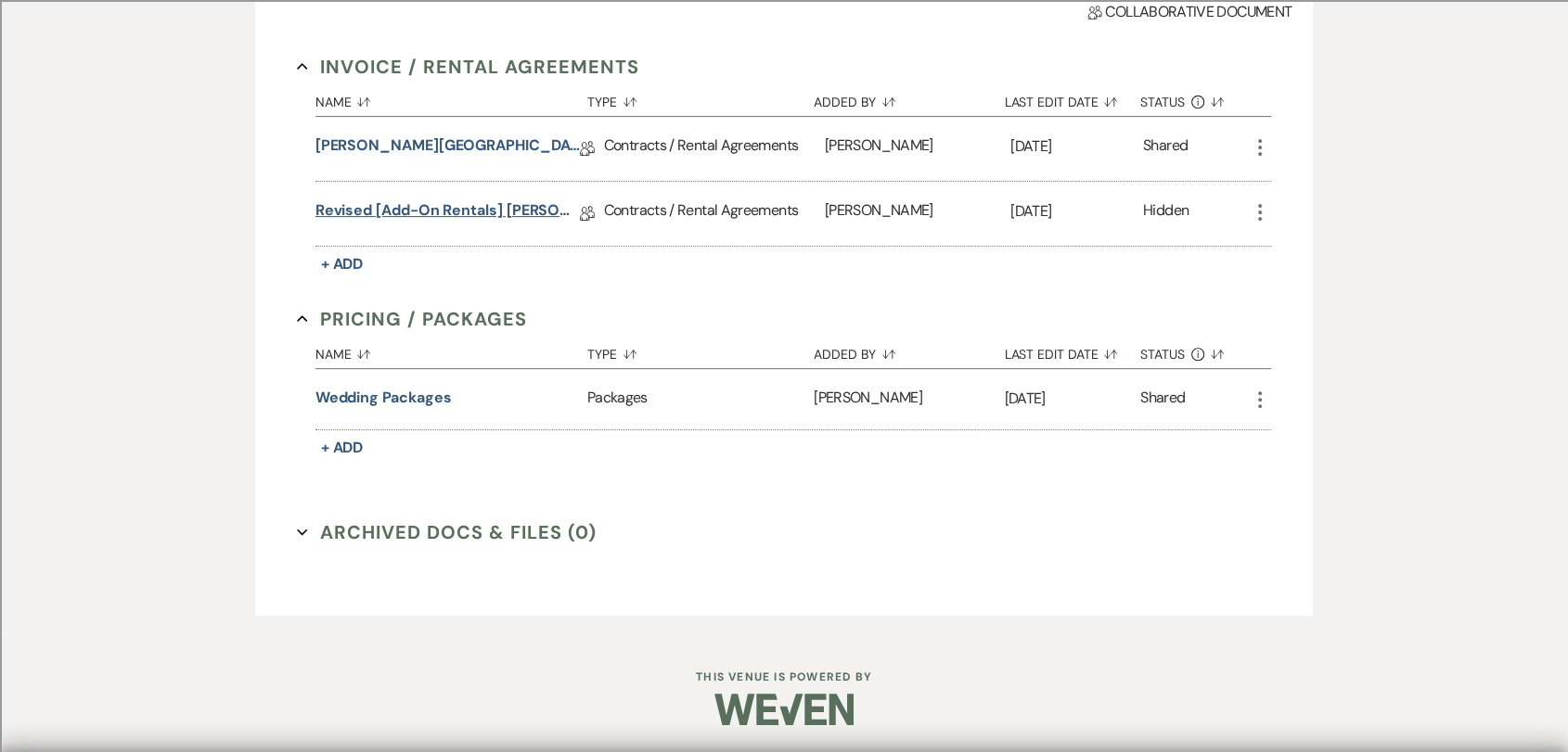
click at [488, 207] on link "Revised [Add-on Rentals] [PERSON_NAME][GEOGRAPHIC_DATA] Contract" at bounding box center [448, 214] width 265 height 29
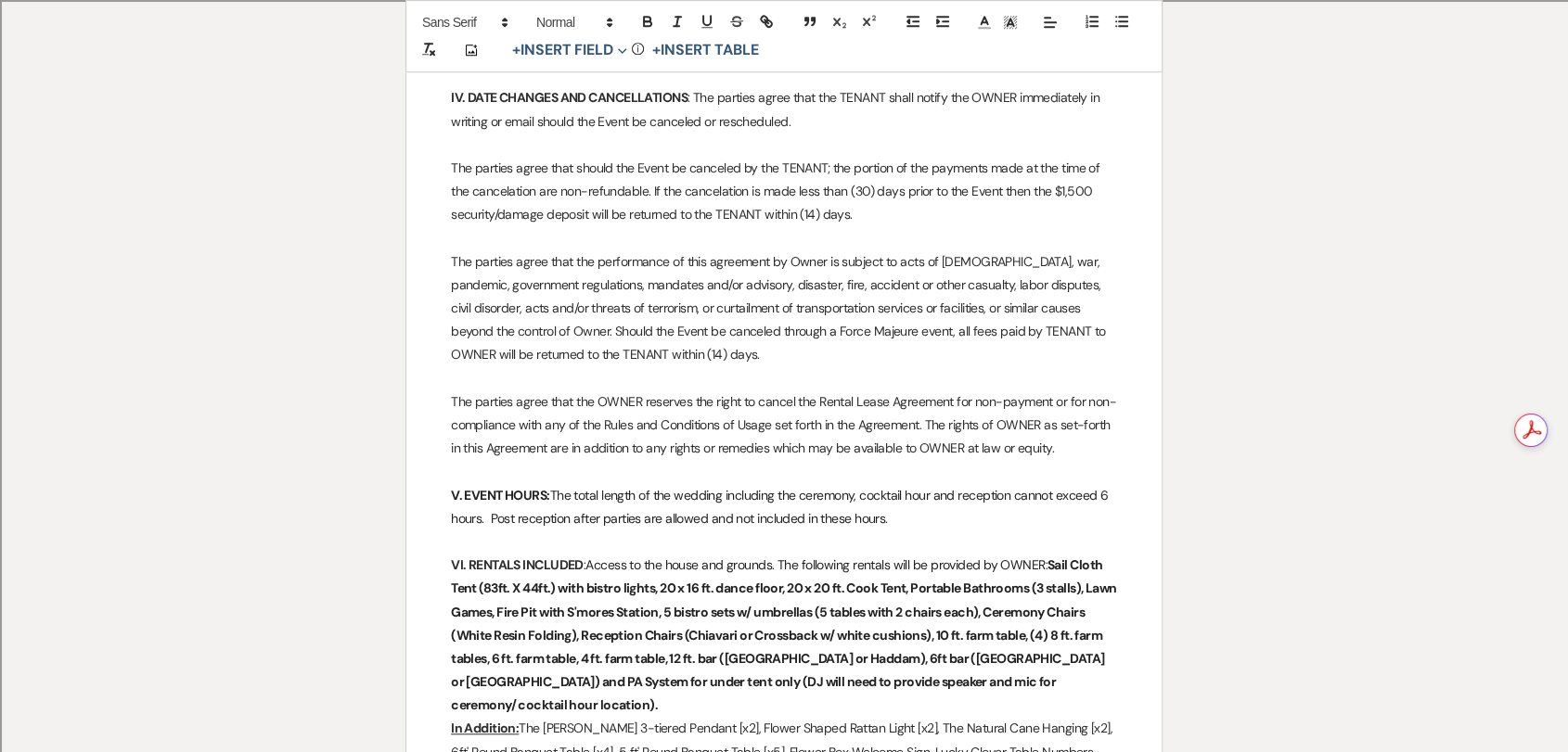
scroll to position [1751, 0]
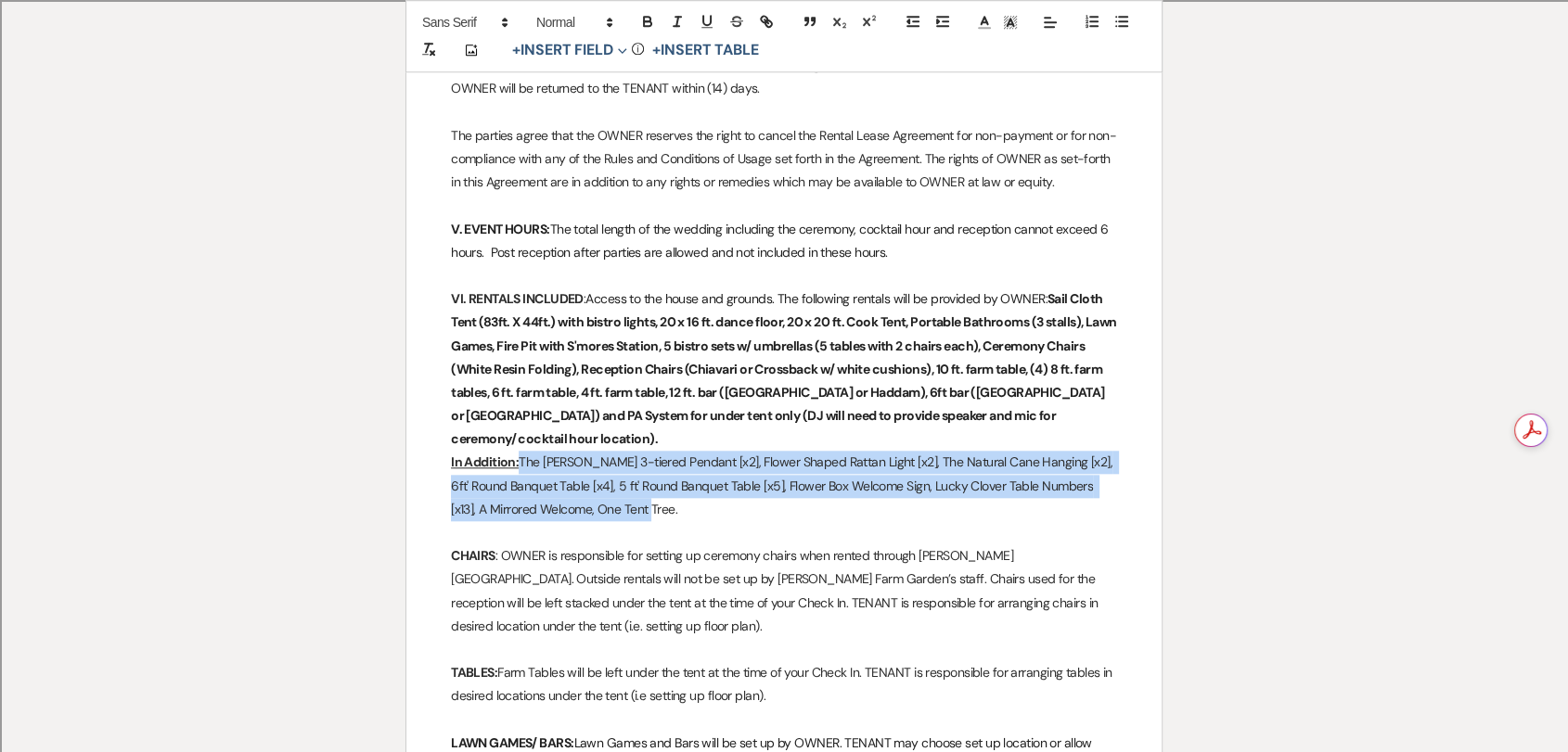
drag, startPoint x: 691, startPoint y: 466, endPoint x: 517, endPoint y: 418, distance: 180.5
click at [517, 451] on p "In Addition: The [PERSON_NAME] 3-tiered Pendant [x2], Flower Shaped Rattan Ligh…" at bounding box center [784, 485] width 666 height 70
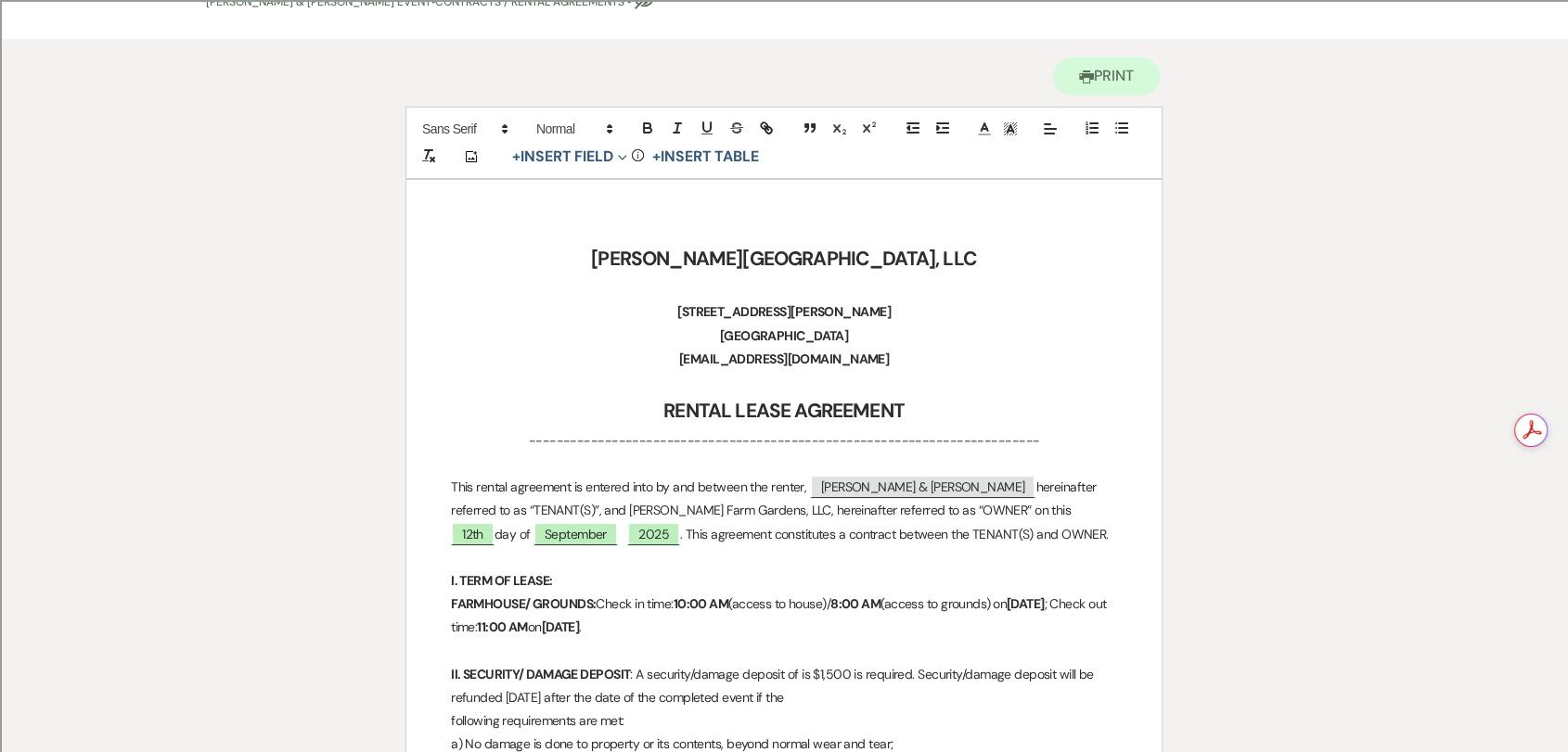
scroll to position [0, 0]
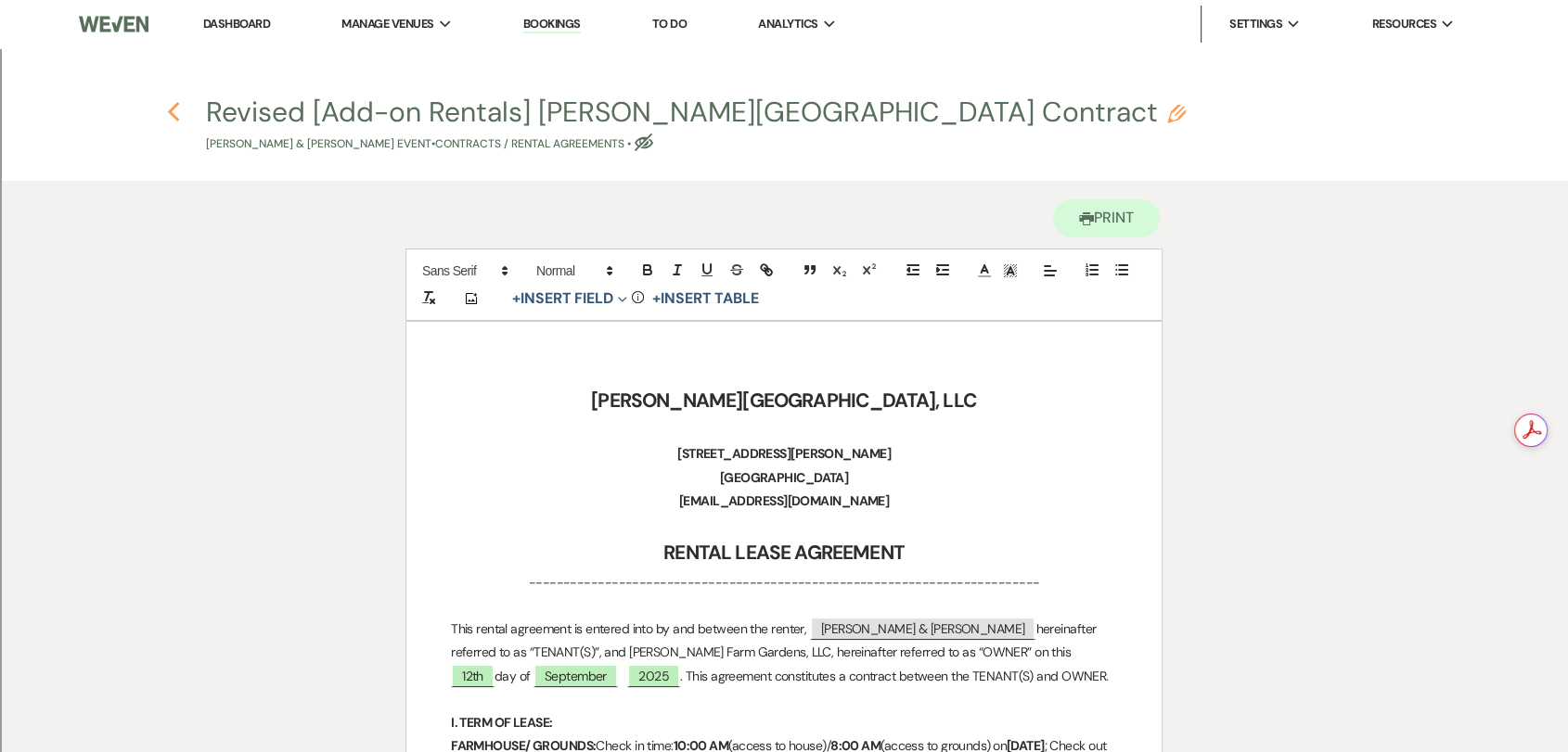
click at [175, 109] on icon "Previous" at bounding box center [173, 112] width 13 height 22
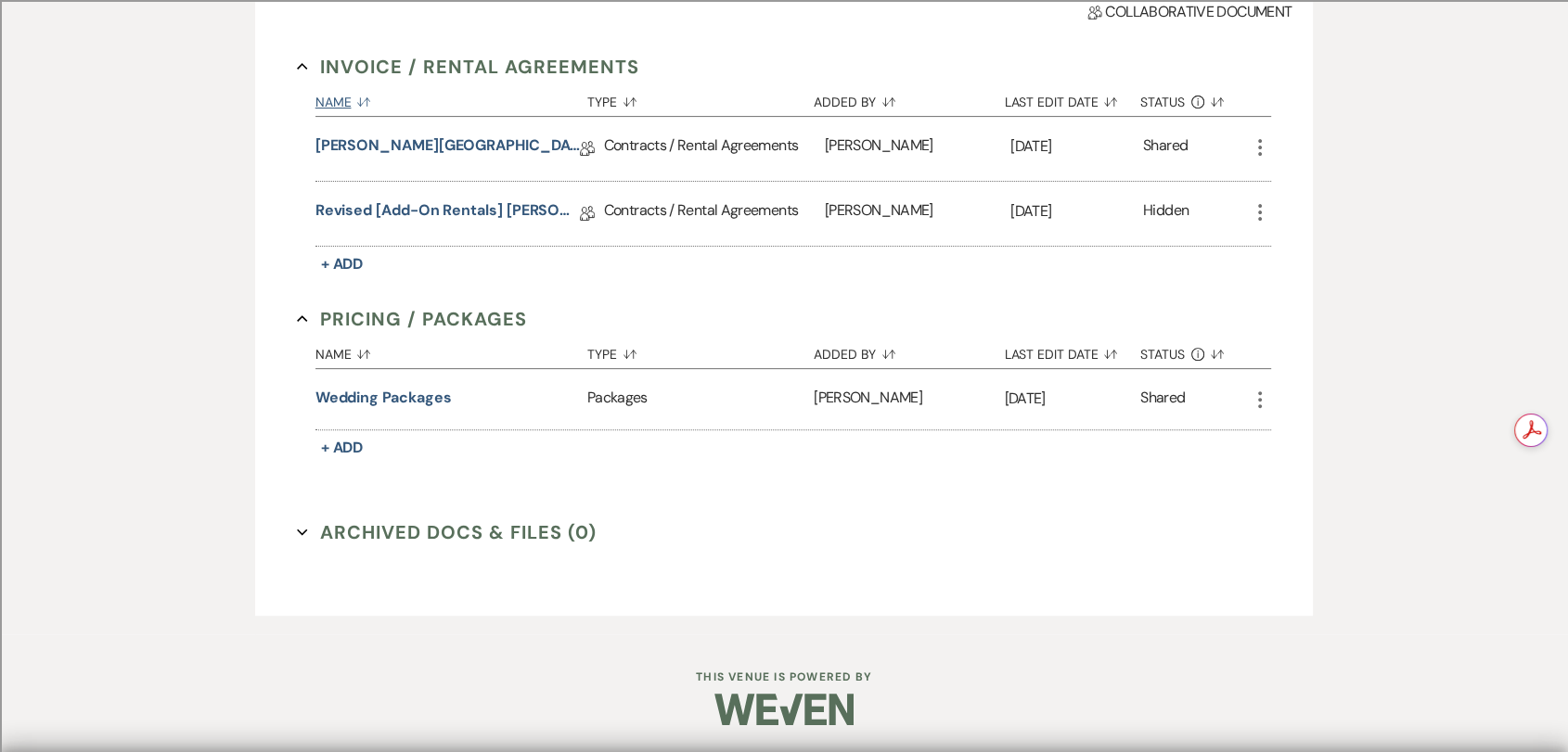
scroll to position [57, 0]
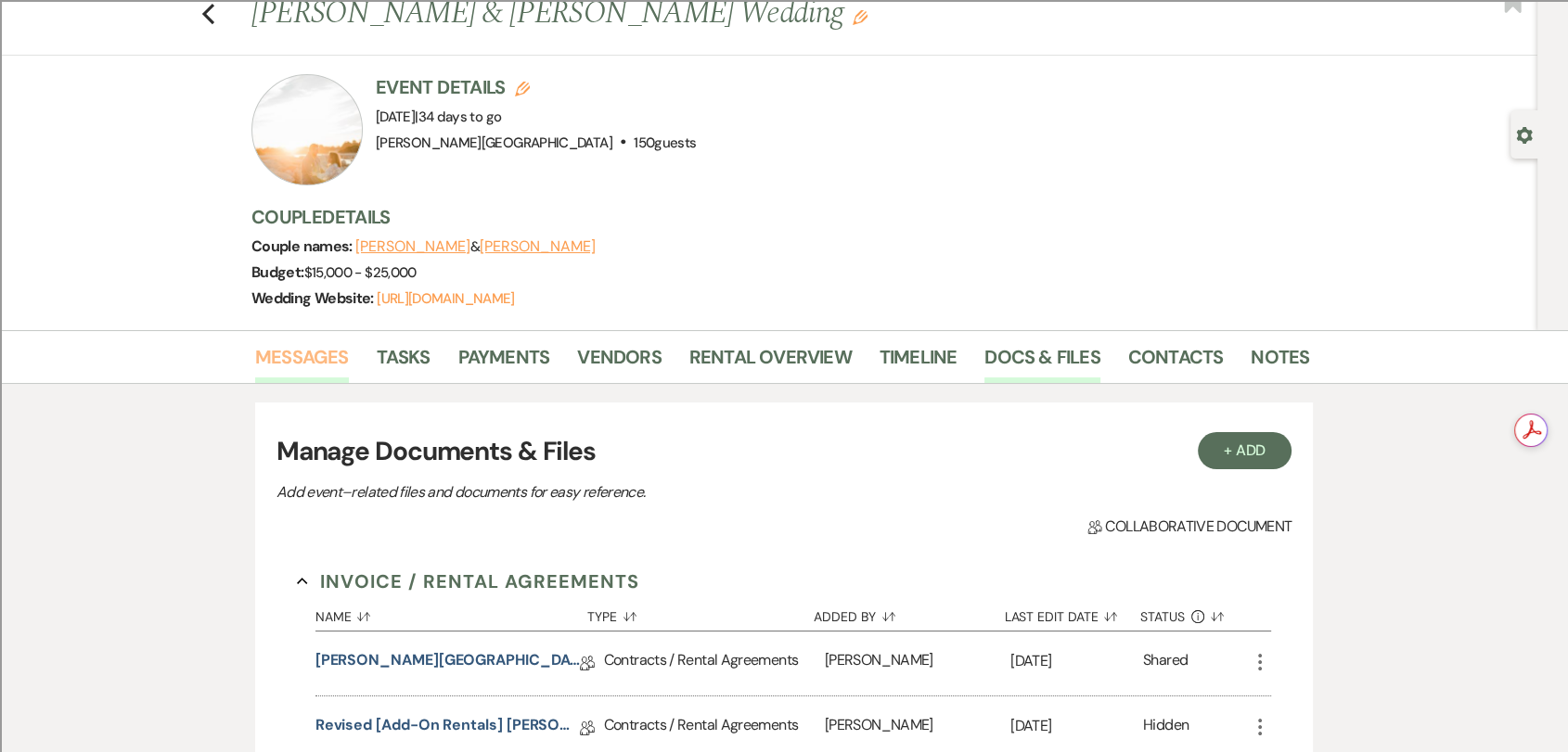
click at [293, 345] on link "Messages" at bounding box center [301, 362] width 93 height 40
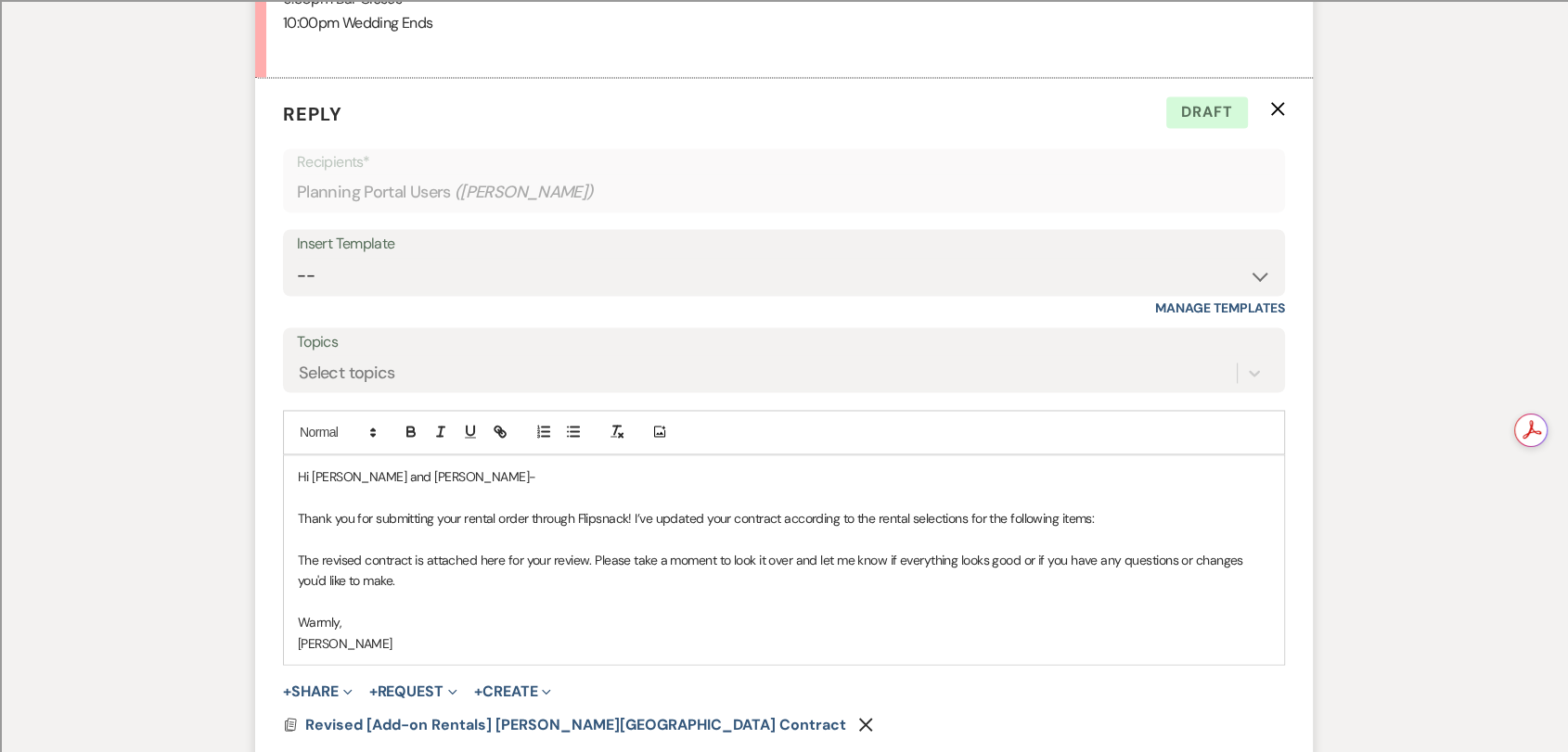
scroll to position [3047, 0]
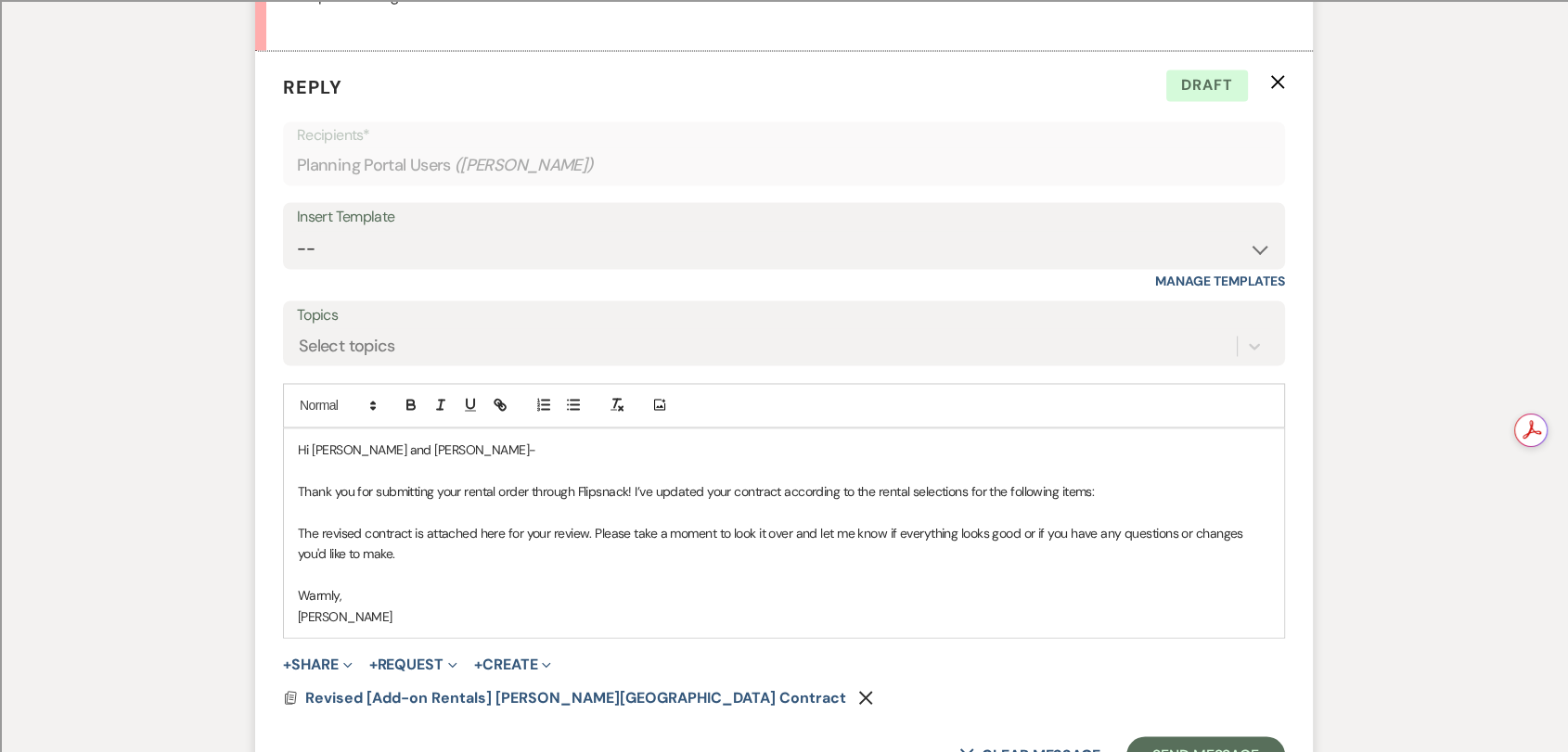
click at [1126, 480] on p "Thank you for submitting your rental order through Flipsnack! I’ve updated your…" at bounding box center [784, 490] width 973 height 20
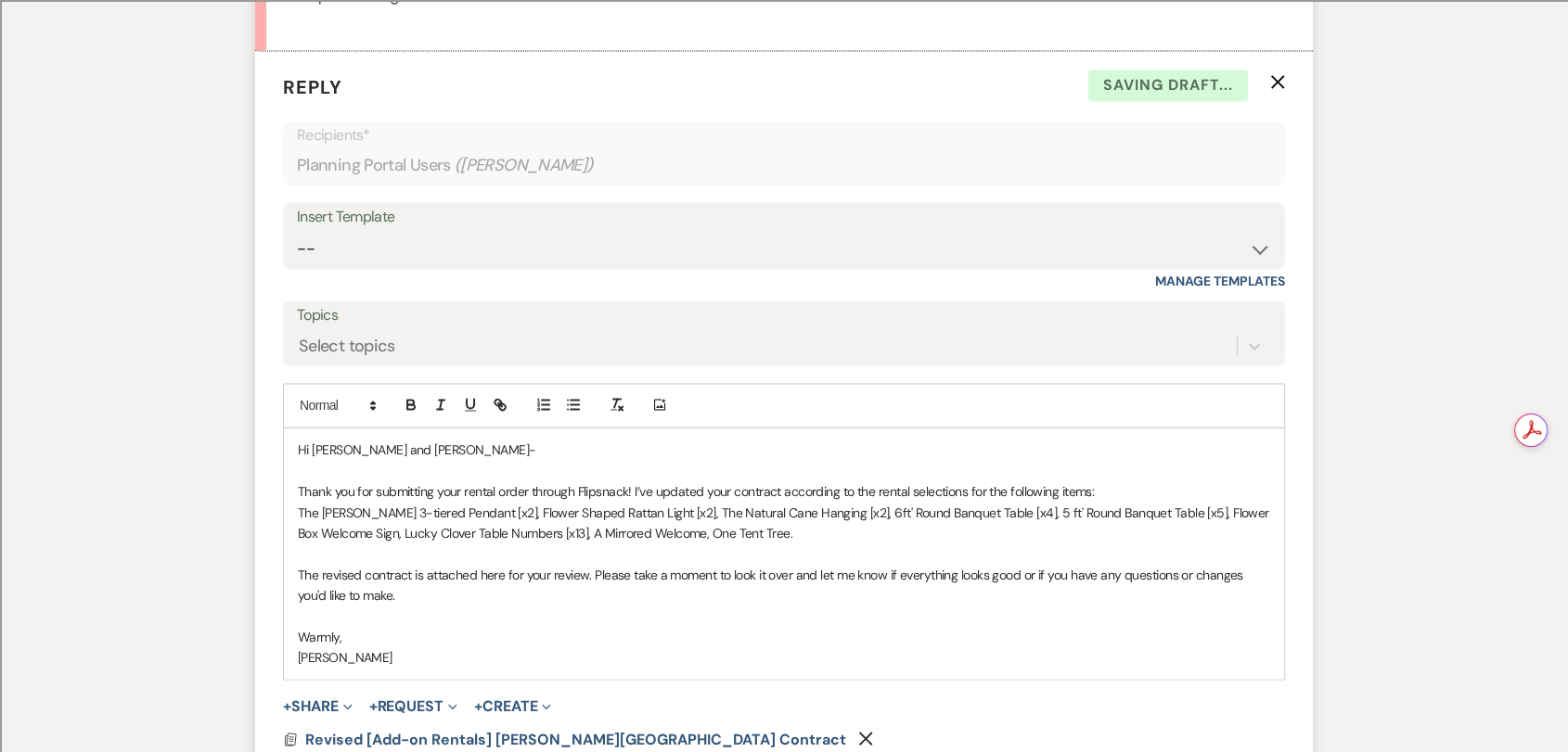
click at [301, 502] on p "The [PERSON_NAME] 3-tiered Pendant [x2], Flower Shaped Rattan Light [x2], The N…" at bounding box center [784, 522] width 973 height 41
click at [621, 543] on p at bounding box center [784, 553] width 973 height 20
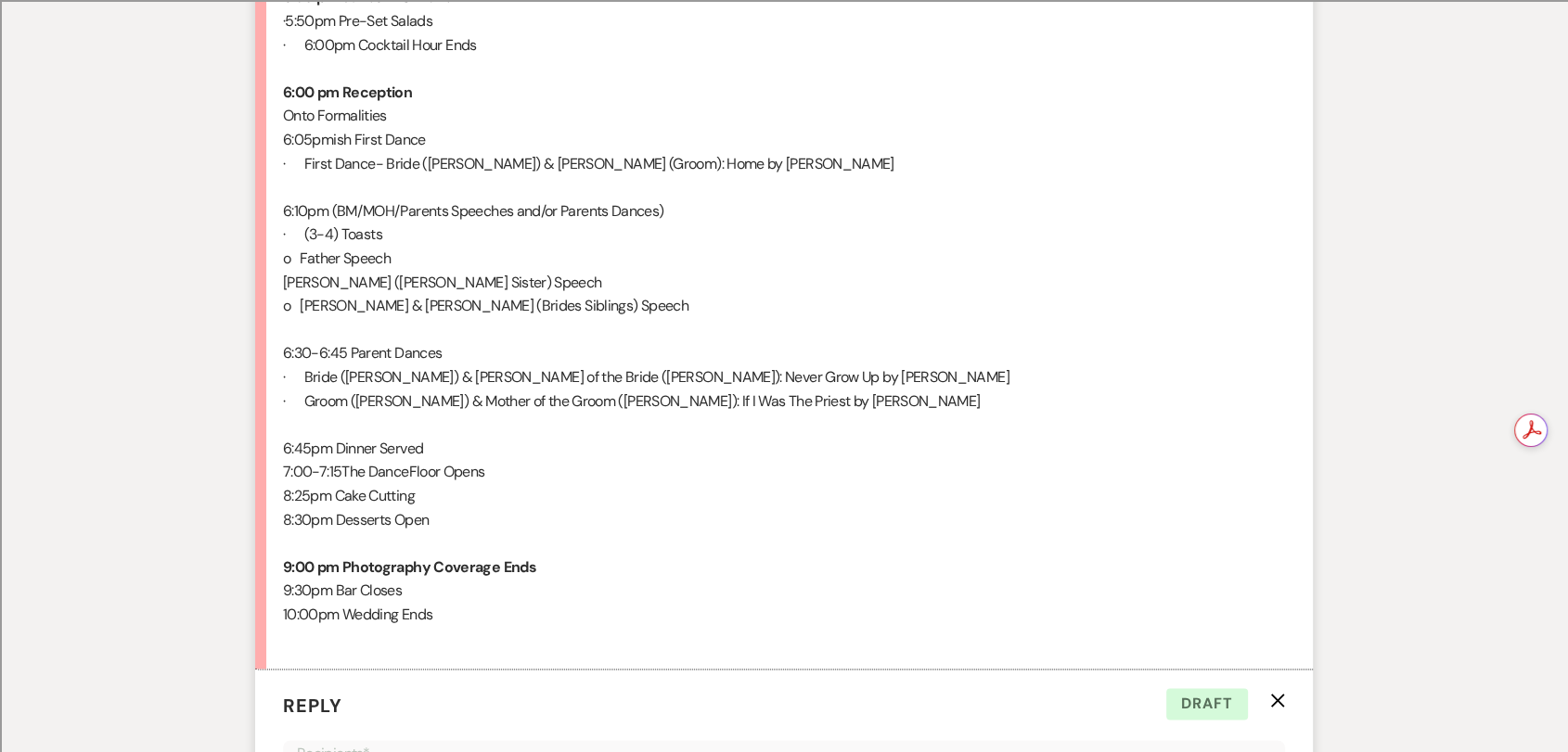
scroll to position [3150, 0]
